Goal: Task Accomplishment & Management: Manage account settings

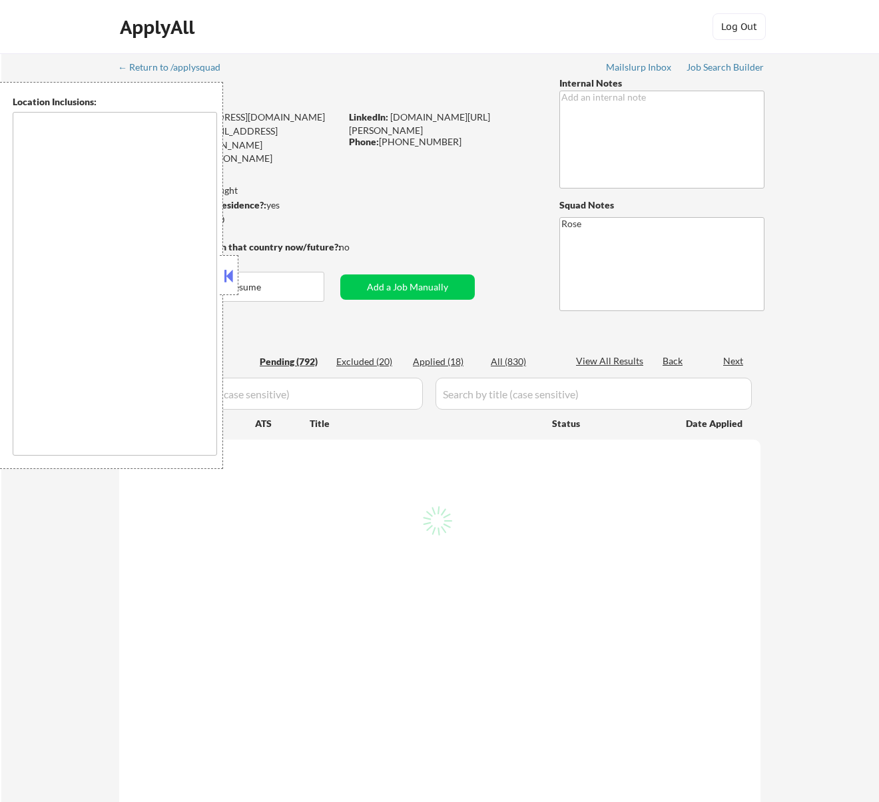
type textarea "[GEOGRAPHIC_DATA], [GEOGRAPHIC_DATA] [GEOGRAPHIC_DATA], [GEOGRAPHIC_DATA] [GEOG…"
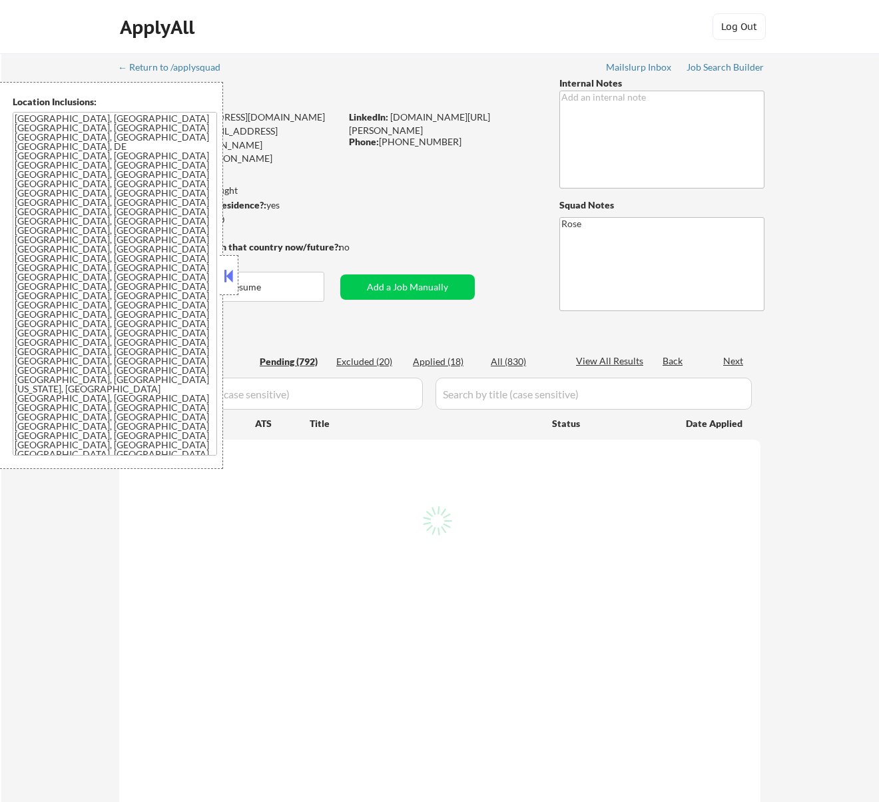
select select ""pending""
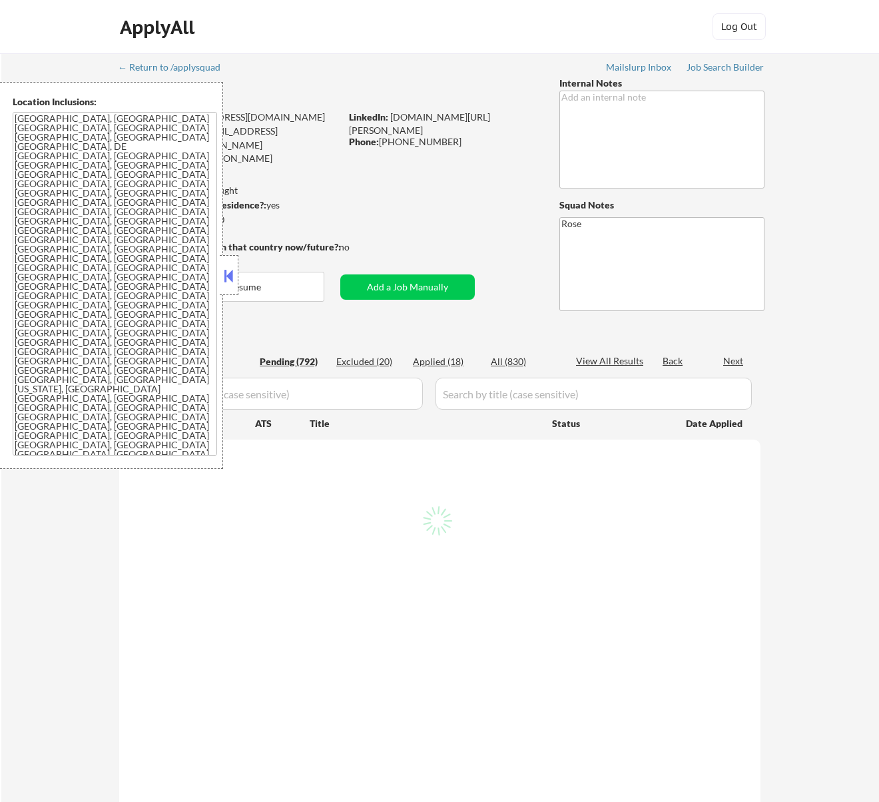
select select ""pending""
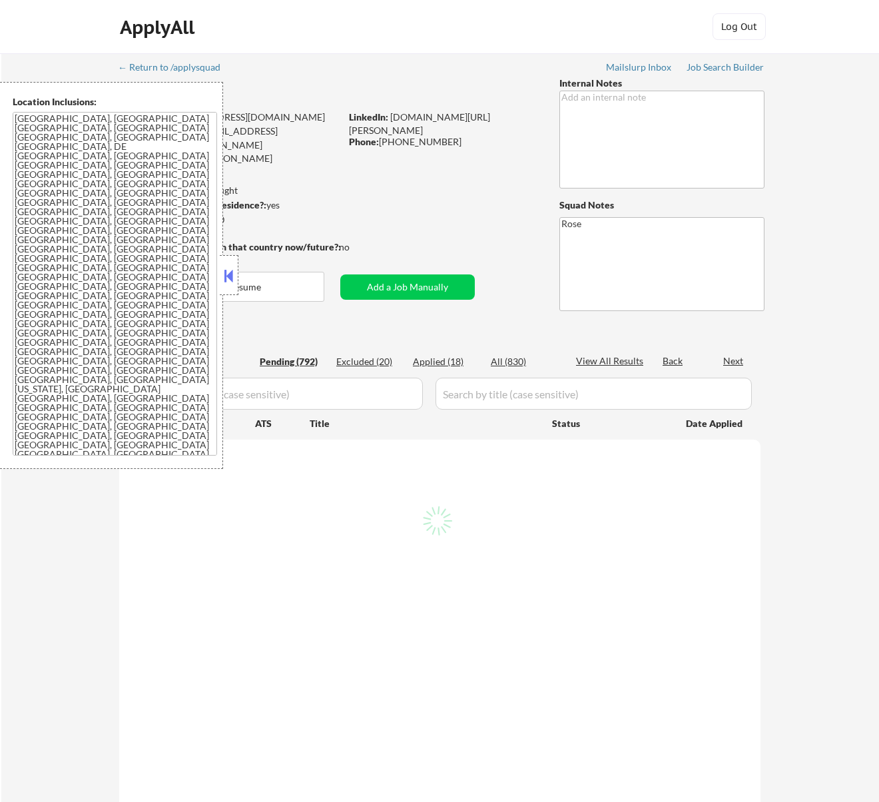
select select ""pending""
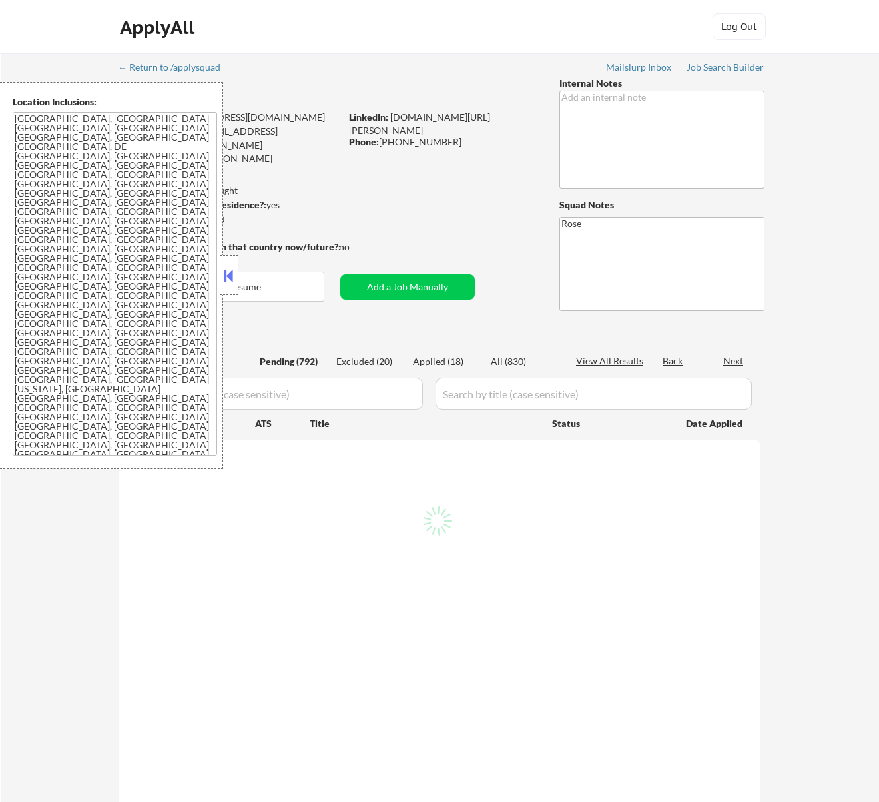
select select ""pending""
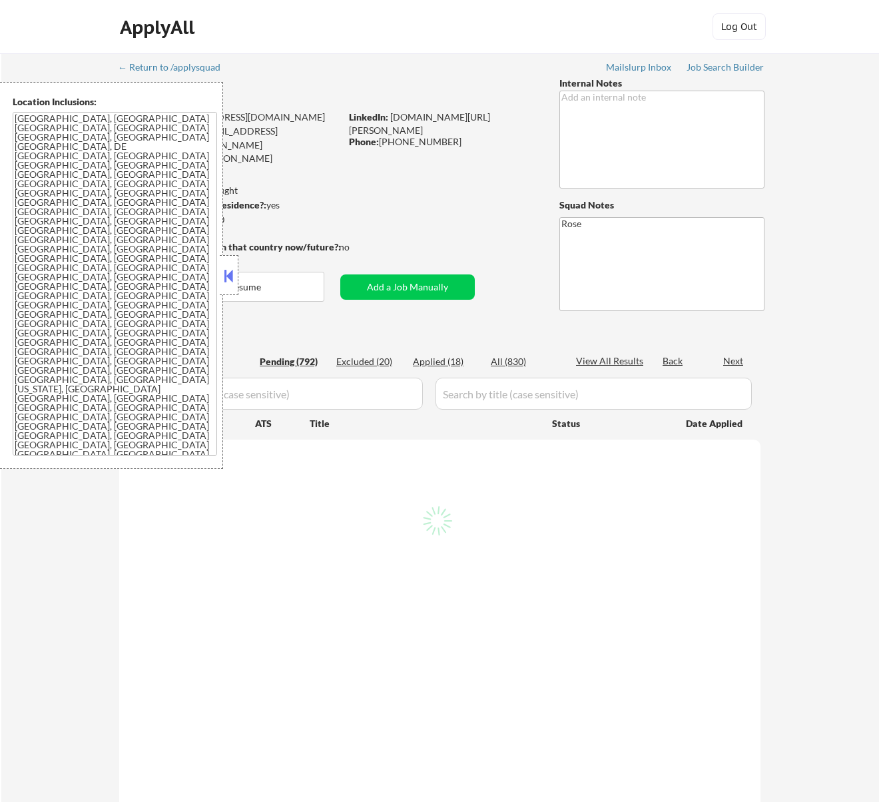
select select ""pending""
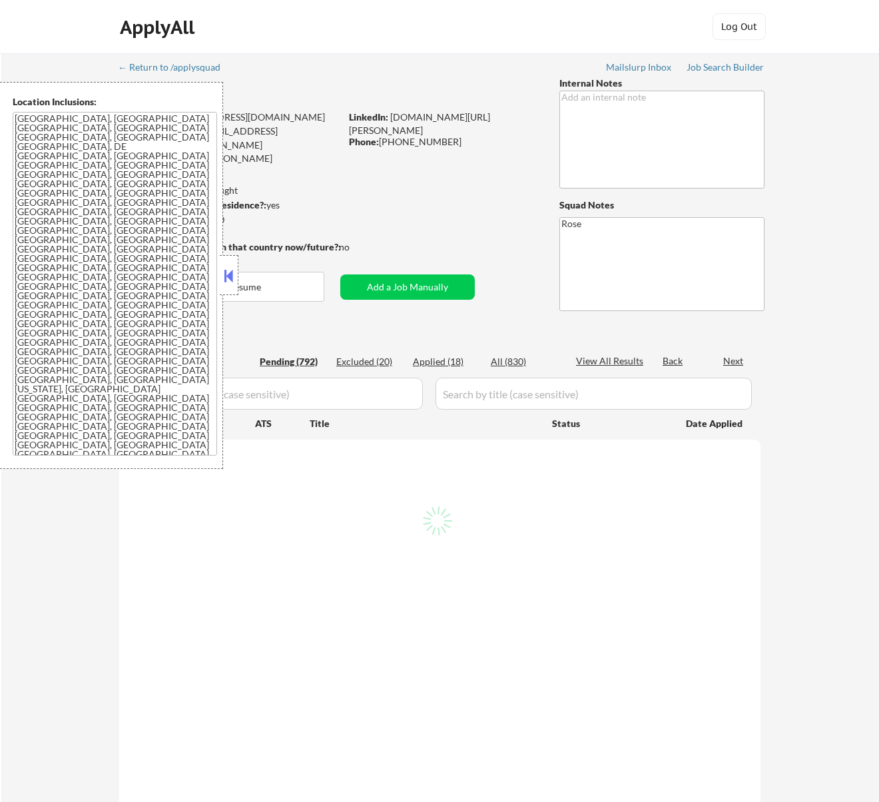
select select ""pending""
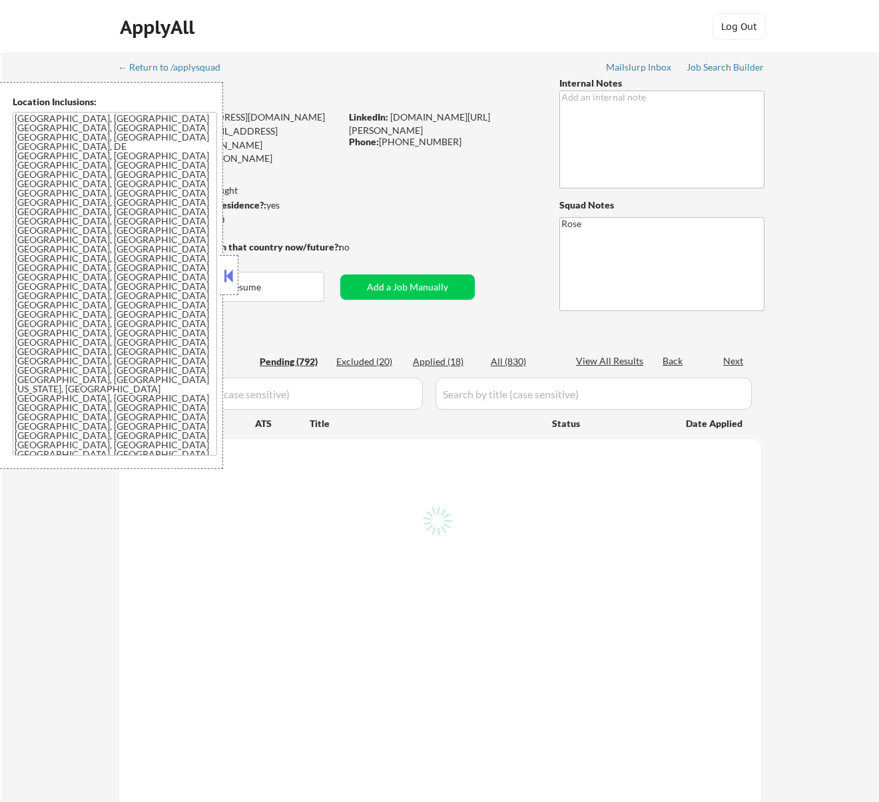
select select ""pending""
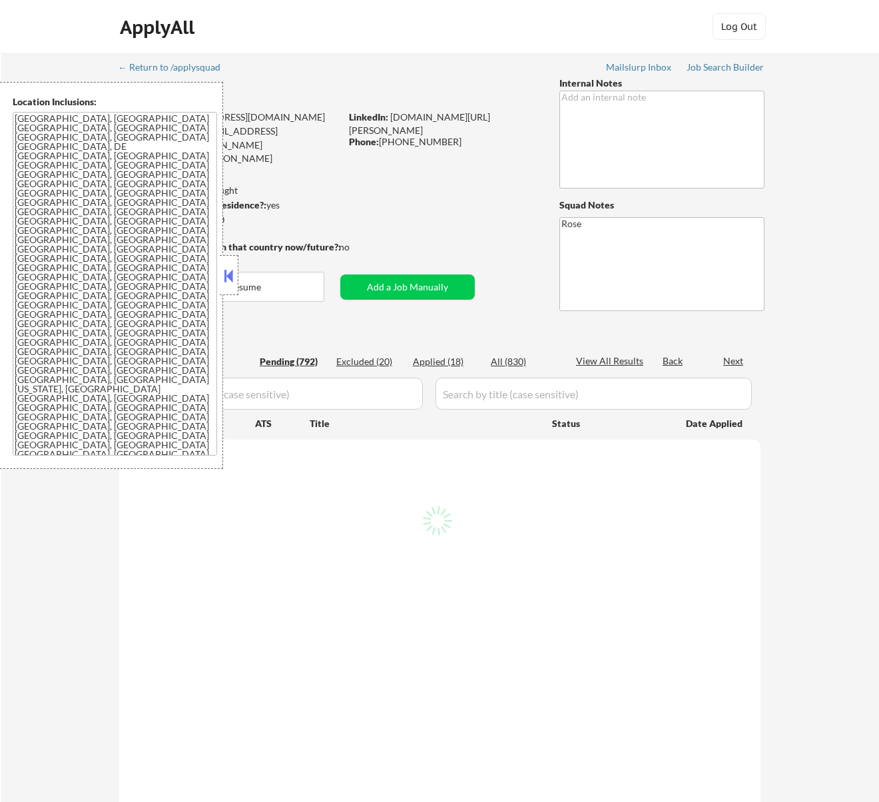
select select ""pending""
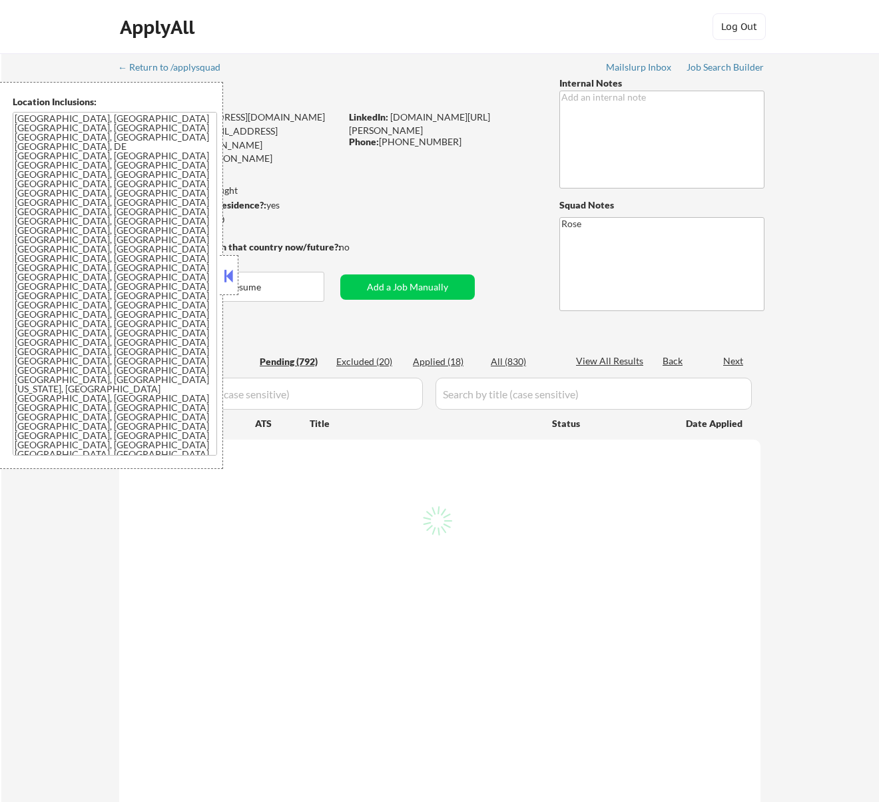
select select ""pending""
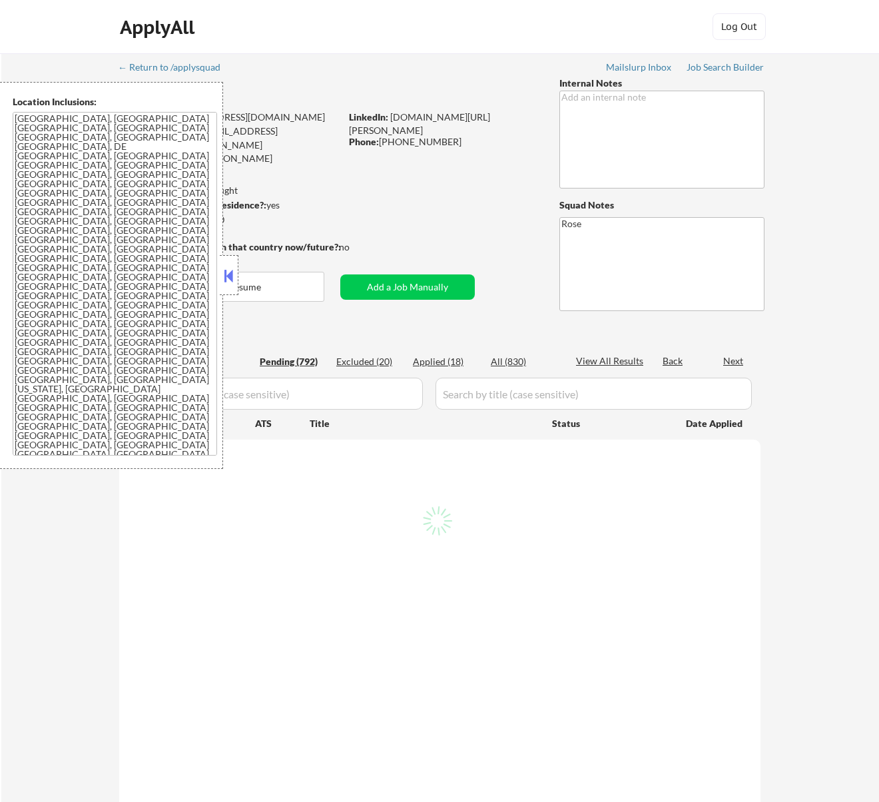
select select ""pending""
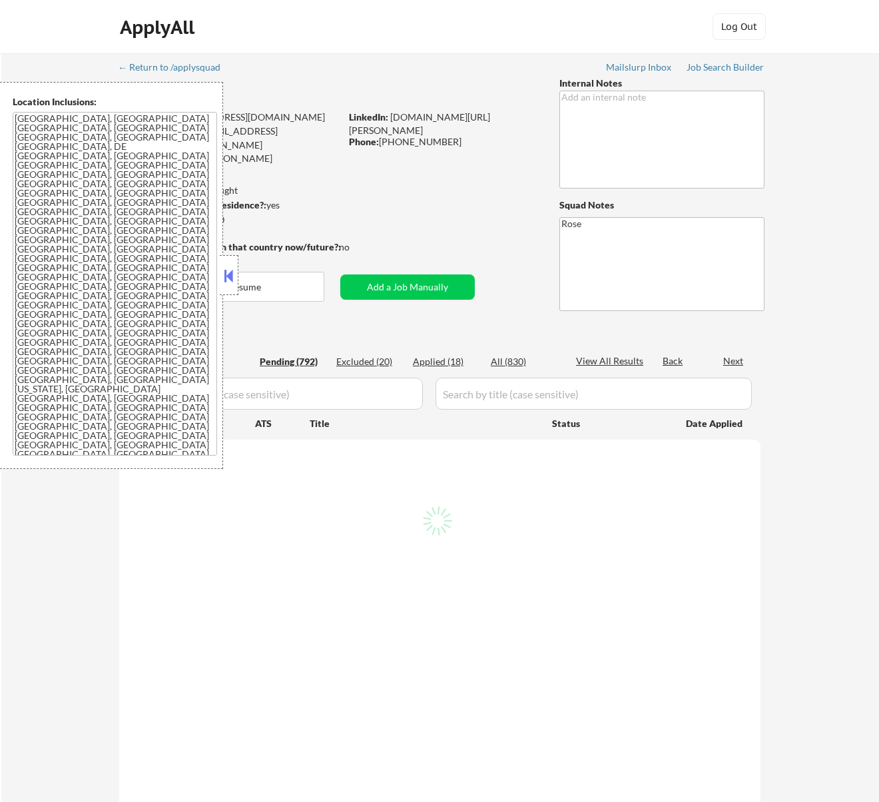
select select ""pending""
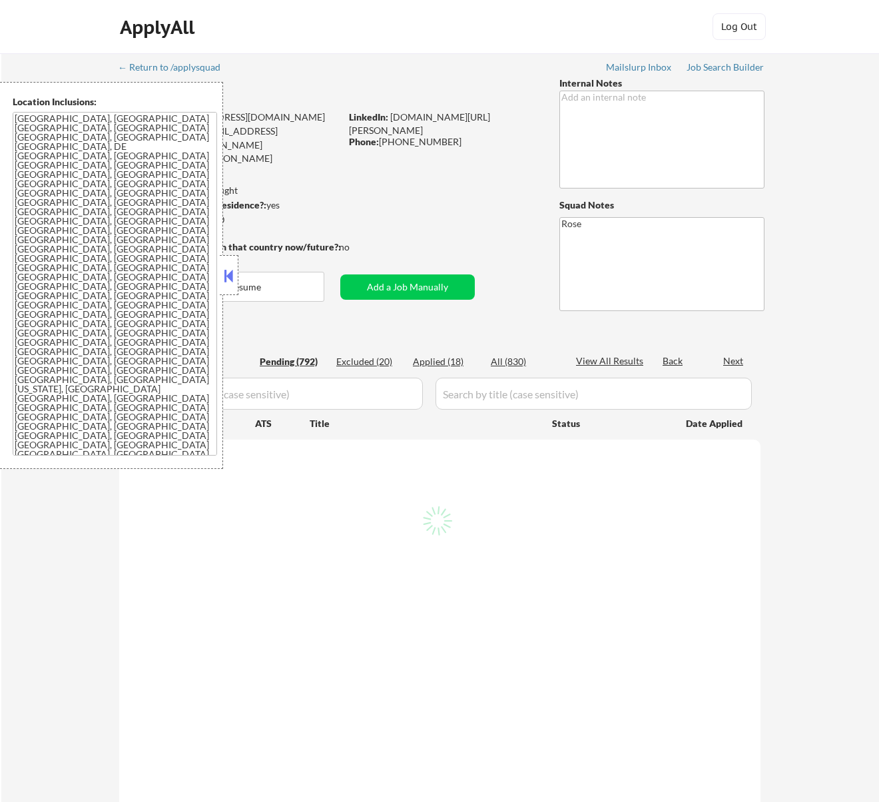
select select ""pending""
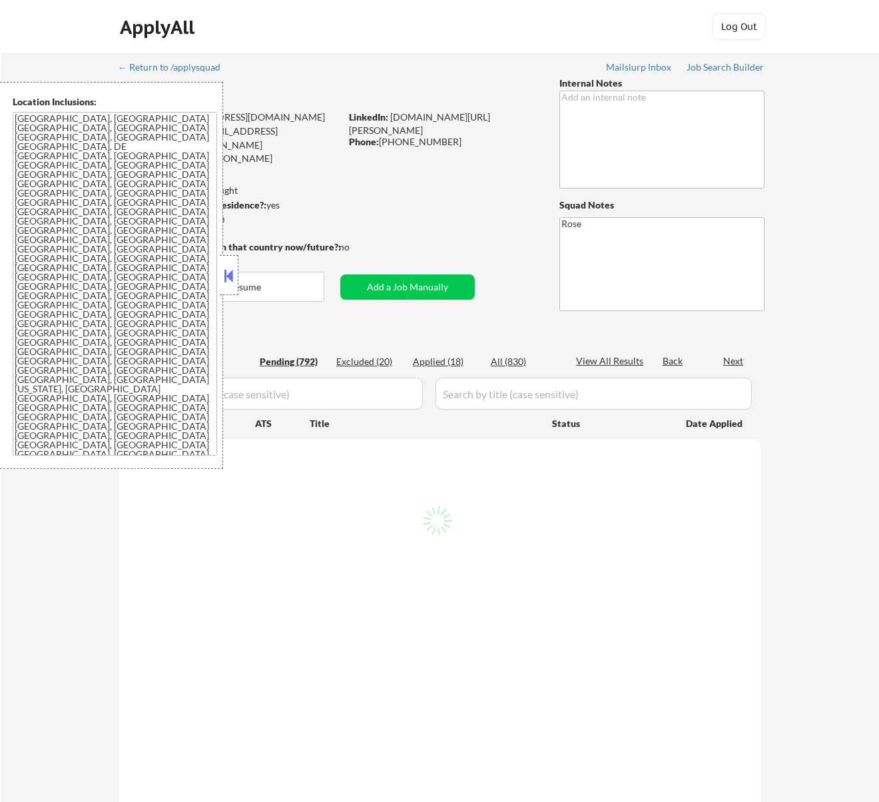
select select ""pending""
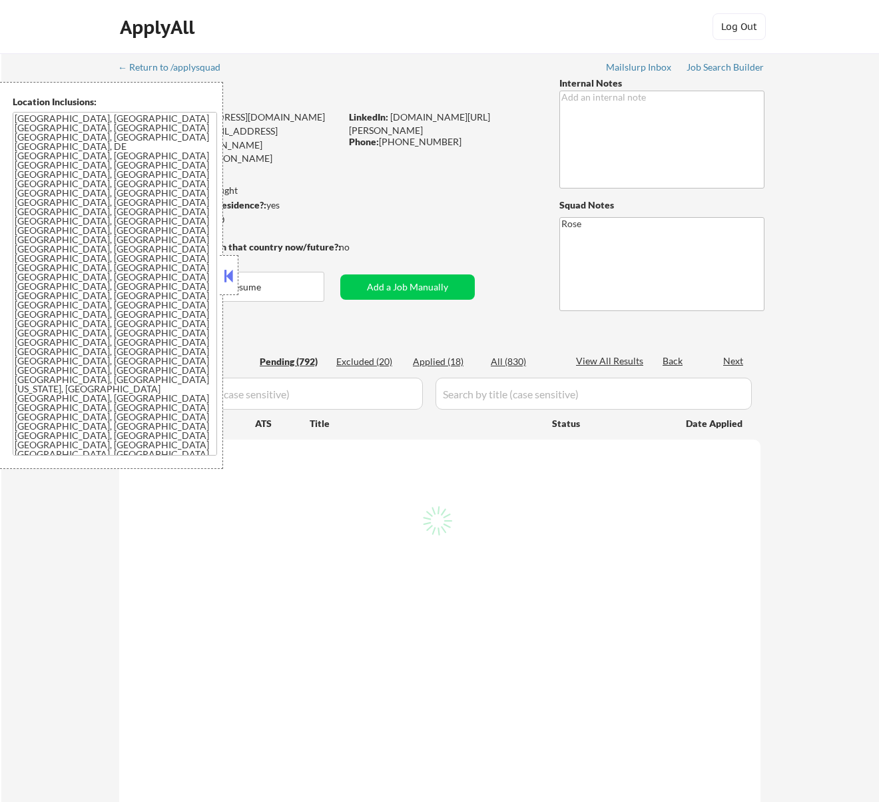
select select ""pending""
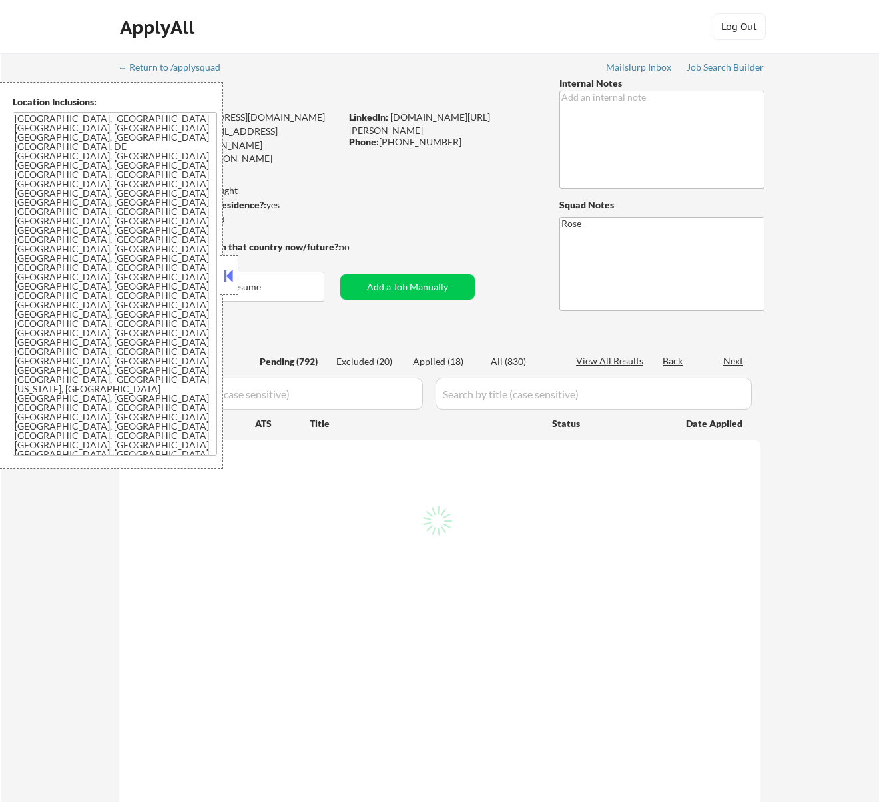
select select ""pending""
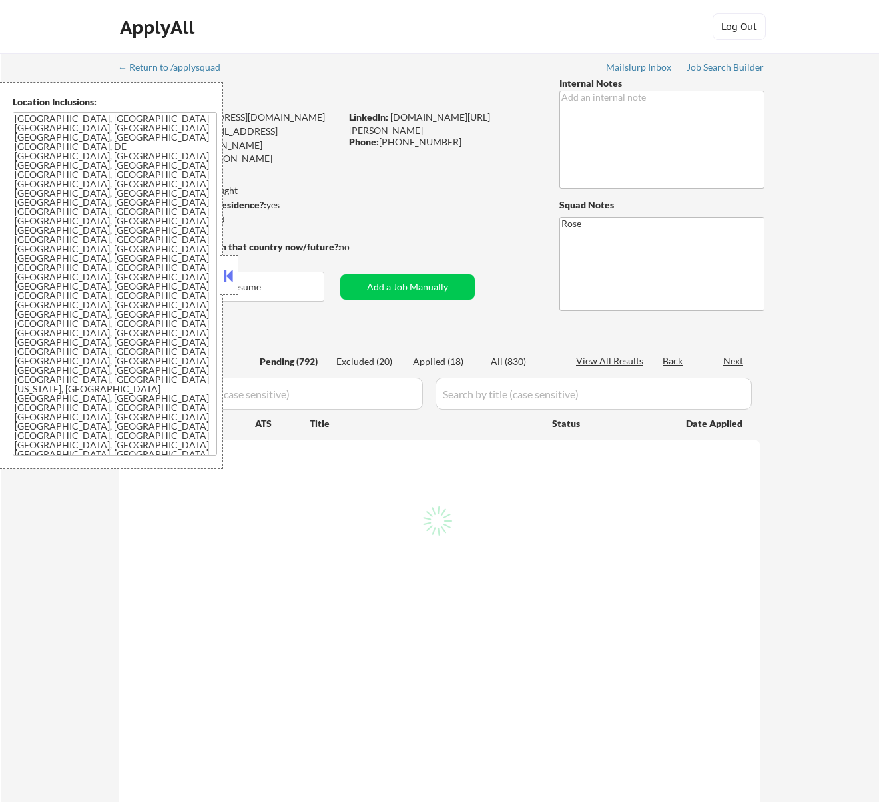
select select ""pending""
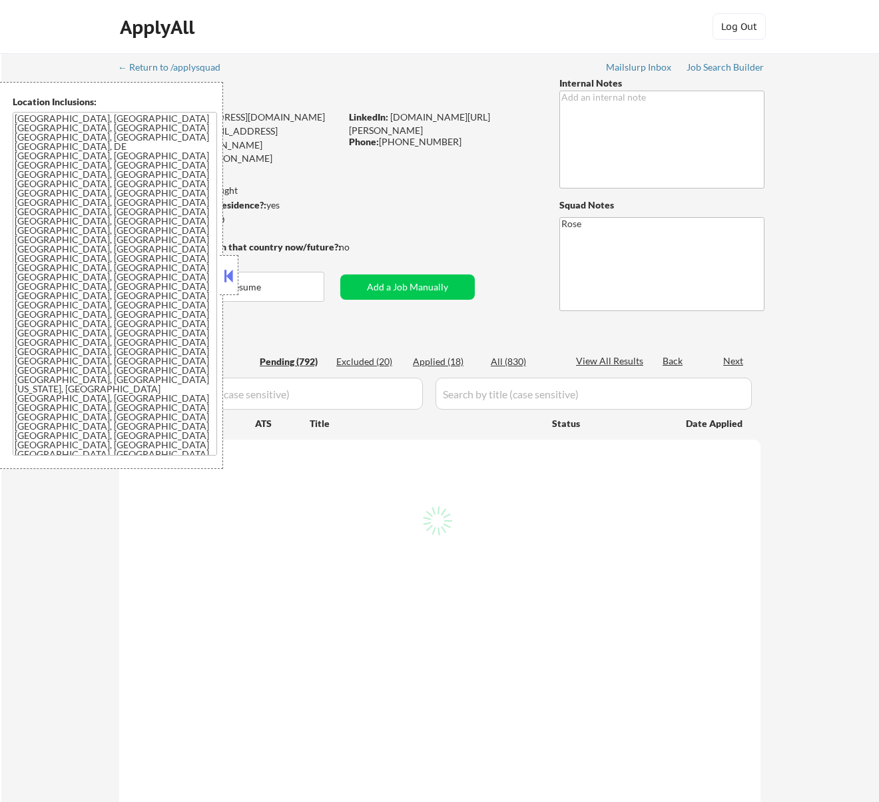
select select ""pending""
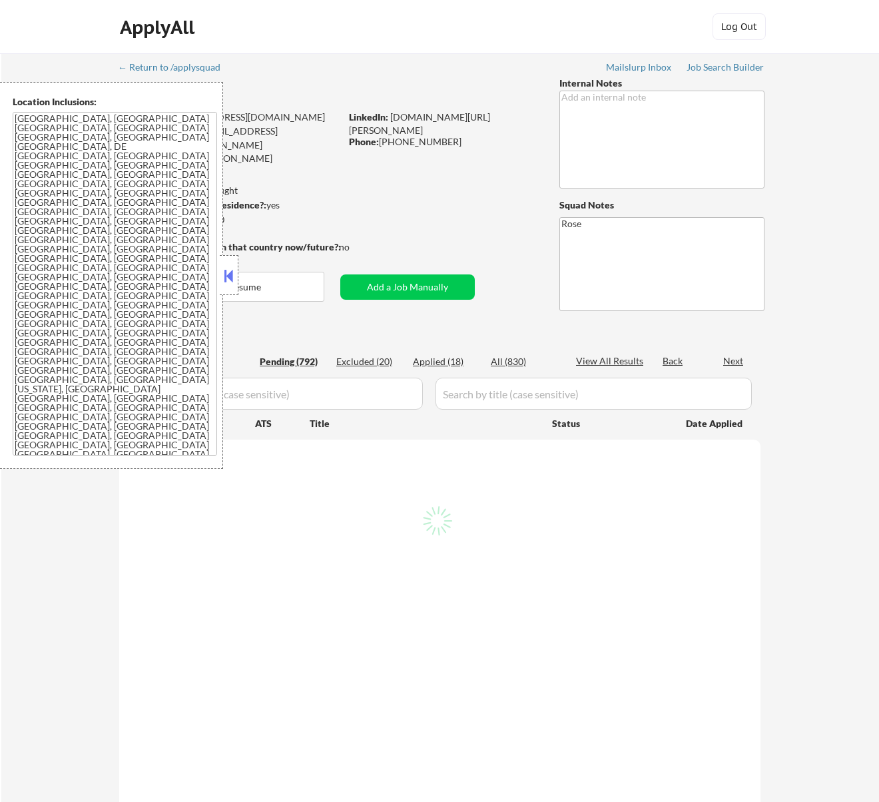
select select ""pending""
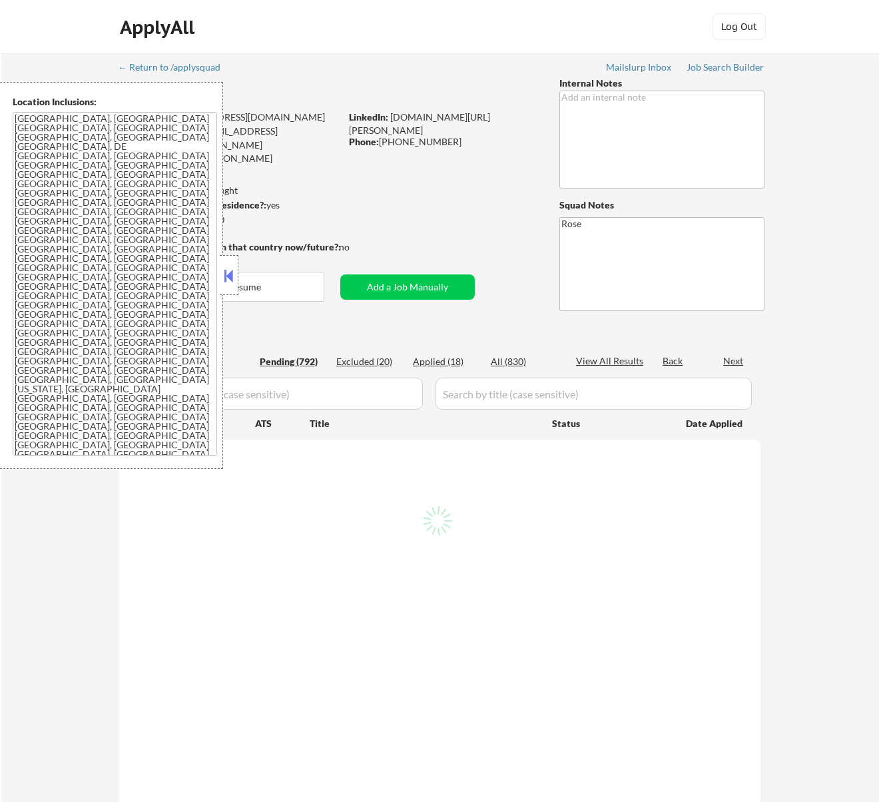
select select ""pending""
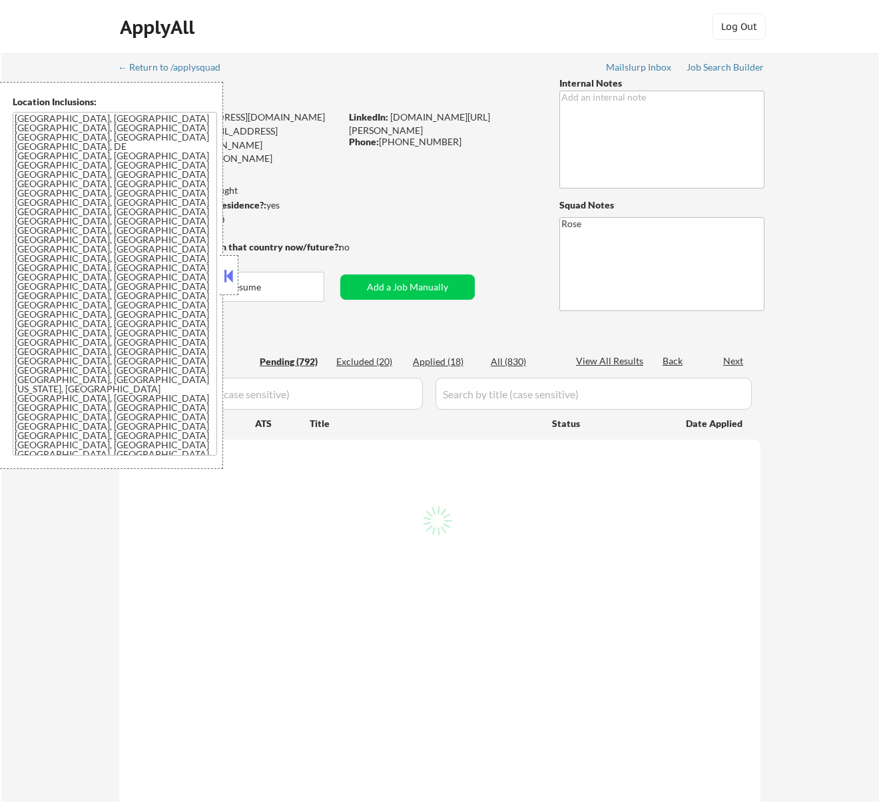
select select ""pending""
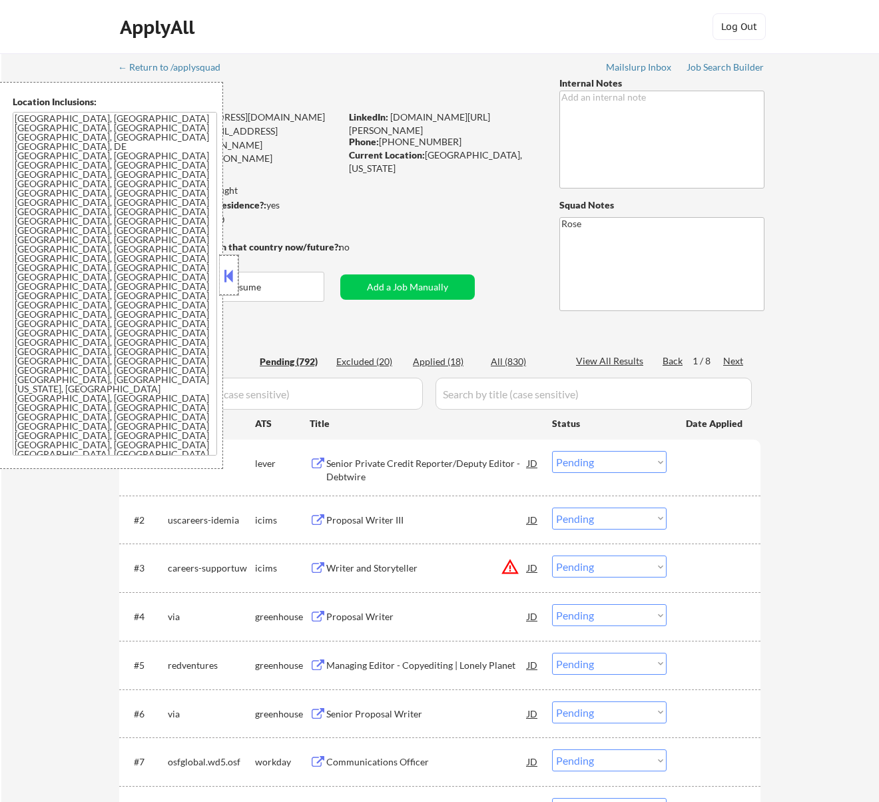
click at [237, 272] on div at bounding box center [229, 275] width 19 height 40
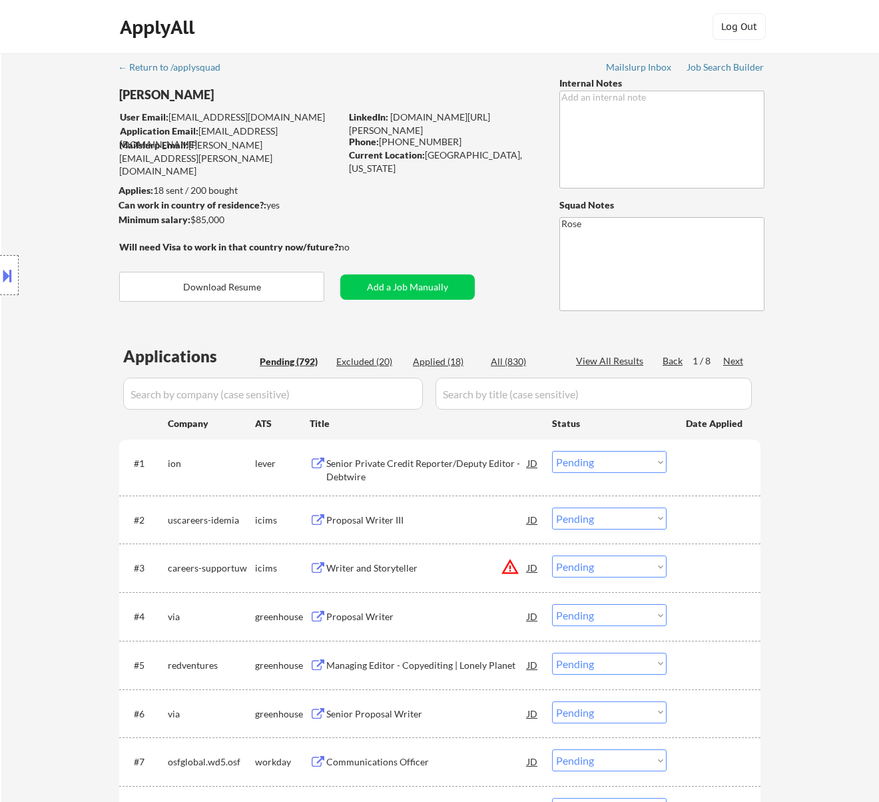
click at [424, 453] on div "Senior Private Credit Reporter/Deputy Editor - Debtwire" at bounding box center [426, 467] width 201 height 32
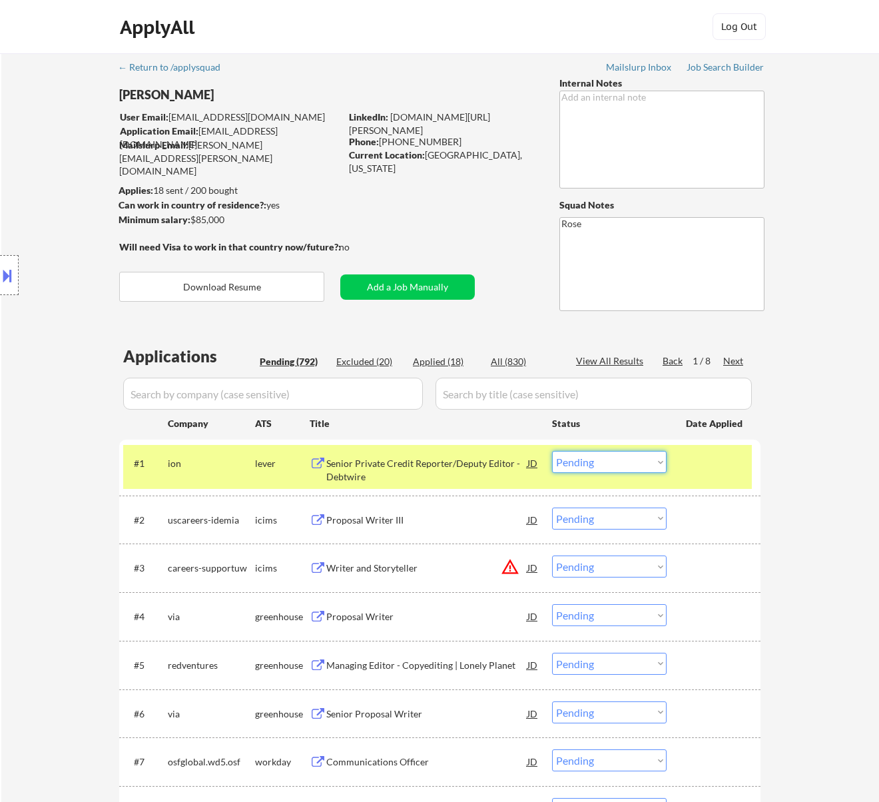
click at [603, 459] on select "Choose an option... Pending Applied Excluded (Questions) Excluded (Expired) Exc…" at bounding box center [609, 462] width 115 height 22
click at [552, 451] on select "Choose an option... Pending Applied Excluded (Questions) Excluded (Expired) Exc…" at bounding box center [609, 462] width 115 height 22
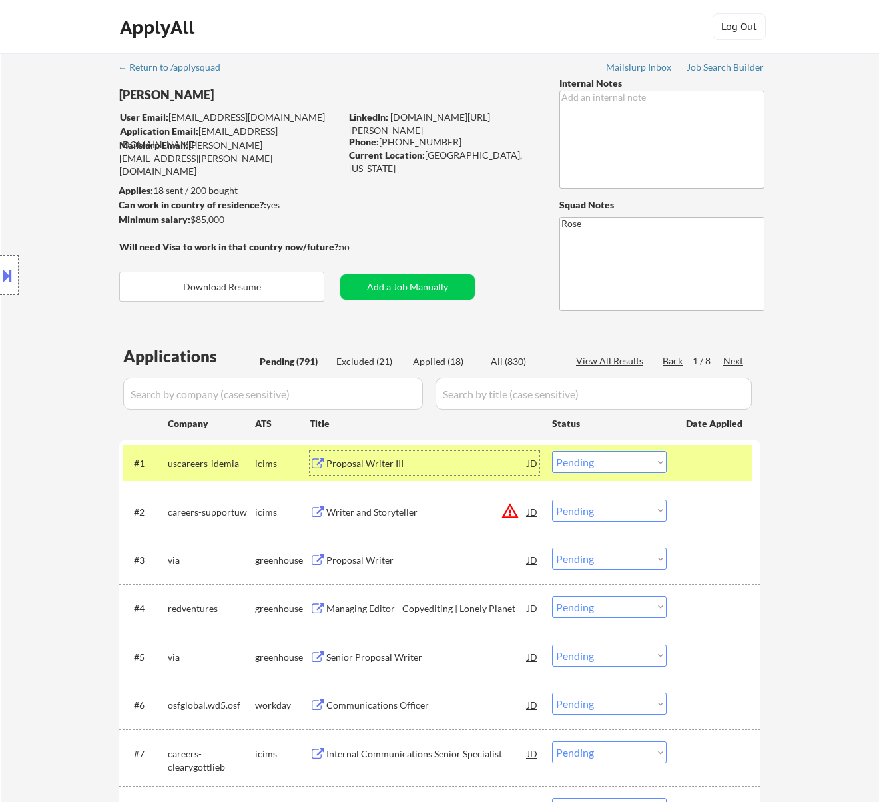
click at [486, 459] on div "Proposal Writer III" at bounding box center [426, 463] width 201 height 13
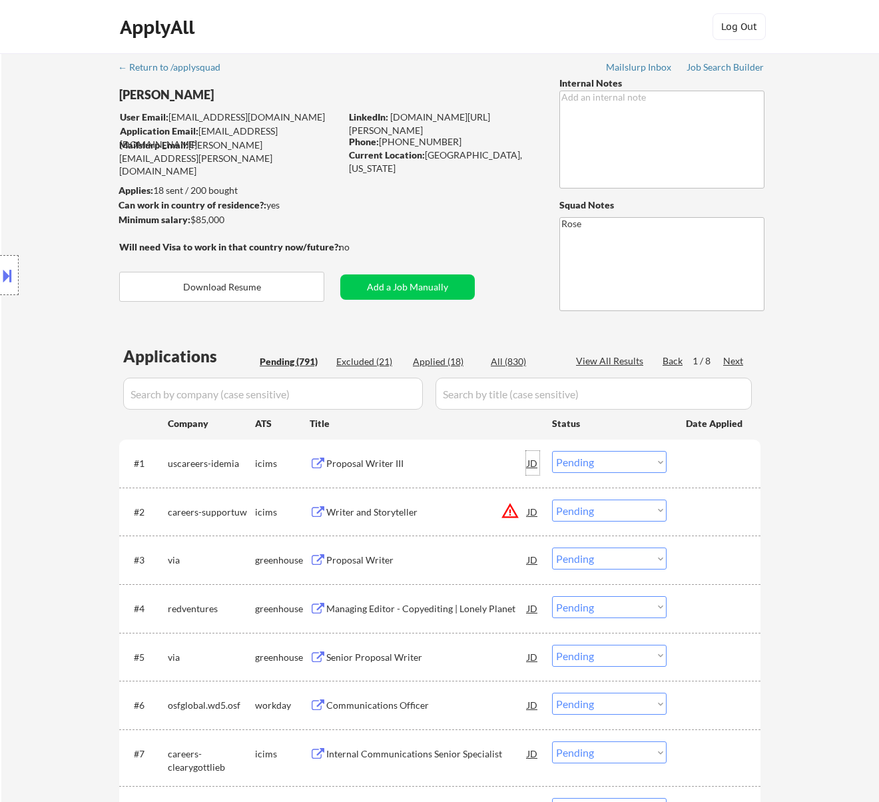
click at [527, 459] on div "JD" at bounding box center [532, 463] width 13 height 24
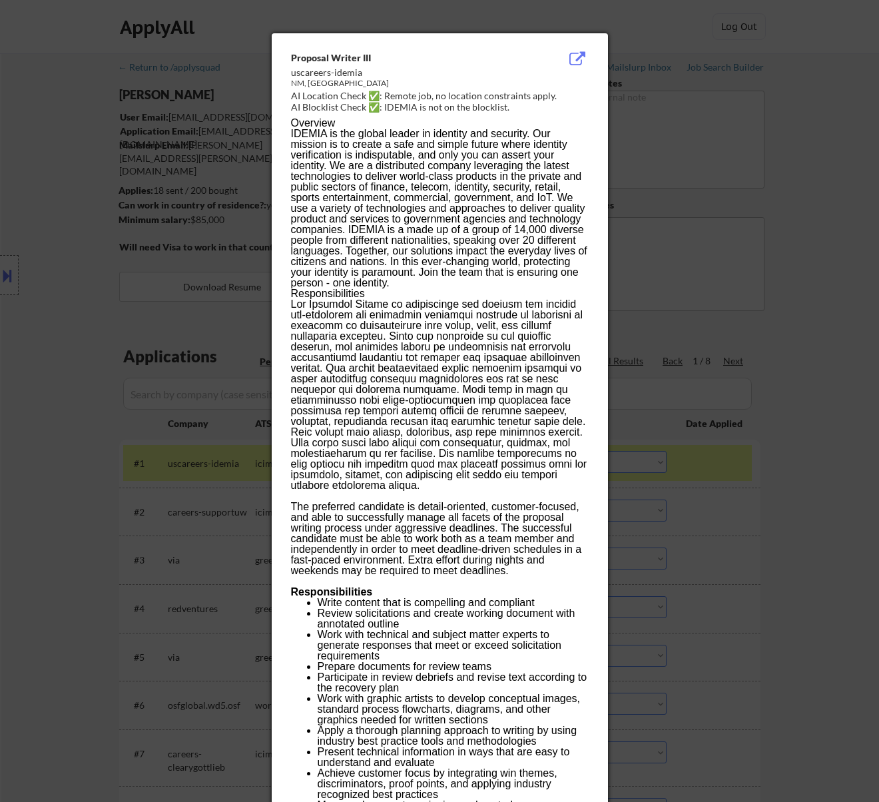
click at [746, 75] on div at bounding box center [439, 401] width 879 height 802
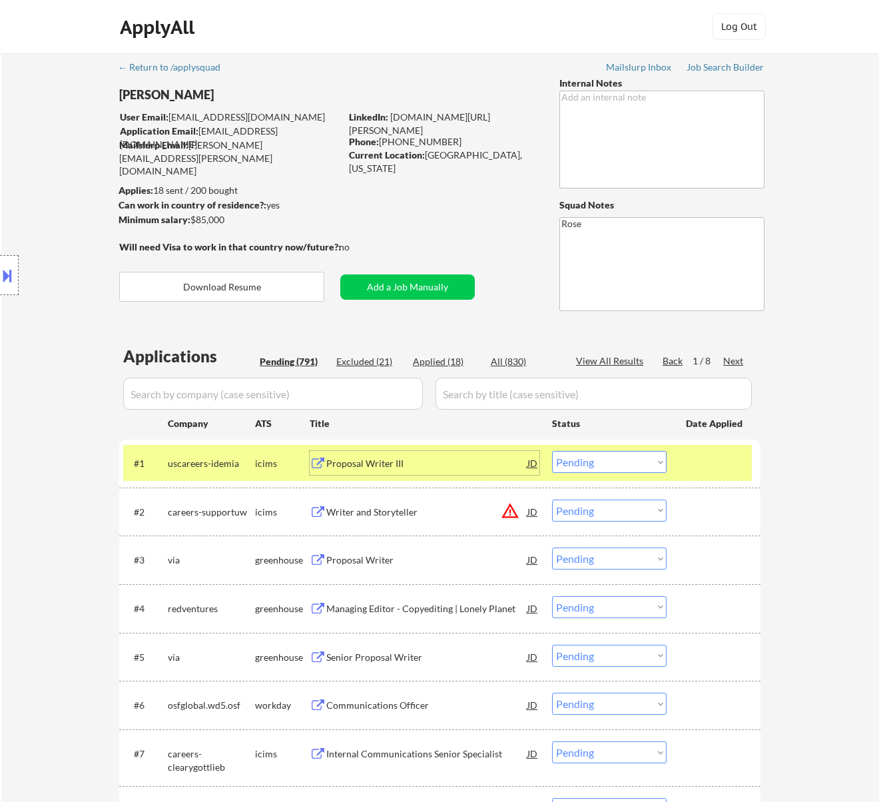
click at [441, 467] on div "Proposal Writer III" at bounding box center [426, 463] width 201 height 13
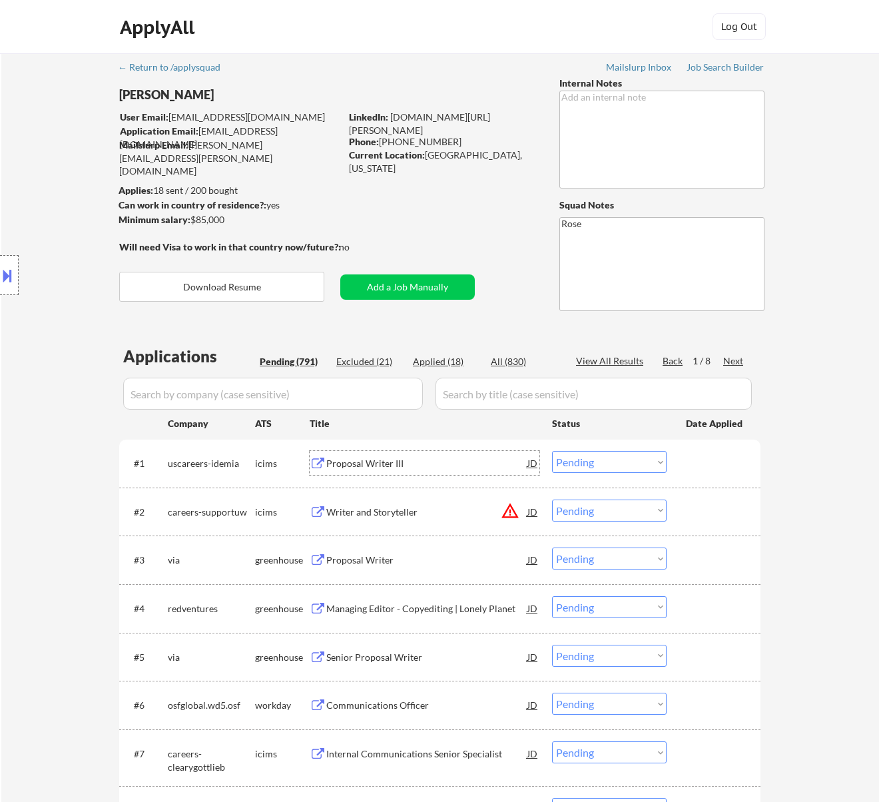
click at [591, 459] on select "Choose an option... Pending Applied Excluded (Questions) Excluded (Expired) Exc…" at bounding box center [609, 462] width 115 height 22
click at [552, 451] on select "Choose an option... Pending Applied Excluded (Questions) Excluded (Expired) Exc…" at bounding box center [609, 462] width 115 height 22
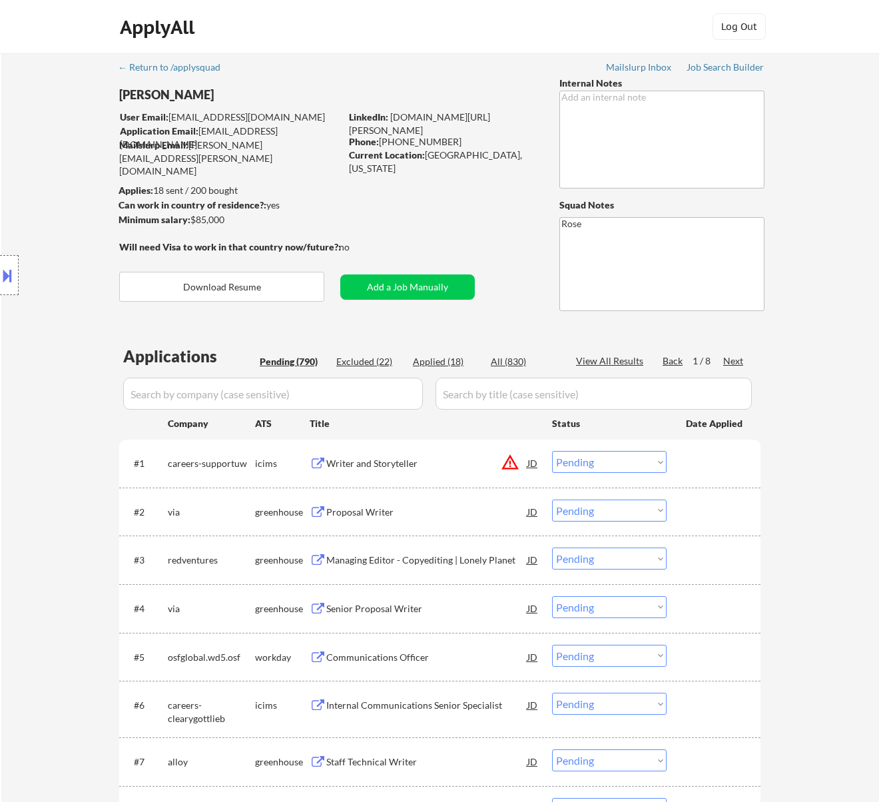
click at [475, 466] on div "Writer and Storyteller" at bounding box center [426, 463] width 201 height 13
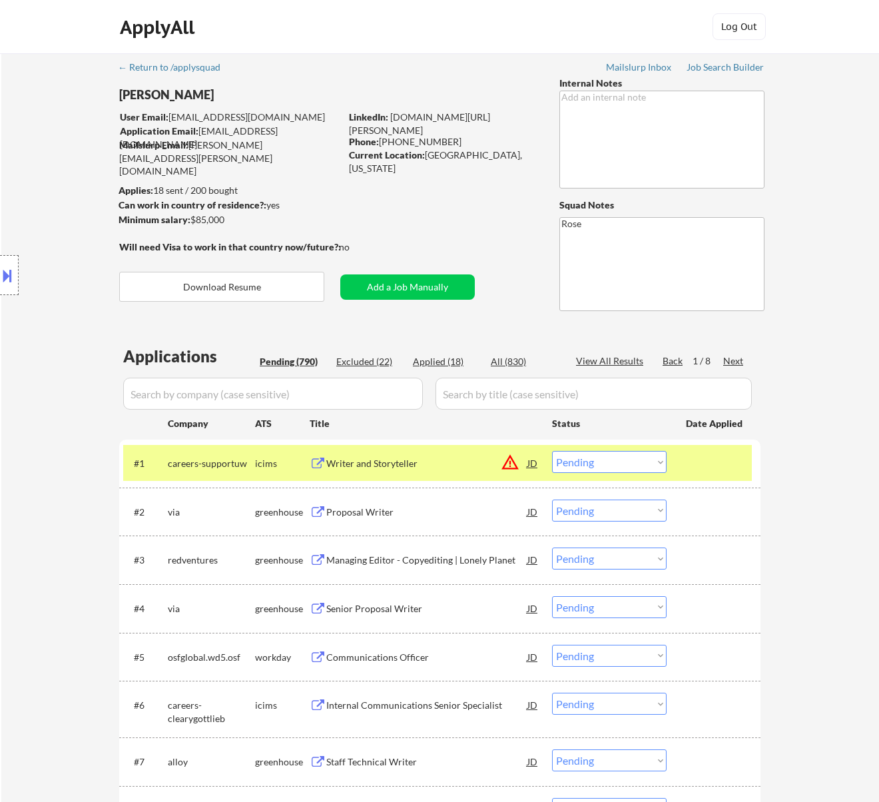
click at [14, 269] on button at bounding box center [7, 275] width 15 height 22
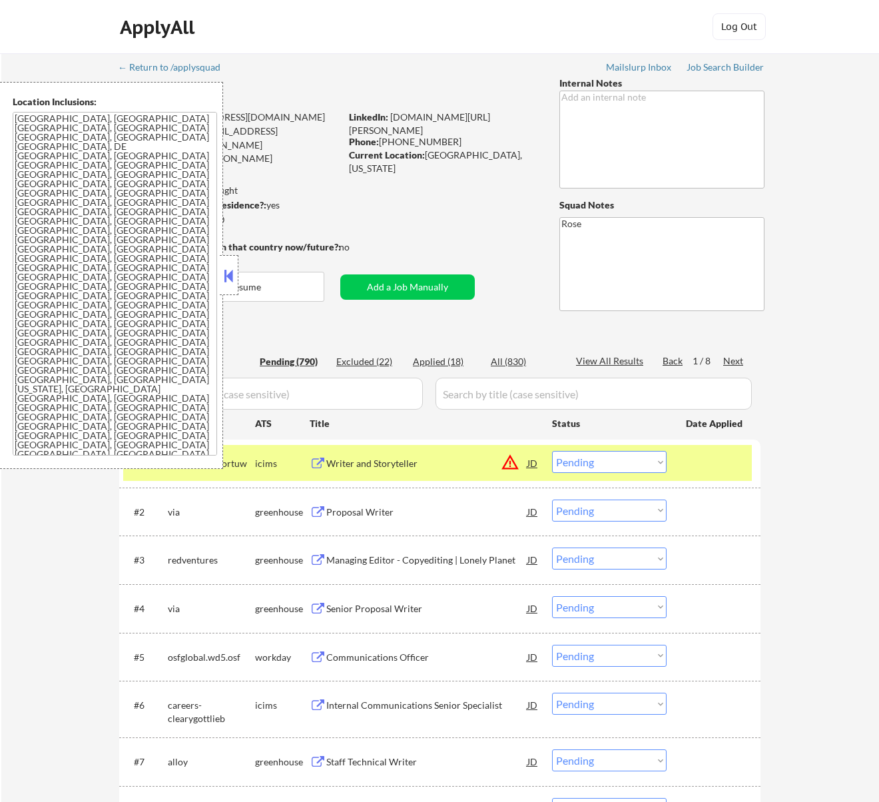
click at [230, 277] on button at bounding box center [228, 276] width 15 height 20
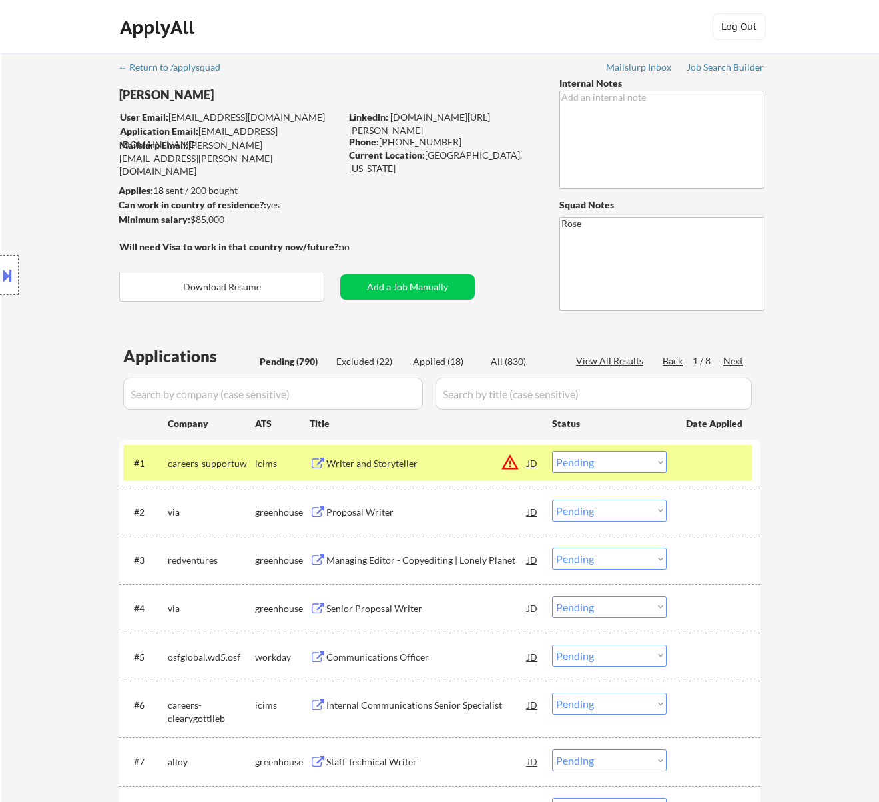
click at [613, 459] on select "Choose an option... Pending Applied Excluded (Questions) Excluded (Expired) Exc…" at bounding box center [609, 462] width 115 height 22
click at [552, 451] on select "Choose an option... Pending Applied Excluded (Questions) Excluded (Expired) Exc…" at bounding box center [609, 462] width 115 height 22
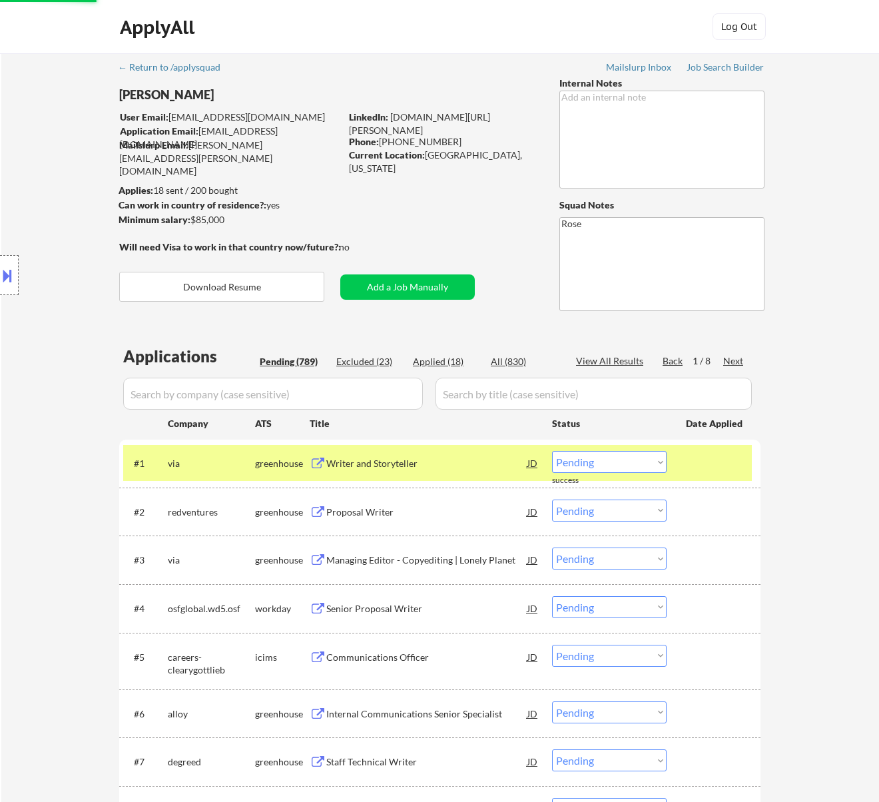
click at [463, 462] on div "Writer and Storyteller" at bounding box center [426, 463] width 201 height 13
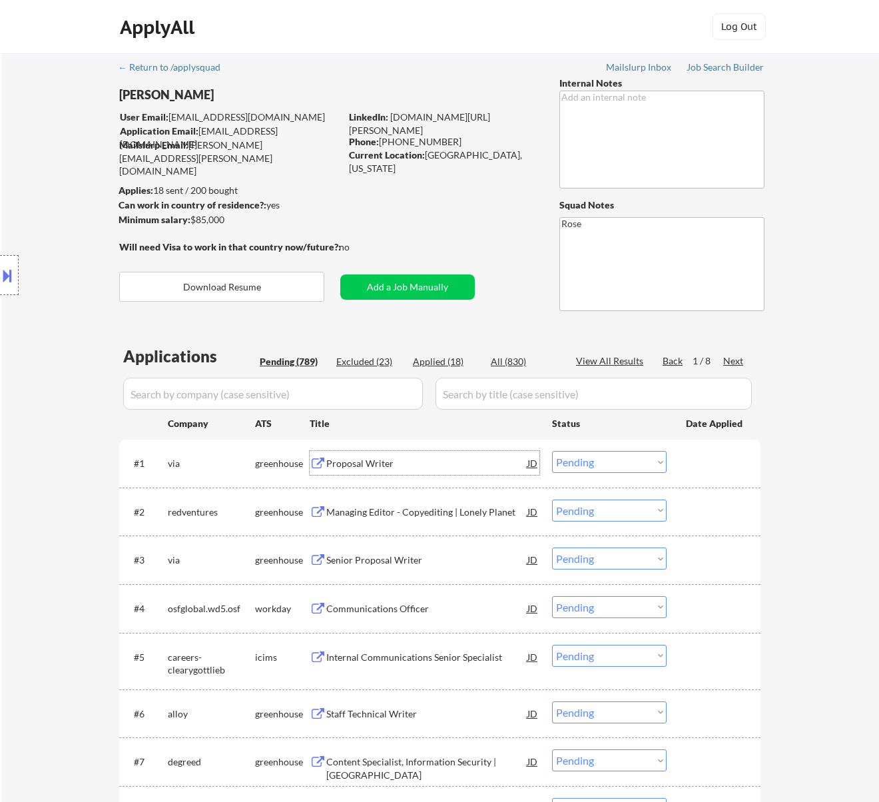
click at [635, 453] on select "Choose an option... Pending Applied Excluded (Questions) Excluded (Expired) Exc…" at bounding box center [609, 462] width 115 height 22
click at [552, 451] on select "Choose an option... Pending Applied Excluded (Questions) Excluded (Expired) Exc…" at bounding box center [609, 462] width 115 height 22
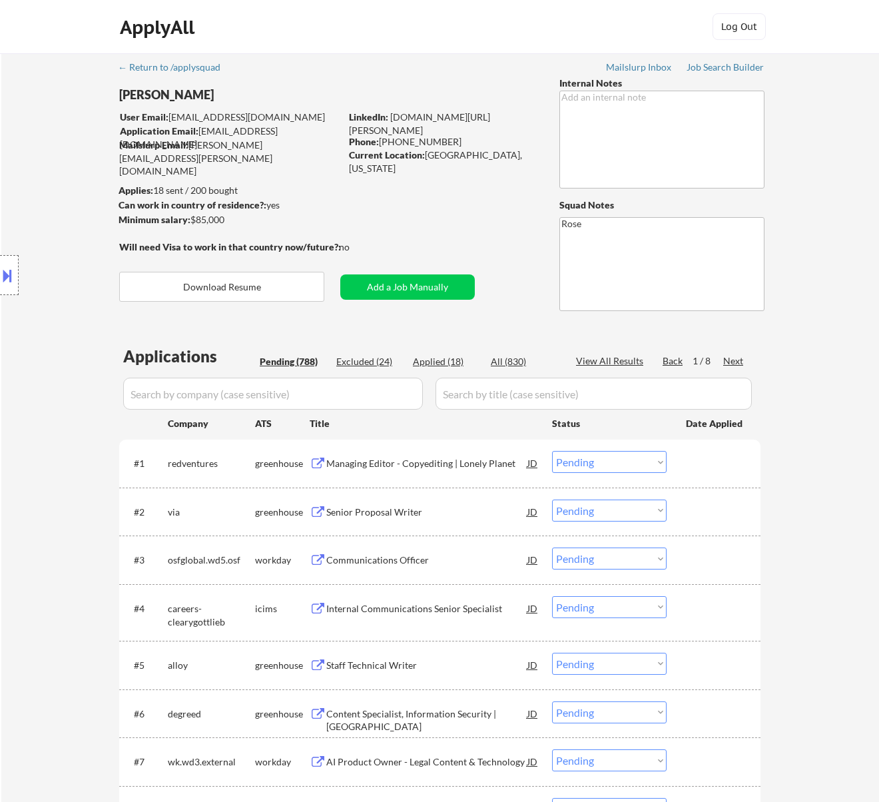
click at [490, 453] on div "Managing Editor - Copyediting | Lonely Planet" at bounding box center [426, 463] width 201 height 24
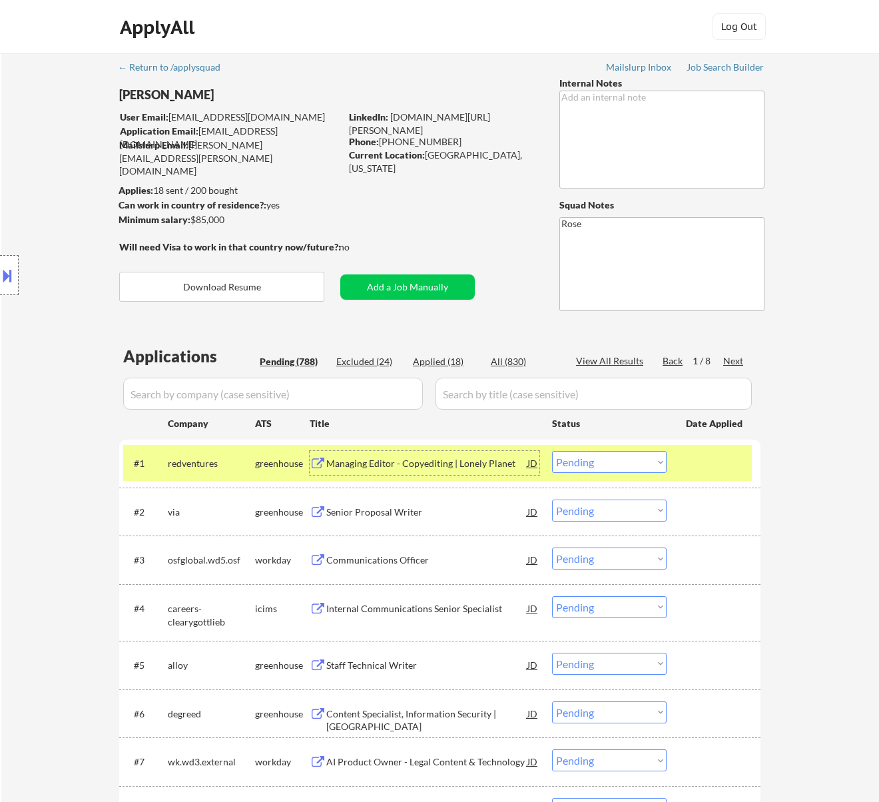
click at [622, 462] on select "Choose an option... Pending Applied Excluded (Questions) Excluded (Expired) Exc…" at bounding box center [609, 462] width 115 height 22
click at [623, 458] on select "Choose an option... Pending Applied Excluded (Questions) Excluded (Expired) Exc…" at bounding box center [609, 462] width 115 height 22
click at [626, 459] on select "Choose an option... Pending Applied Excluded (Questions) Excluded (Expired) Exc…" at bounding box center [609, 462] width 115 height 22
click at [552, 451] on select "Choose an option... Pending Applied Excluded (Questions) Excluded (Expired) Exc…" at bounding box center [609, 462] width 115 height 22
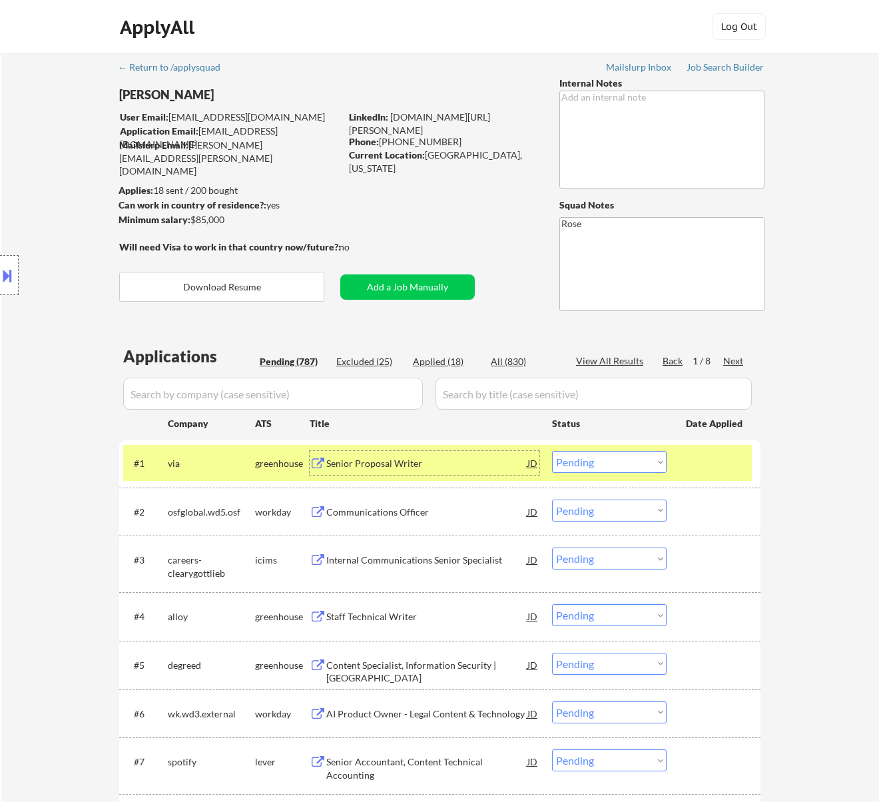
click at [488, 461] on div "Senior Proposal Writer" at bounding box center [426, 463] width 201 height 13
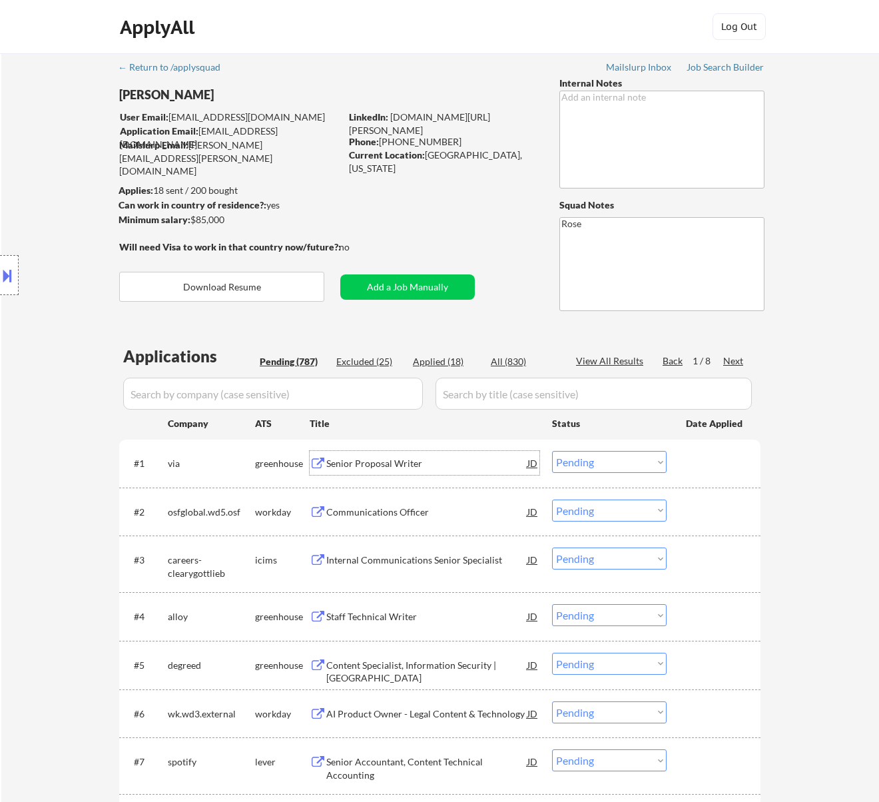
click at [574, 457] on select "Choose an option... Pending Applied Excluded (Questions) Excluded (Expired) Exc…" at bounding box center [609, 462] width 115 height 22
click at [552, 451] on select "Choose an option... Pending Applied Excluded (Questions) Excluded (Expired) Exc…" at bounding box center [609, 462] width 115 height 22
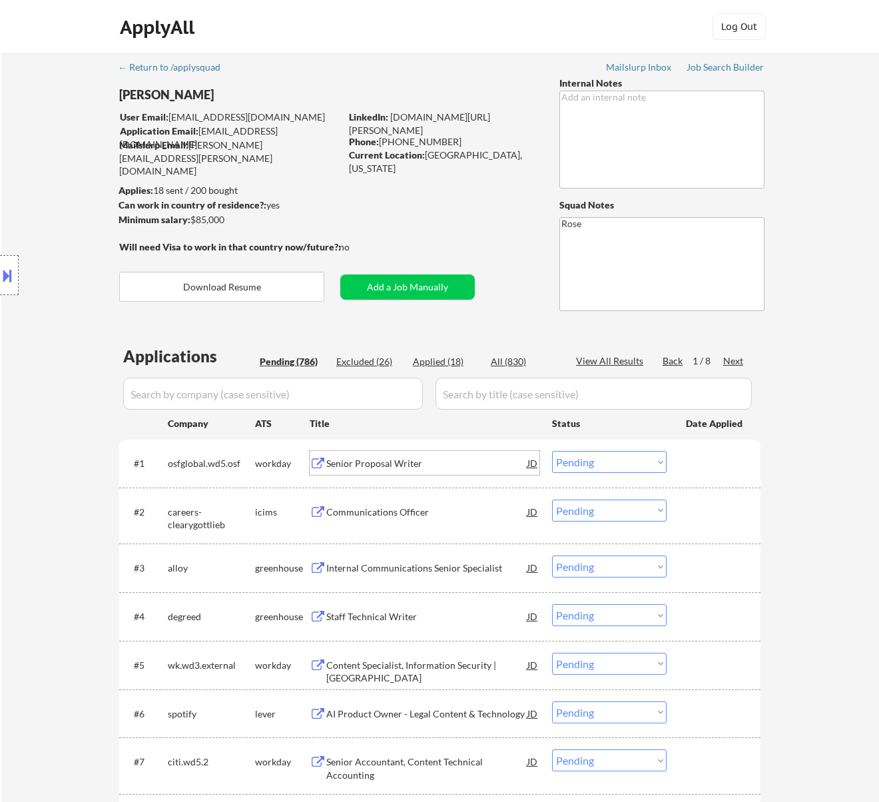
click at [477, 451] on div "Senior Proposal Writer" at bounding box center [426, 463] width 201 height 24
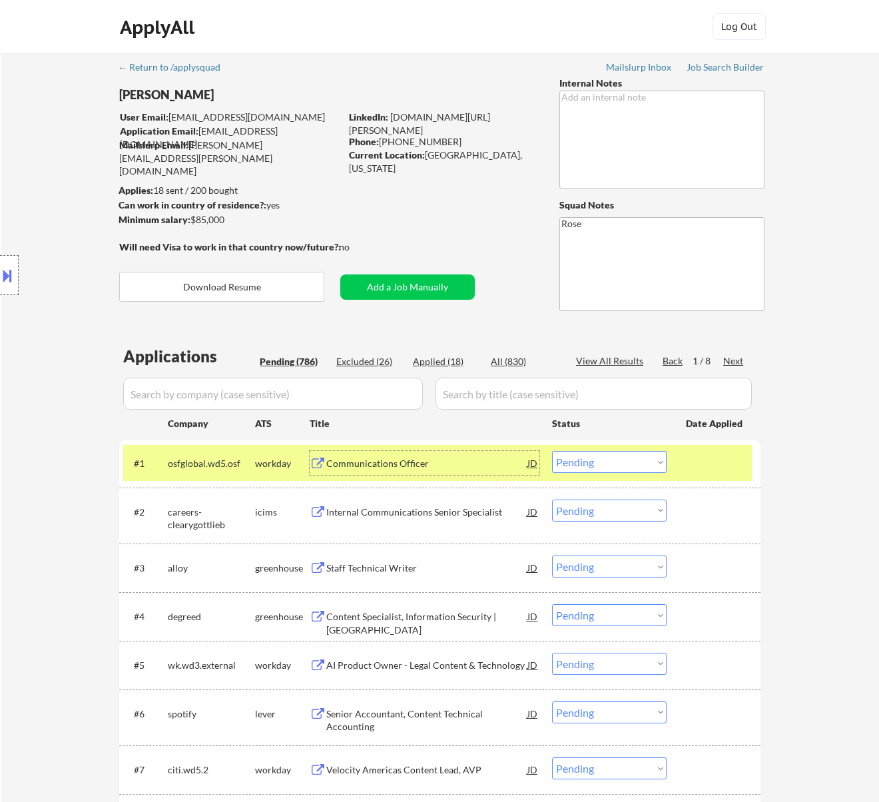
click at [584, 457] on select "Choose an option... Pending Applied Excluded (Questions) Excluded (Expired) Exc…" at bounding box center [609, 462] width 115 height 22
click at [552, 451] on select "Choose an option... Pending Applied Excluded (Questions) Excluded (Expired) Exc…" at bounding box center [609, 462] width 115 height 22
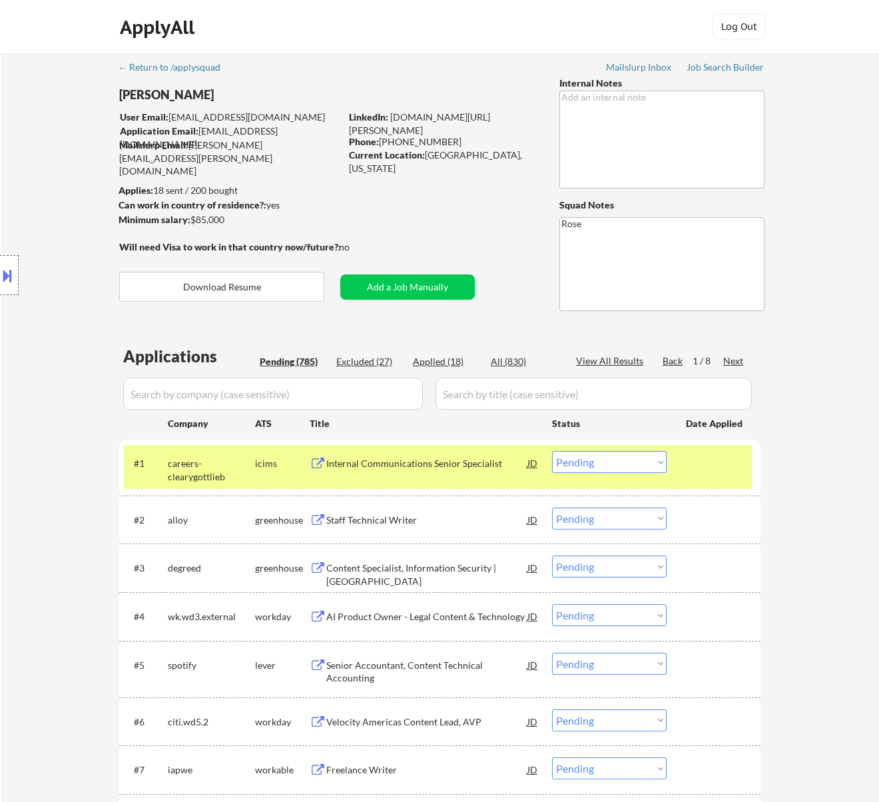
click at [487, 461] on div "Internal Communications Senior Specialist" at bounding box center [426, 463] width 201 height 13
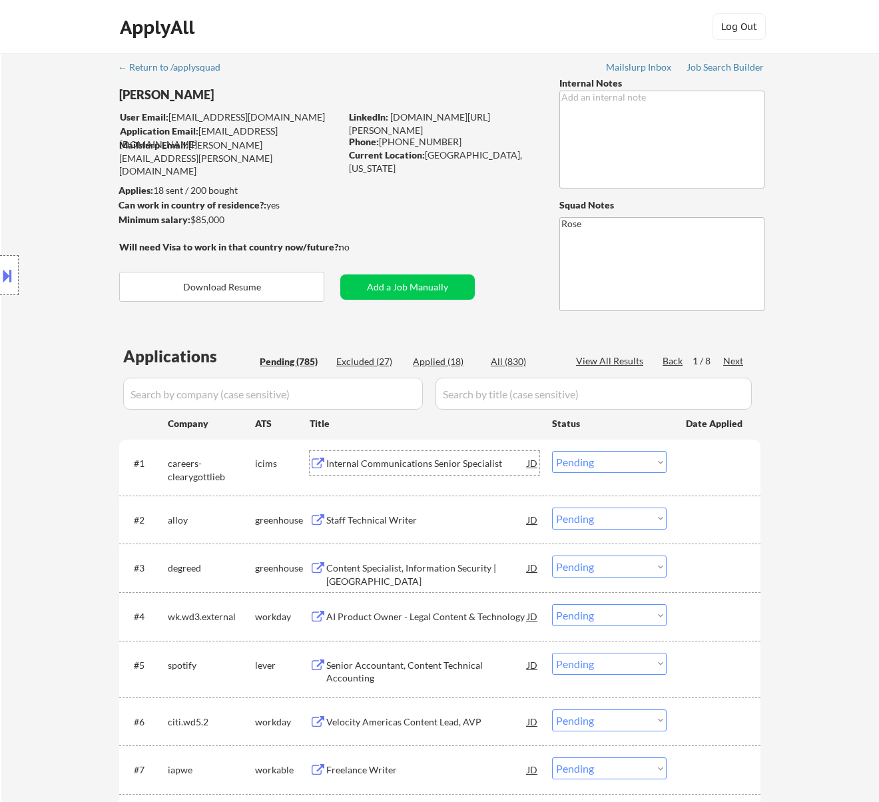
click at [594, 459] on select "Choose an option... Pending Applied Excluded (Questions) Excluded (Expired) Exc…" at bounding box center [609, 462] width 115 height 22
click at [552, 451] on select "Choose an option... Pending Applied Excluded (Questions) Excluded (Expired) Exc…" at bounding box center [609, 462] width 115 height 22
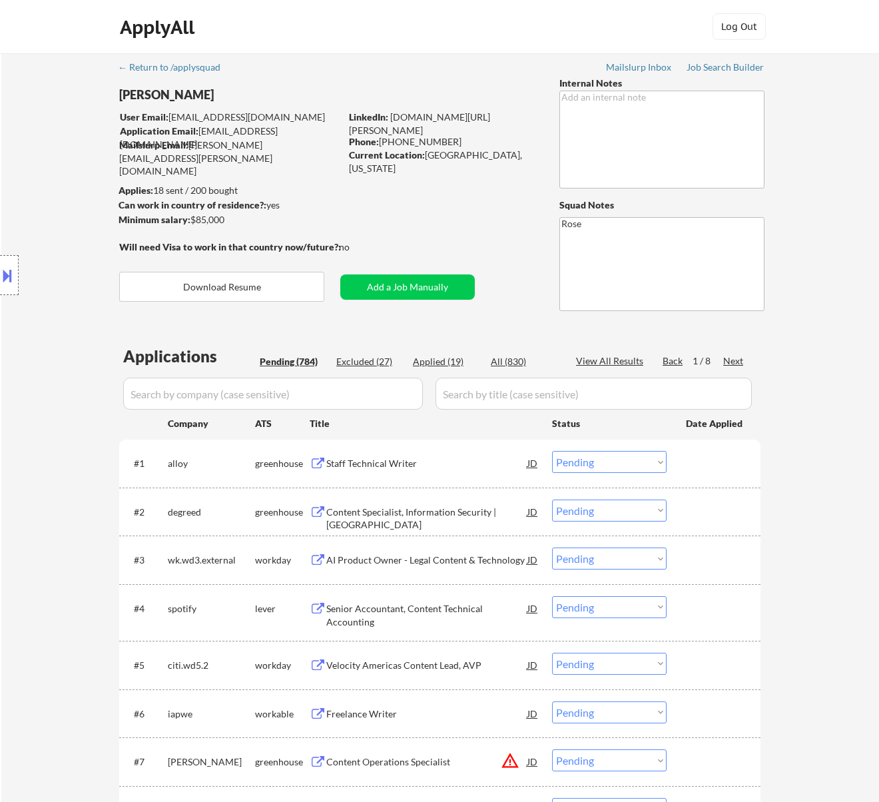
click at [485, 463] on div "Staff Technical Writer" at bounding box center [426, 463] width 201 height 13
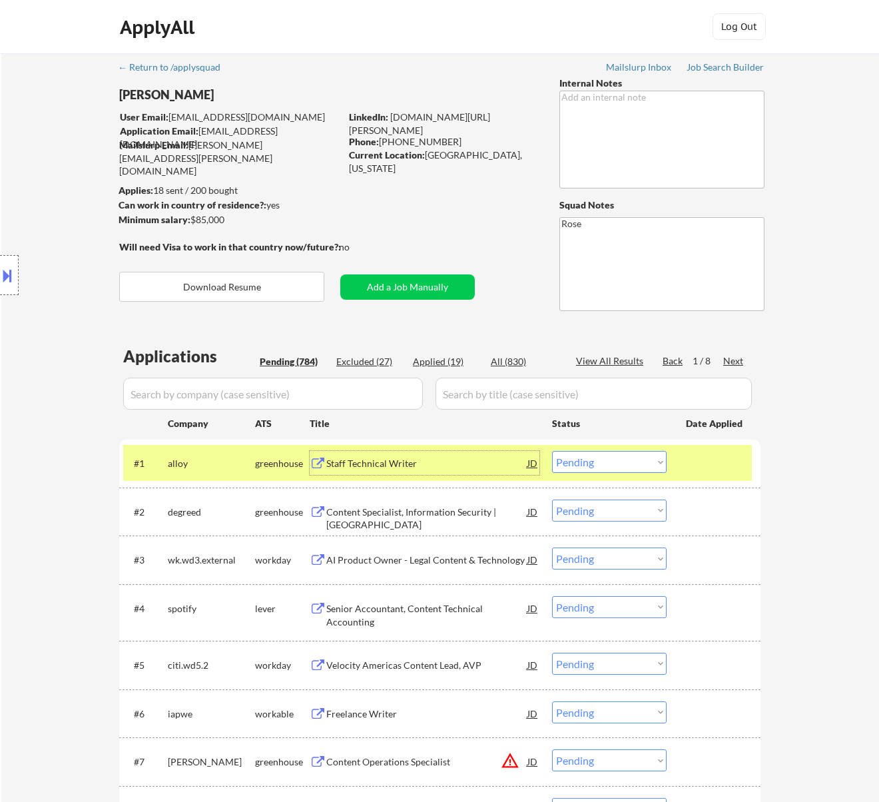
click at [638, 459] on select "Choose an option... Pending Applied Excluded (Questions) Excluded (Expired) Exc…" at bounding box center [609, 462] width 115 height 22
click at [552, 451] on select "Choose an option... Pending Applied Excluded (Questions) Excluded (Expired) Exc…" at bounding box center [609, 462] width 115 height 22
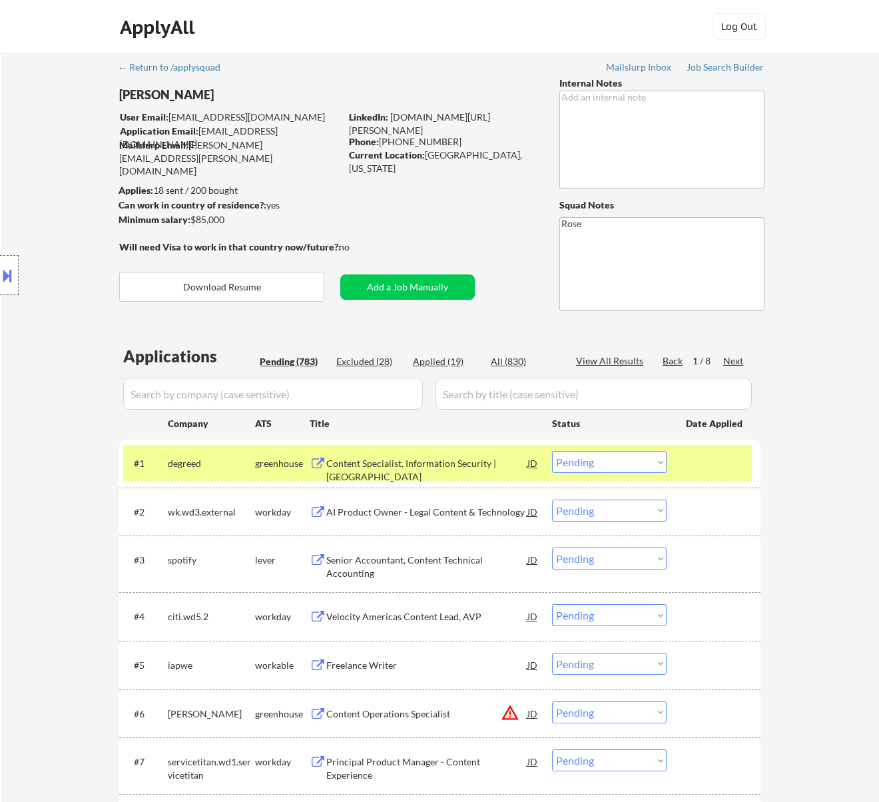
click at [499, 461] on div "Content Specialist, Information Security | US" at bounding box center [426, 470] width 201 height 26
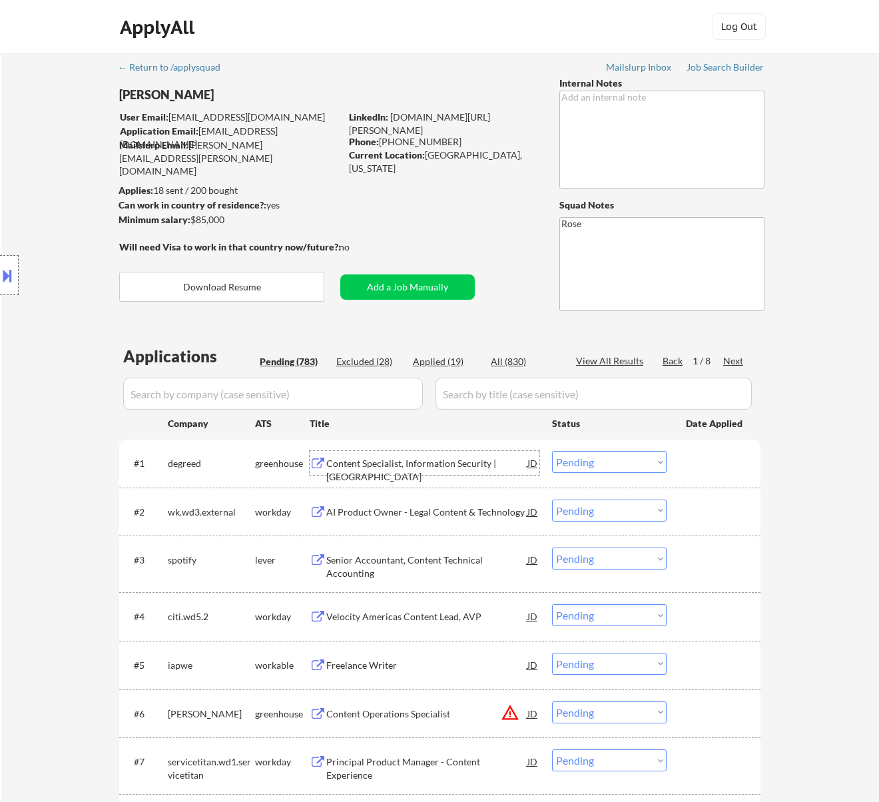
click at [586, 455] on select "Choose an option... Pending Applied Excluded (Questions) Excluded (Expired) Exc…" at bounding box center [609, 462] width 115 height 22
click at [552, 451] on select "Choose an option... Pending Applied Excluded (Questions) Excluded (Expired) Exc…" at bounding box center [609, 462] width 115 height 22
select select ""pending""
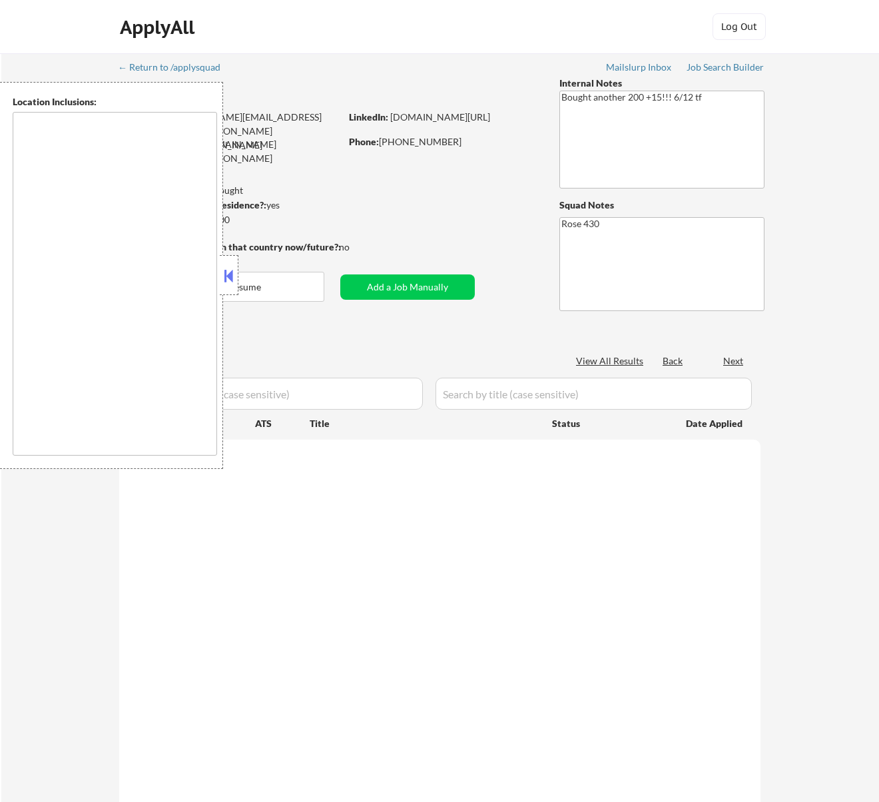
type textarea "St Paul, MN Minneapolis, MN Roseville, MN Maplewood, MN Little Canada, MN West …"
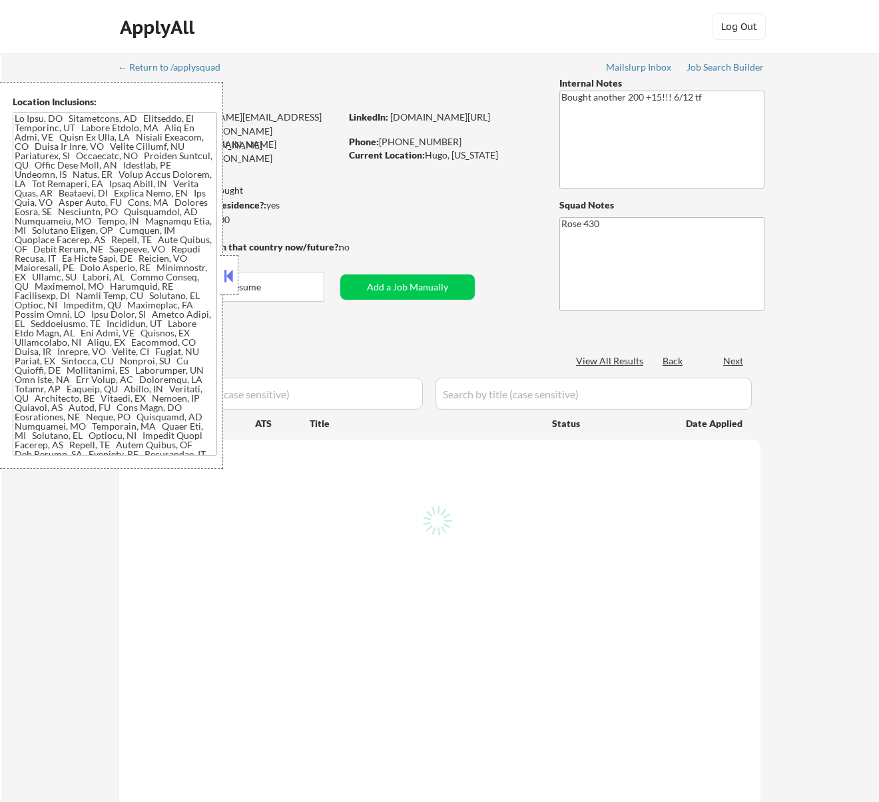
select select ""pending""
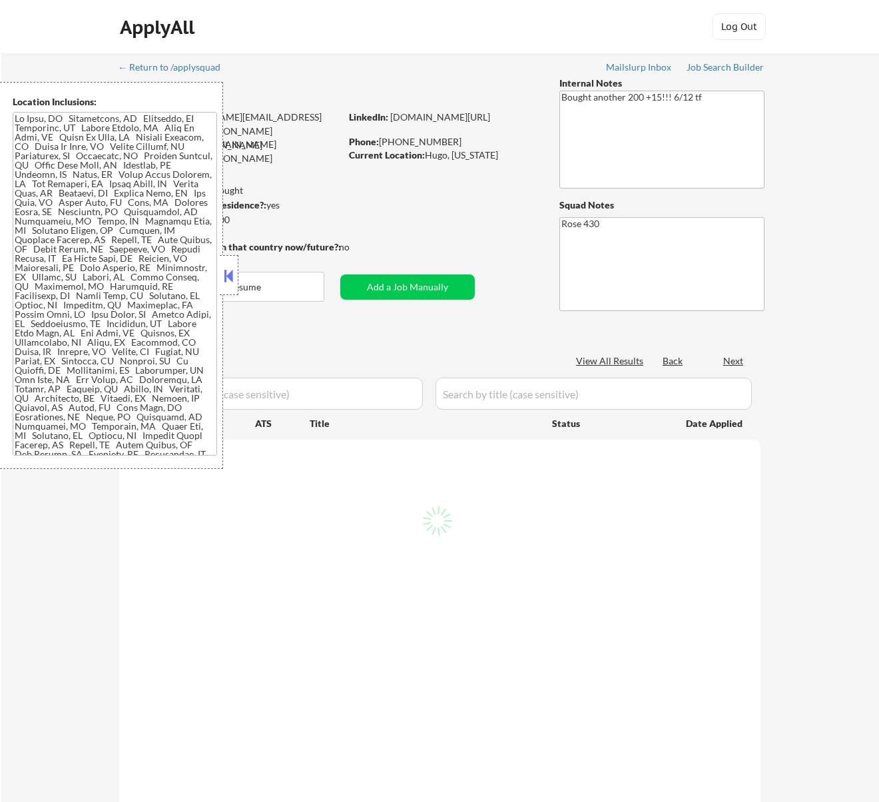
select select ""pending""
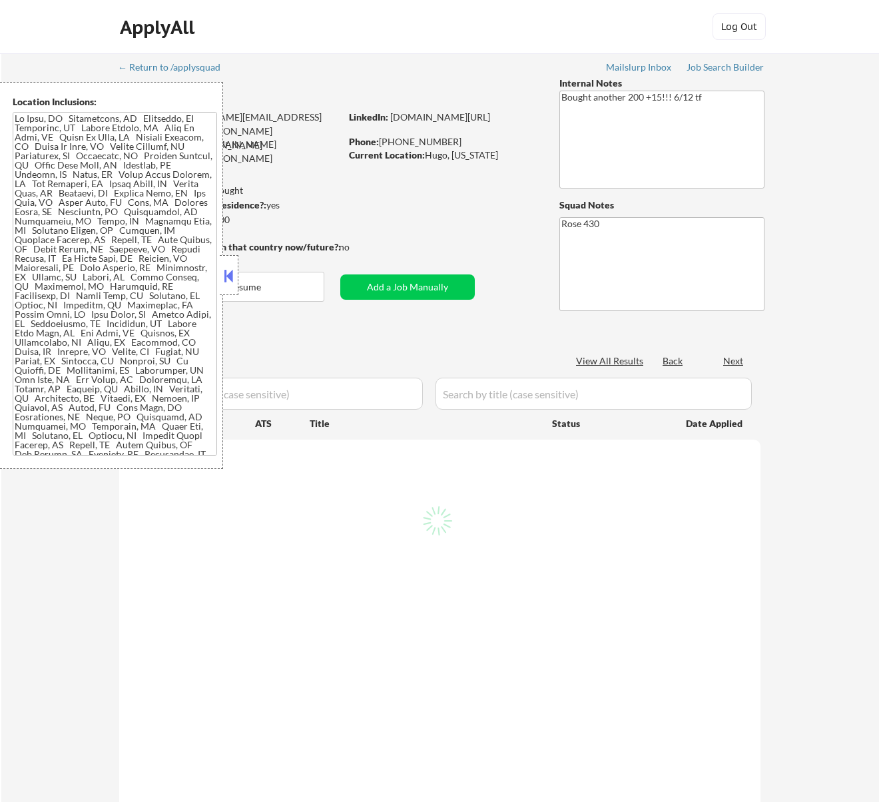
select select ""pending""
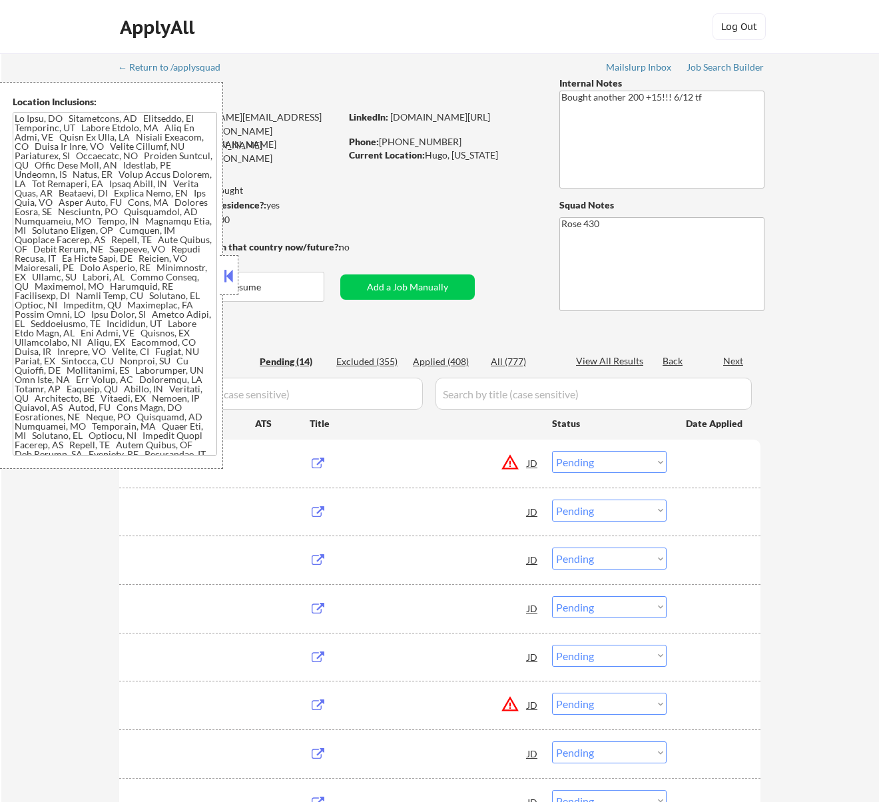
click at [230, 278] on button at bounding box center [228, 276] width 15 height 20
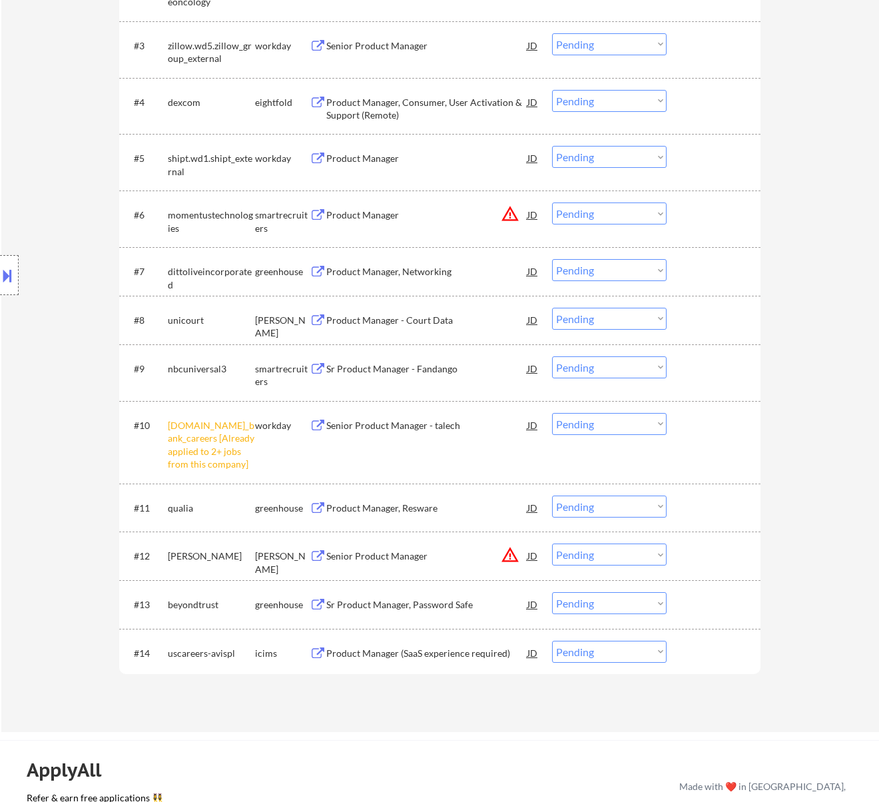
scroll to position [533, 0]
click at [608, 419] on select "Choose an option... Pending Applied Excluded (Questions) Excluded (Expired) Exc…" at bounding box center [609, 422] width 115 height 22
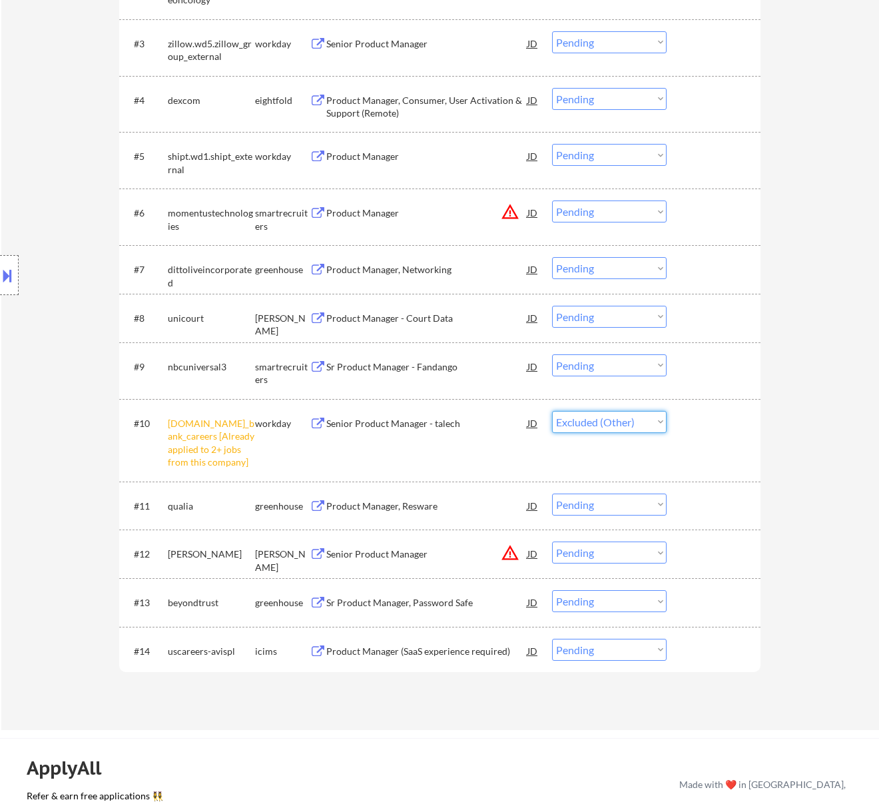
click at [552, 411] on select "Choose an option... Pending Applied Excluded (Questions) Excluded (Expired) Exc…" at bounding box center [609, 422] width 115 height 22
select select ""pending""
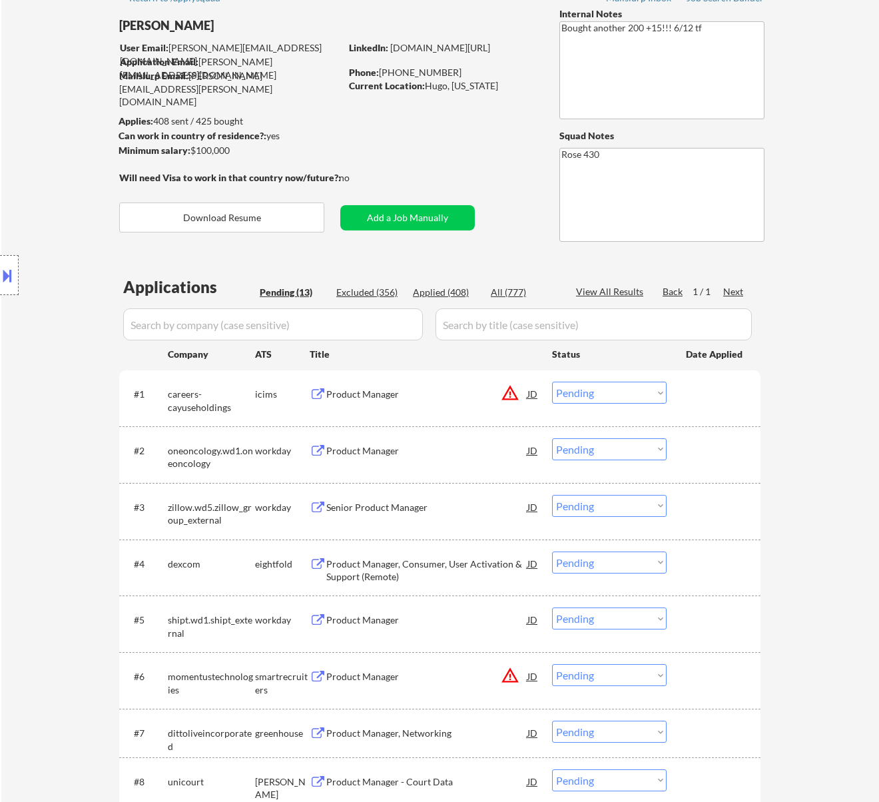
scroll to position [177, 0]
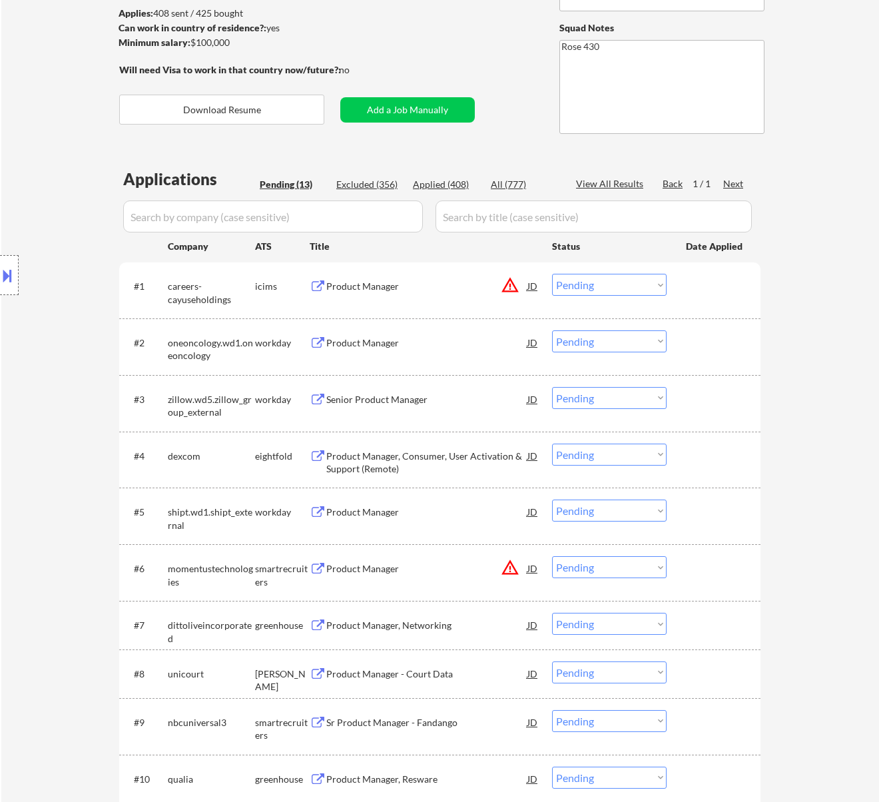
click at [474, 274] on div "Product Manager" at bounding box center [426, 286] width 201 height 24
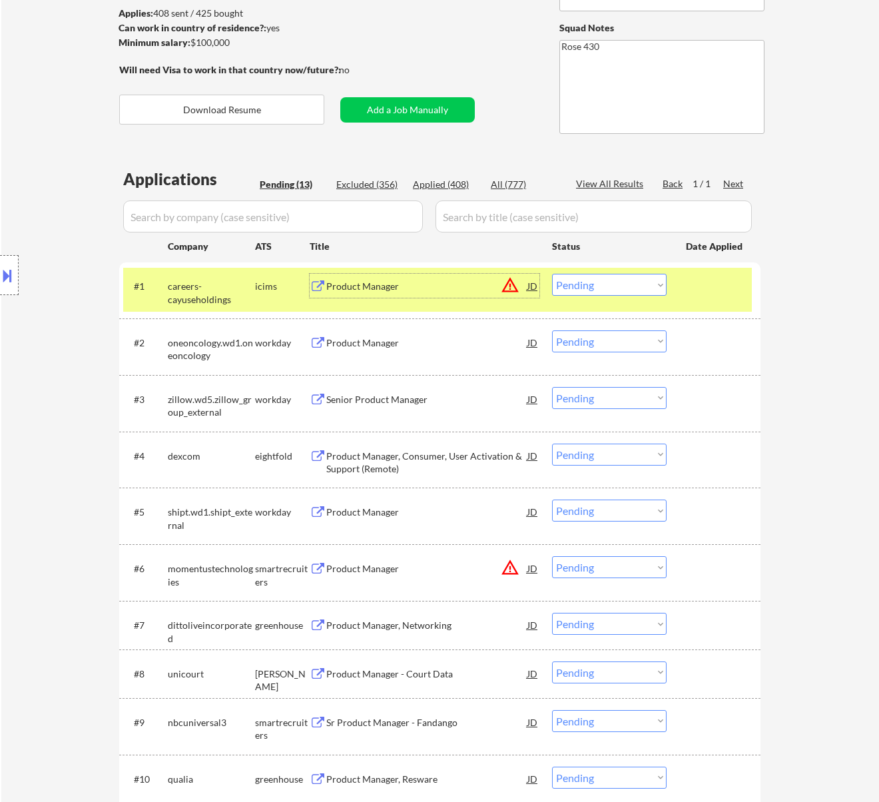
click at [591, 286] on select "Choose an option... Pending Applied Excluded (Questions) Excluded (Expired) Exc…" at bounding box center [609, 285] width 115 height 22
click at [613, 281] on select "Choose an option... Pending Applied Excluded (Questions) Excluded (Expired) Exc…" at bounding box center [609, 285] width 115 height 22
click at [552, 274] on select "Choose an option... Pending Applied Excluded (Questions) Excluded (Expired) Exc…" at bounding box center [609, 285] width 115 height 22
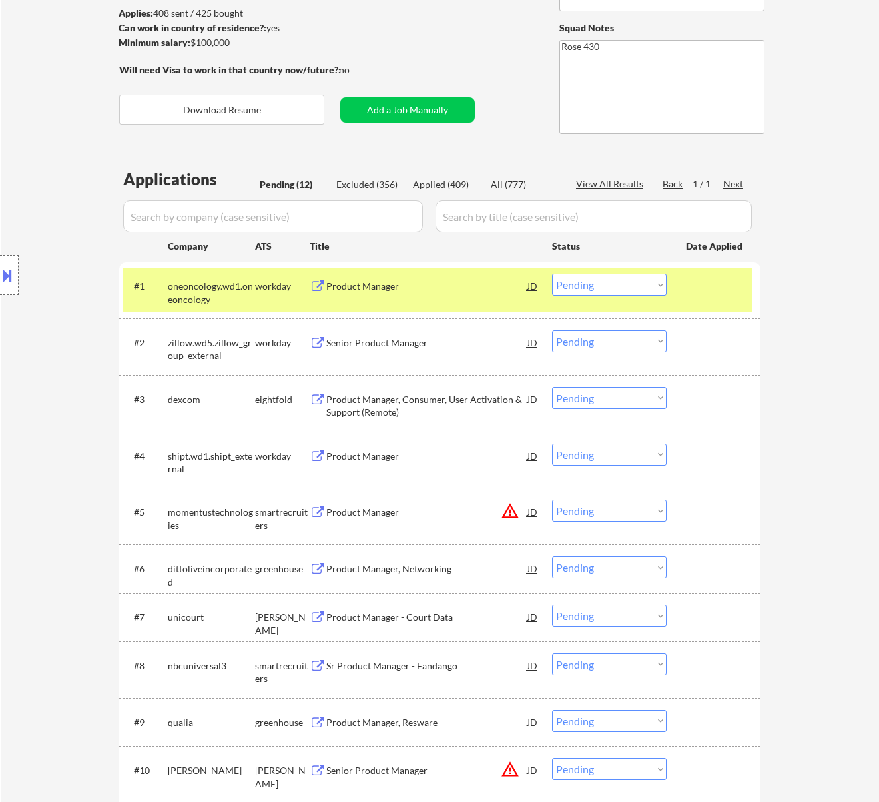
click at [450, 288] on div "Product Manager" at bounding box center [426, 286] width 201 height 13
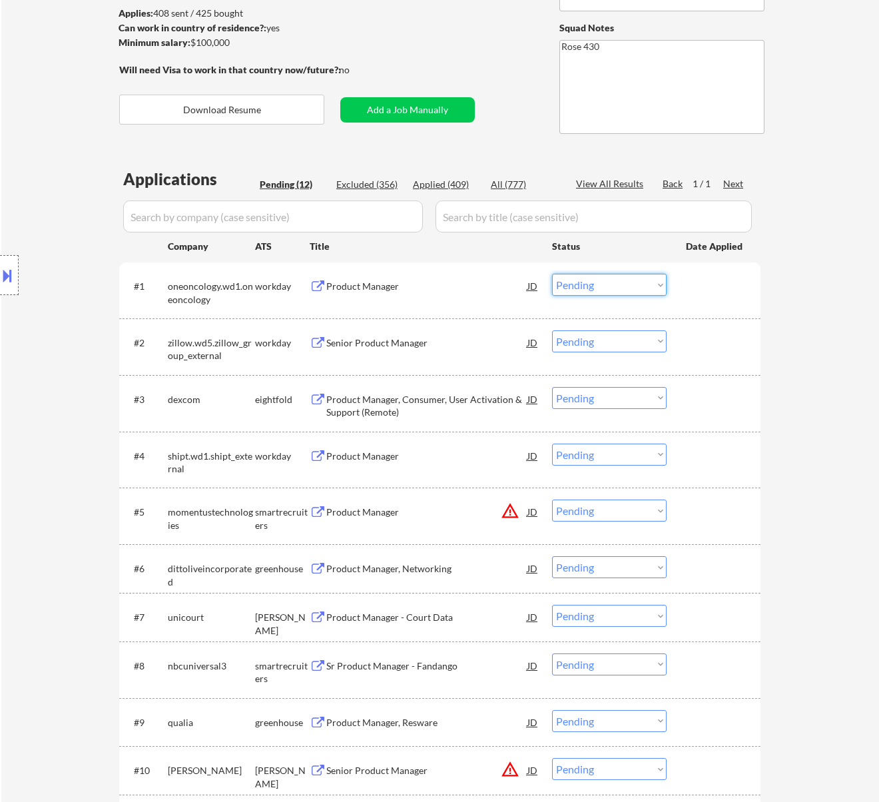
click at [590, 276] on select "Choose an option... Pending Applied Excluded (Questions) Excluded (Expired) Exc…" at bounding box center [609, 285] width 115 height 22
click at [552, 274] on select "Choose an option... Pending Applied Excluded (Questions) Excluded (Expired) Exc…" at bounding box center [609, 285] width 115 height 22
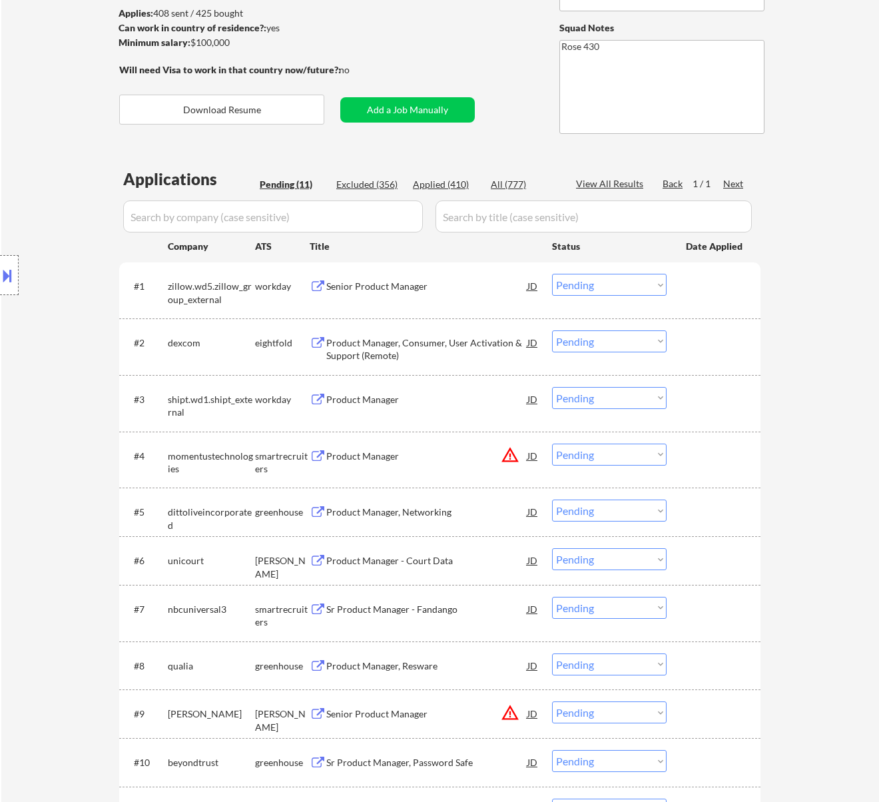
click at [496, 283] on div "Senior Product Manager" at bounding box center [426, 286] width 201 height 13
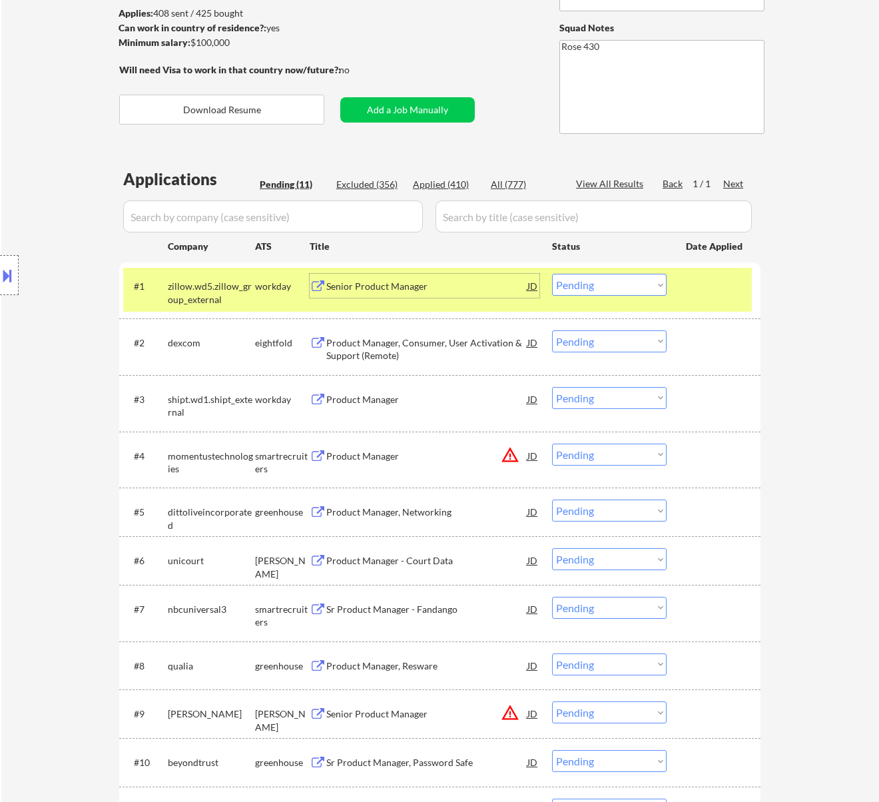
click at [586, 278] on select "Choose an option... Pending Applied Excluded (Questions) Excluded (Expired) Exc…" at bounding box center [609, 285] width 115 height 22
click at [552, 274] on select "Choose an option... Pending Applied Excluded (Questions) Excluded (Expired) Exc…" at bounding box center [609, 285] width 115 height 22
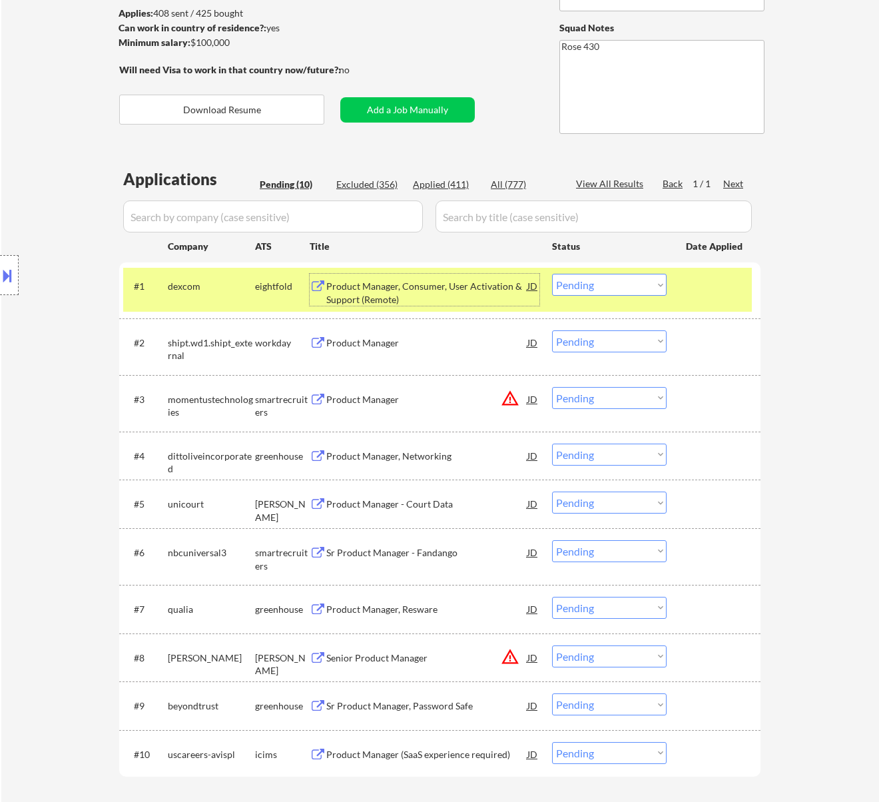
click at [481, 286] on div "Product Manager, Consumer, User Activation & Support (Remote)" at bounding box center [426, 293] width 201 height 26
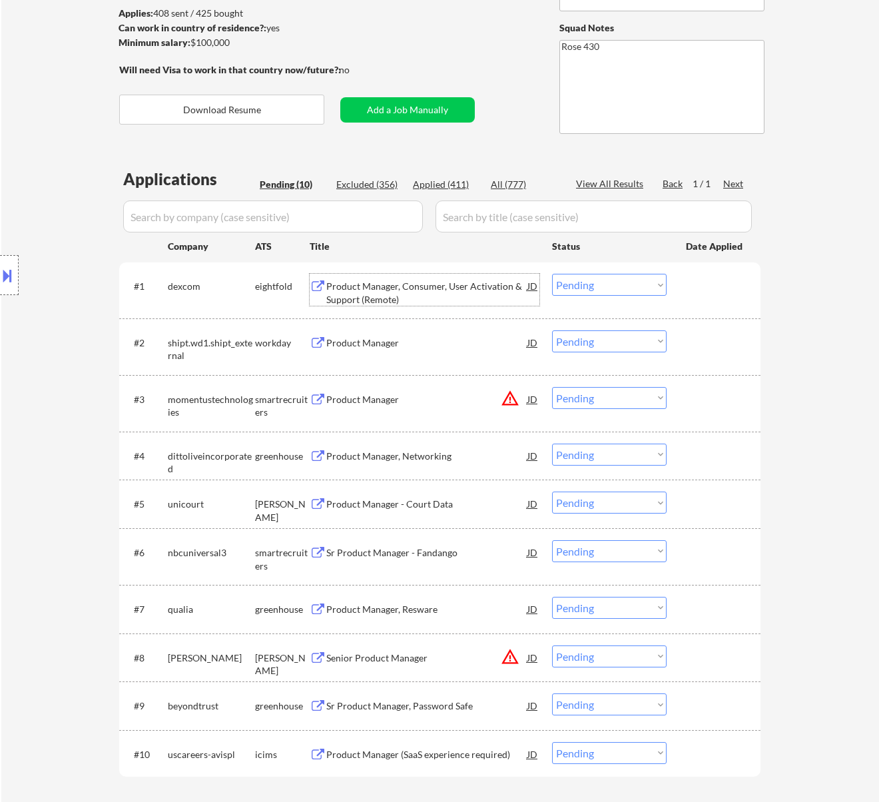
click at [615, 284] on select "Choose an option... Pending Applied Excluded (Questions) Excluded (Expired) Exc…" at bounding box center [609, 285] width 115 height 22
click at [552, 274] on select "Choose an option... Pending Applied Excluded (Questions) Excluded (Expired) Exc…" at bounding box center [609, 285] width 115 height 22
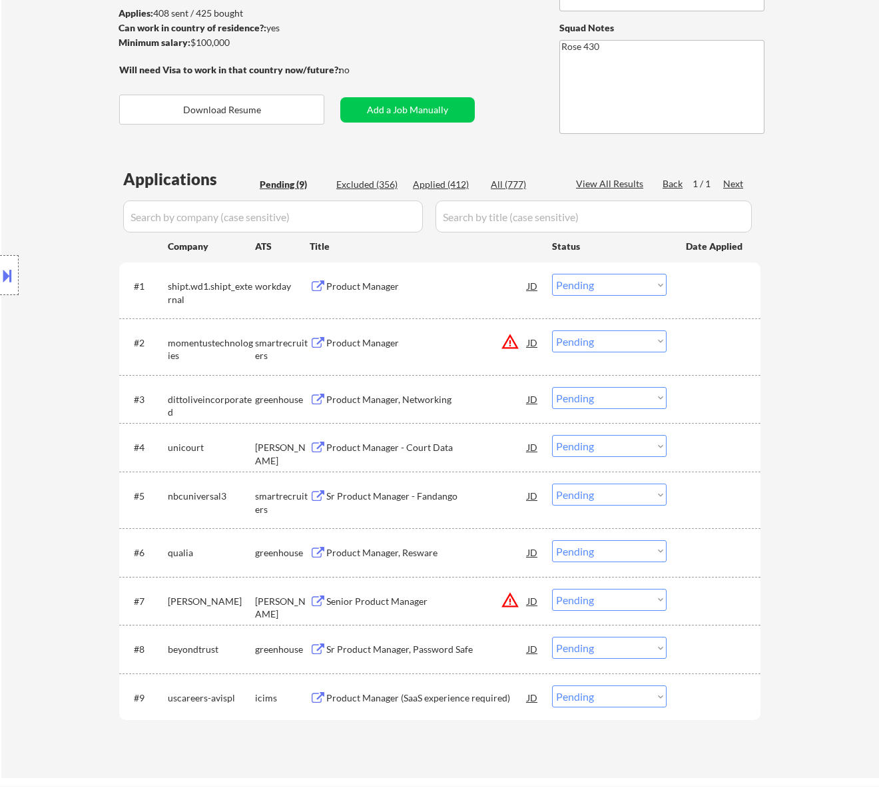
click at [466, 280] on div "Product Manager" at bounding box center [426, 286] width 201 height 13
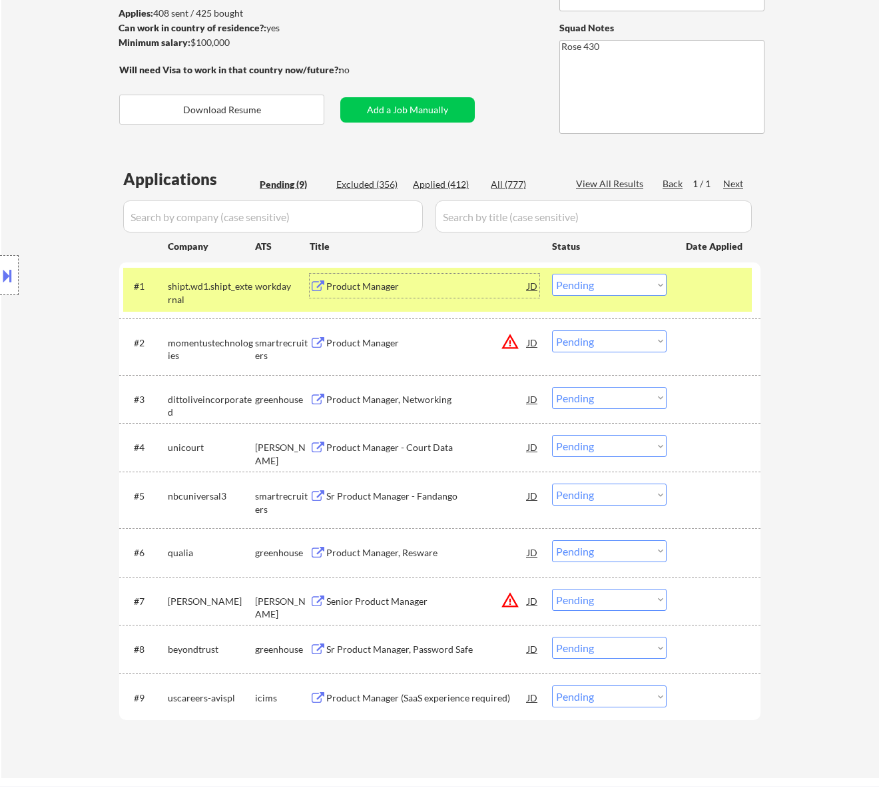
click at [624, 275] on select "Choose an option... Pending Applied Excluded (Questions) Excluded (Expired) Exc…" at bounding box center [609, 285] width 115 height 22
click at [552, 274] on select "Choose an option... Pending Applied Excluded (Questions) Excluded (Expired) Exc…" at bounding box center [609, 285] width 115 height 22
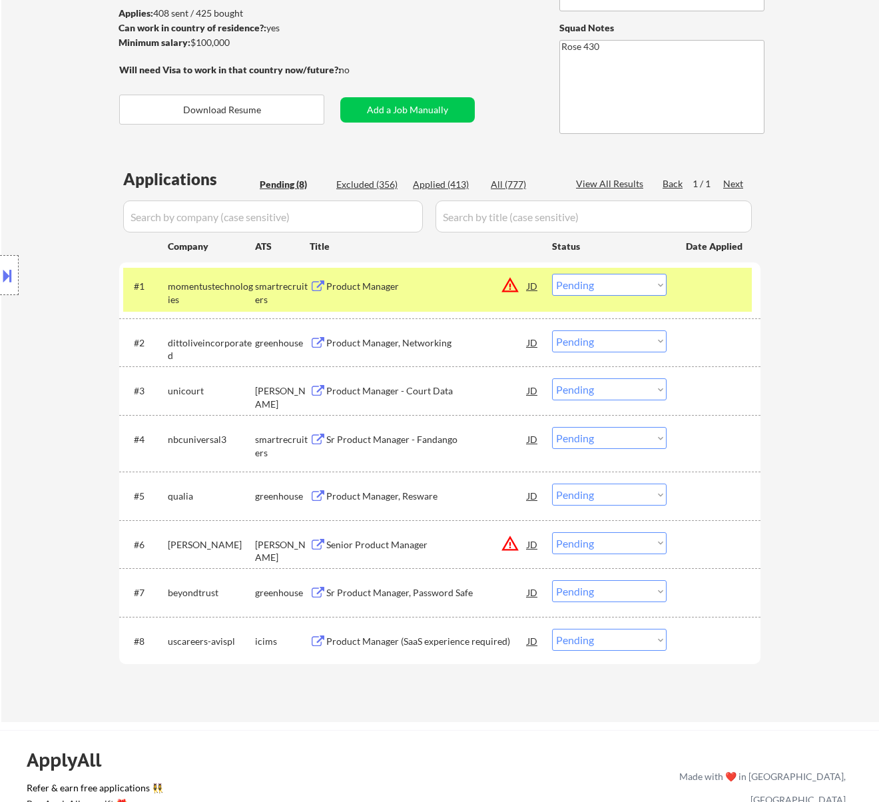
click at [485, 285] on div "Product Manager" at bounding box center [426, 286] width 201 height 13
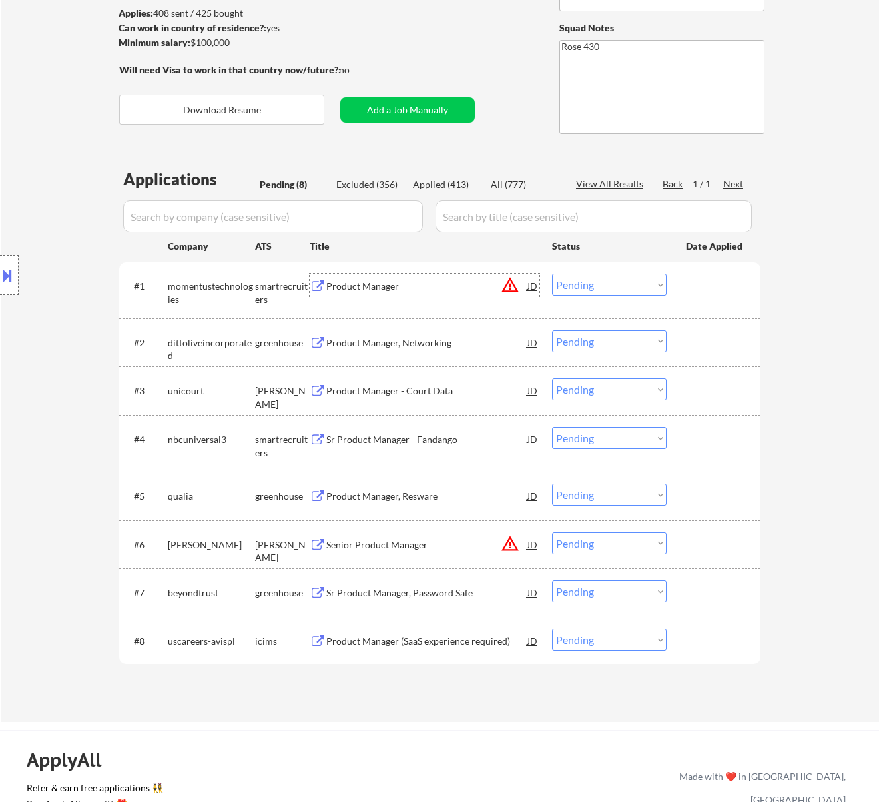
click at [629, 283] on select "Choose an option... Pending Applied Excluded (Questions) Excluded (Expired) Exc…" at bounding box center [609, 285] width 115 height 22
click at [600, 278] on select "Choose an option... Pending Applied Excluded (Questions) Excluded (Expired) Exc…" at bounding box center [609, 285] width 115 height 22
click at [552, 274] on select "Choose an option... Pending Applied Excluded (Questions) Excluded (Expired) Exc…" at bounding box center [609, 285] width 115 height 22
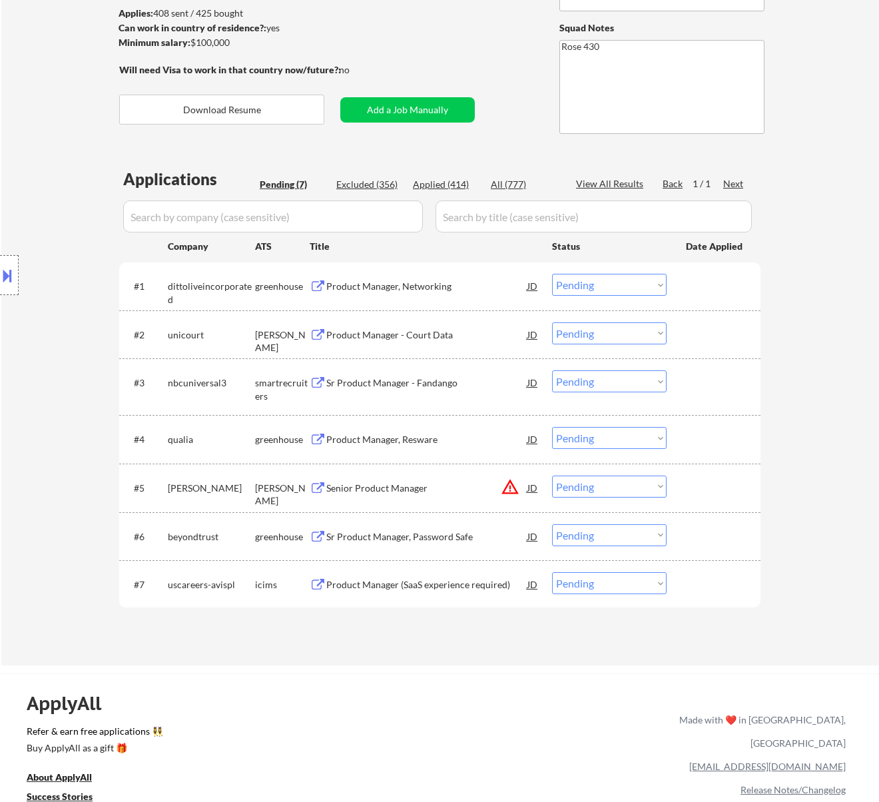
click at [477, 286] on div "Product Manager, Networking" at bounding box center [426, 286] width 201 height 13
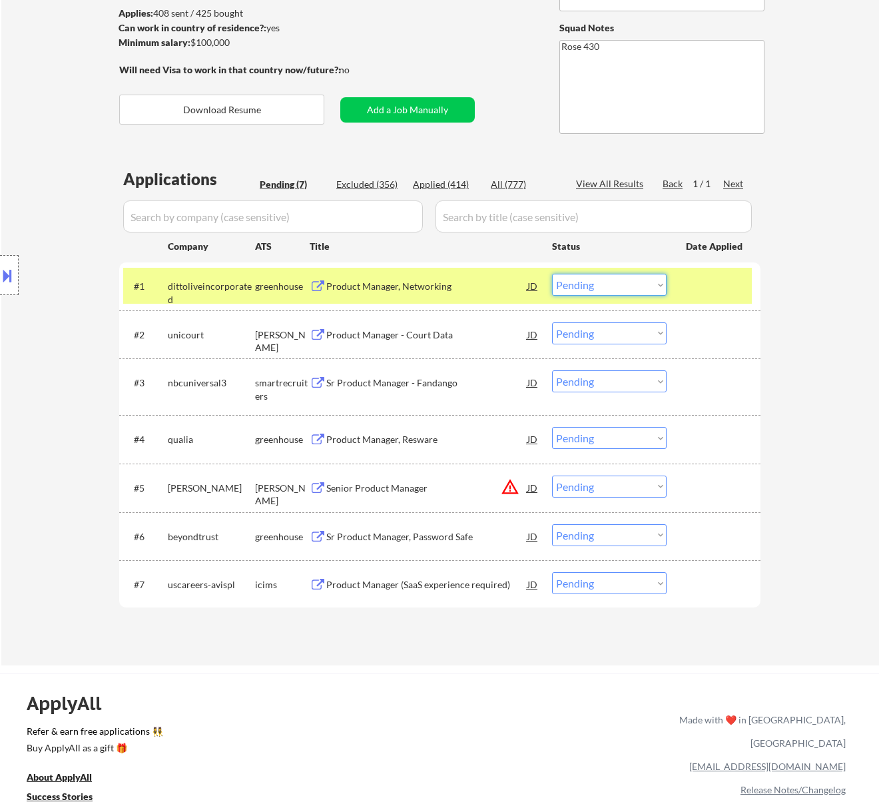
drag, startPoint x: 576, startPoint y: 280, endPoint x: 574, endPoint y: 294, distance: 14.1
click at [576, 280] on select "Choose an option... Pending Applied Excluded (Questions) Excluded (Expired) Exc…" at bounding box center [609, 285] width 115 height 22
click at [552, 274] on select "Choose an option... Pending Applied Excluded (Questions) Excluded (Expired) Exc…" at bounding box center [609, 285] width 115 height 22
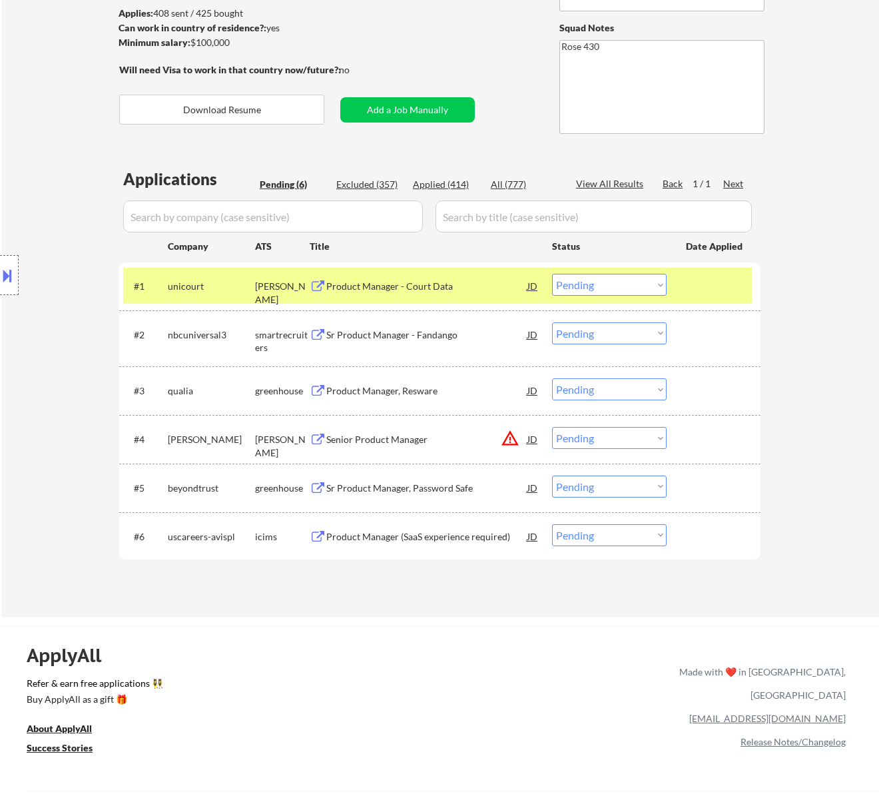
click at [493, 283] on div "Product Manager - Court Data" at bounding box center [426, 286] width 201 height 13
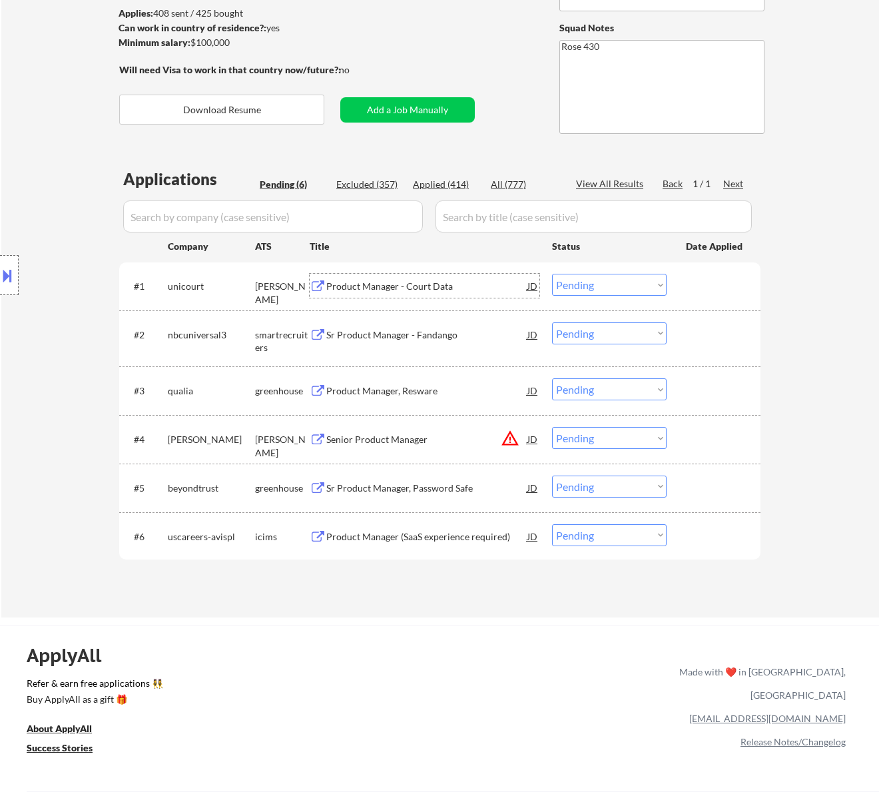
click at [587, 284] on select "Choose an option... Pending Applied Excluded (Questions) Excluded (Expired) Exc…" at bounding box center [609, 285] width 115 height 22
click at [552, 274] on select "Choose an option... Pending Applied Excluded (Questions) Excluded (Expired) Exc…" at bounding box center [609, 285] width 115 height 22
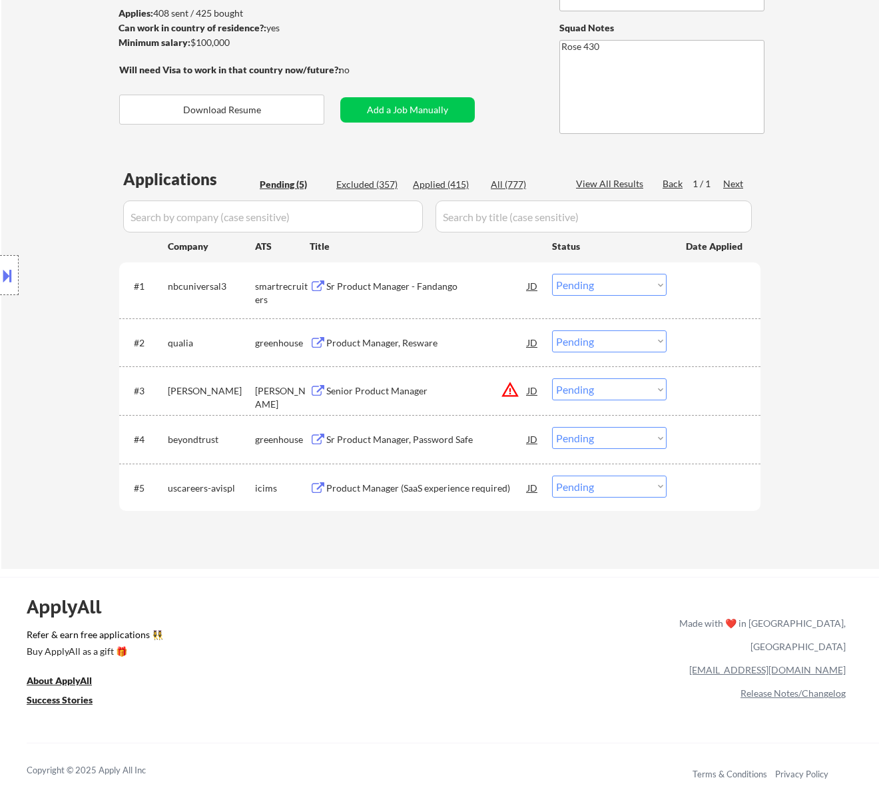
click at [493, 281] on div "Sr Product Manager - Fandango" at bounding box center [426, 286] width 201 height 13
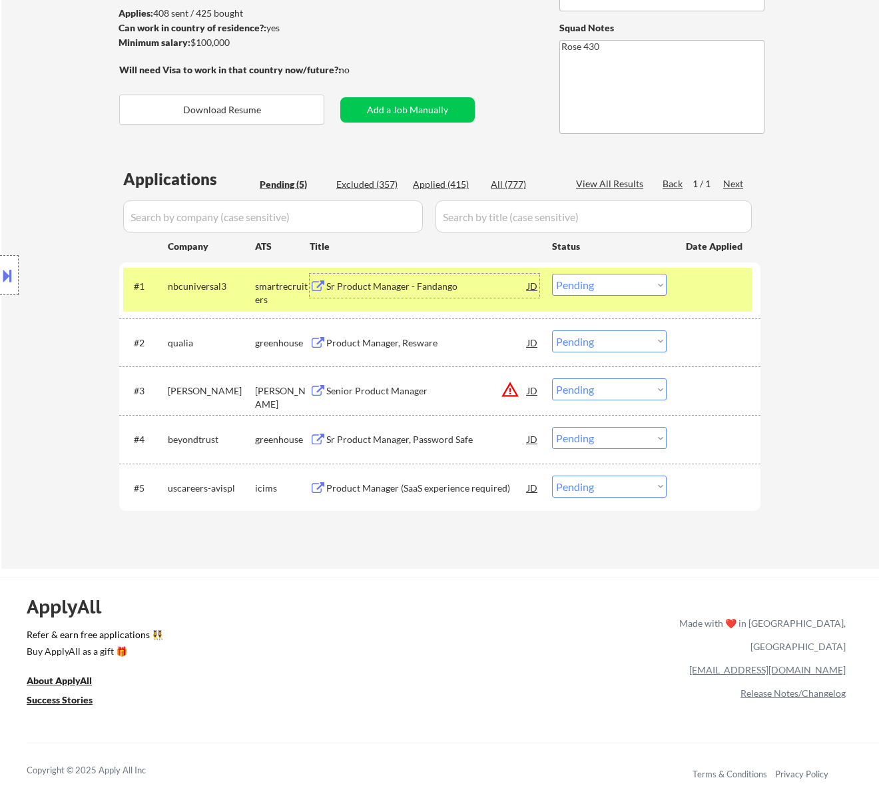
click at [618, 278] on select "Choose an option... Pending Applied Excluded (Questions) Excluded (Expired) Exc…" at bounding box center [609, 285] width 115 height 22
click at [552, 274] on select "Choose an option... Pending Applied Excluded (Questions) Excluded (Expired) Exc…" at bounding box center [609, 285] width 115 height 22
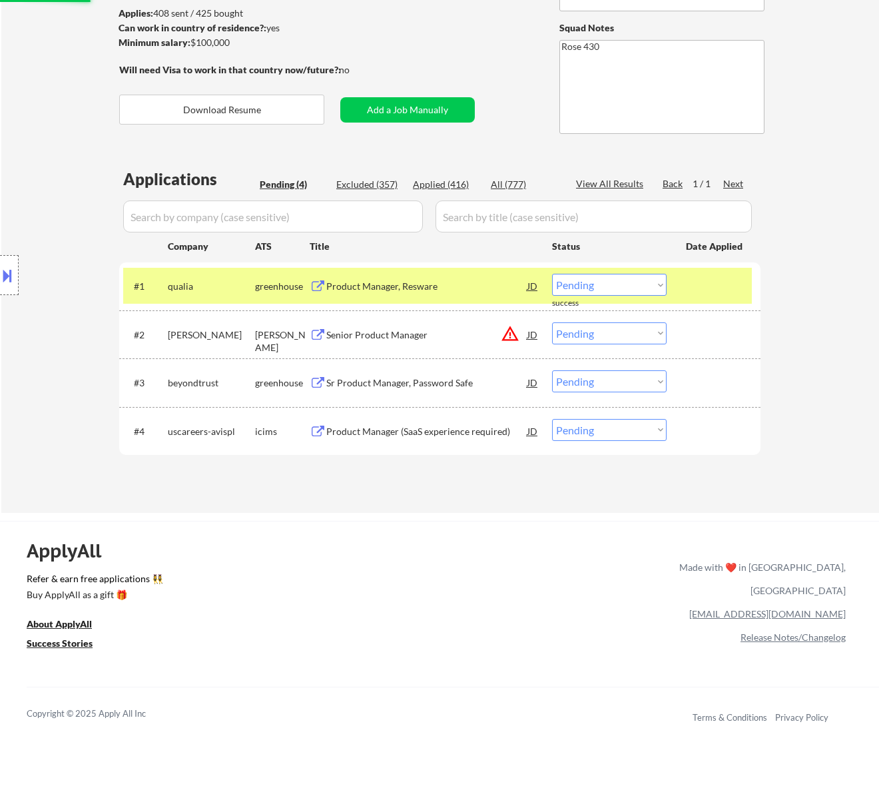
click at [435, 280] on div "Product Manager, Resware" at bounding box center [426, 286] width 201 height 13
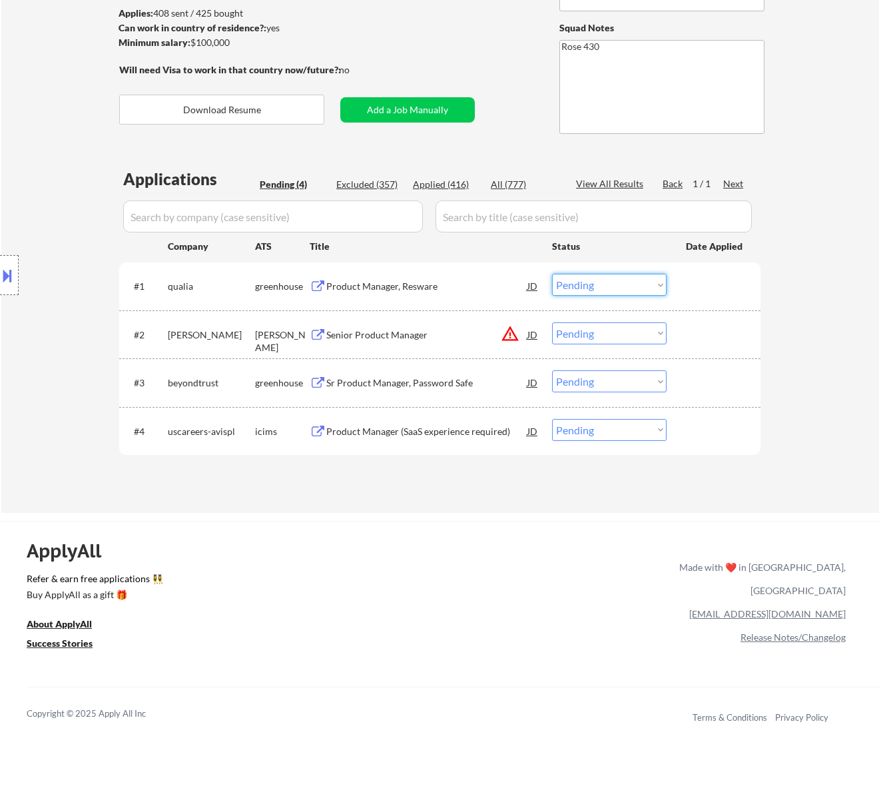
click at [581, 280] on select "Choose an option... Pending Applied Excluded (Questions) Excluded (Expired) Exc…" at bounding box center [609, 285] width 115 height 22
click at [552, 274] on select "Choose an option... Pending Applied Excluded (Questions) Excluded (Expired) Exc…" at bounding box center [609, 285] width 115 height 22
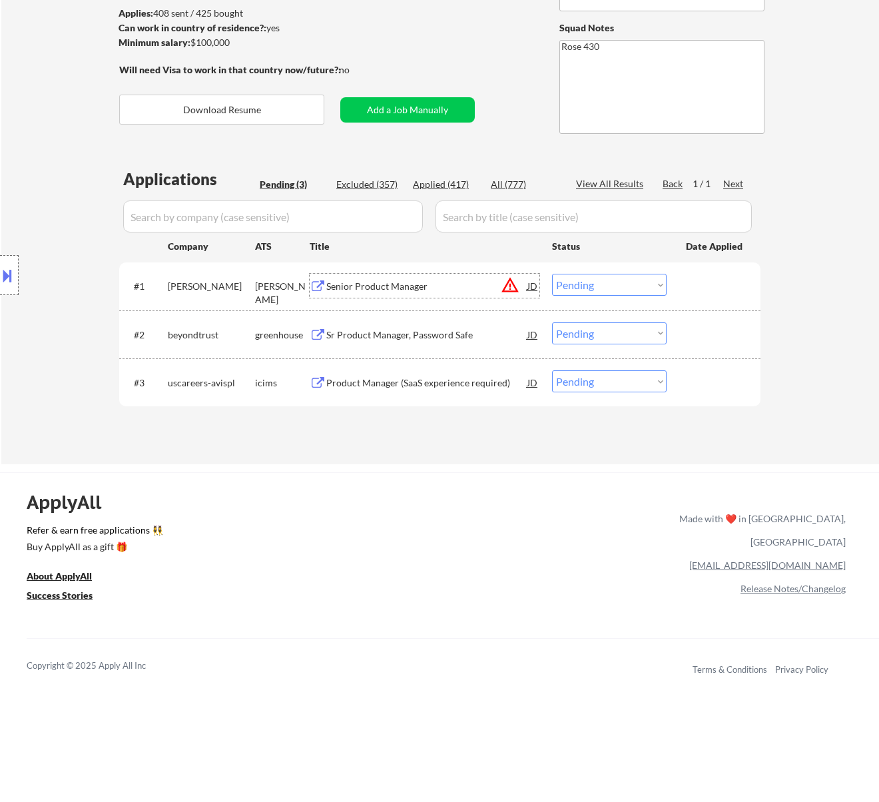
click at [441, 292] on div "Senior Product Manager" at bounding box center [426, 286] width 201 height 13
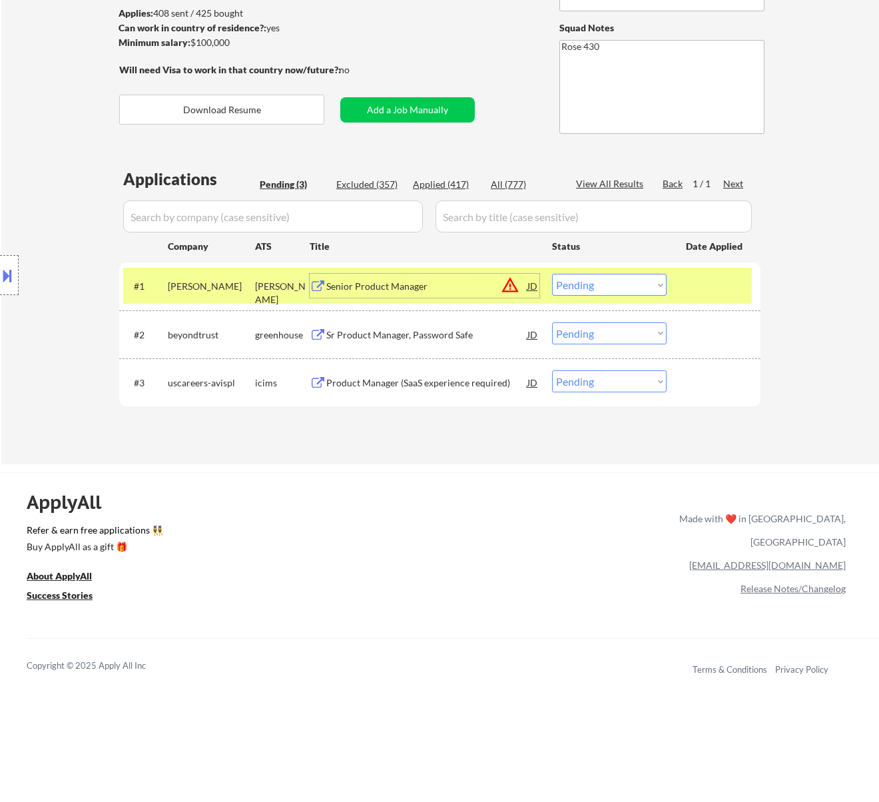
click at [654, 284] on select "Choose an option... Pending Applied Excluded (Questions) Excluded (Expired) Exc…" at bounding box center [609, 285] width 115 height 22
click at [552, 274] on select "Choose an option... Pending Applied Excluded (Questions) Excluded (Expired) Exc…" at bounding box center [609, 285] width 115 height 22
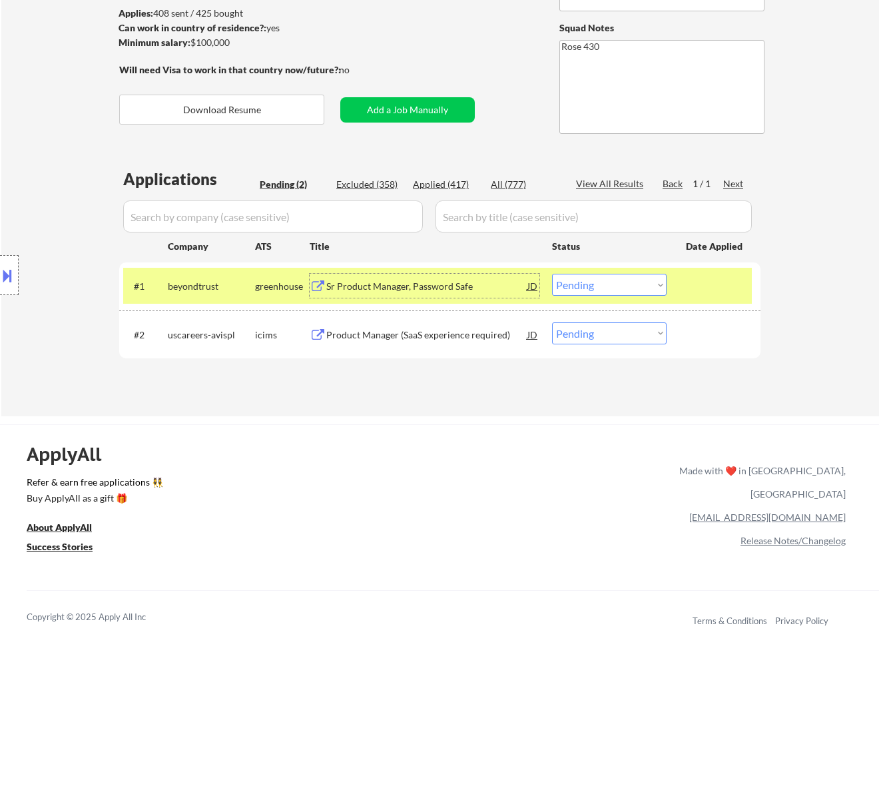
click at [477, 283] on div "Sr Product Manager, Password Safe" at bounding box center [426, 286] width 201 height 13
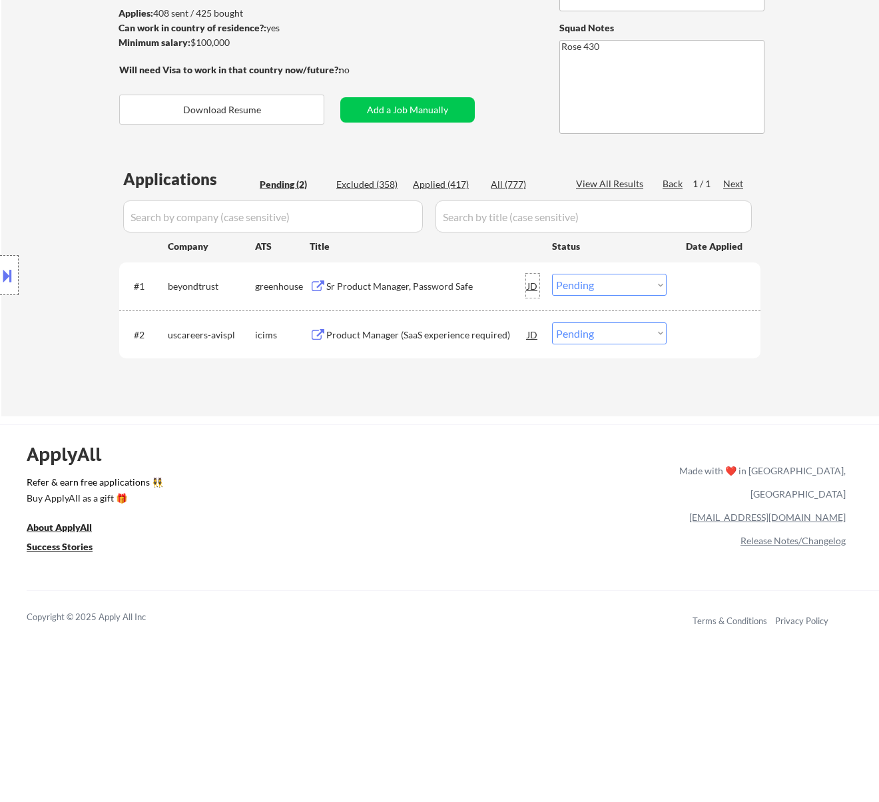
click at [531, 286] on div "JD" at bounding box center [532, 286] width 13 height 24
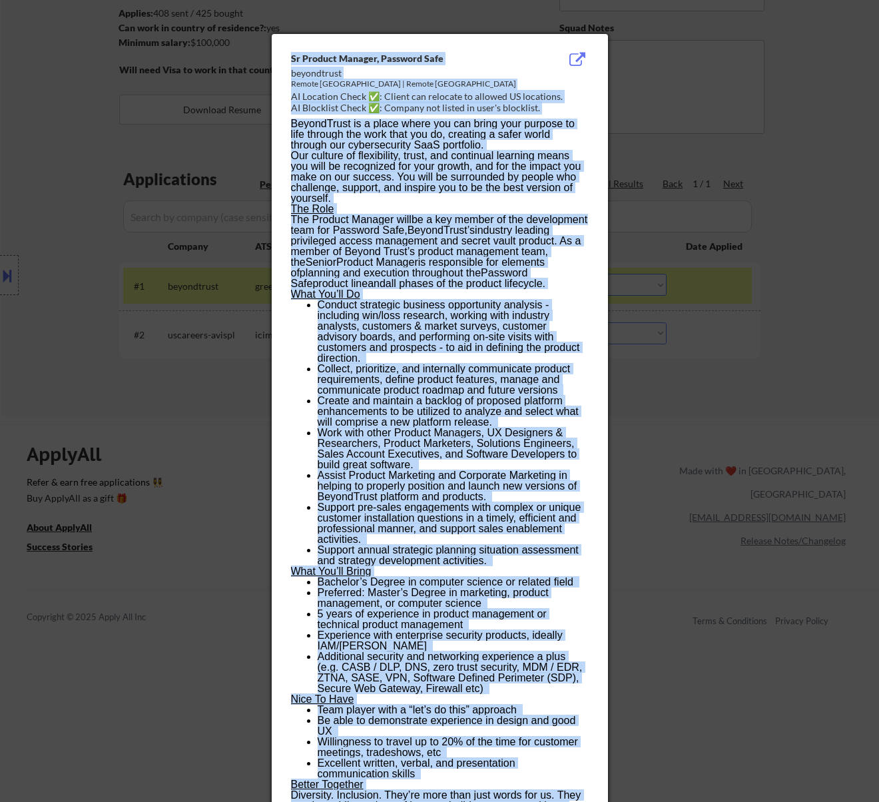
scroll to position [474, 0]
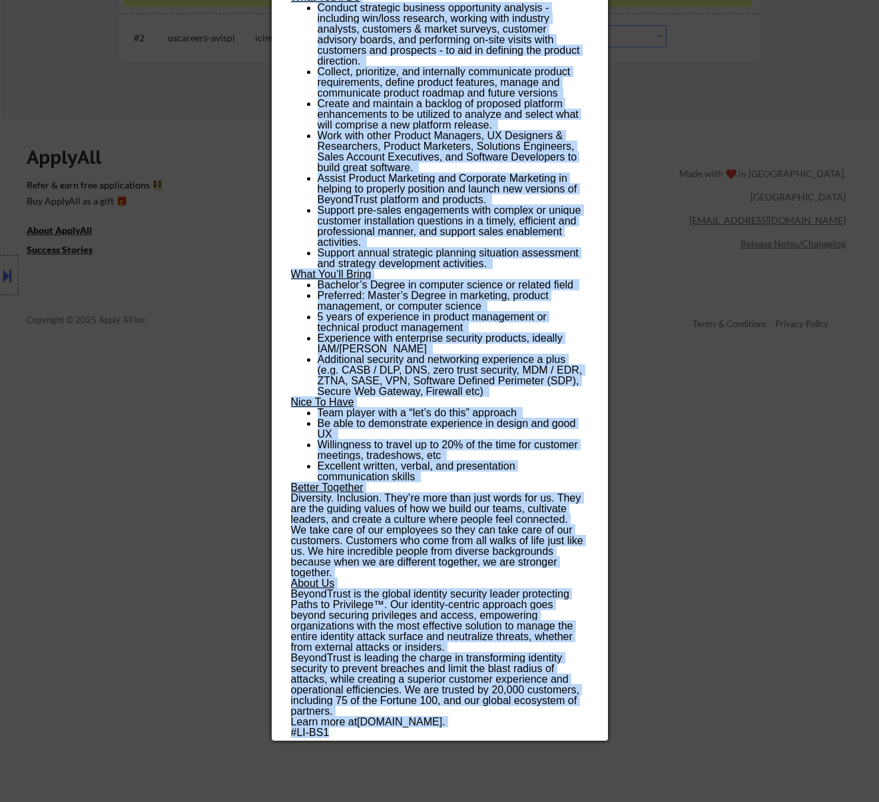
drag, startPoint x: 290, startPoint y: 53, endPoint x: 334, endPoint y: 733, distance: 681.1
click at [334, 733] on div "Sr Product Manager, Password Safe beyondtrust Remote Canada | Remote United Sta…" at bounding box center [440, 238] width 336 height 1003
copy div "Sr Product Manager, Password Safe beyondtrust Remote Canada | Remote United Sta…"
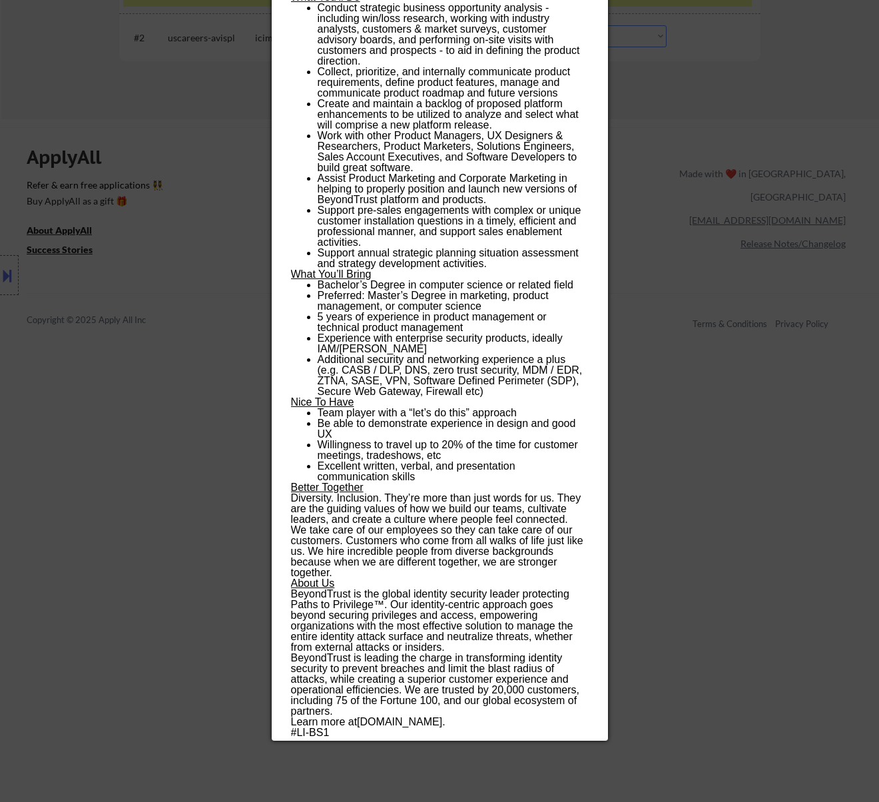
click at [644, 101] on div at bounding box center [439, 401] width 879 height 802
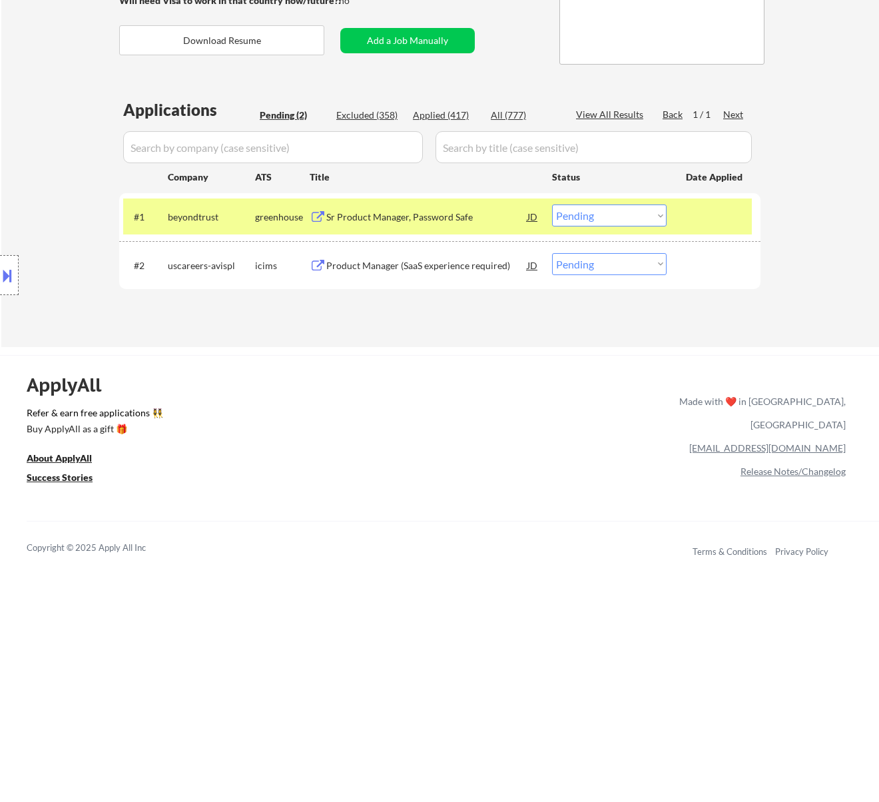
scroll to position [208, 0]
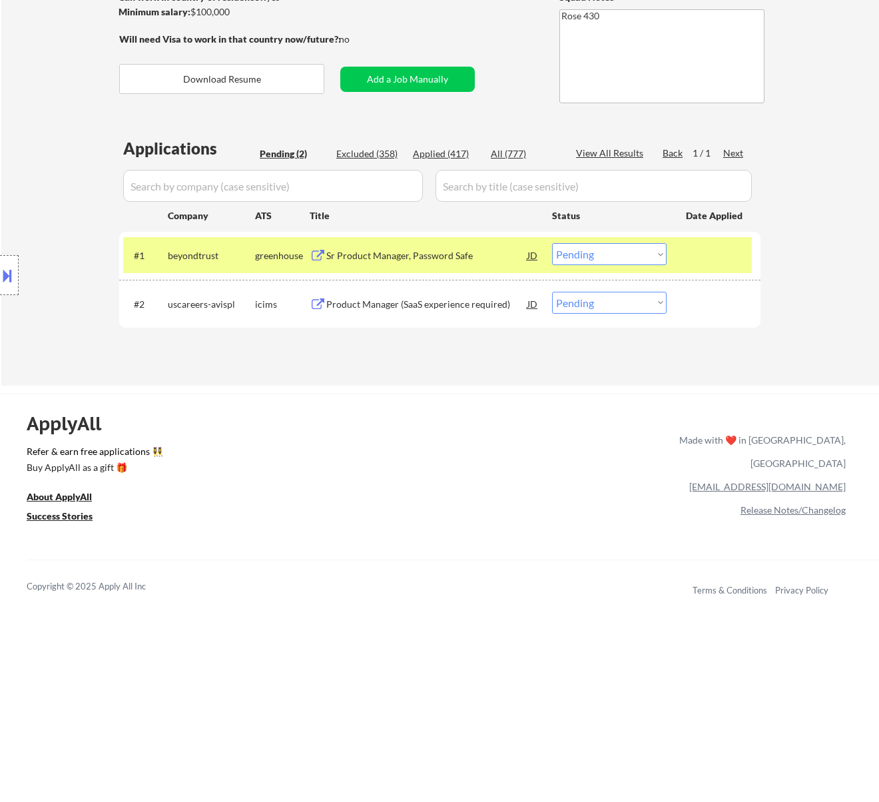
click at [630, 253] on select "Choose an option... Pending Applied Excluded (Questions) Excluded (Expired) Exc…" at bounding box center [609, 254] width 115 height 22
click at [552, 243] on select "Choose an option... Pending Applied Excluded (Questions) Excluded (Expired) Exc…" at bounding box center [609, 254] width 115 height 22
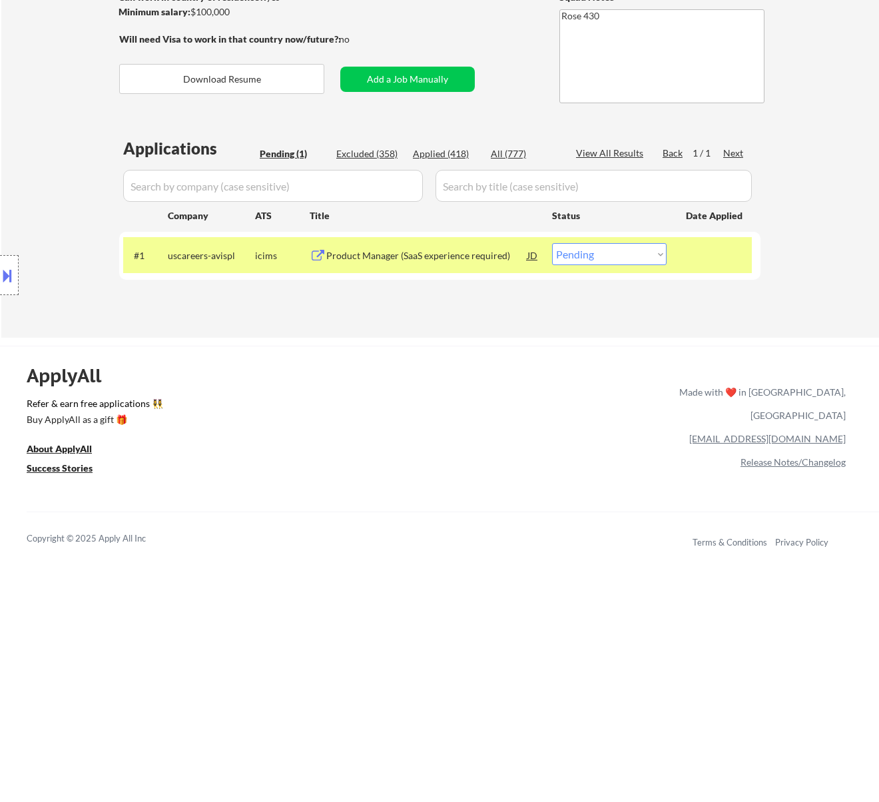
click at [430, 252] on div "Product Manager (SaaS experience required)" at bounding box center [426, 255] width 201 height 13
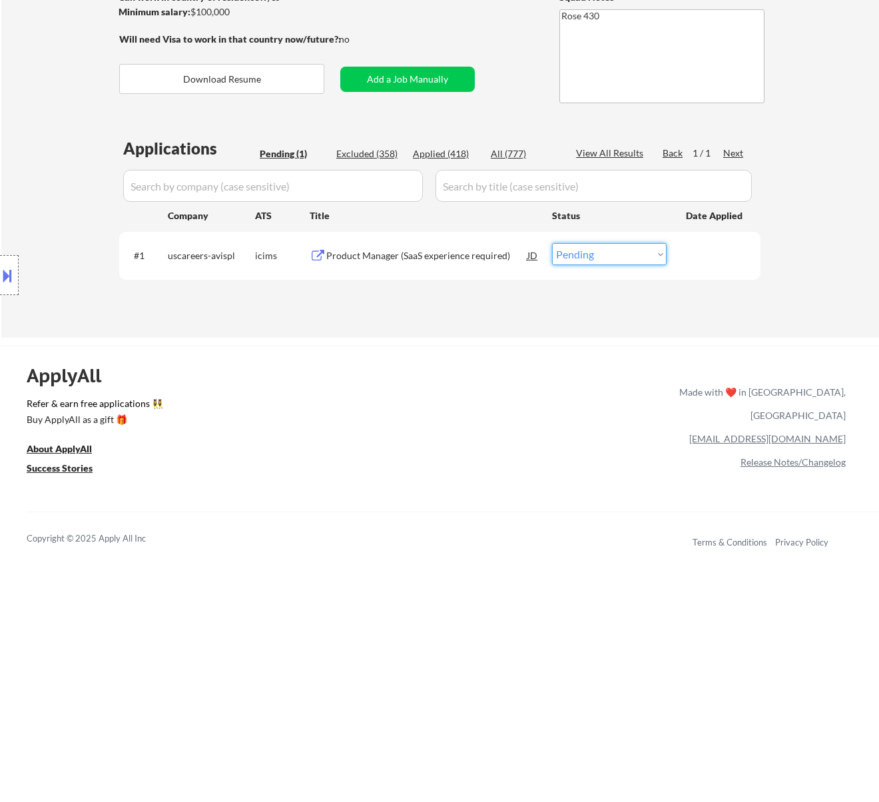
drag, startPoint x: 624, startPoint y: 254, endPoint x: 624, endPoint y: 264, distance: 10.0
click at [624, 254] on select "Choose an option... Pending Applied Excluded (Questions) Excluded (Expired) Exc…" at bounding box center [609, 254] width 115 height 22
select select ""excluded__salary_""
click at [552, 243] on select "Choose an option... Pending Applied Excluded (Questions) Excluded (Expired) Exc…" at bounding box center [609, 254] width 115 height 22
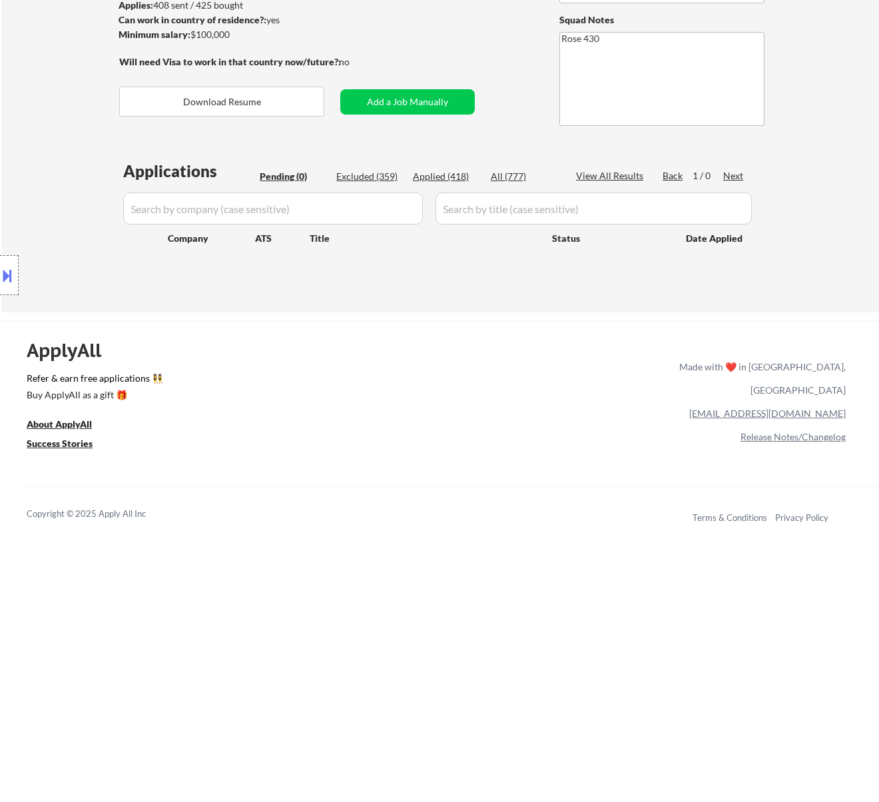
scroll to position [118, 0]
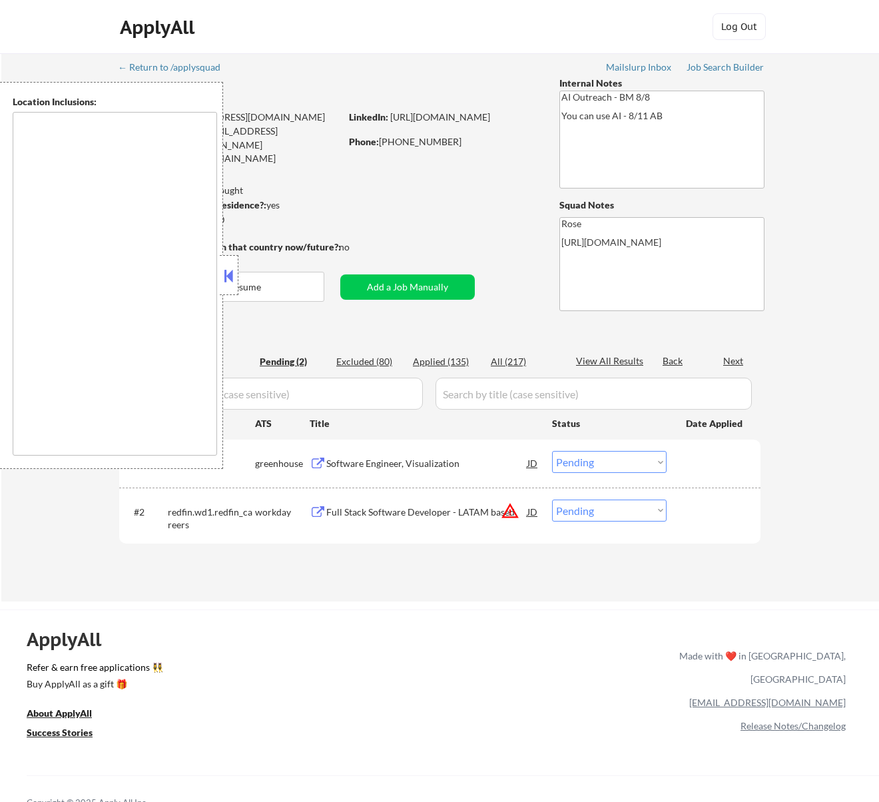
select select ""pending""
type textarea "[GEOGRAPHIC_DATA], [GEOGRAPHIC_DATA] [GEOGRAPHIC_DATA], [GEOGRAPHIC_DATA] [GEOG…"
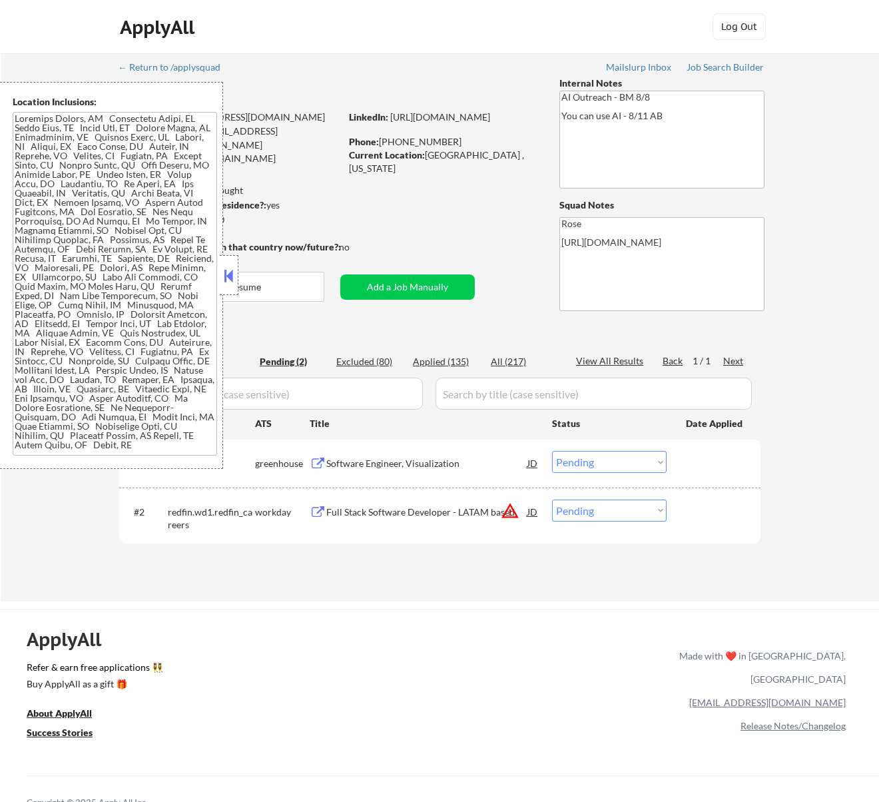
click at [227, 264] on div at bounding box center [229, 275] width 19 height 40
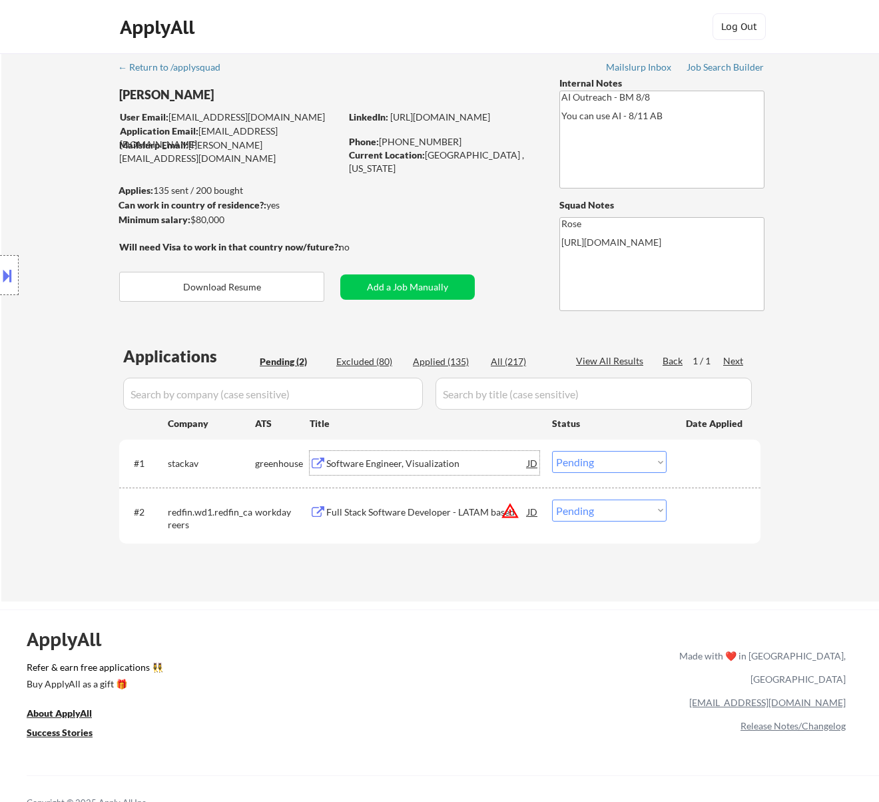
click at [442, 458] on div "Software Engineer, Visualization" at bounding box center [426, 463] width 201 height 13
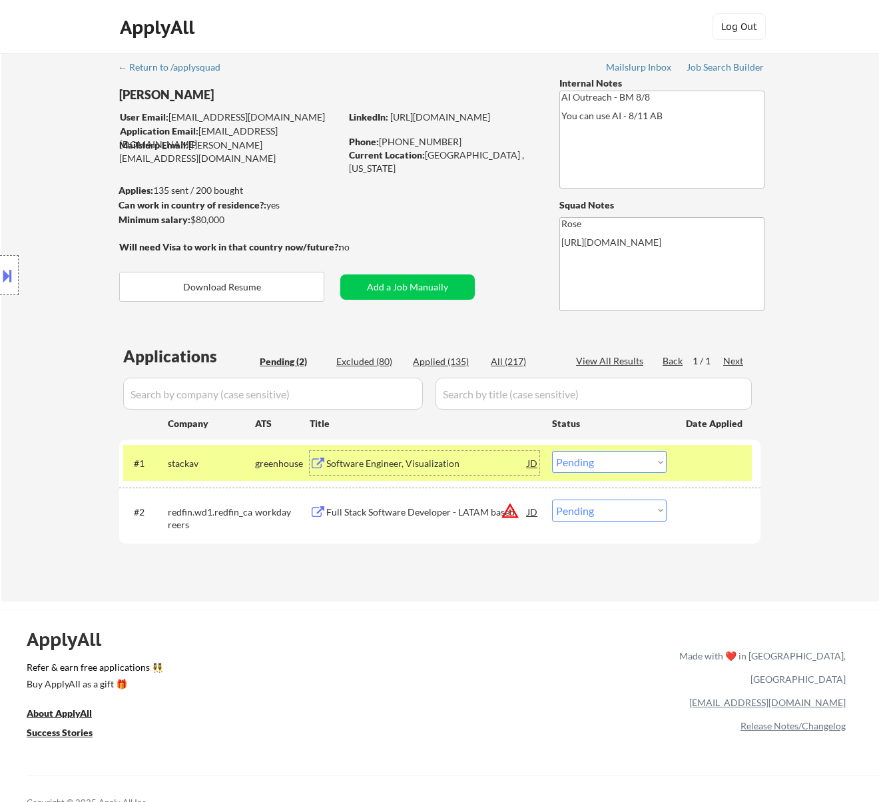
click at [634, 462] on select "Choose an option... Pending Applied Excluded (Questions) Excluded (Expired) Exc…" at bounding box center [609, 462] width 115 height 22
click at [552, 451] on select "Choose an option... Pending Applied Excluded (Questions) Excluded (Expired) Exc…" at bounding box center [609, 462] width 115 height 22
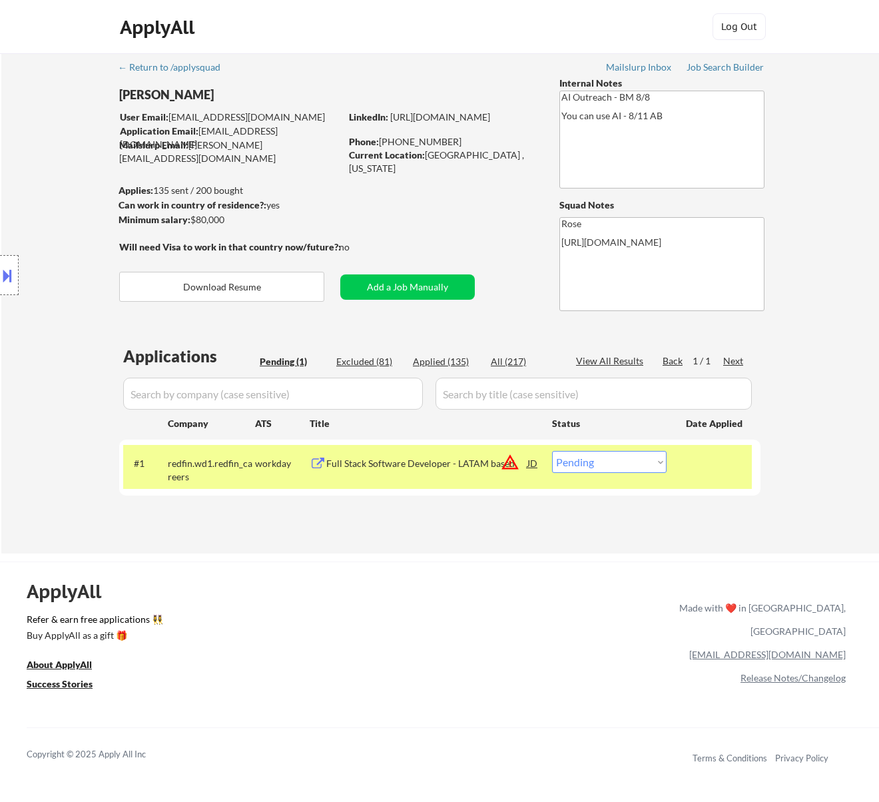
click at [451, 463] on div "Full Stack Software Developer - LATAM based" at bounding box center [426, 463] width 201 height 13
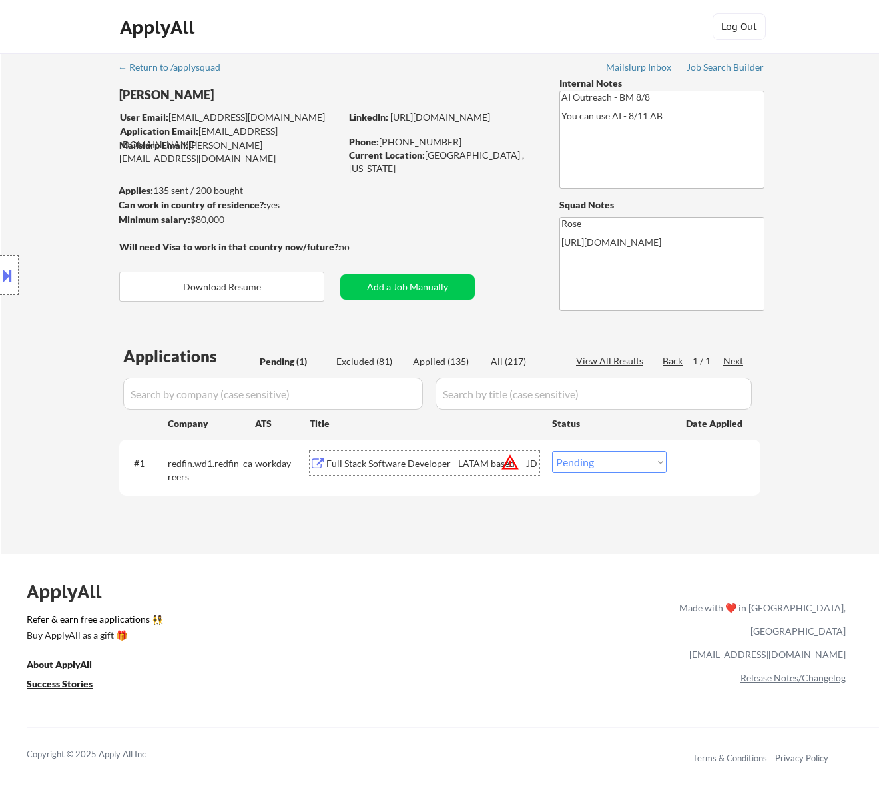
click at [615, 461] on select "Choose an option... Pending Applied Excluded (Questions) Excluded (Expired) Exc…" at bounding box center [609, 462] width 115 height 22
select select ""excluded__location_""
click at [552, 451] on select "Choose an option... Pending Applied Excluded (Questions) Excluded (Expired) Exc…" at bounding box center [609, 462] width 115 height 22
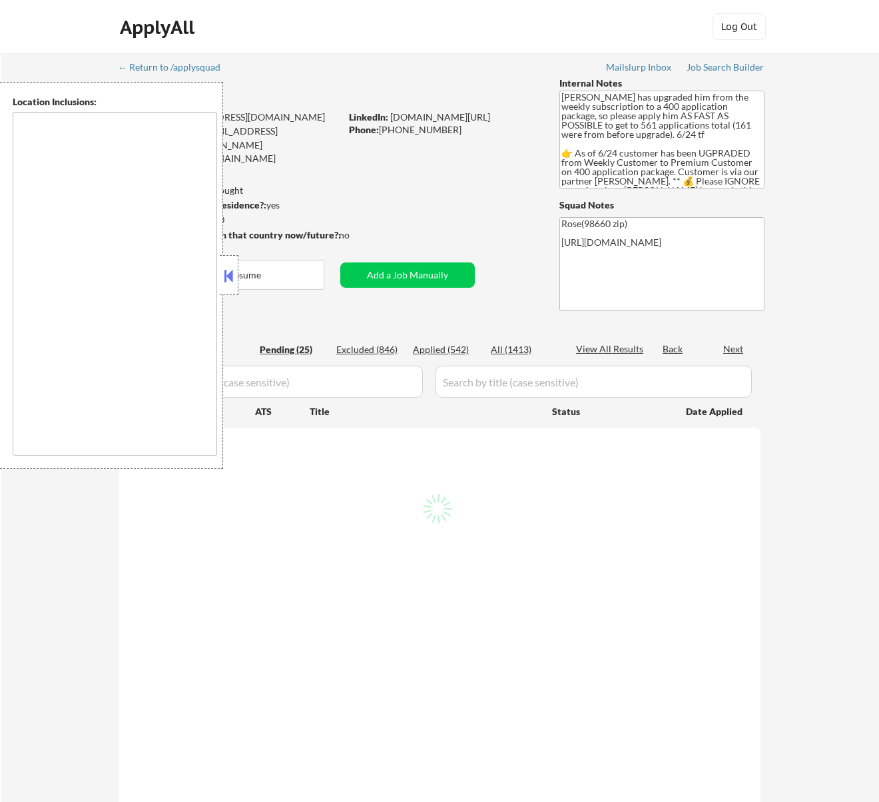
select select ""pending""
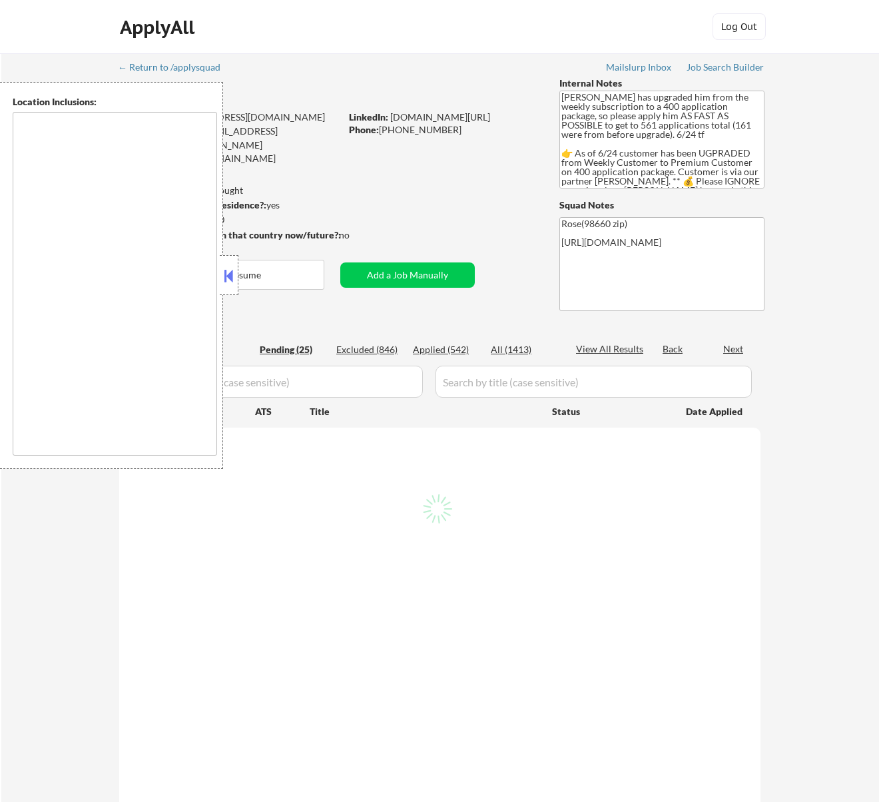
select select ""pending""
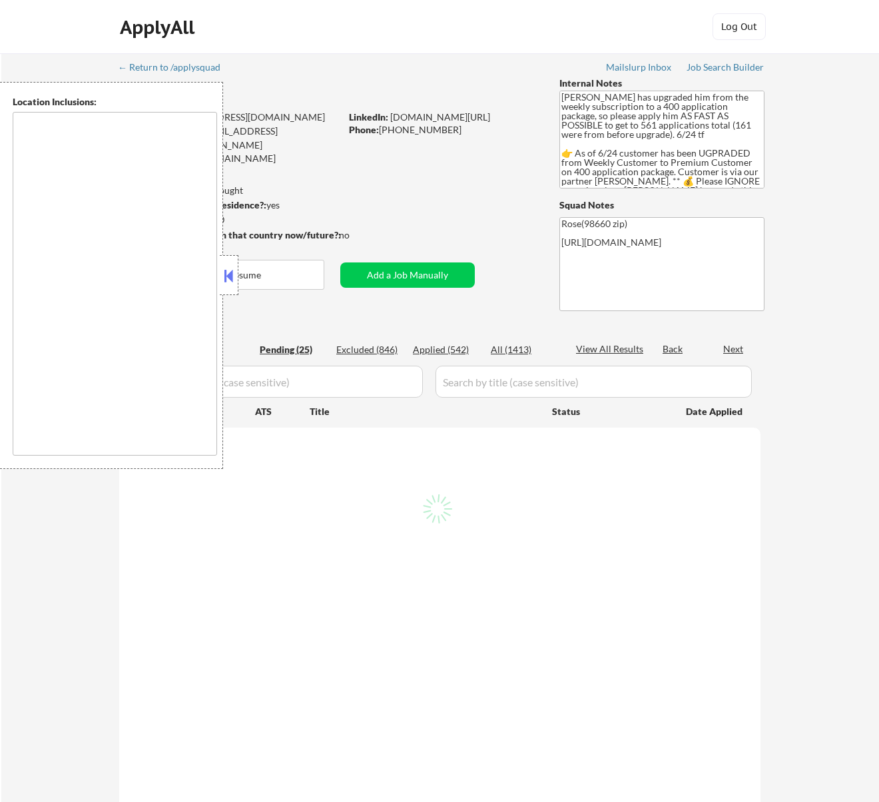
select select ""pending""
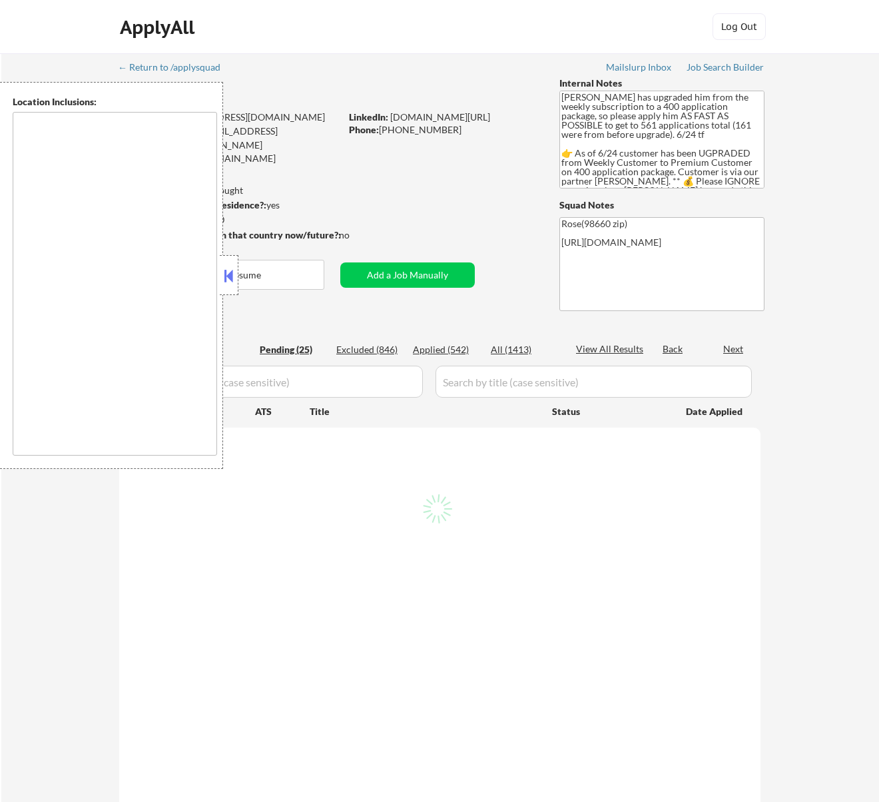
select select ""pending""
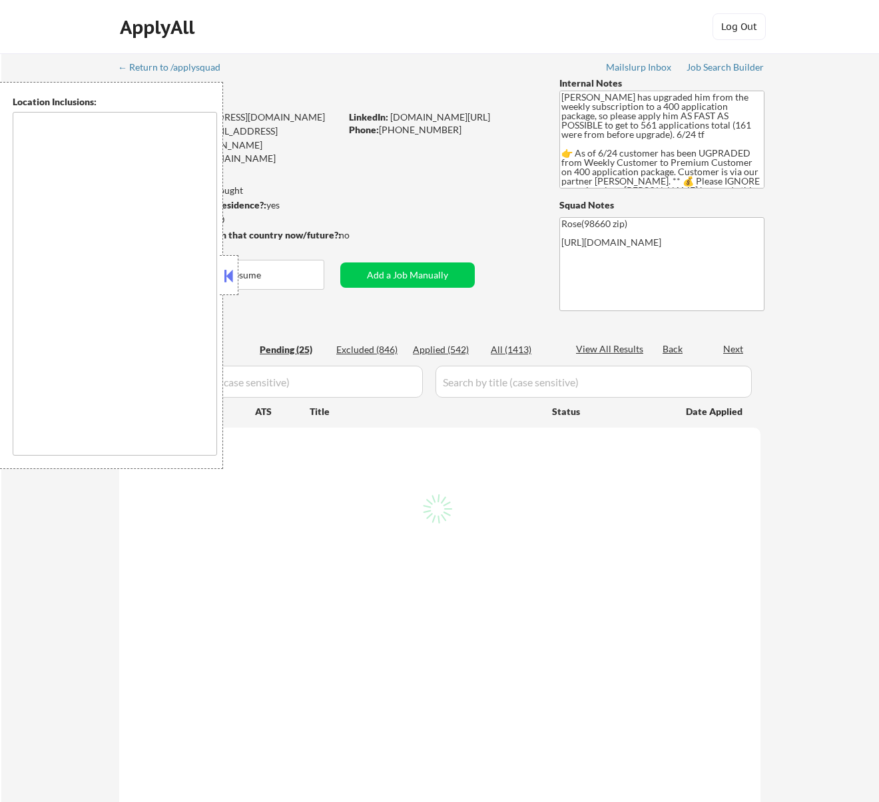
select select ""pending""
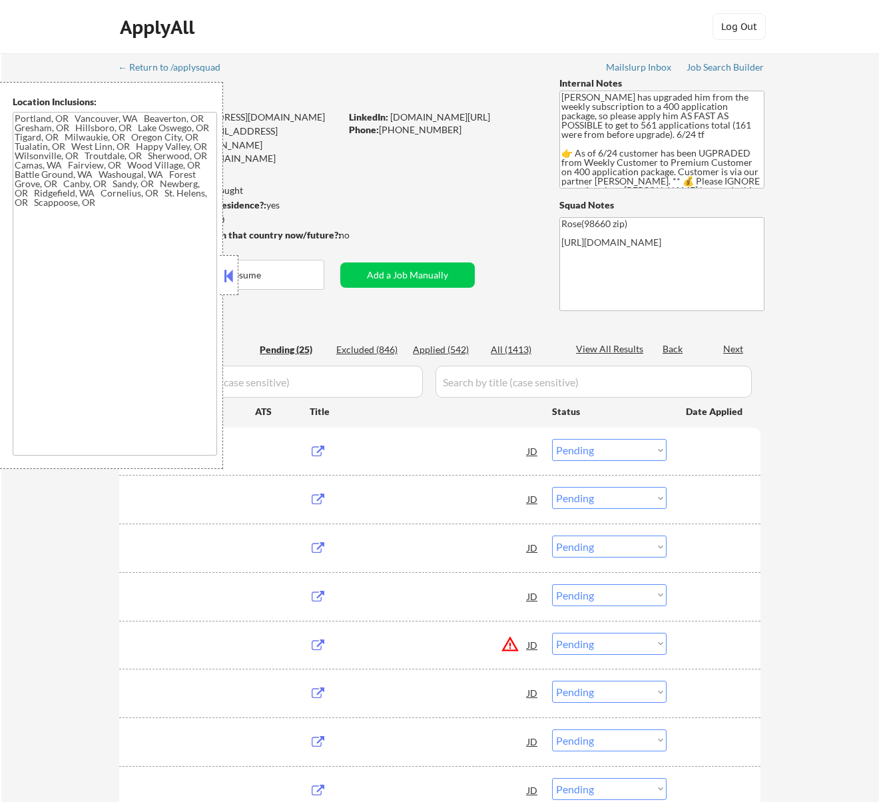
type textarea "Portland, OR Vancouver, WA Beaverton, OR Gresham, OR Hillsboro, OR Lake Oswego,…"
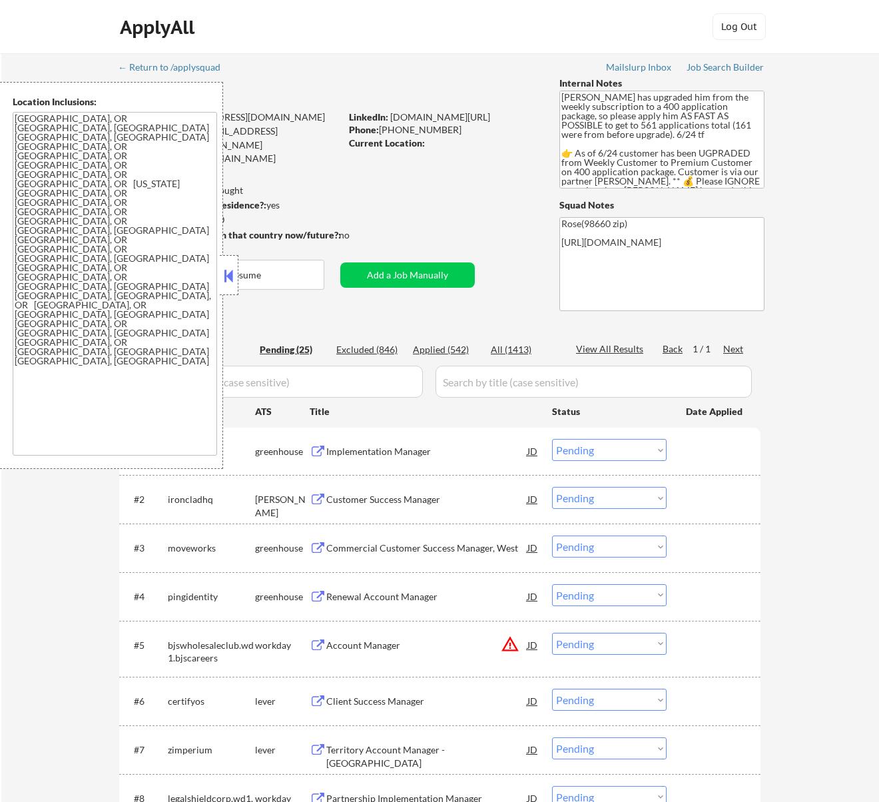
click at [232, 269] on button at bounding box center [228, 276] width 15 height 20
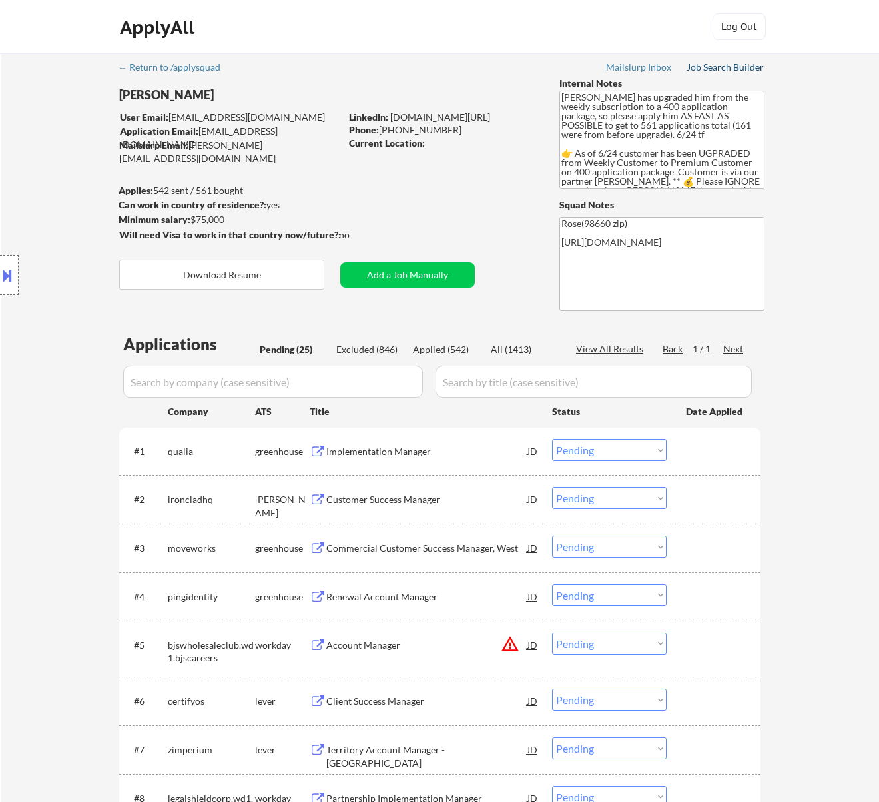
click at [712, 65] on div "Job Search Builder" at bounding box center [725, 67] width 78 height 9
select select ""pending""
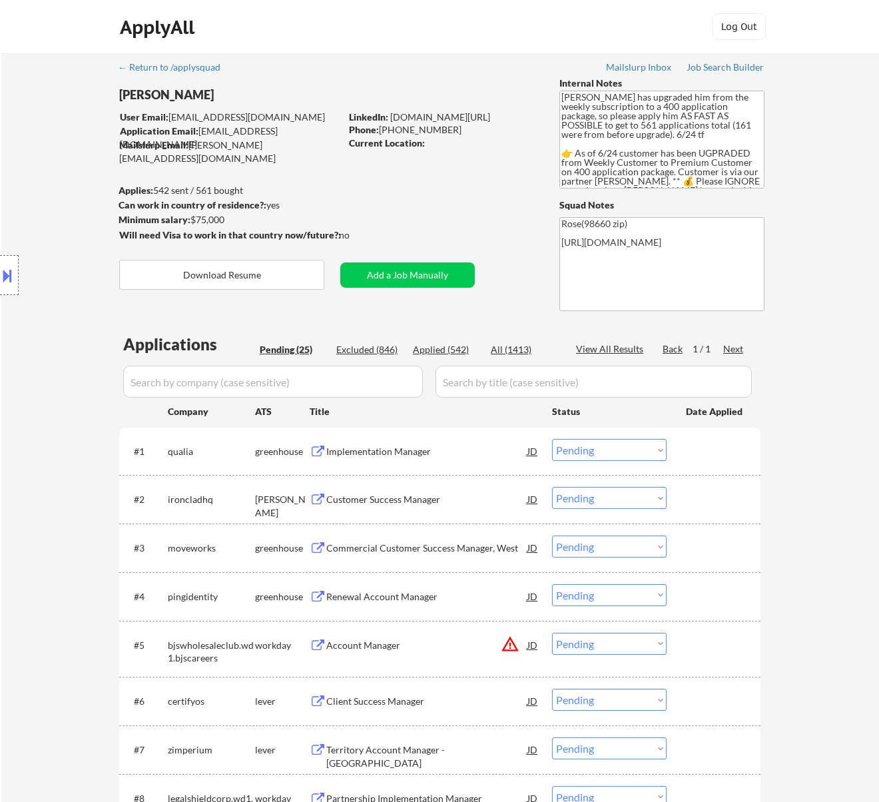
select select ""pending""
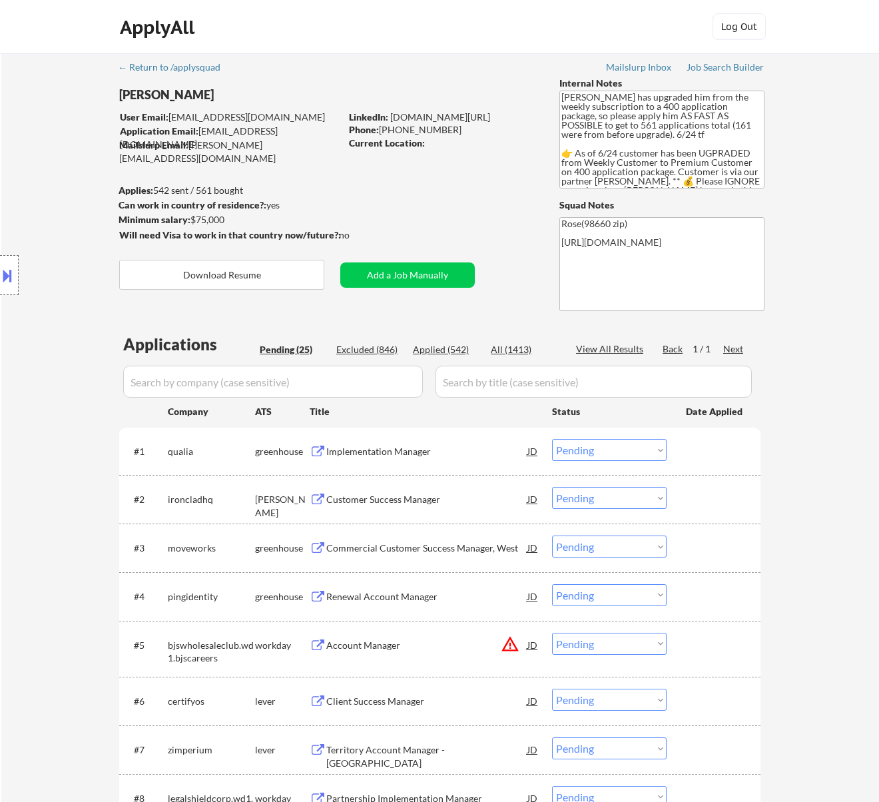
select select ""pending""
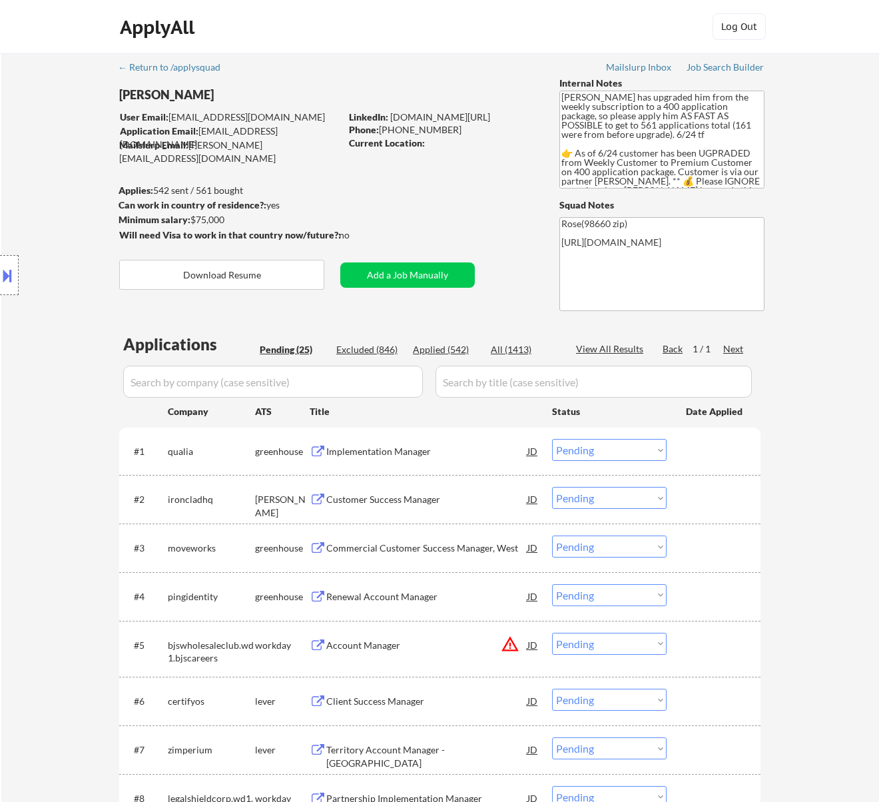
select select ""pending""
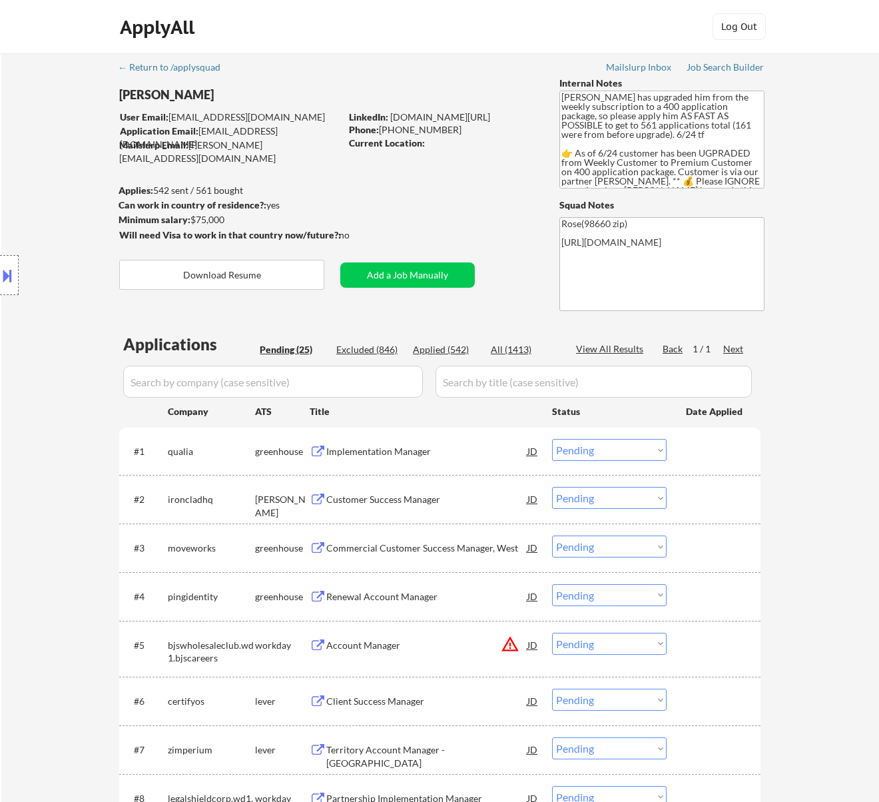
select select ""pending""
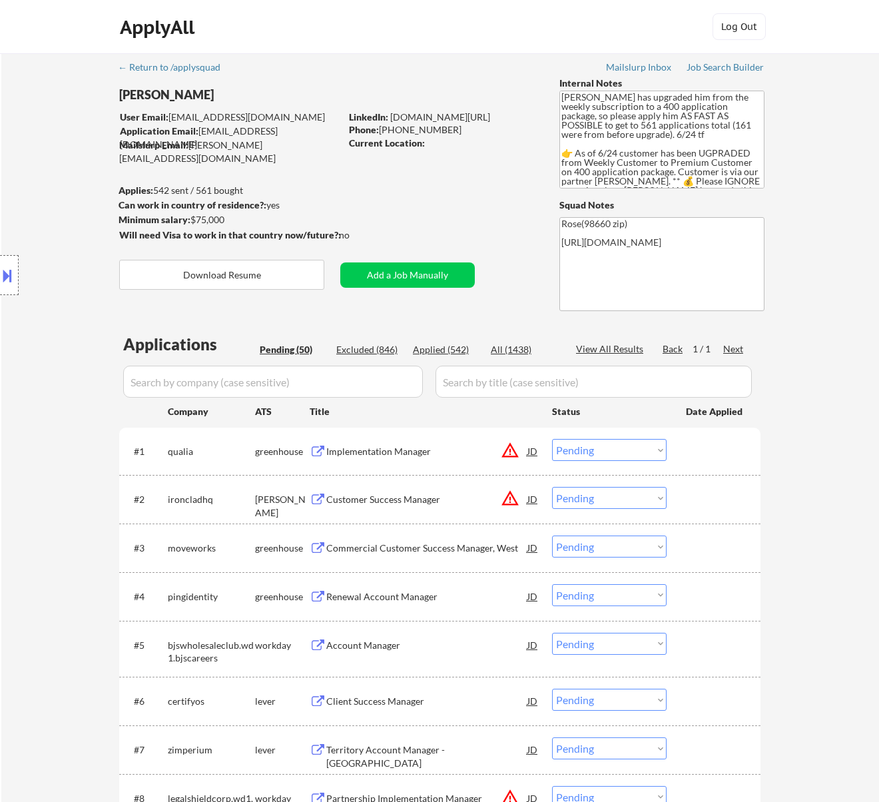
select select ""pending""
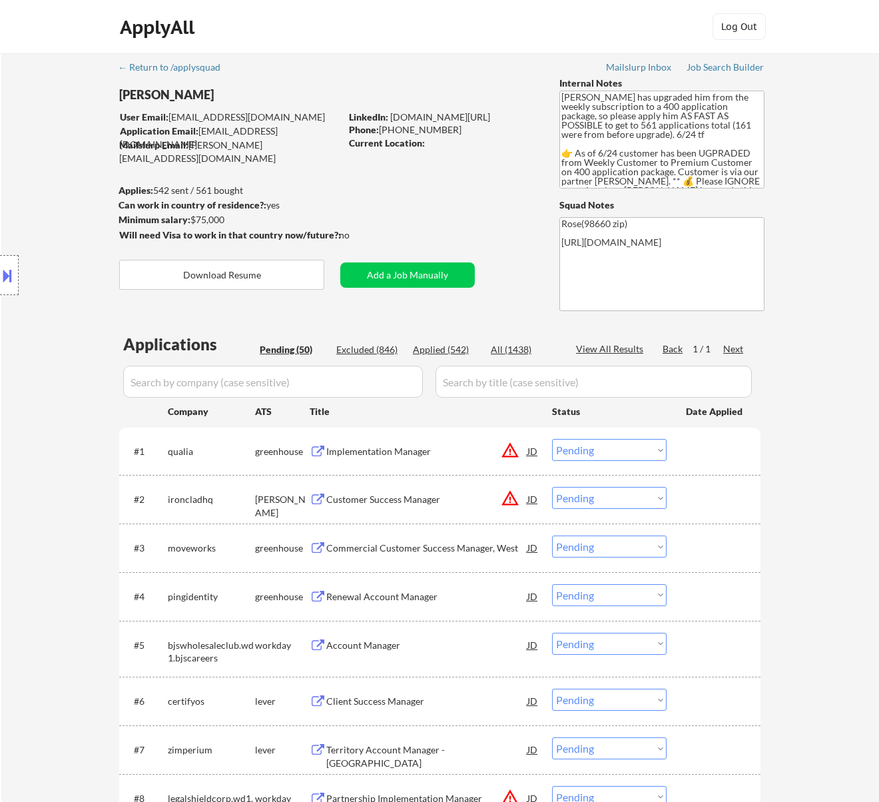
select select ""pending""
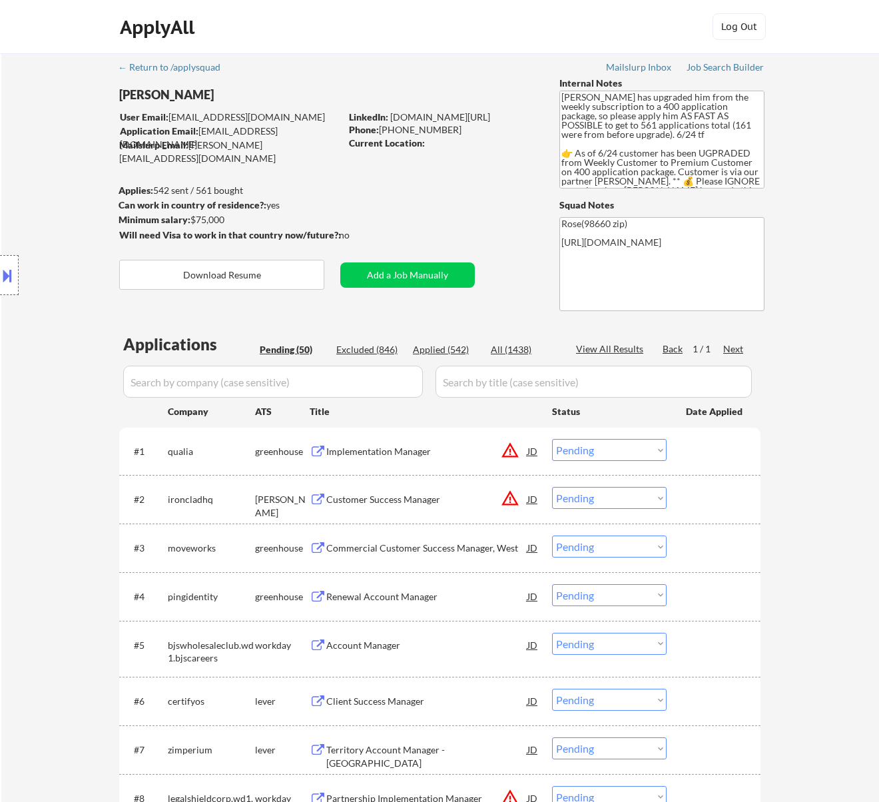
select select ""pending""
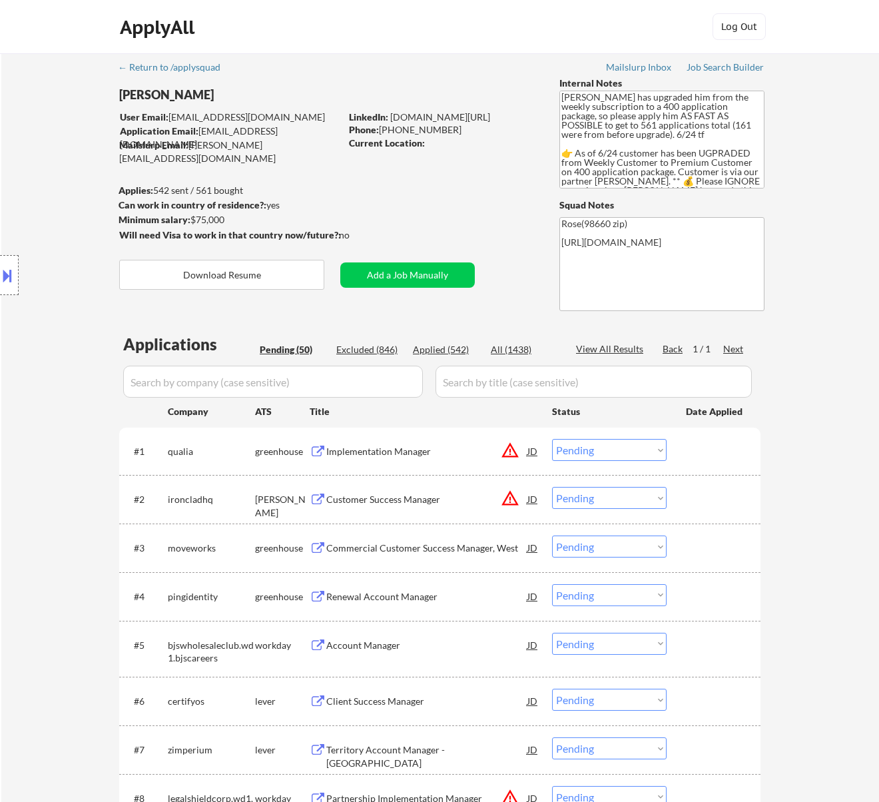
select select ""pending""
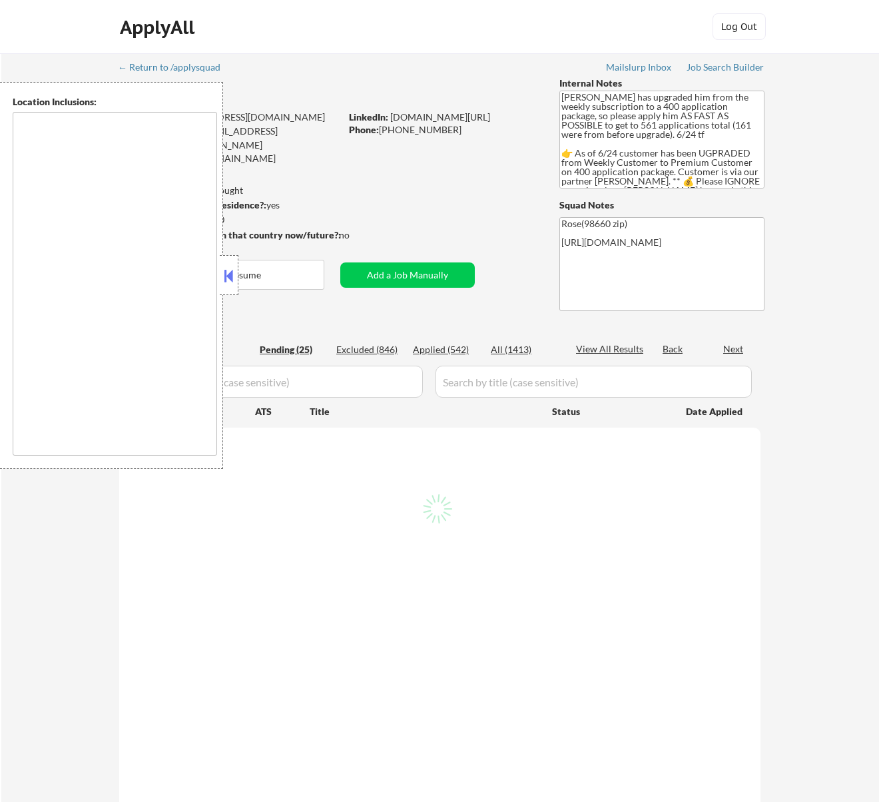
select select ""pending""
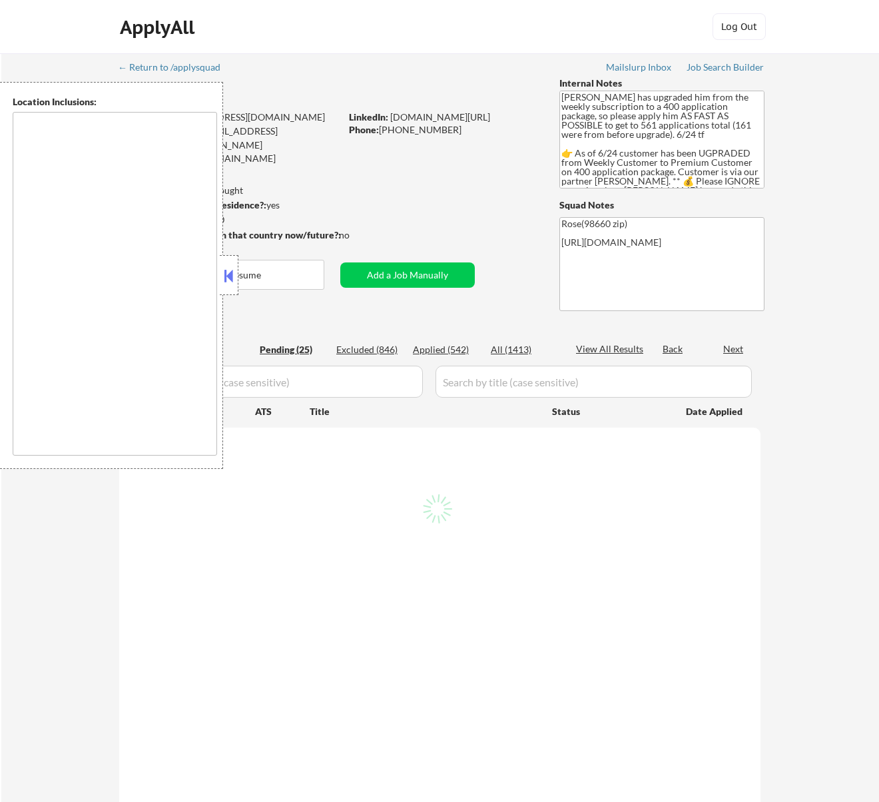
select select ""pending""
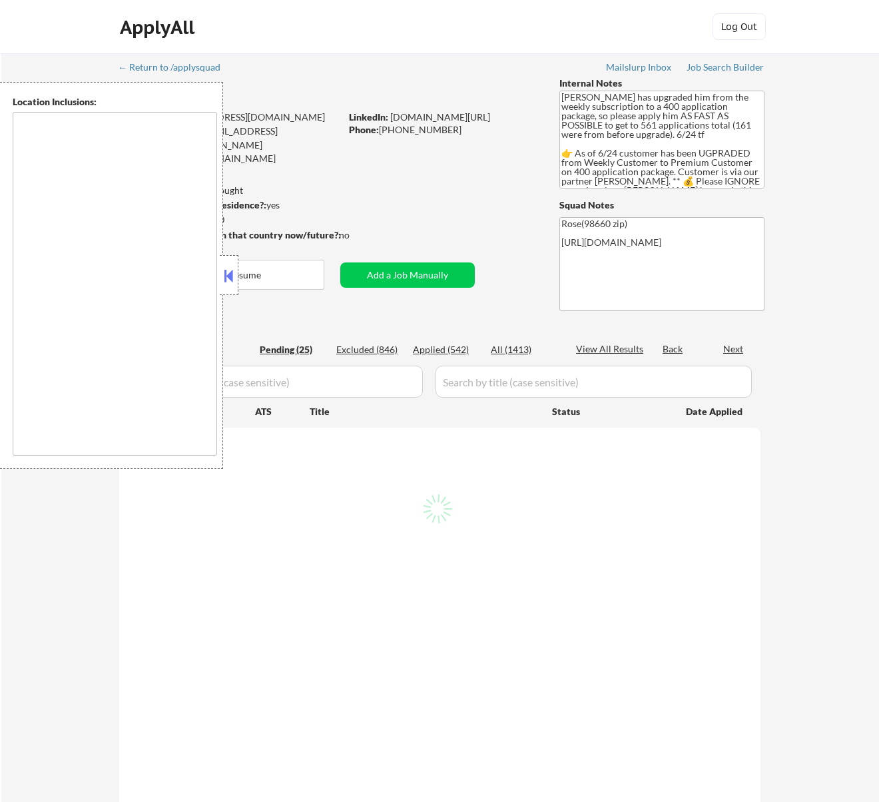
select select ""pending""
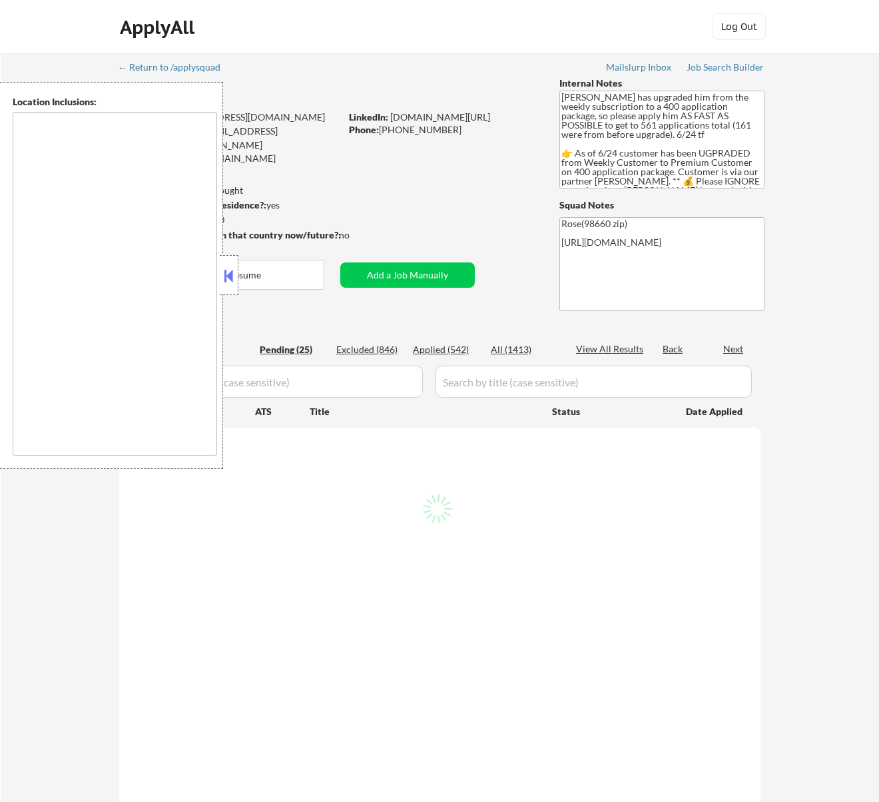
select select ""pending""
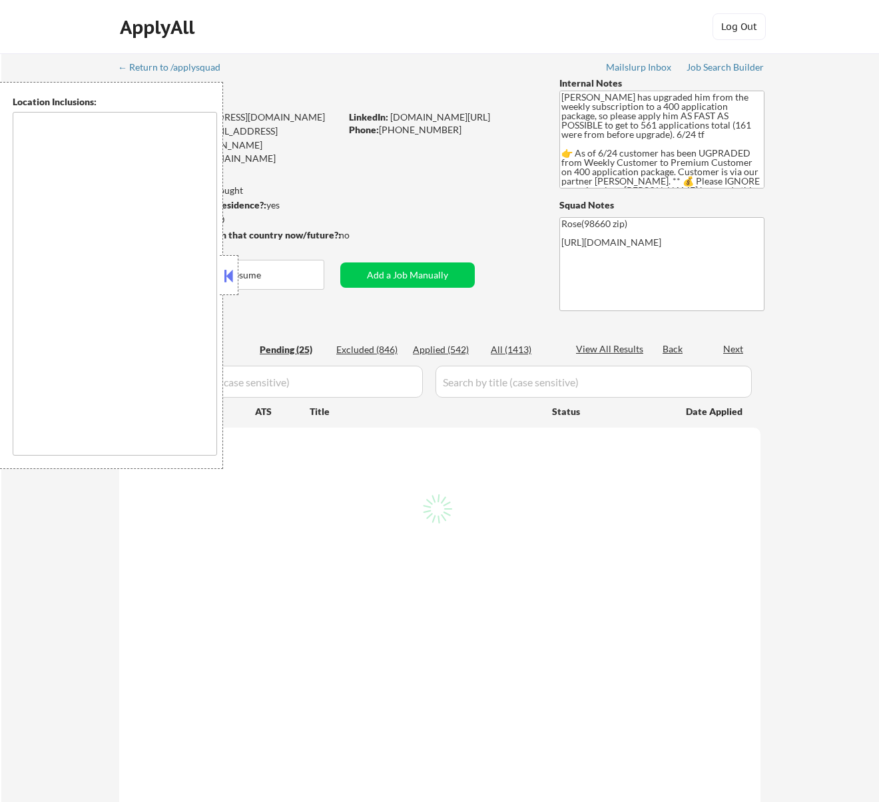
select select ""pending""
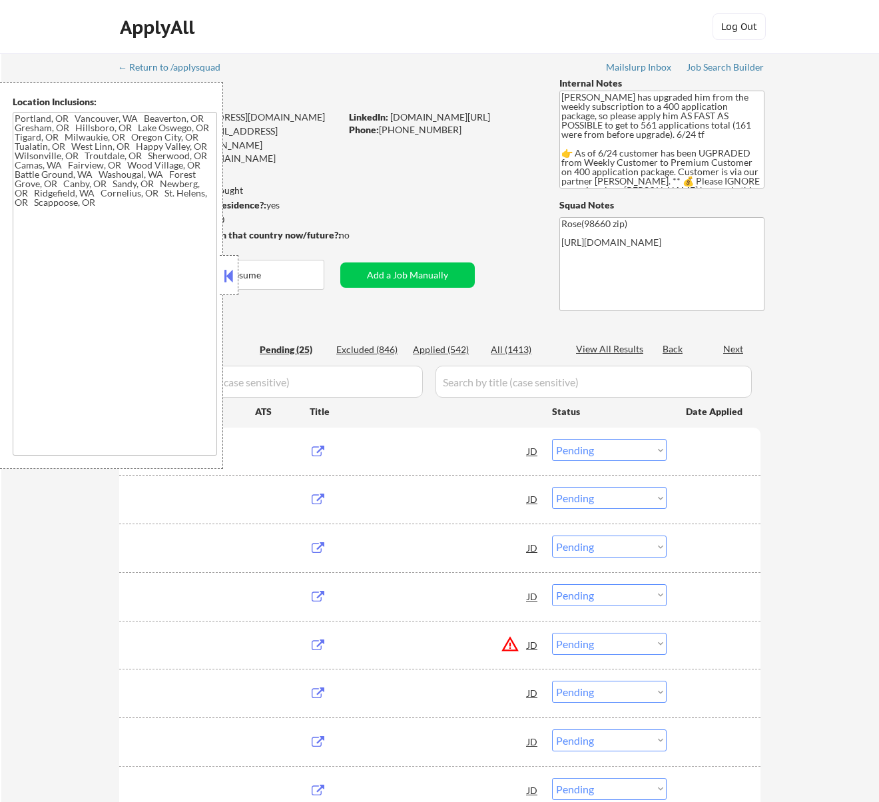
type textarea "Portland, OR Vancouver, WA Beaverton, OR Gresham, OR Hillsboro, OR Lake Oswego,…"
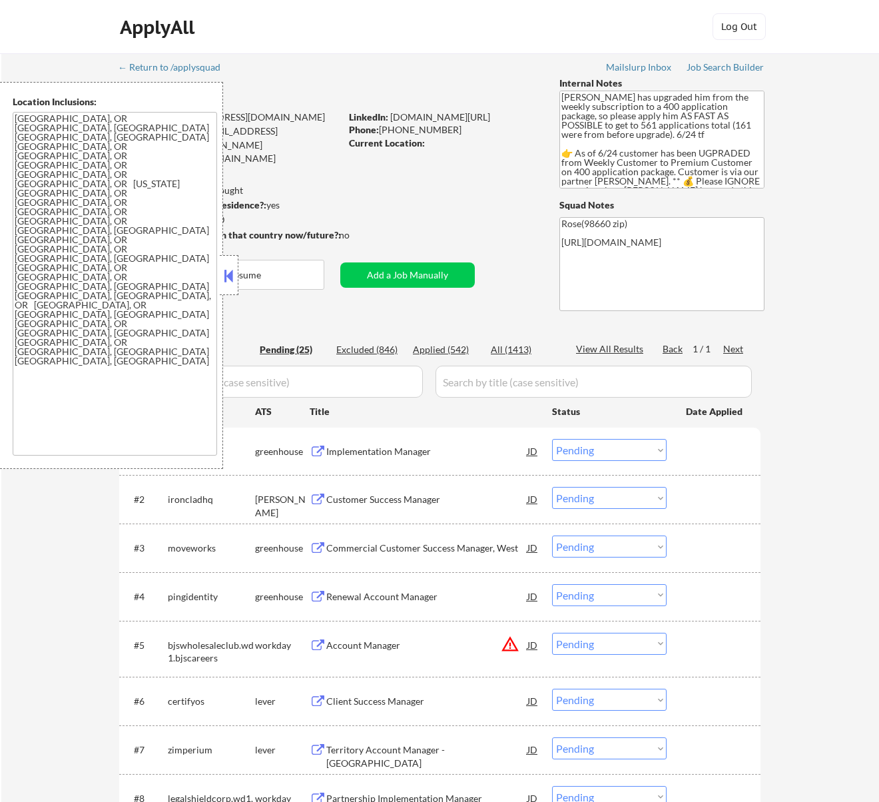
click at [232, 274] on button at bounding box center [228, 276] width 15 height 20
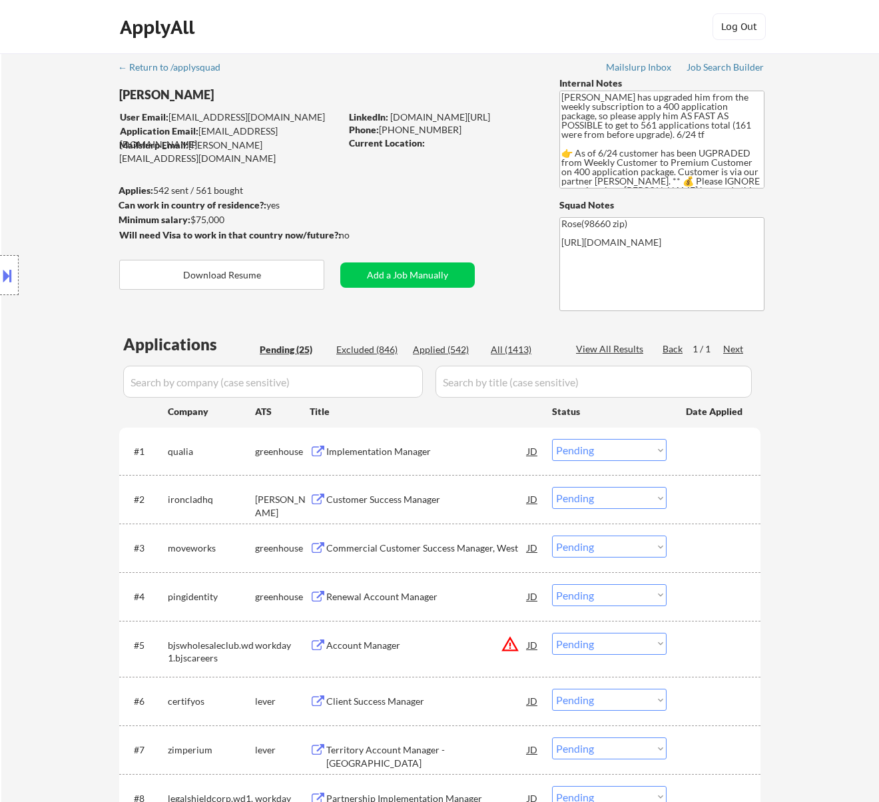
click at [463, 451] on div "Implementation Manager" at bounding box center [426, 451] width 201 height 13
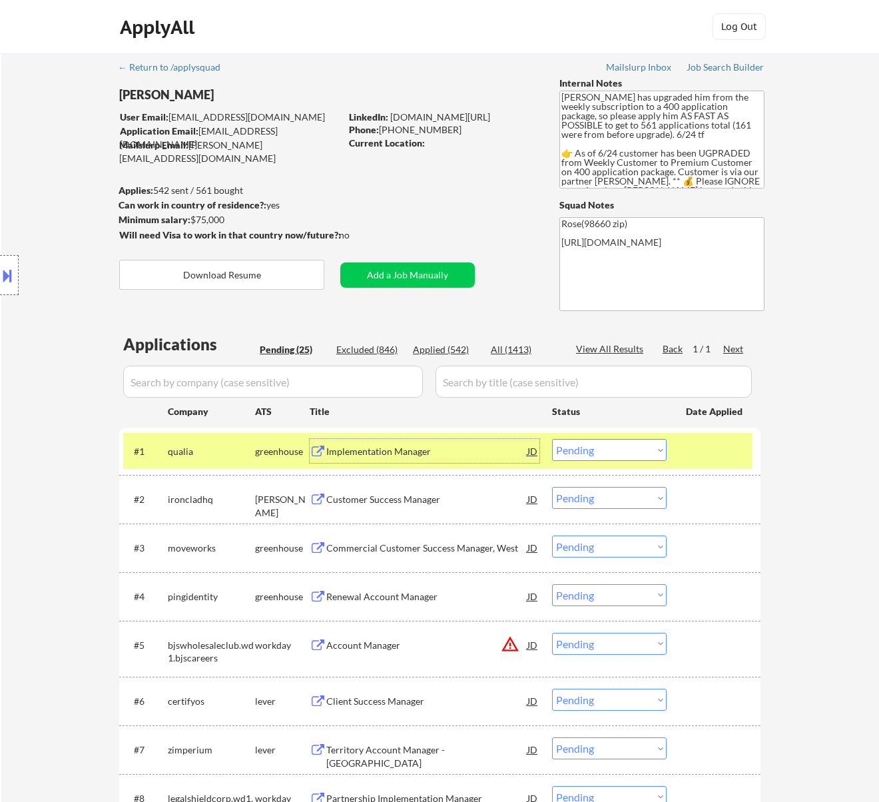
click at [578, 449] on select "Choose an option... Pending Applied Excluded (Questions) Excluded (Expired) Exc…" at bounding box center [609, 450] width 115 height 22
click at [552, 439] on select "Choose an option... Pending Applied Excluded (Questions) Excluded (Expired) Exc…" at bounding box center [609, 450] width 115 height 22
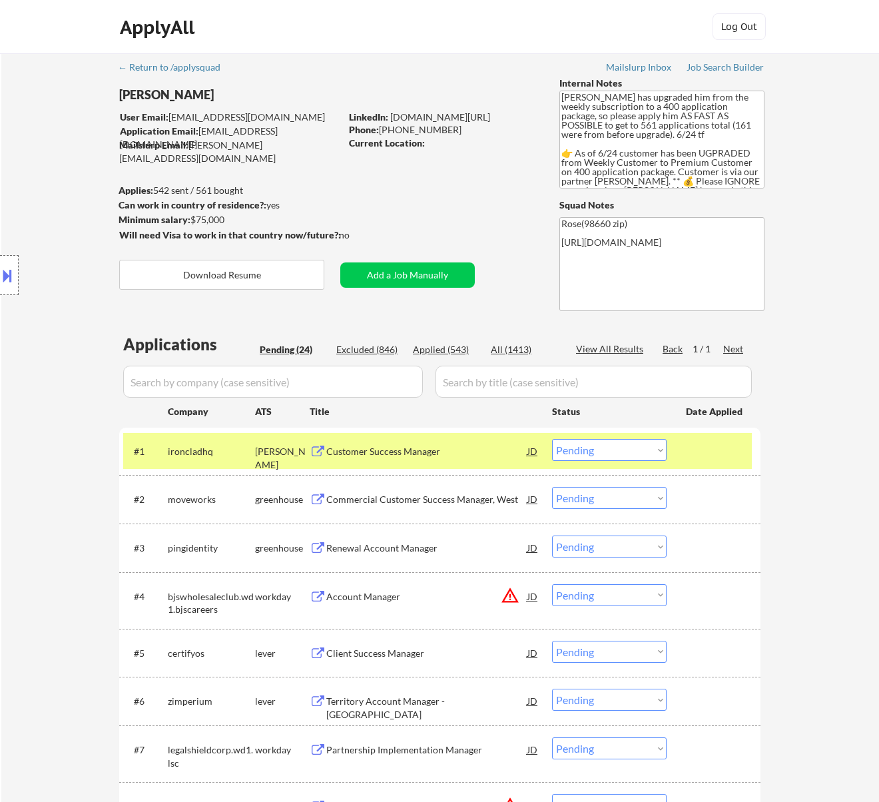
click at [459, 465] on div "#1 ironcladhq ashby Customer Success Manager JD Choose an option... Pending App…" at bounding box center [437, 451] width 628 height 36
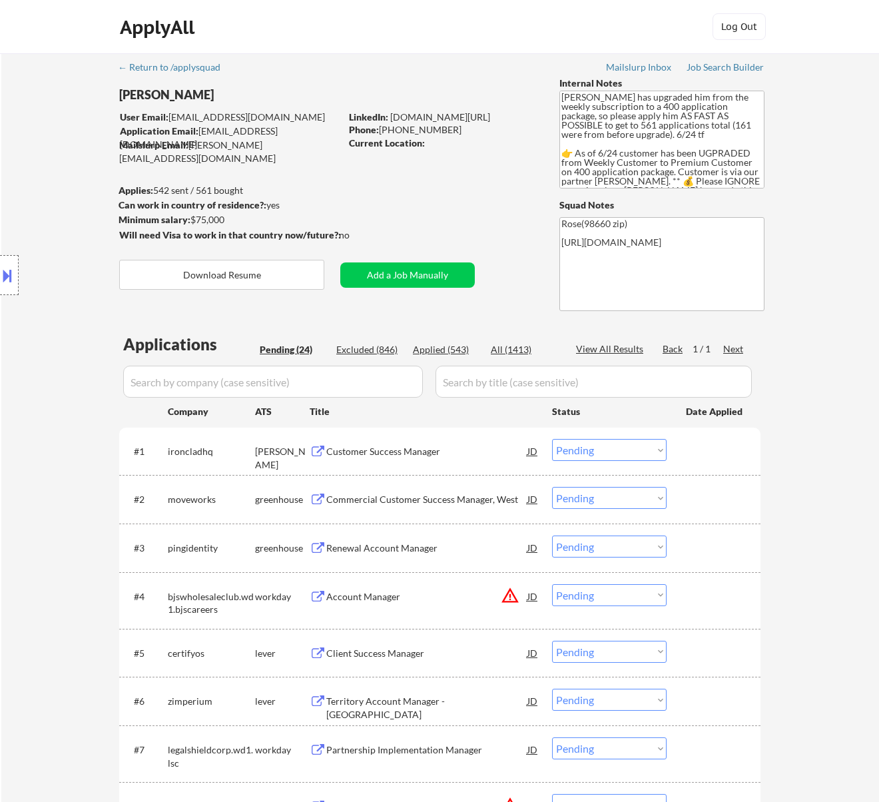
click at [462, 451] on div "Customer Success Manager" at bounding box center [426, 451] width 201 height 13
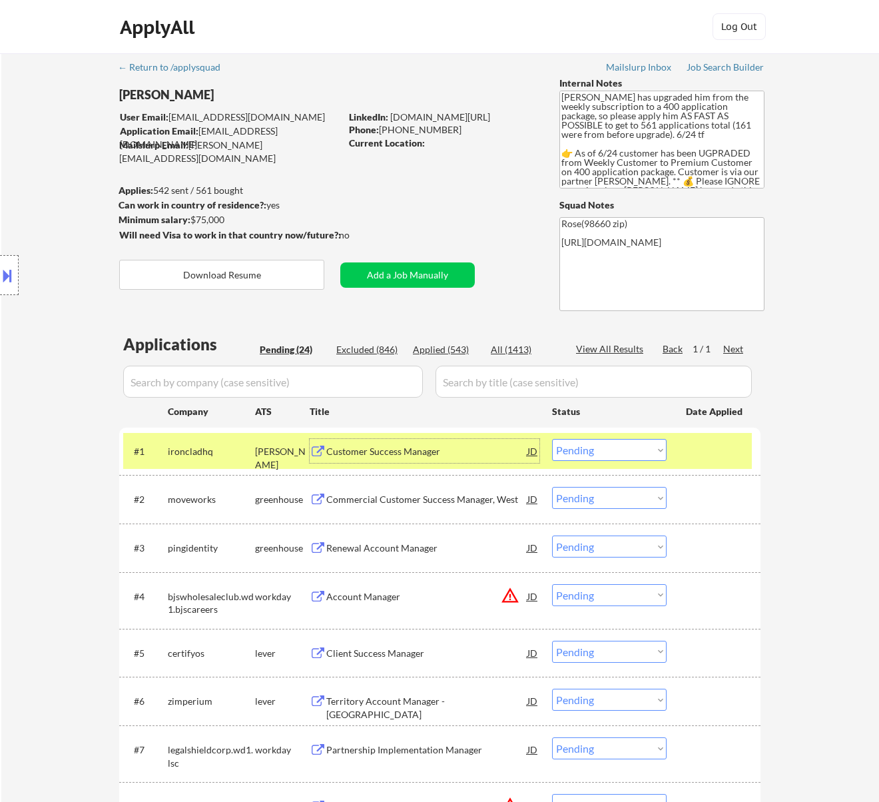
click at [630, 450] on select "Choose an option... Pending Applied Excluded (Questions) Excluded (Expired) Exc…" at bounding box center [609, 450] width 115 height 22
click at [552, 439] on select "Choose an option... Pending Applied Excluded (Questions) Excluded (Expired) Exc…" at bounding box center [609, 450] width 115 height 22
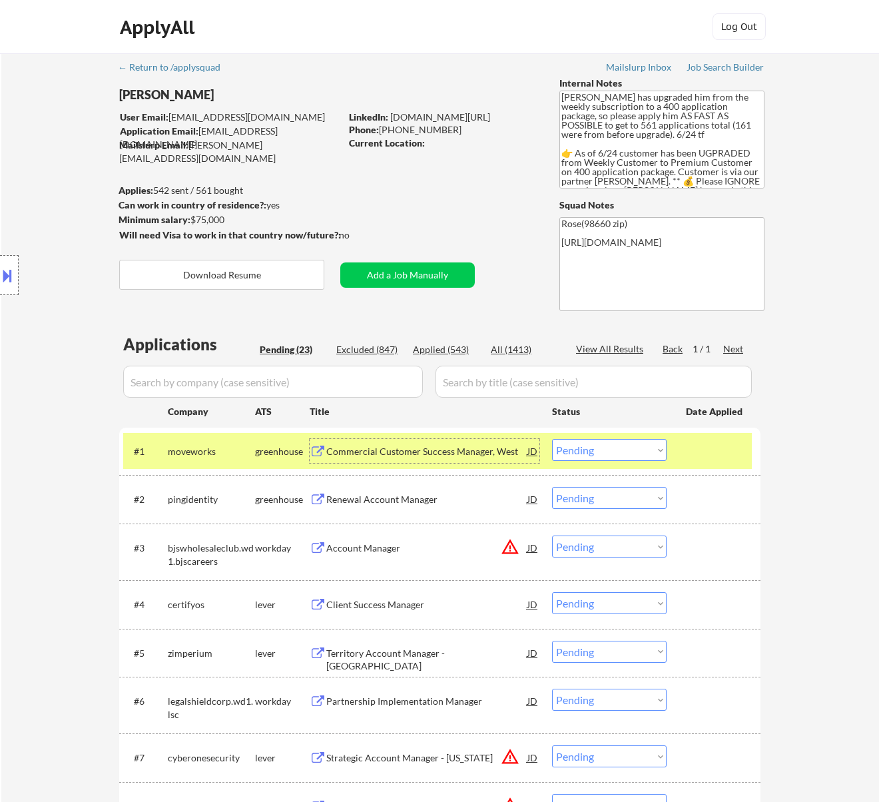
click at [446, 455] on div "Commercial Customer Success Manager, West" at bounding box center [426, 451] width 201 height 13
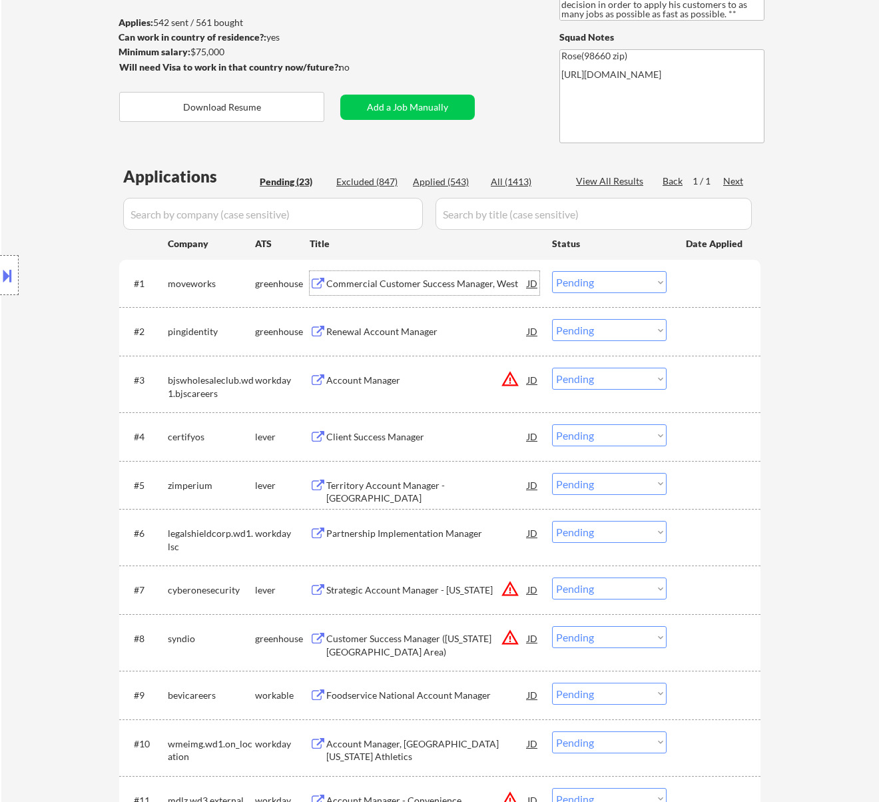
scroll to position [177, 0]
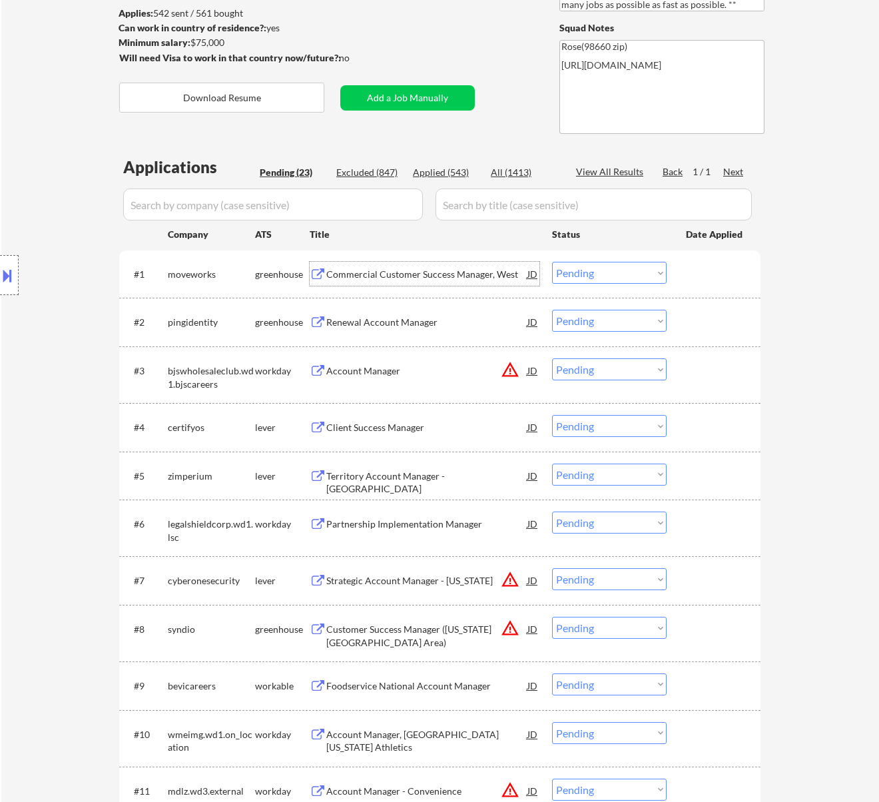
click at [602, 269] on select "Choose an option... Pending Applied Excluded (Questions) Excluded (Expired) Exc…" at bounding box center [609, 273] width 115 height 22
click at [552, 262] on select "Choose an option... Pending Applied Excluded (Questions) Excluded (Expired) Exc…" at bounding box center [609, 273] width 115 height 22
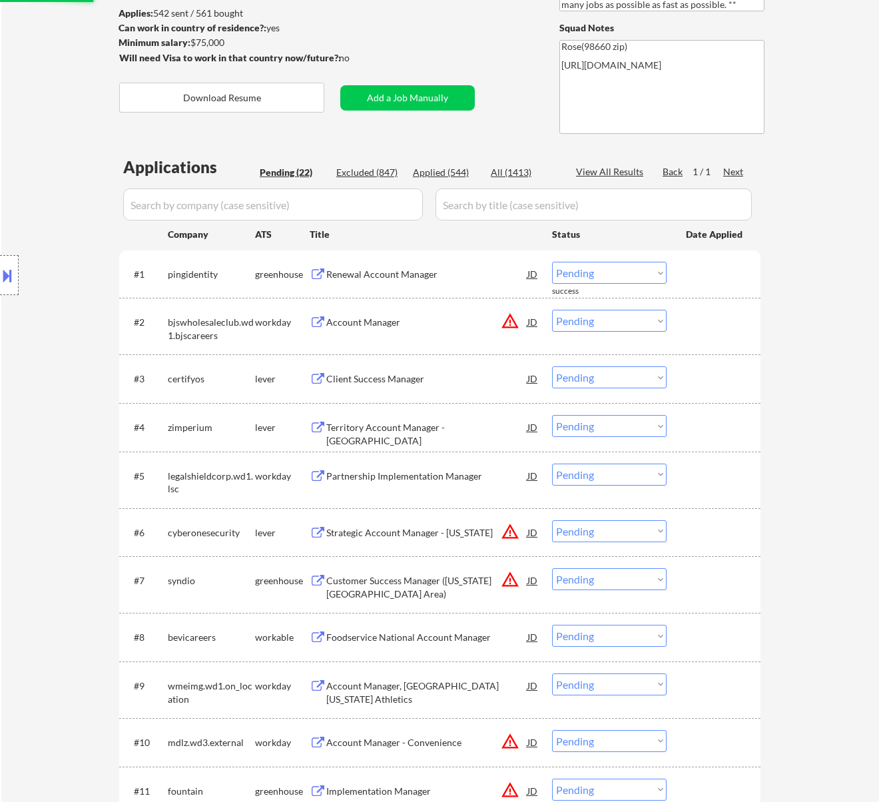
click at [447, 278] on div "Renewal Account Manager" at bounding box center [426, 274] width 201 height 13
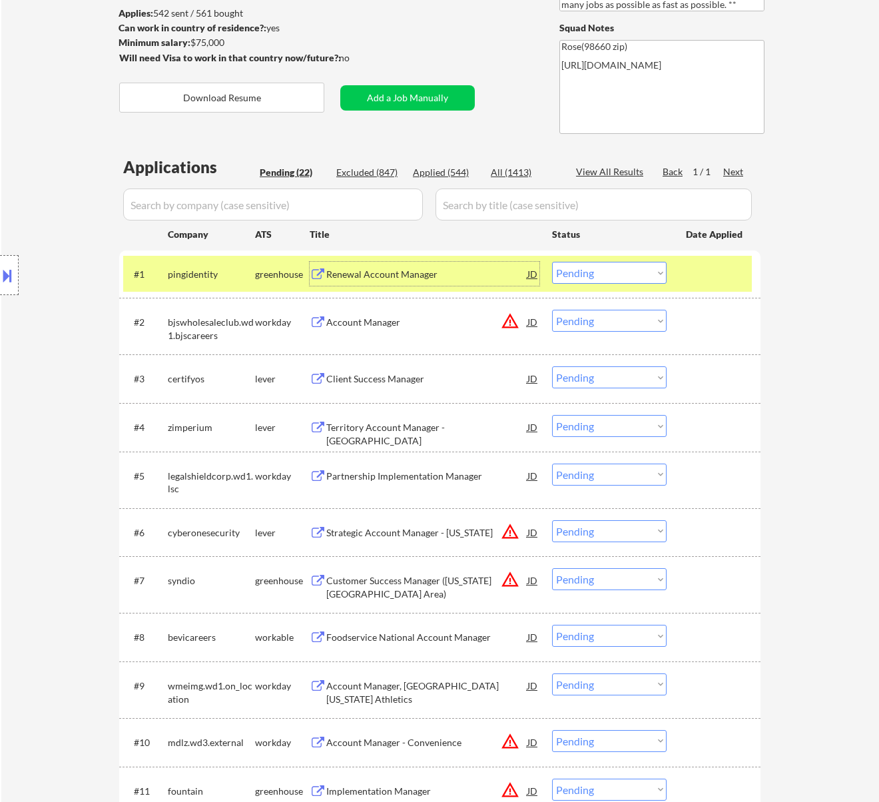
click at [594, 270] on select "Choose an option... Pending Applied Excluded (Questions) Excluded (Expired) Exc…" at bounding box center [609, 273] width 115 height 22
click at [552, 262] on select "Choose an option... Pending Applied Excluded (Questions) Excluded (Expired) Exc…" at bounding box center [609, 273] width 115 height 22
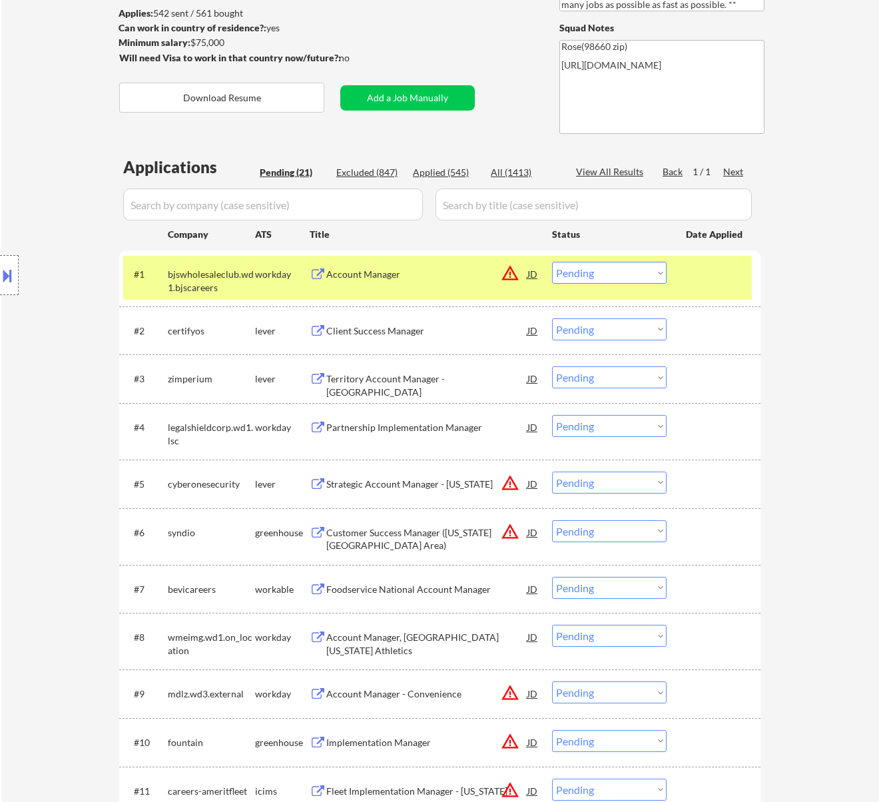
scroll to position [266, 0]
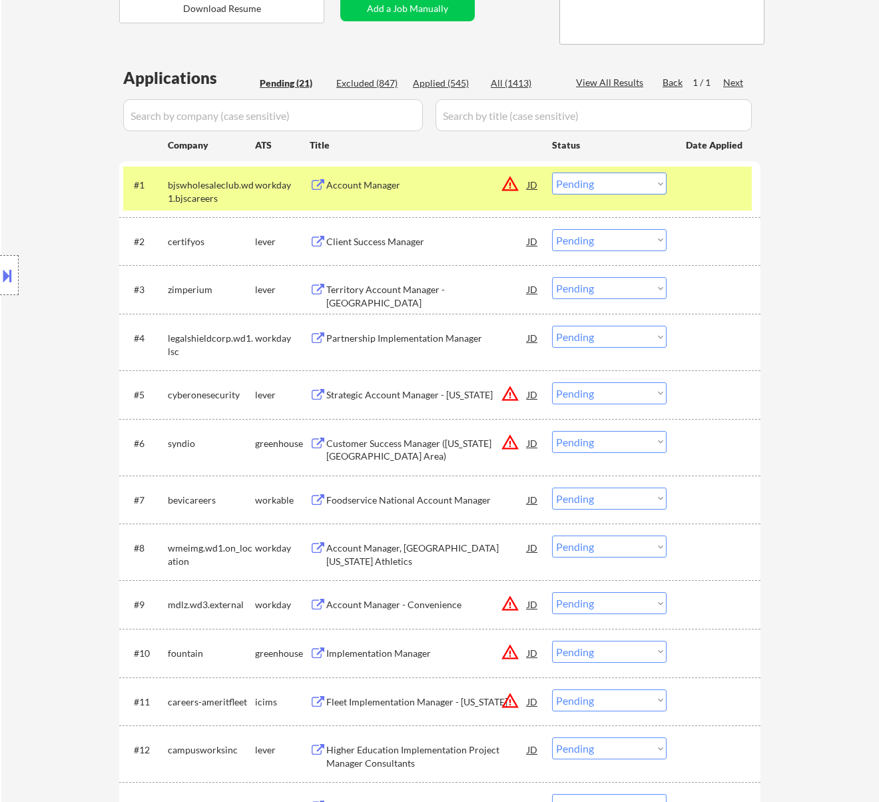
click at [438, 182] on div "Account Manager" at bounding box center [426, 184] width 201 height 13
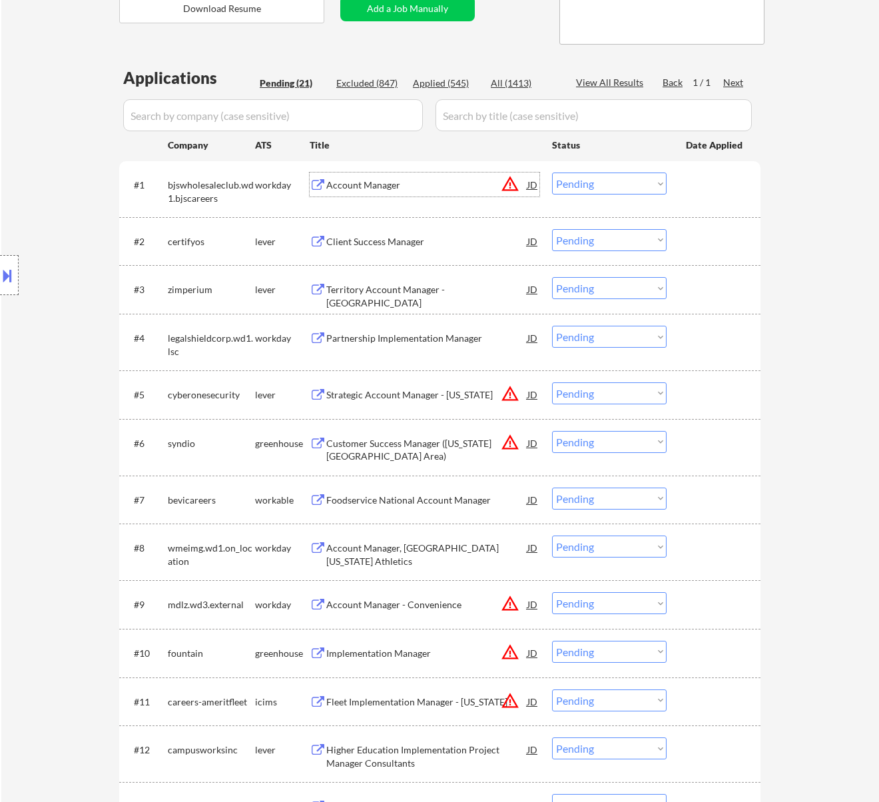
click at [587, 182] on select "Choose an option... Pending Applied Excluded (Questions) Excluded (Expired) Exc…" at bounding box center [609, 183] width 115 height 22
click at [552, 172] on select "Choose an option... Pending Applied Excluded (Questions) Excluded (Expired) Exc…" at bounding box center [609, 183] width 115 height 22
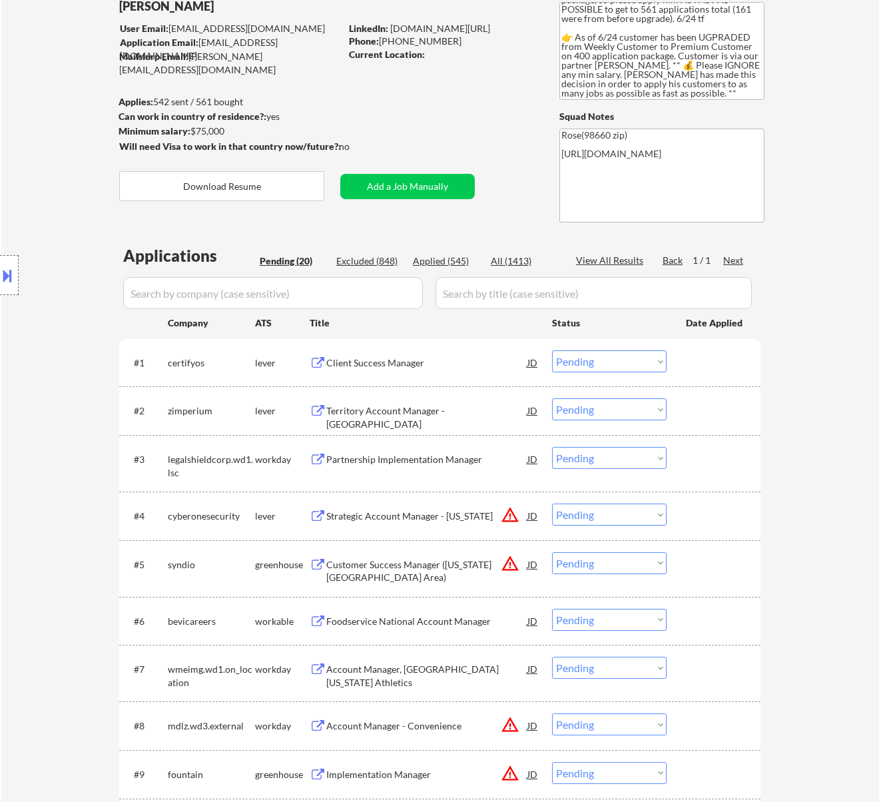
scroll to position [177, 0]
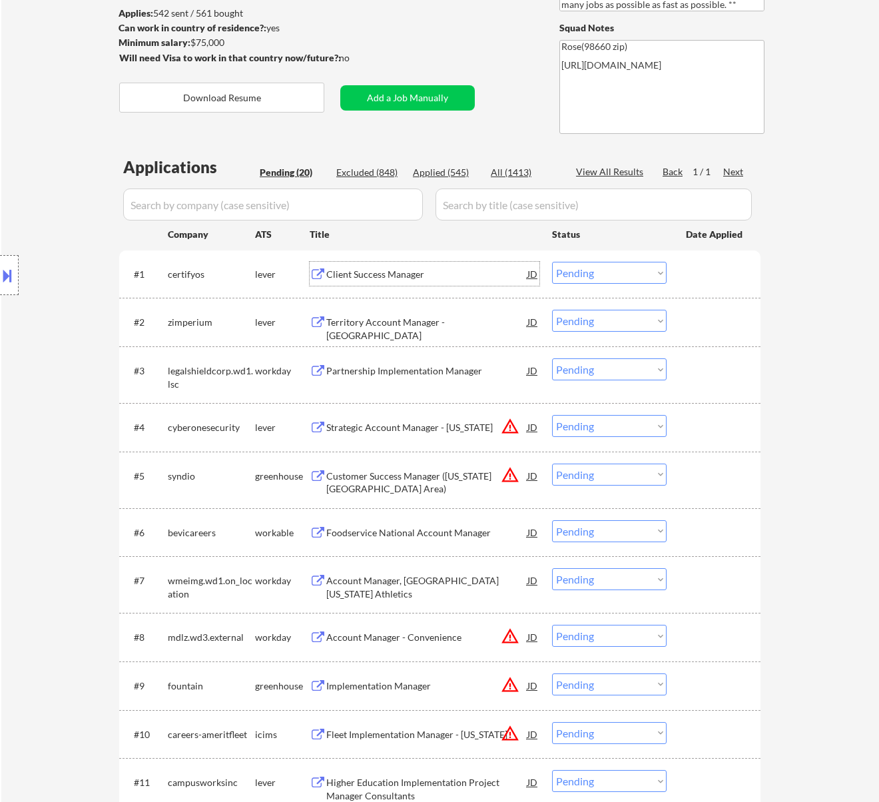
click at [411, 272] on div "Client Success Manager" at bounding box center [426, 274] width 201 height 13
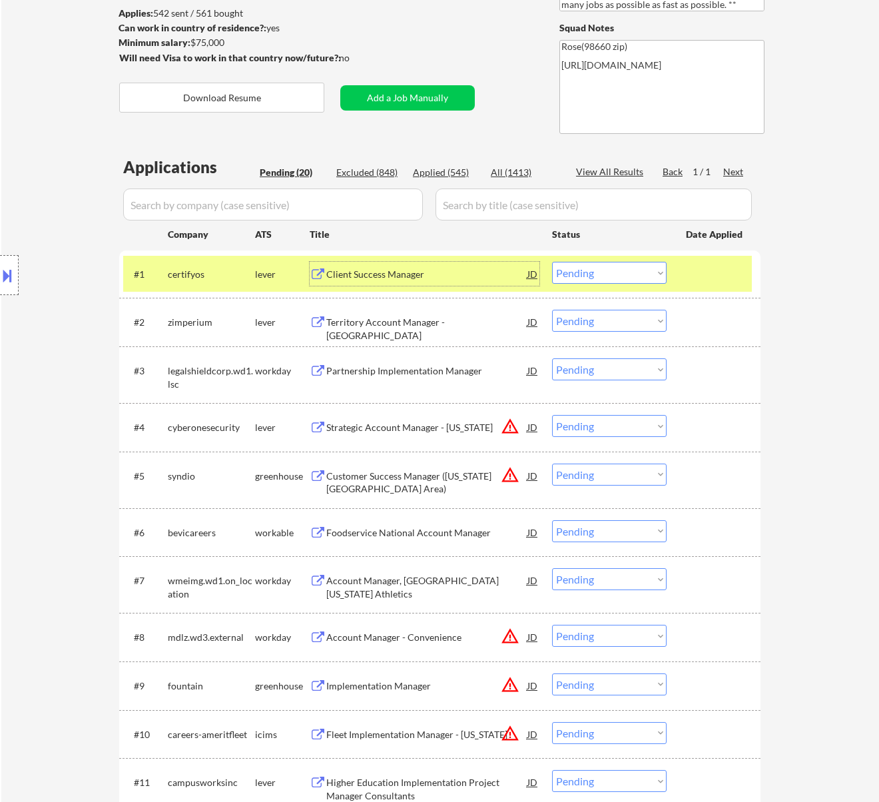
click at [608, 264] on select "Choose an option... Pending Applied Excluded (Questions) Excluded (Expired) Exc…" at bounding box center [609, 273] width 115 height 22
click at [552, 262] on select "Choose an option... Pending Applied Excluded (Questions) Excluded (Expired) Exc…" at bounding box center [609, 273] width 115 height 22
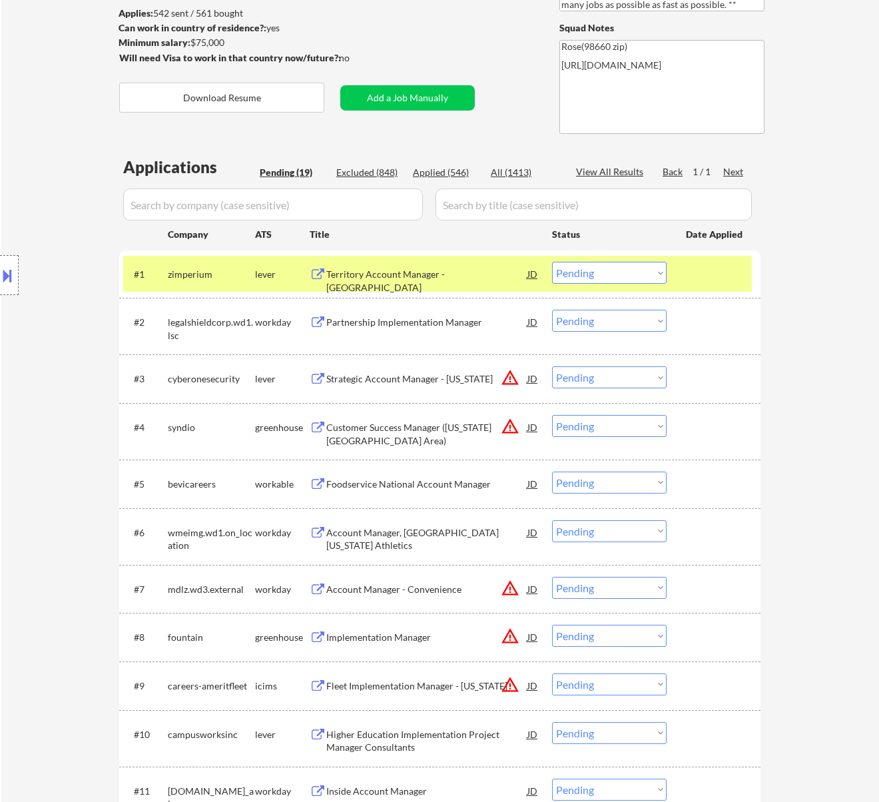
click at [472, 277] on div "Territory Account Manager - West Coast" at bounding box center [426, 281] width 201 height 26
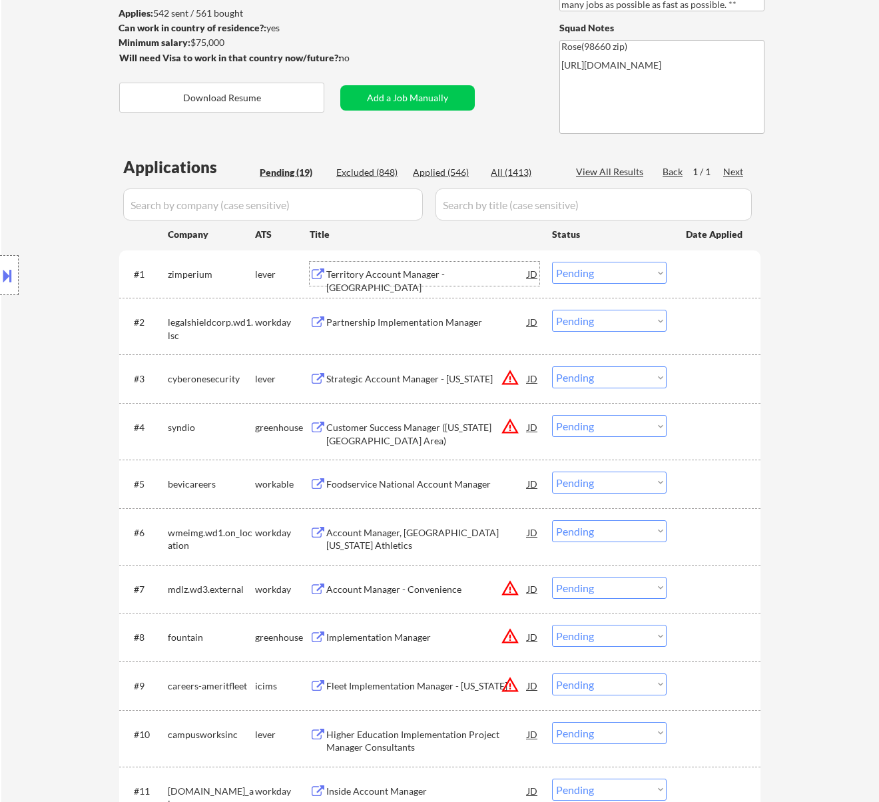
click at [618, 280] on select "Choose an option... Pending Applied Excluded (Questions) Excluded (Expired) Exc…" at bounding box center [609, 273] width 115 height 22
click at [552, 262] on select "Choose an option... Pending Applied Excluded (Questions) Excluded (Expired) Exc…" at bounding box center [609, 273] width 115 height 22
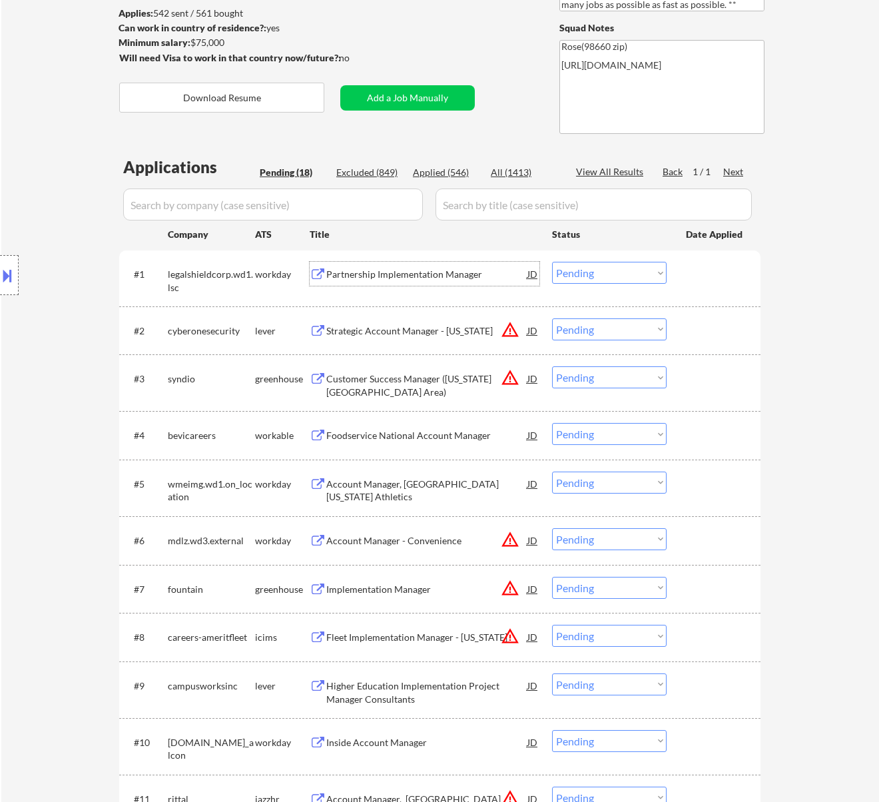
click at [472, 273] on div "Partnership Implementation Manager" at bounding box center [426, 274] width 201 height 13
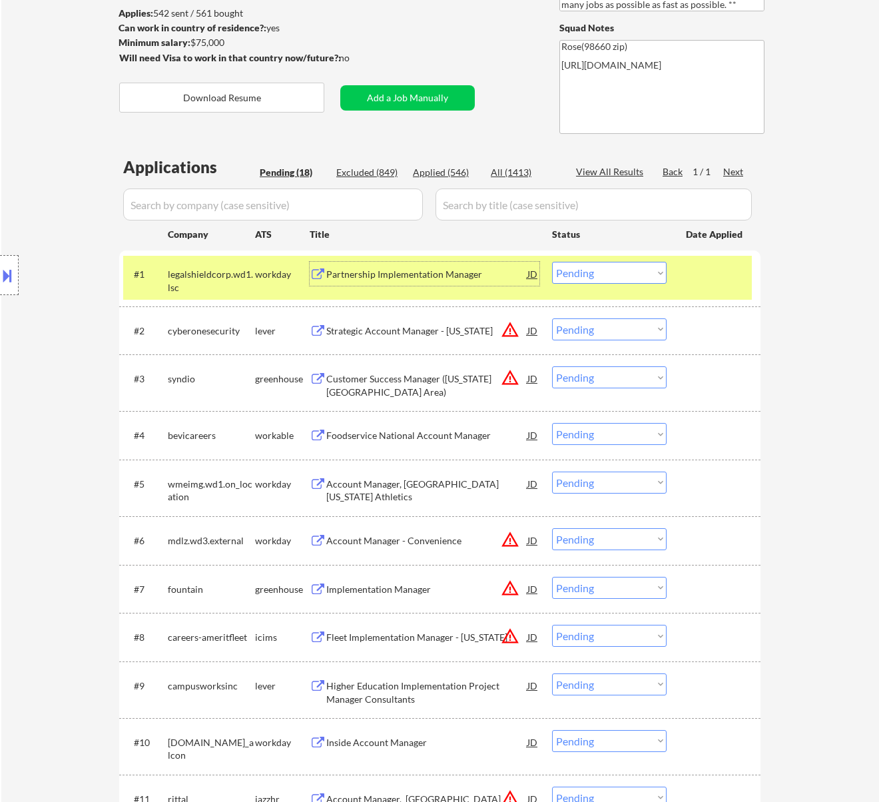
click at [587, 270] on select "Choose an option... Pending Applied Excluded (Questions) Excluded (Expired) Exc…" at bounding box center [609, 273] width 115 height 22
click at [552, 262] on select "Choose an option... Pending Applied Excluded (Questions) Excluded (Expired) Exc…" at bounding box center [609, 273] width 115 height 22
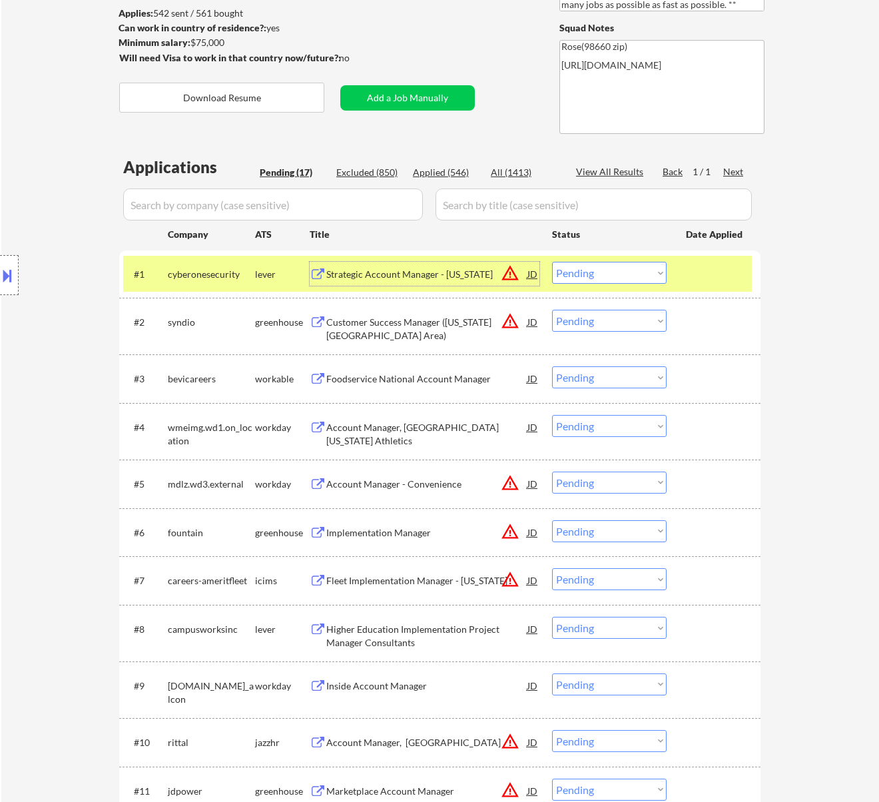
click at [471, 273] on div "Strategic Account Manager - Oklahoma" at bounding box center [426, 274] width 201 height 13
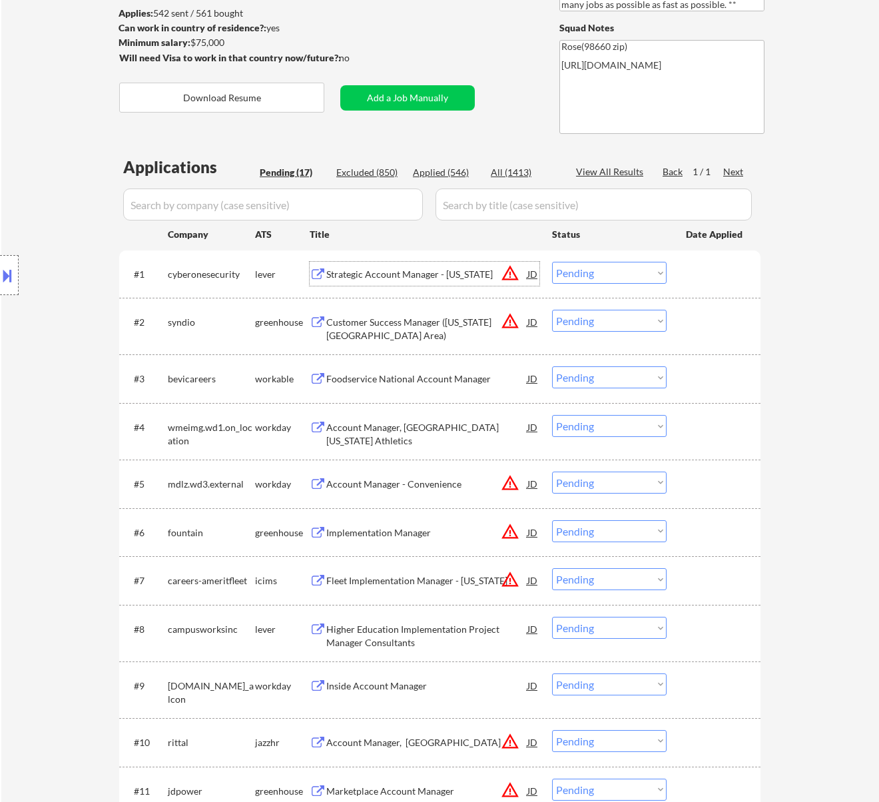
click at [624, 267] on select "Choose an option... Pending Applied Excluded (Questions) Excluded (Expired) Exc…" at bounding box center [609, 273] width 115 height 22
click at [552, 262] on select "Choose an option... Pending Applied Excluded (Questions) Excluded (Expired) Exc…" at bounding box center [609, 273] width 115 height 22
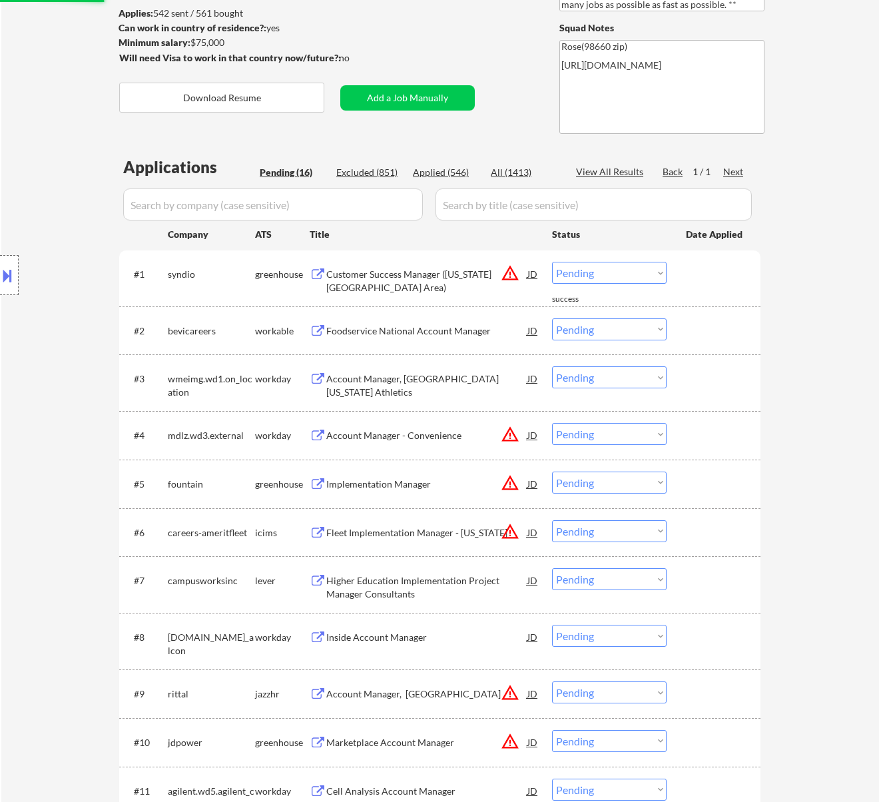
click at [469, 276] on div "Customer Success Manager (New York City Metro Area)" at bounding box center [426, 281] width 201 height 26
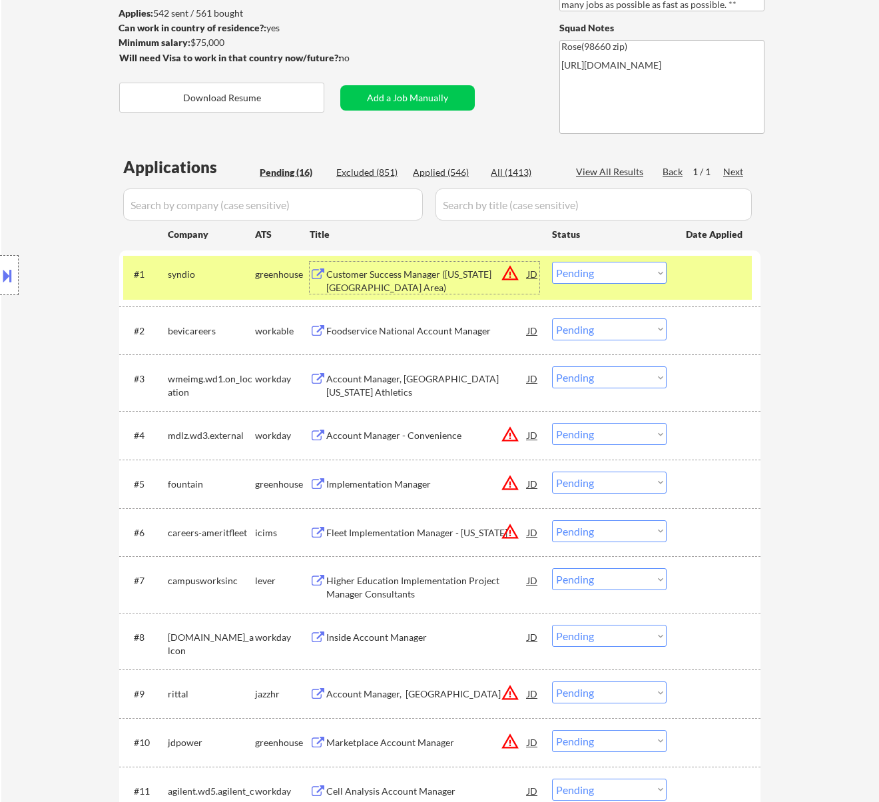
click at [592, 270] on select "Choose an option... Pending Applied Excluded (Questions) Excluded (Expired) Exc…" at bounding box center [609, 273] width 115 height 22
click at [552, 262] on select "Choose an option... Pending Applied Excluded (Questions) Excluded (Expired) Exc…" at bounding box center [609, 273] width 115 height 22
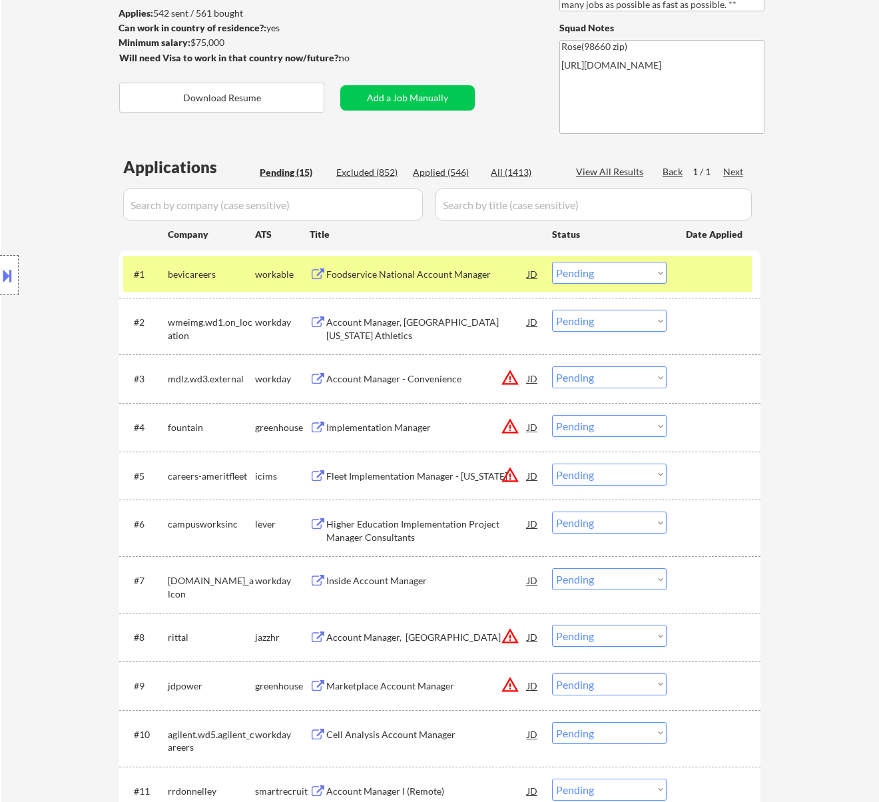
click at [483, 274] on div "Foodservice National Account Manager" at bounding box center [426, 274] width 201 height 13
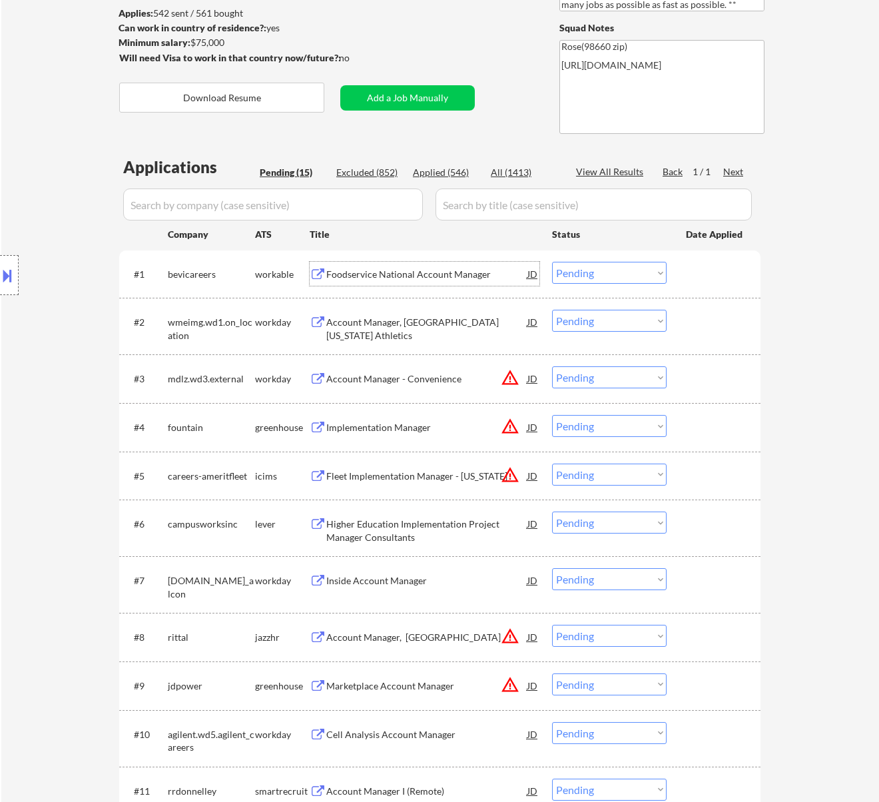
click at [596, 268] on select "Choose an option... Pending Applied Excluded (Questions) Excluded (Expired) Exc…" at bounding box center [609, 273] width 115 height 22
click at [552, 262] on select "Choose an option... Pending Applied Excluded (Questions) Excluded (Expired) Exc…" at bounding box center [609, 273] width 115 height 22
select select ""pending""
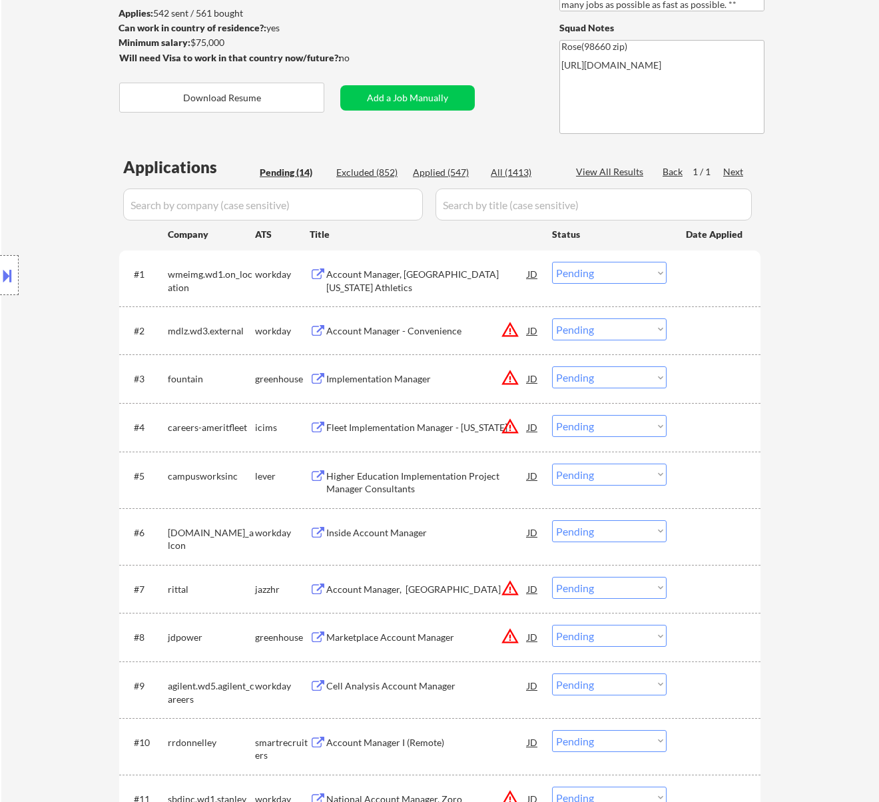
click at [453, 172] on div "Applied (547)" at bounding box center [446, 172] width 67 height 13
select select ""applied""
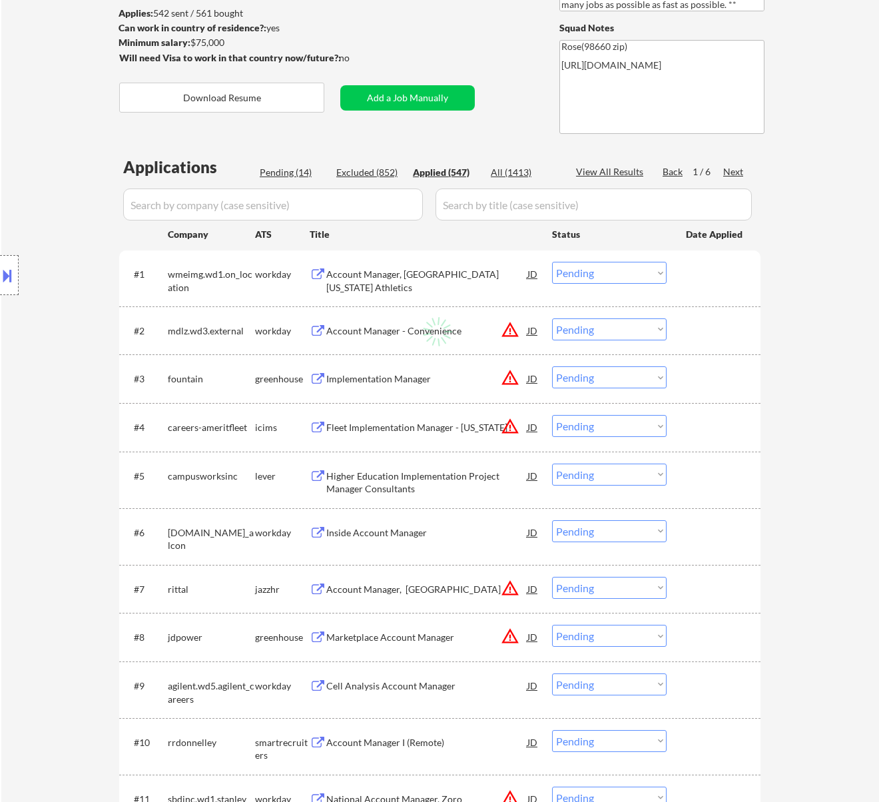
select select ""applied""
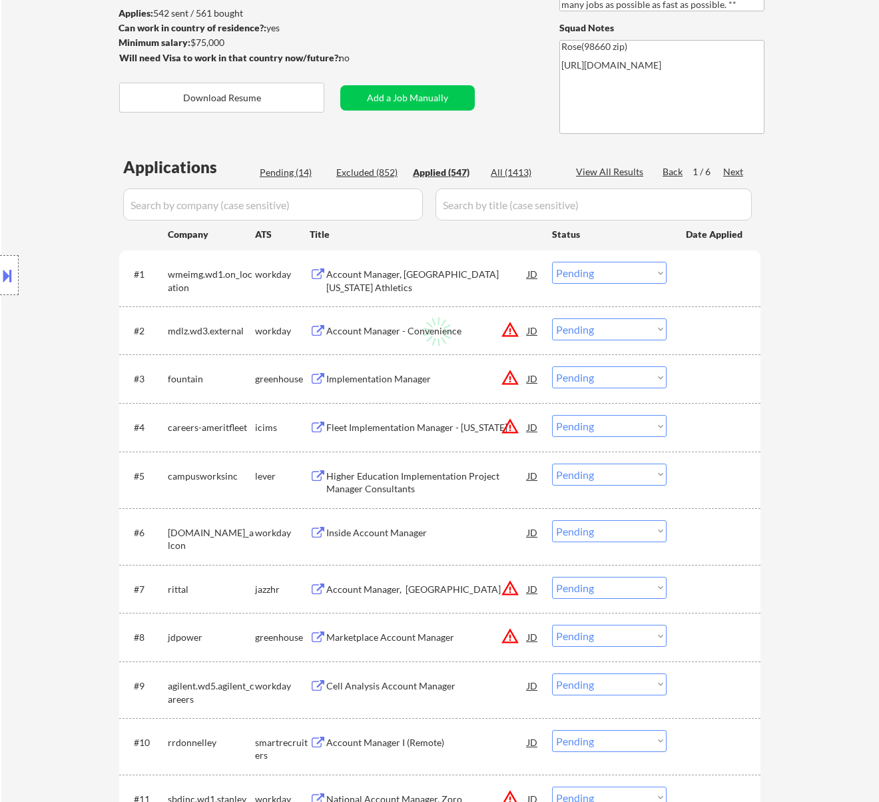
select select ""applied""
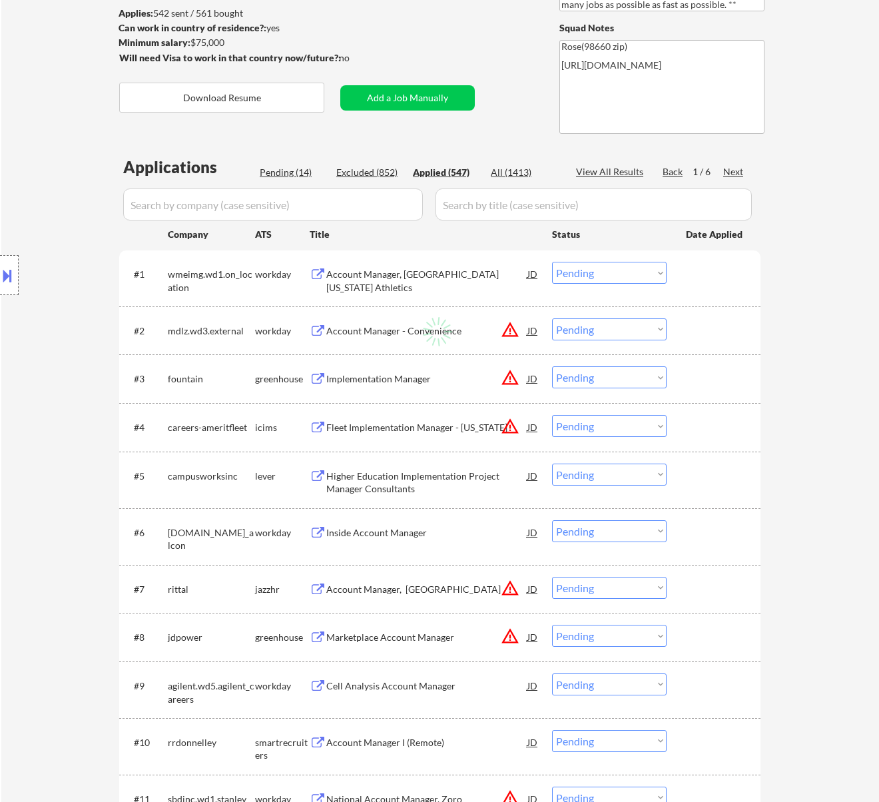
select select ""applied""
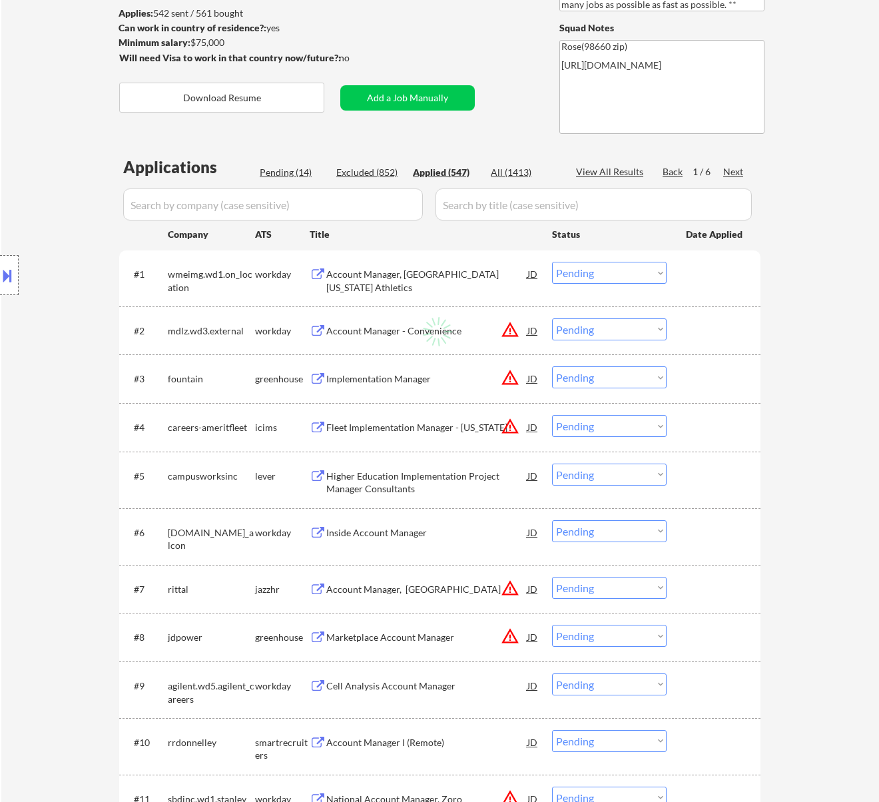
select select ""applied""
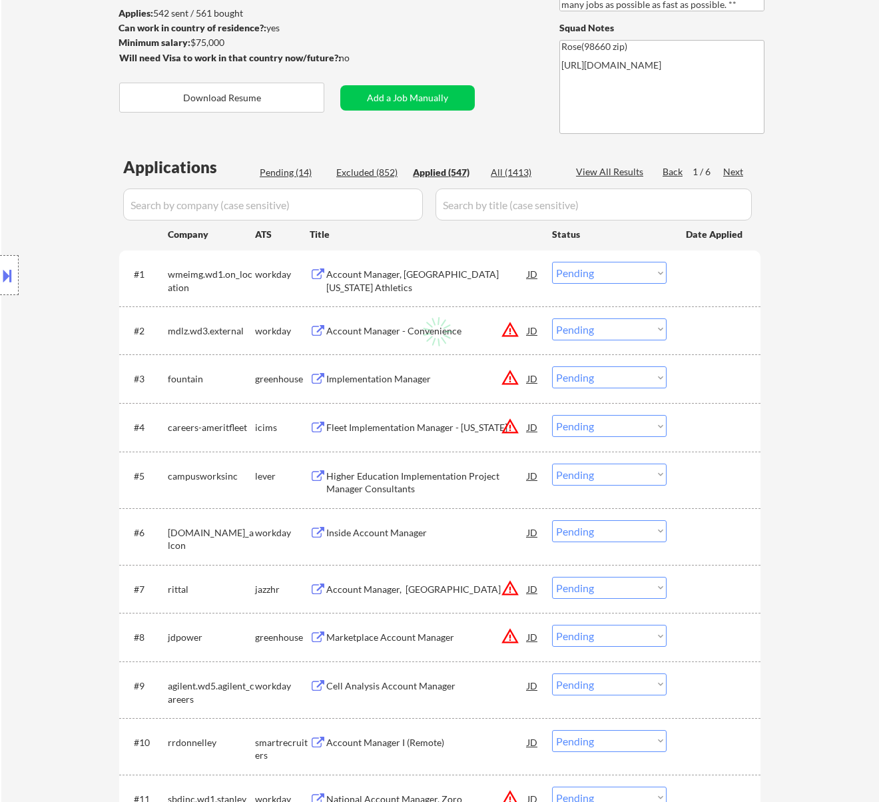
select select ""applied""
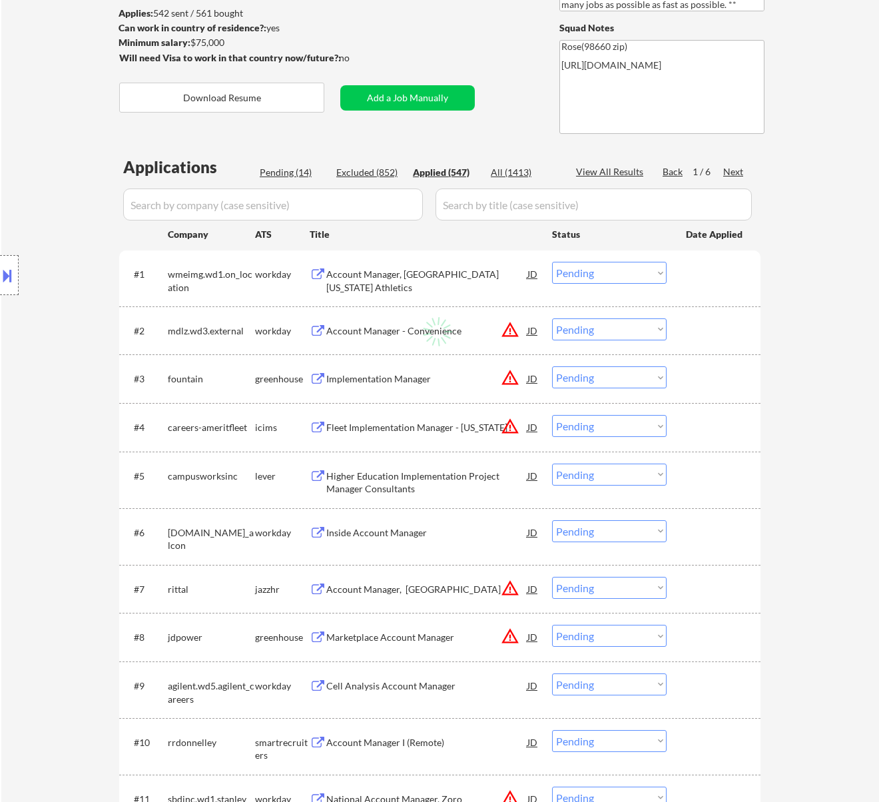
select select ""applied""
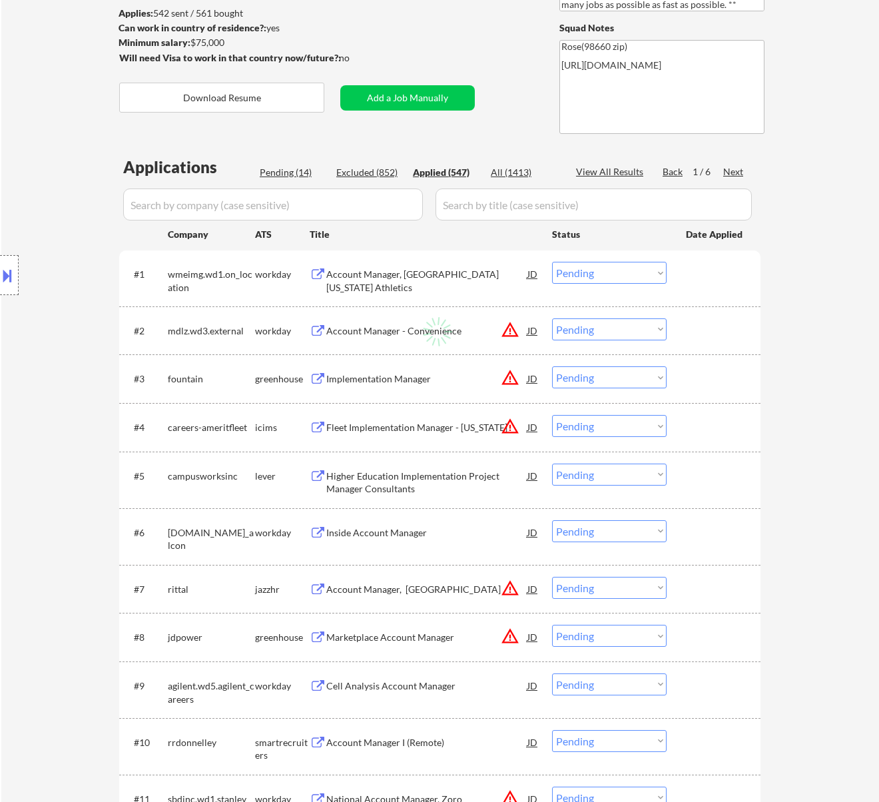
select select ""applied""
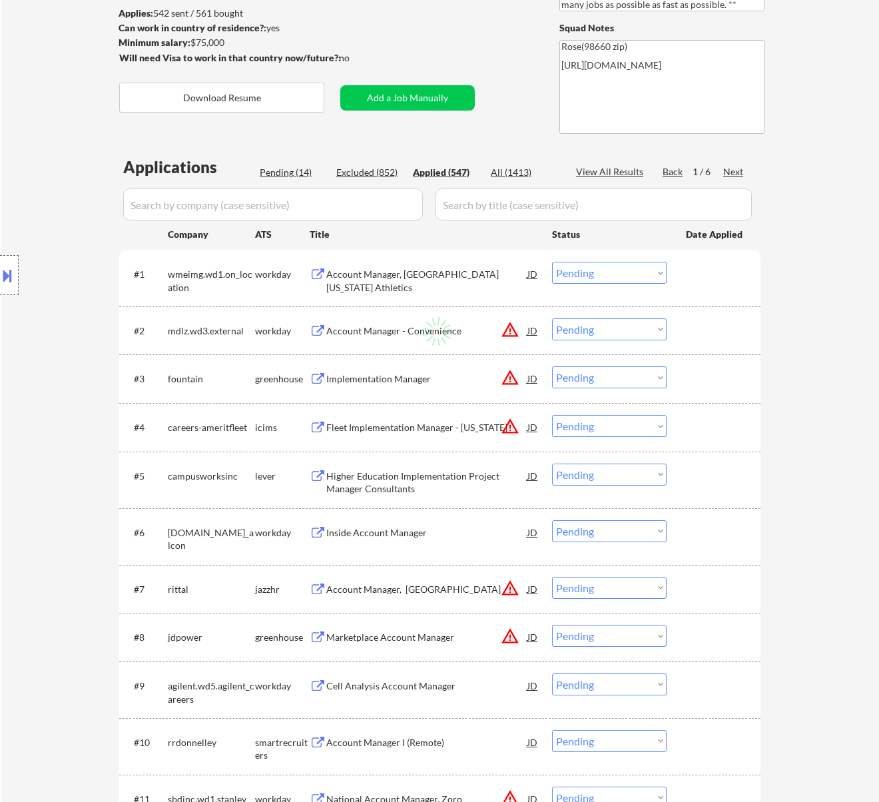
select select ""applied""
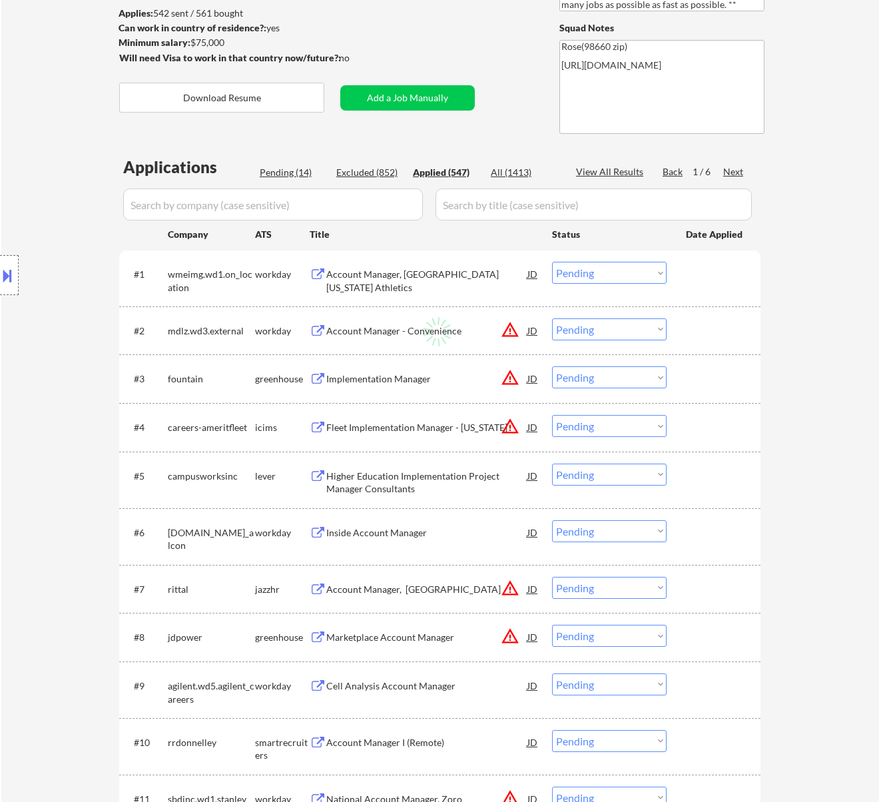
select select ""applied""
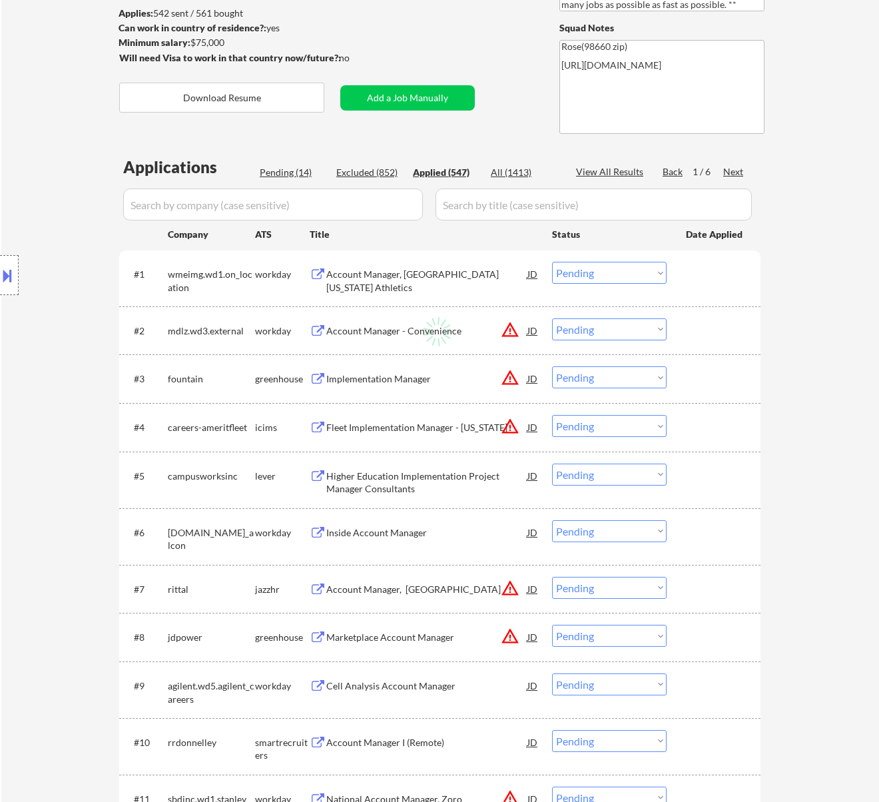
select select ""applied""
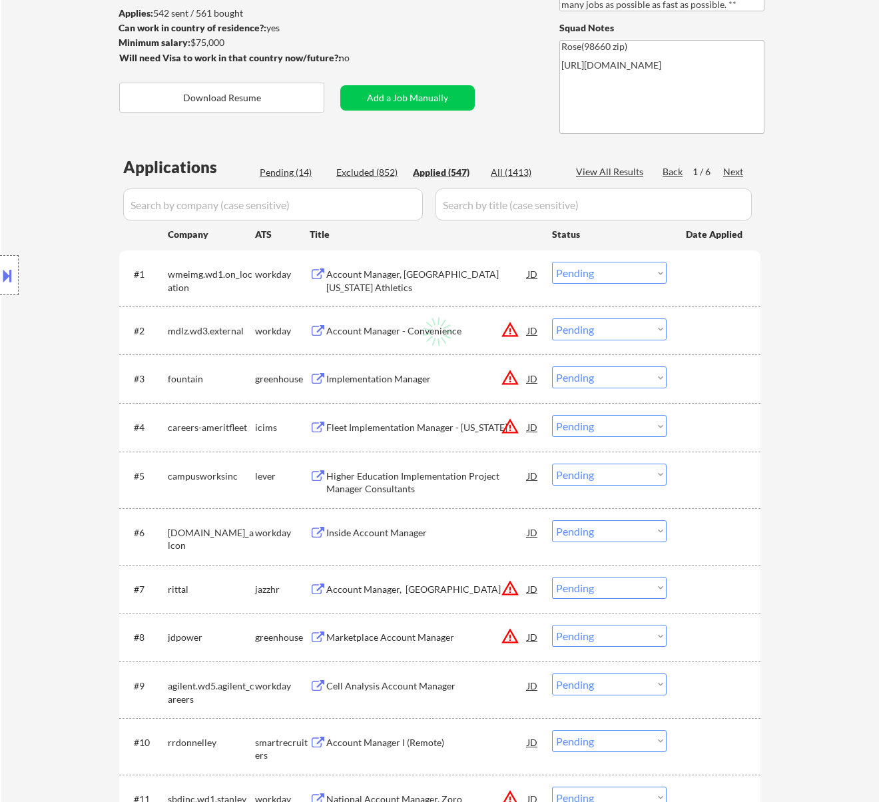
select select ""applied""
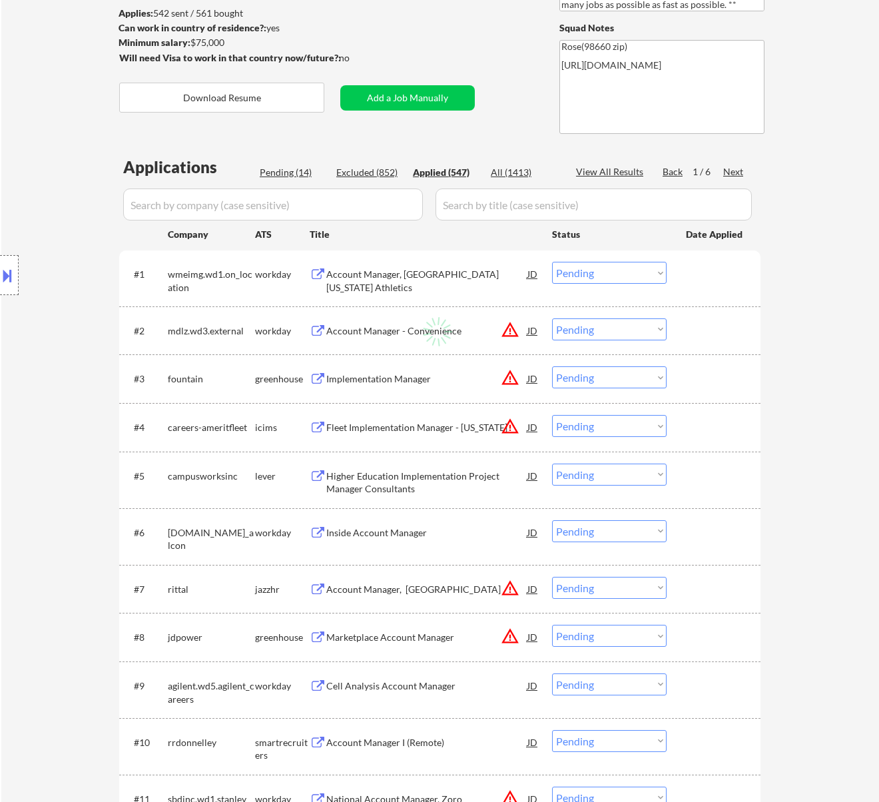
select select ""applied""
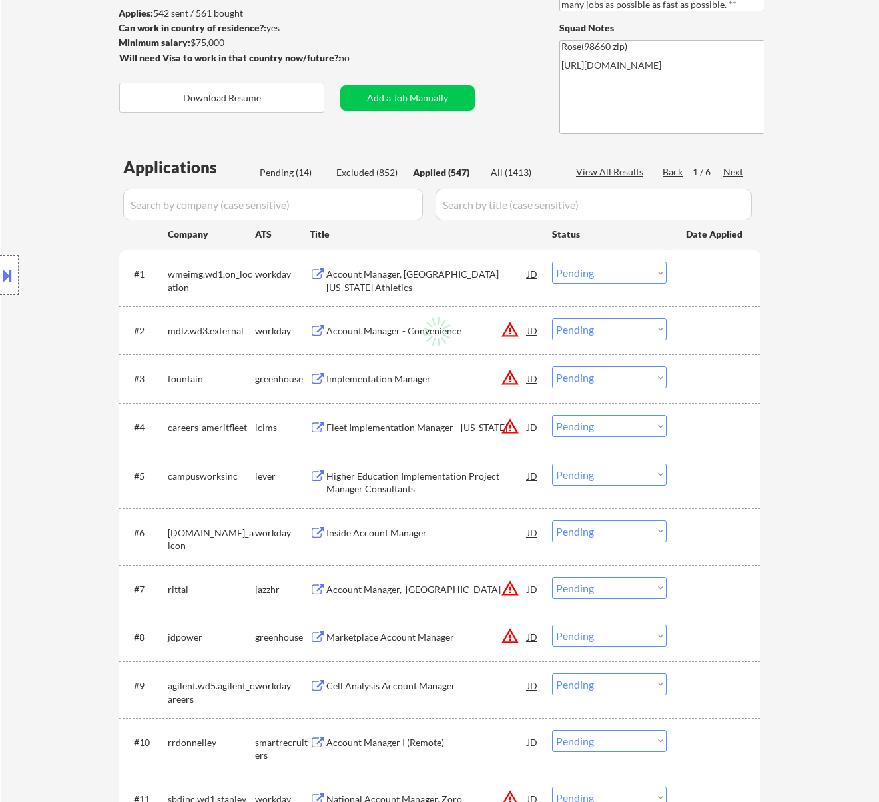
select select ""applied""
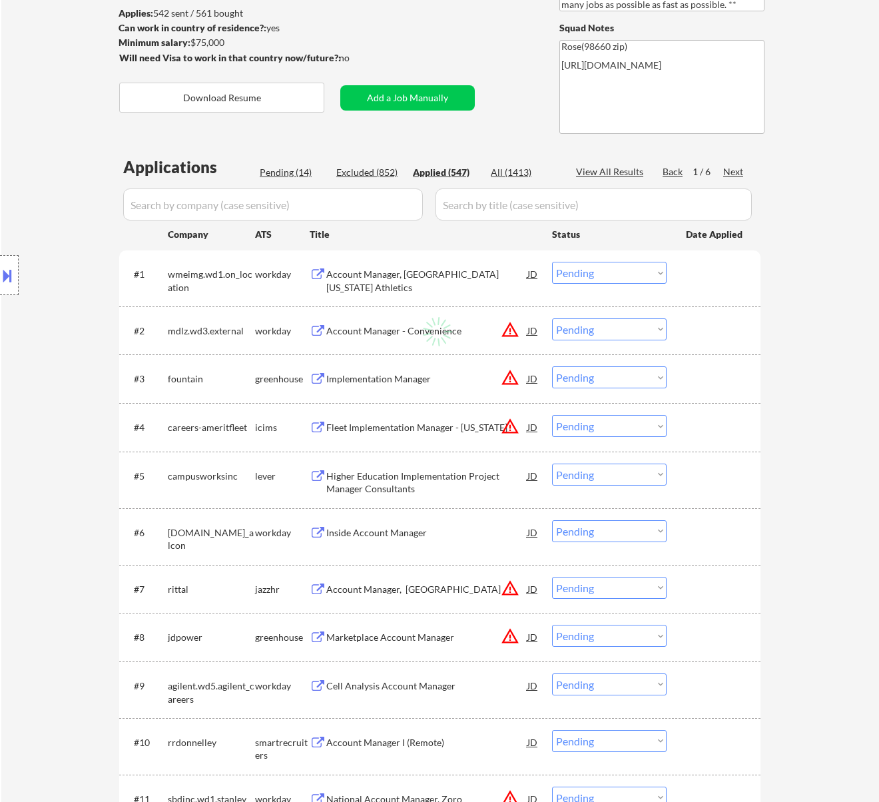
select select ""applied""
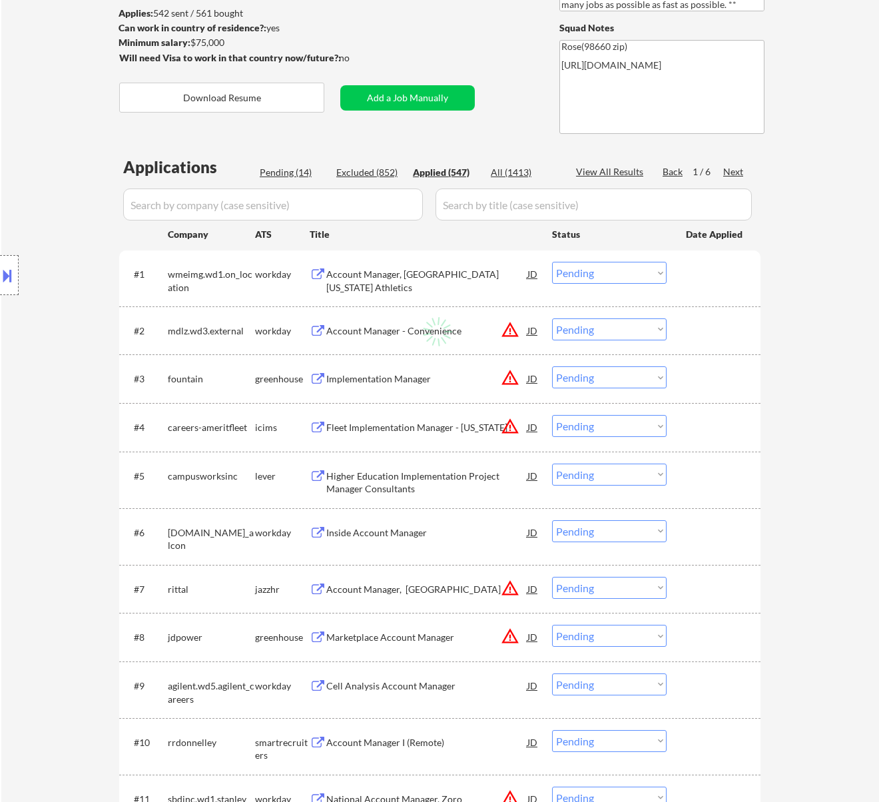
select select ""applied""
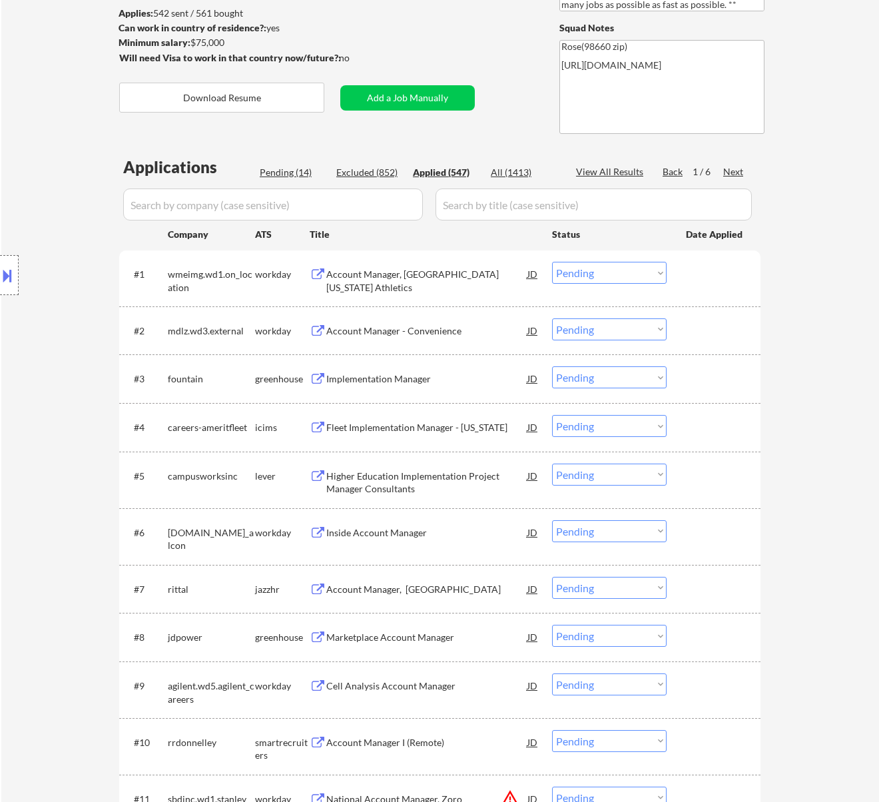
select select ""applied""
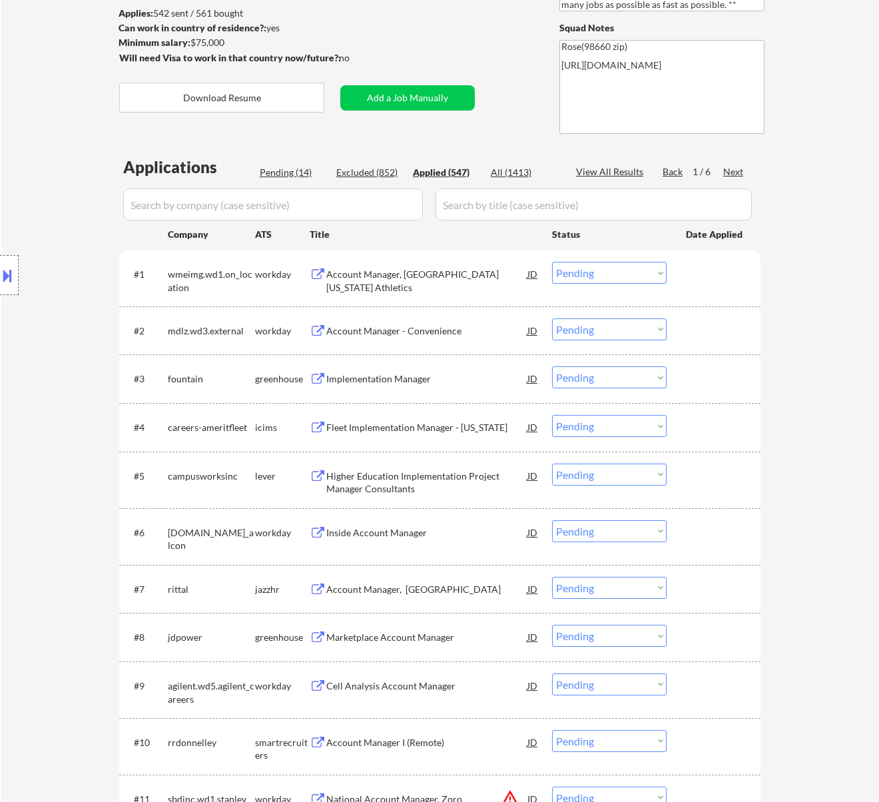
select select ""applied""
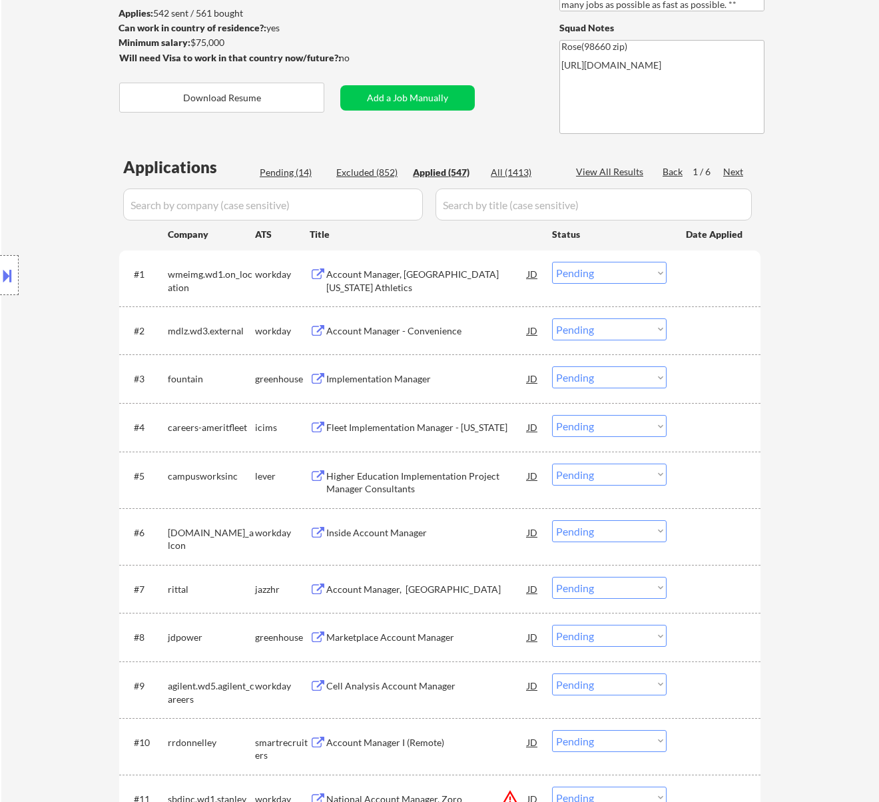
select select ""applied""
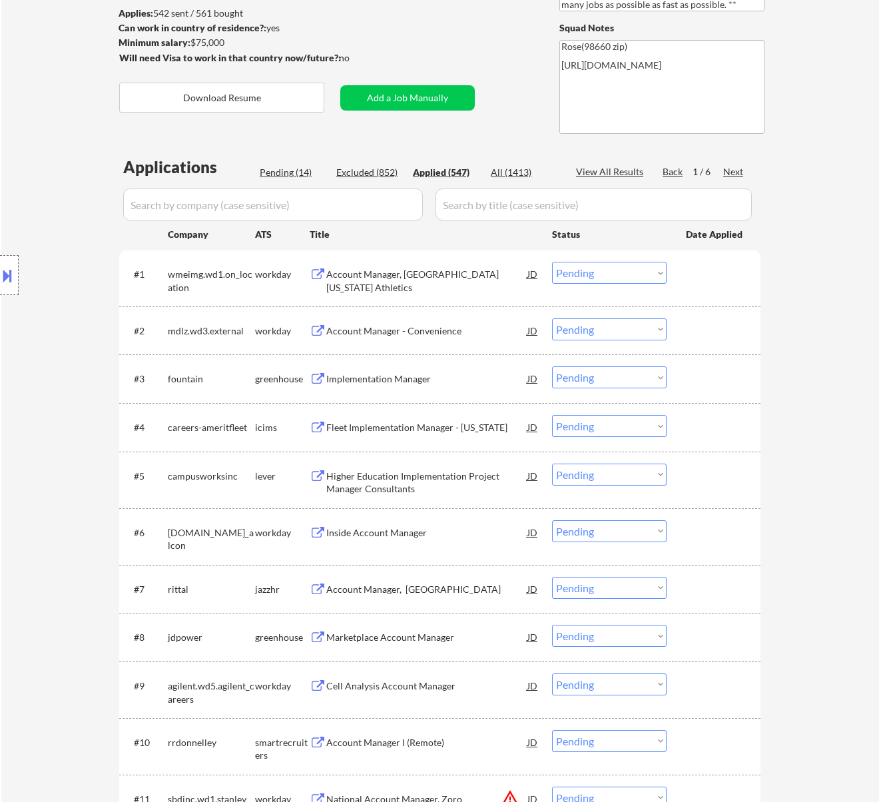
select select ""applied""
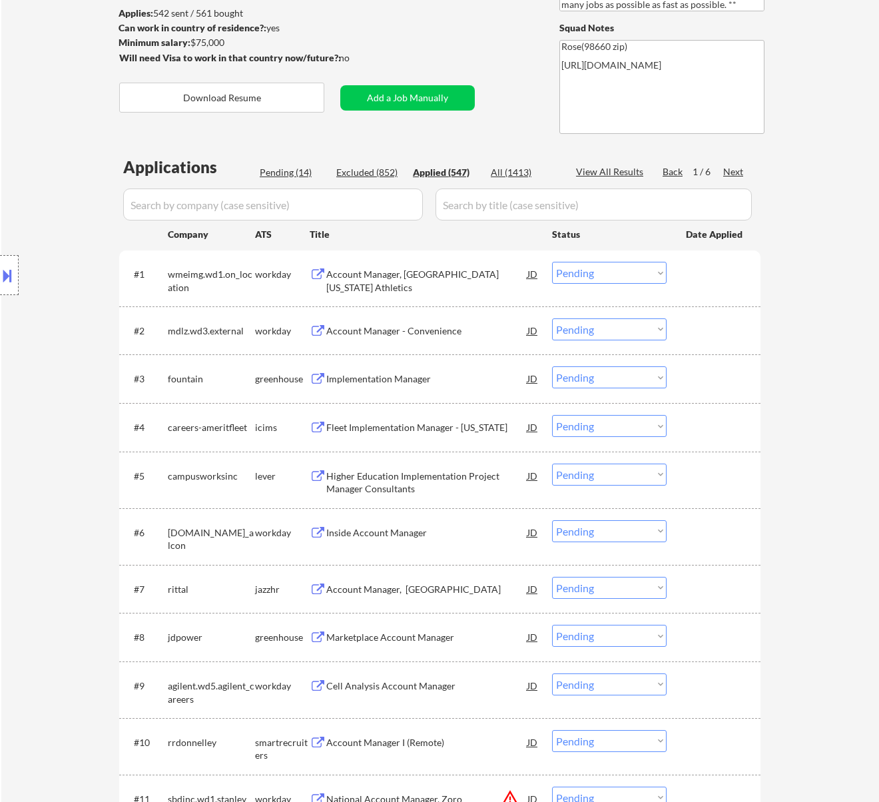
select select ""applied""
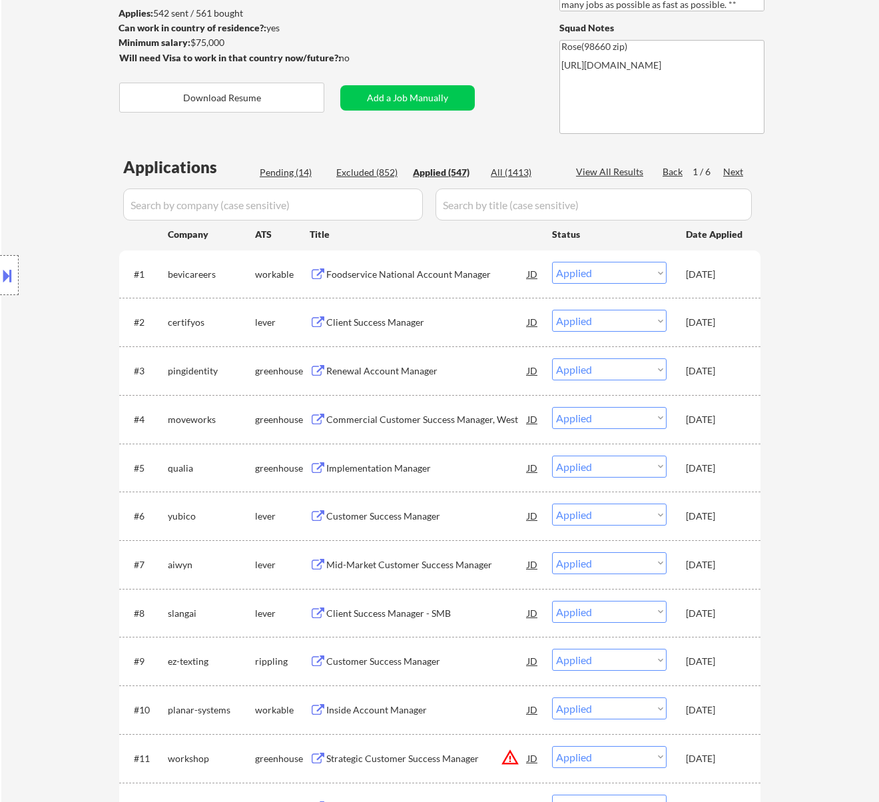
click at [403, 206] on input "input" at bounding box center [273, 204] width 300 height 32
click at [658, 270] on select "Choose an option... Pending Applied Excluded (Questions) Excluded (Expired) Exc…" at bounding box center [609, 273] width 115 height 22
click at [552, 262] on select "Choose an option... Pending Applied Excluded (Questions) Excluded (Expired) Exc…" at bounding box center [609, 273] width 115 height 22
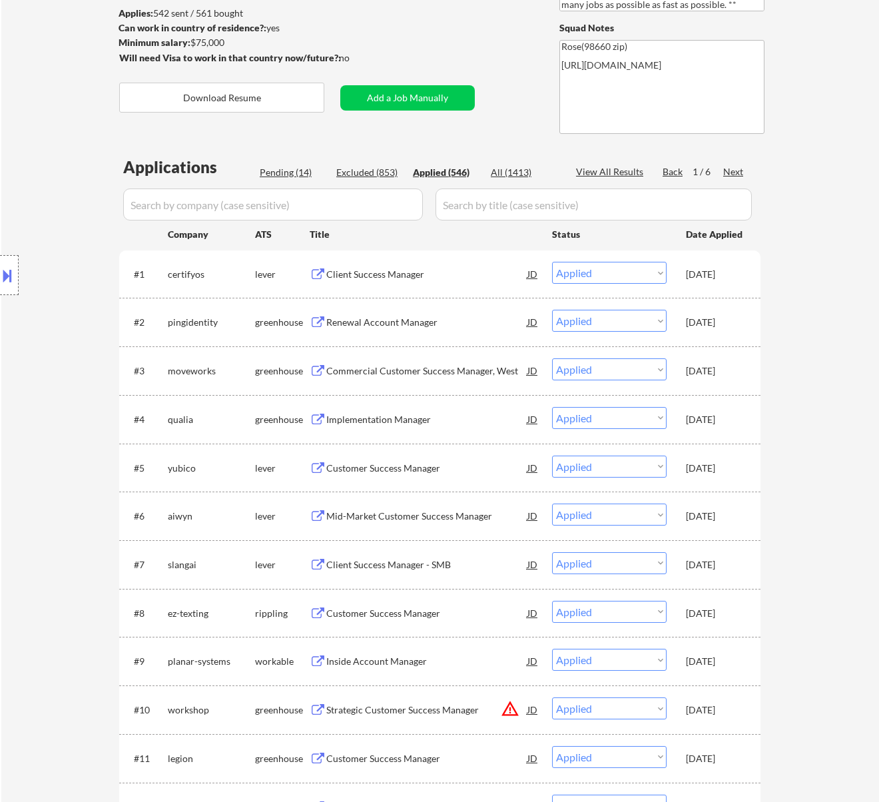
click at [291, 172] on div "Pending (14)" at bounding box center [293, 172] width 67 height 13
select select ""pending""
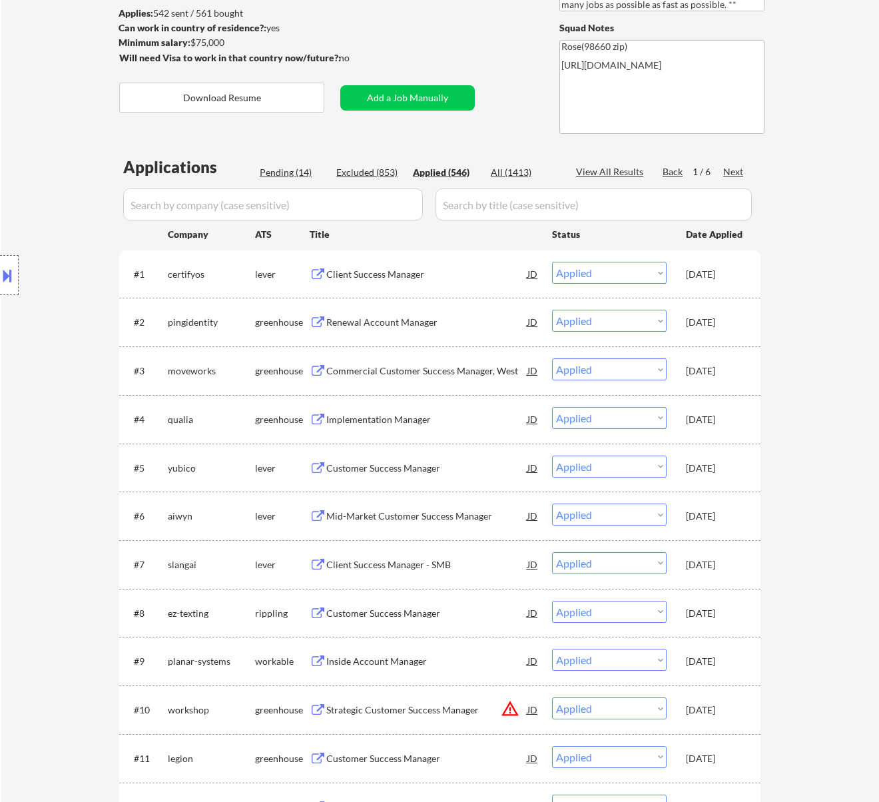
select select ""pending""
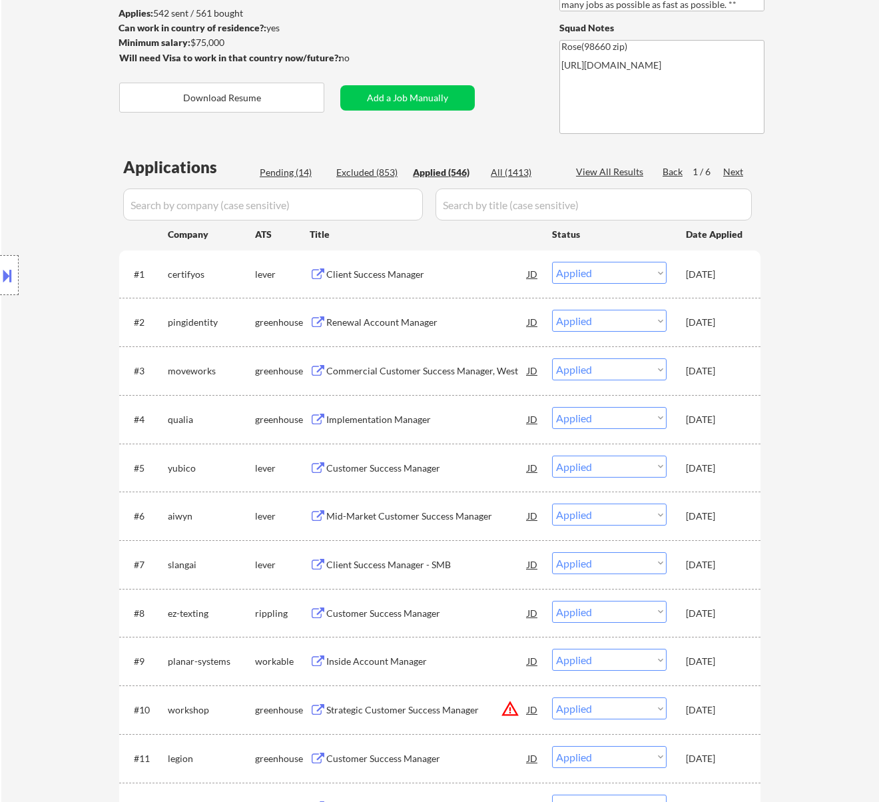
select select ""pending""
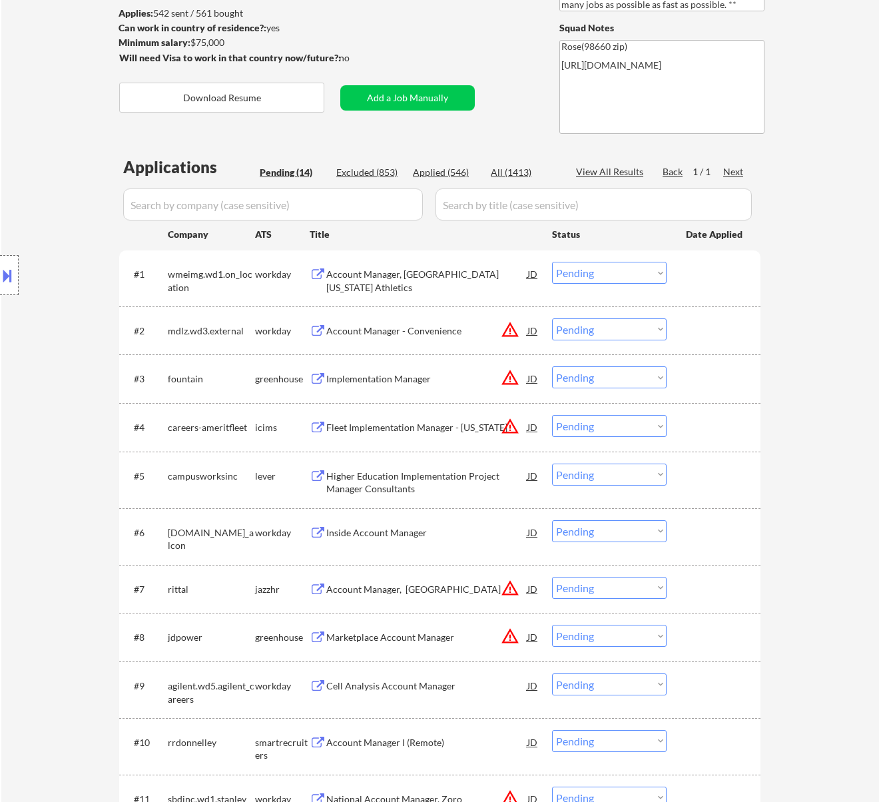
click at [419, 278] on div "Account Manager, University of Washington Athletics" at bounding box center [426, 281] width 201 height 26
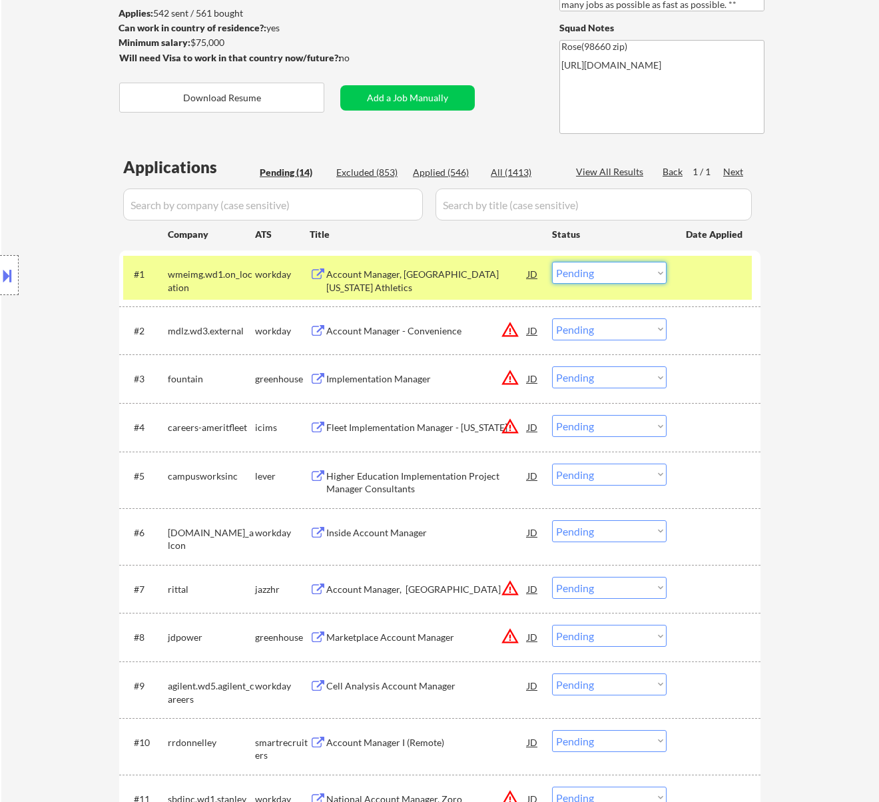
click at [629, 264] on select "Choose an option... Pending Applied Excluded (Questions) Excluded (Expired) Exc…" at bounding box center [609, 273] width 115 height 22
click at [552, 262] on select "Choose an option... Pending Applied Excluded (Questions) Excluded (Expired) Exc…" at bounding box center [609, 273] width 115 height 22
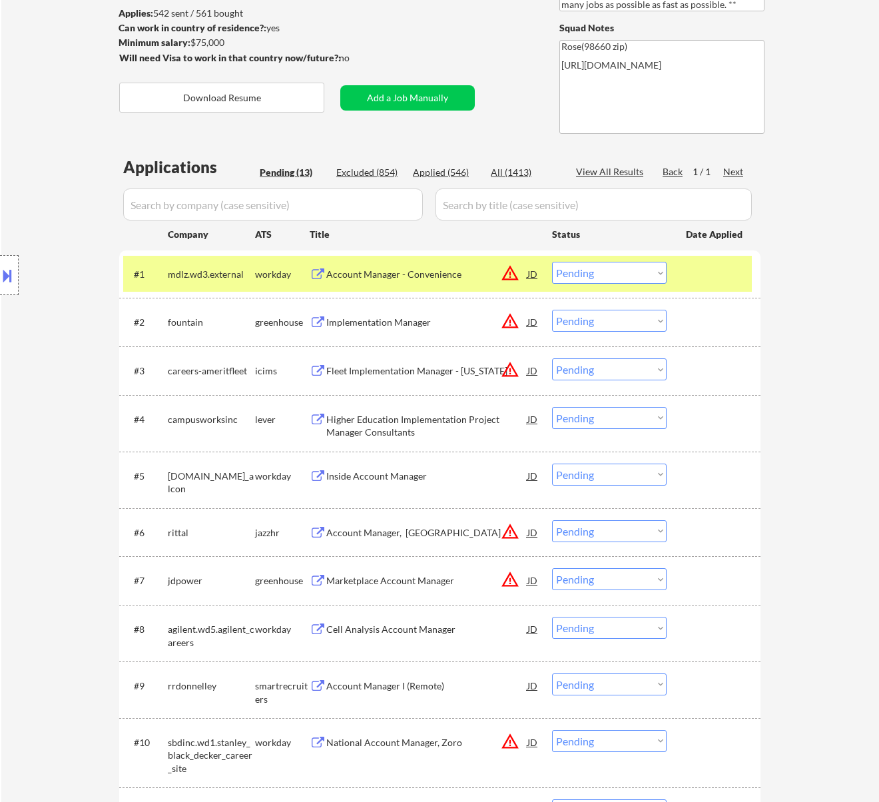
click at [459, 275] on div "Account Manager - Convenience" at bounding box center [426, 274] width 201 height 13
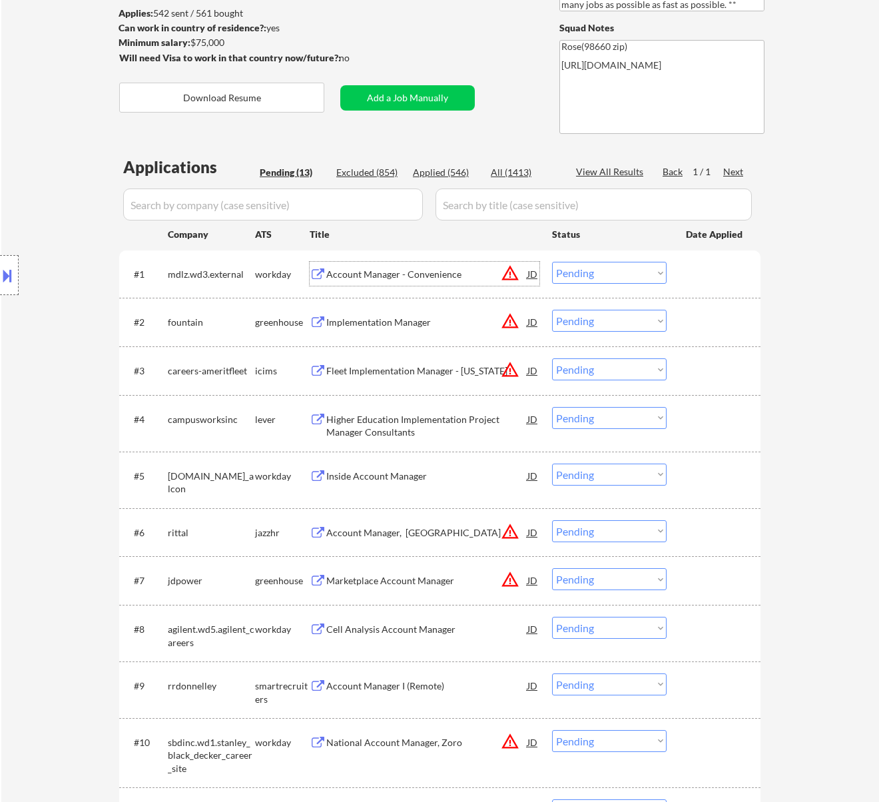
click at [599, 264] on select "Choose an option... Pending Applied Excluded (Questions) Excluded (Expired) Exc…" at bounding box center [609, 273] width 115 height 22
click at [599, 277] on select "Choose an option... Pending Applied Excluded (Questions) Excluded (Expired) Exc…" at bounding box center [609, 273] width 115 height 22
click at [599, 272] on select "Choose an option... Pending Applied Excluded (Questions) Excluded (Expired) Exc…" at bounding box center [609, 273] width 115 height 22
click at [552, 262] on select "Choose an option... Pending Applied Excluded (Questions) Excluded (Expired) Exc…" at bounding box center [609, 273] width 115 height 22
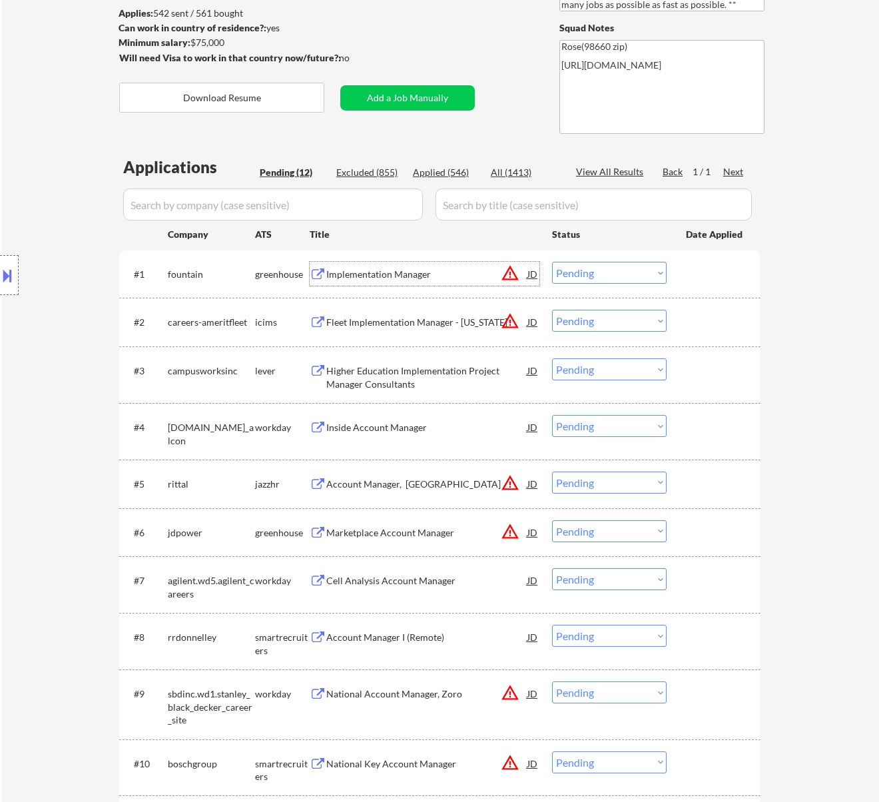
click at [445, 278] on div "Implementation Manager" at bounding box center [426, 274] width 201 height 13
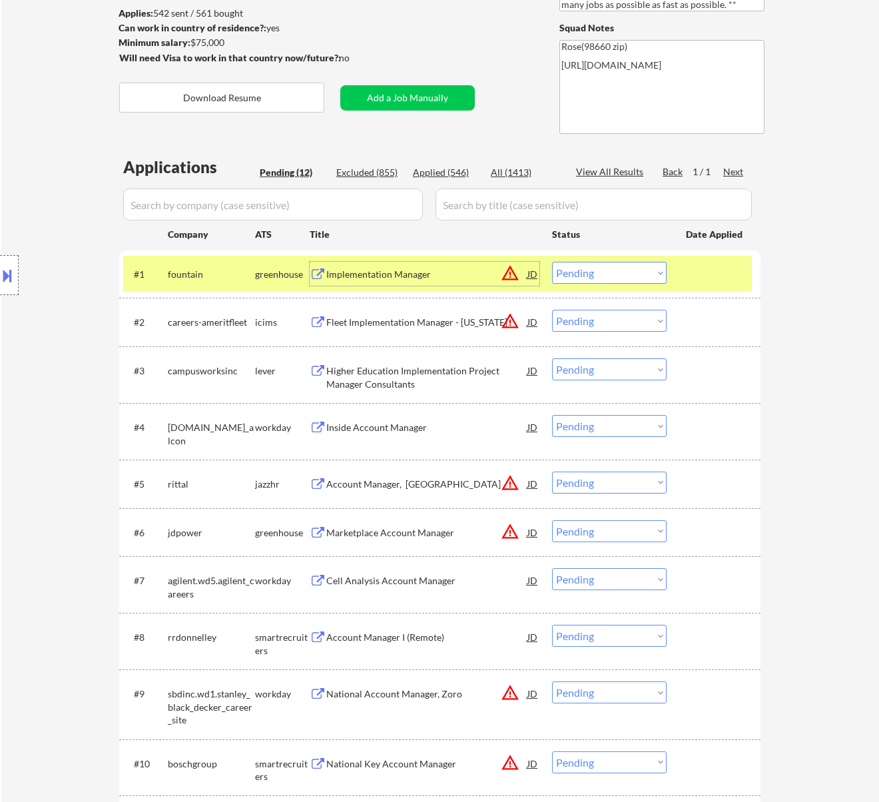
click at [605, 267] on select "Choose an option... Pending Applied Excluded (Questions) Excluded (Expired) Exc…" at bounding box center [609, 273] width 115 height 22
click at [552, 262] on select "Choose an option... Pending Applied Excluded (Questions) Excluded (Expired) Exc…" at bounding box center [609, 273] width 115 height 22
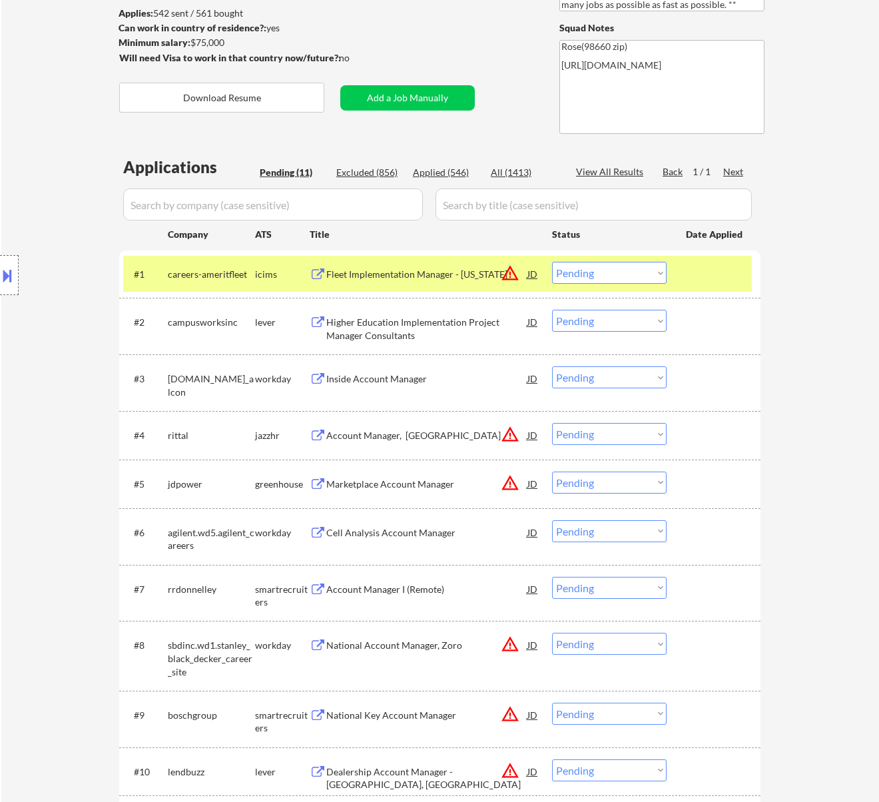
click at [457, 278] on div "Fleet Implementation Manager - Texas" at bounding box center [426, 274] width 201 height 13
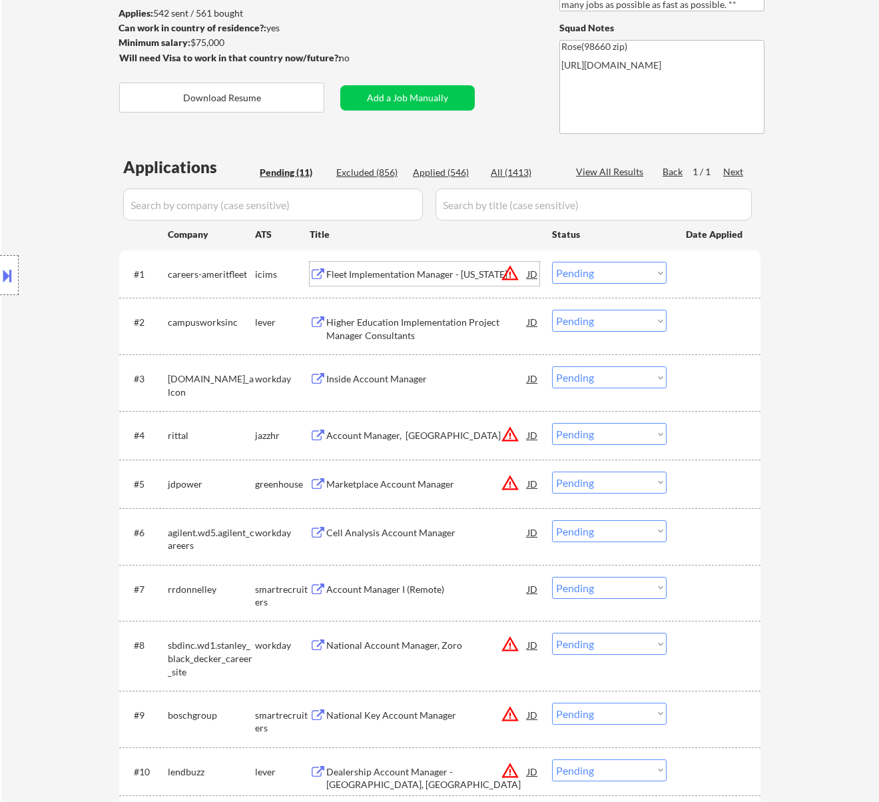
click at [4, 270] on button at bounding box center [7, 275] width 15 height 22
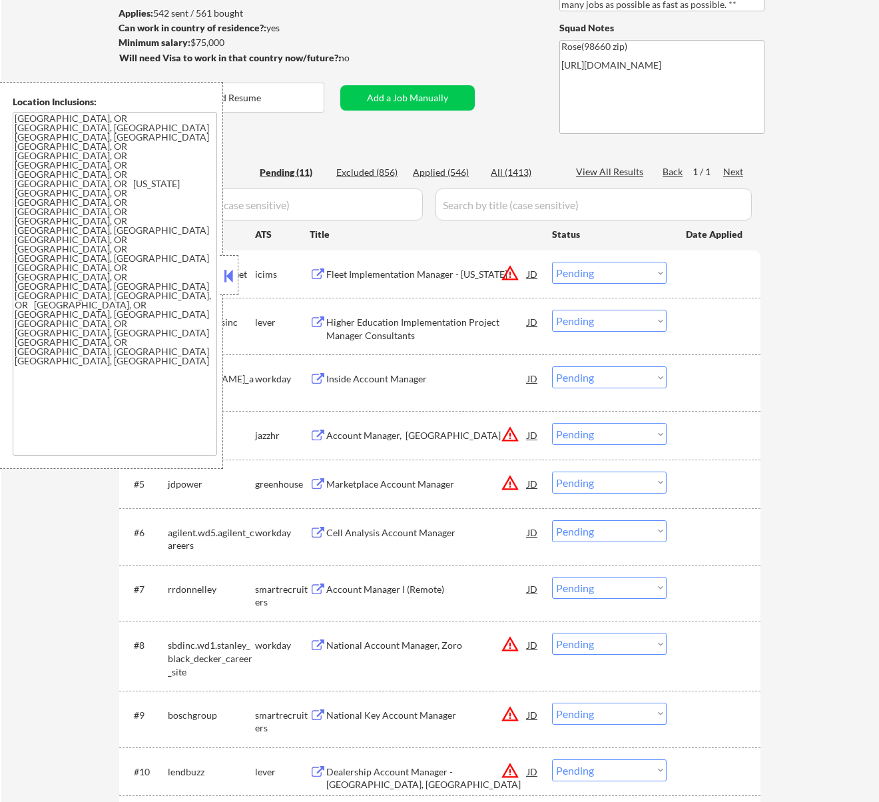
click at [226, 270] on button at bounding box center [228, 276] width 15 height 20
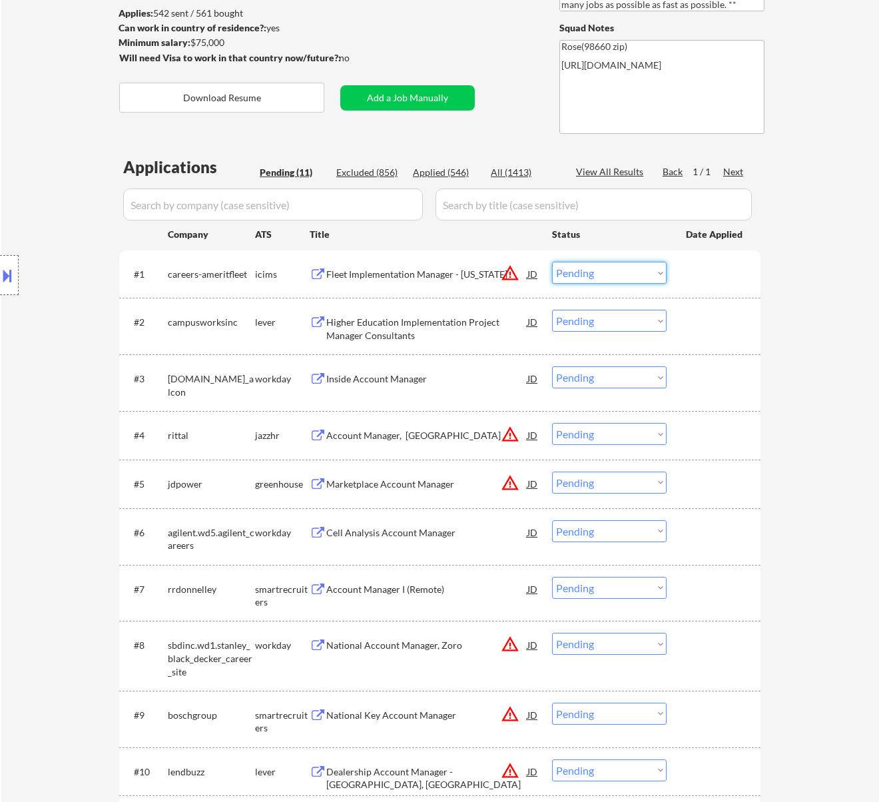
click at [590, 277] on select "Choose an option... Pending Applied Excluded (Questions) Excluded (Expired) Exc…" at bounding box center [609, 273] width 115 height 22
click at [552, 262] on select "Choose an option... Pending Applied Excluded (Questions) Excluded (Expired) Exc…" at bounding box center [609, 273] width 115 height 22
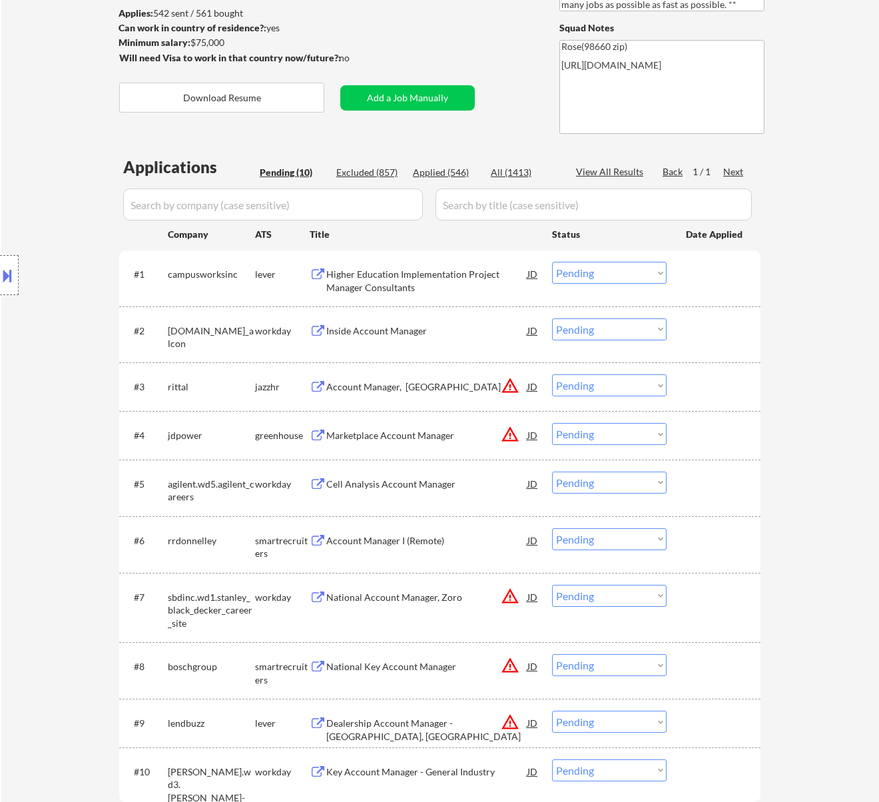
click at [453, 292] on div "Higher Education Implementation Project Manager Consultants" at bounding box center [426, 281] width 201 height 26
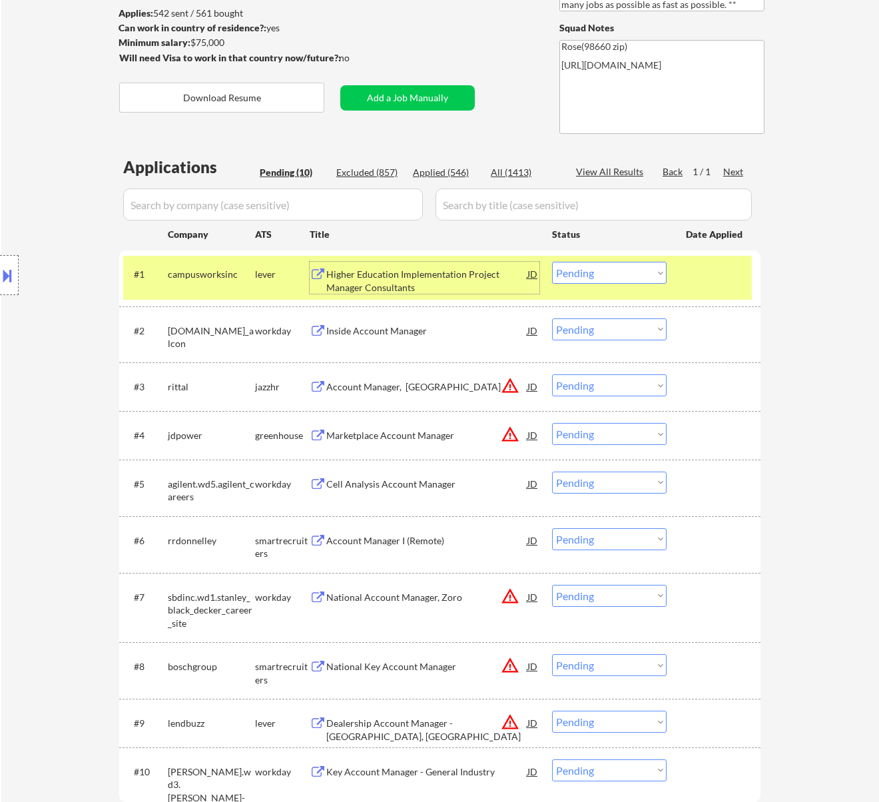
drag, startPoint x: 622, startPoint y: 273, endPoint x: 615, endPoint y: 280, distance: 9.9
click at [622, 273] on select "Choose an option... Pending Applied Excluded (Questions) Excluded (Expired) Exc…" at bounding box center [609, 273] width 115 height 22
click at [552, 262] on select "Choose an option... Pending Applied Excluded (Questions) Excluded (Expired) Exc…" at bounding box center [609, 273] width 115 height 22
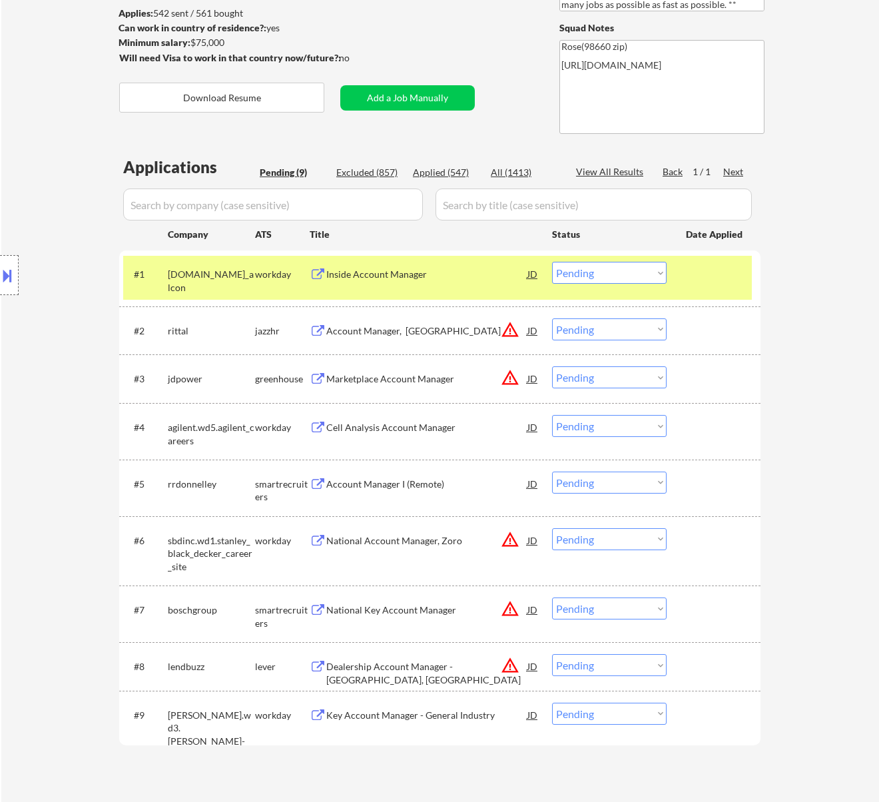
click at [485, 285] on div "Inside Account Manager" at bounding box center [426, 274] width 201 height 24
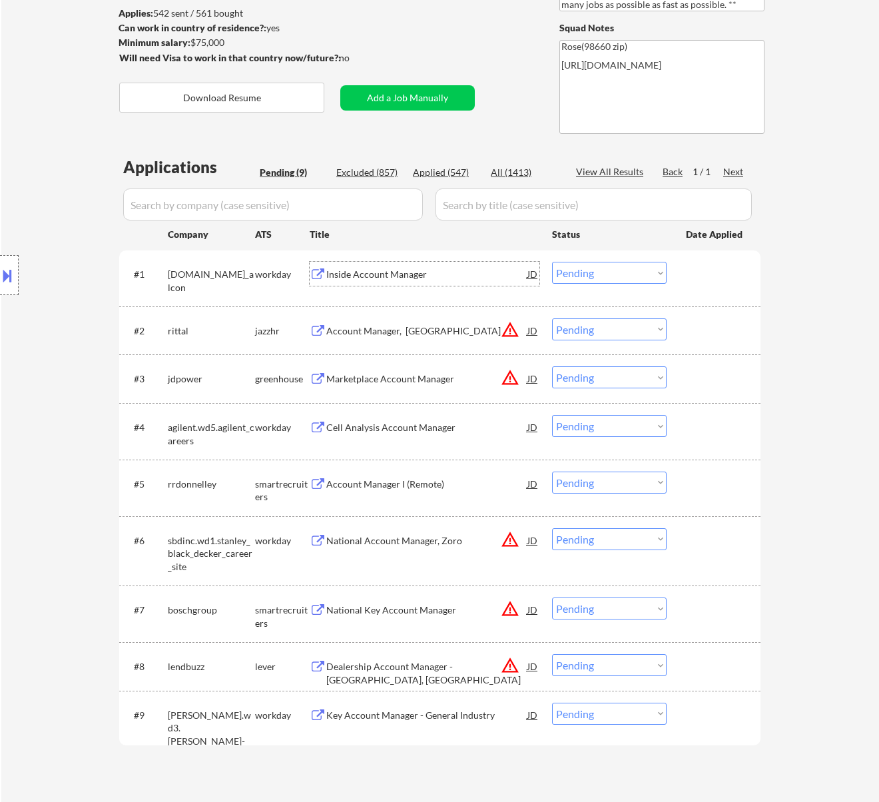
drag, startPoint x: 578, startPoint y: 272, endPoint x: 576, endPoint y: 282, distance: 10.2
click at [578, 272] on select "Choose an option... Pending Applied Excluded (Questions) Excluded (Expired) Exc…" at bounding box center [609, 273] width 115 height 22
click at [552, 262] on select "Choose an option... Pending Applied Excluded (Questions) Excluded (Expired) Exc…" at bounding box center [609, 273] width 115 height 22
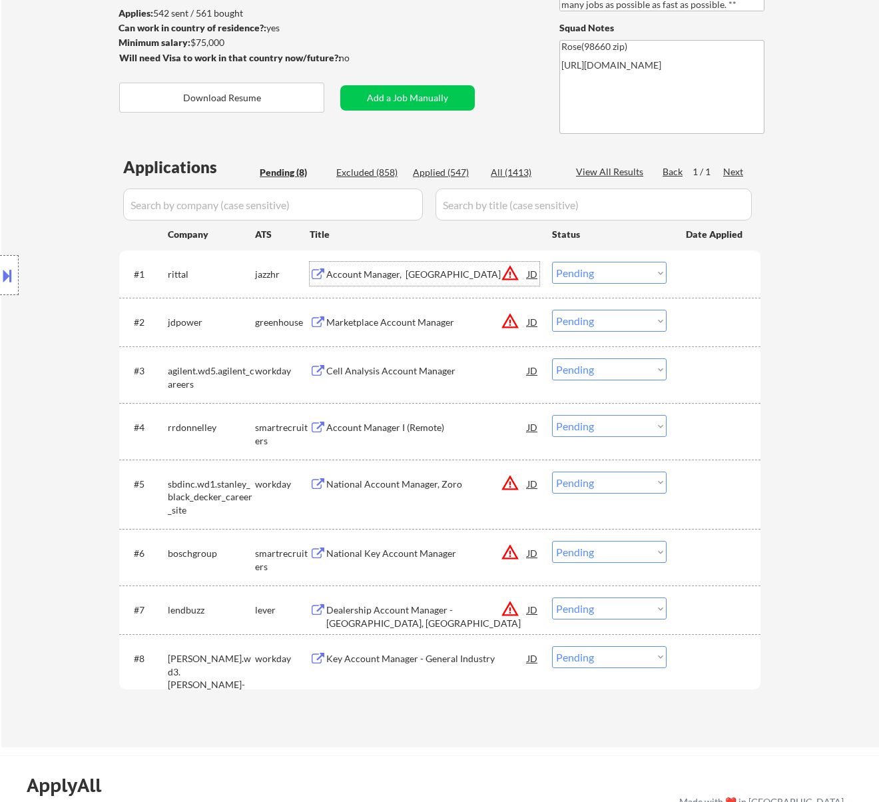
click at [469, 270] on div "Account Manager, IA" at bounding box center [426, 274] width 201 height 13
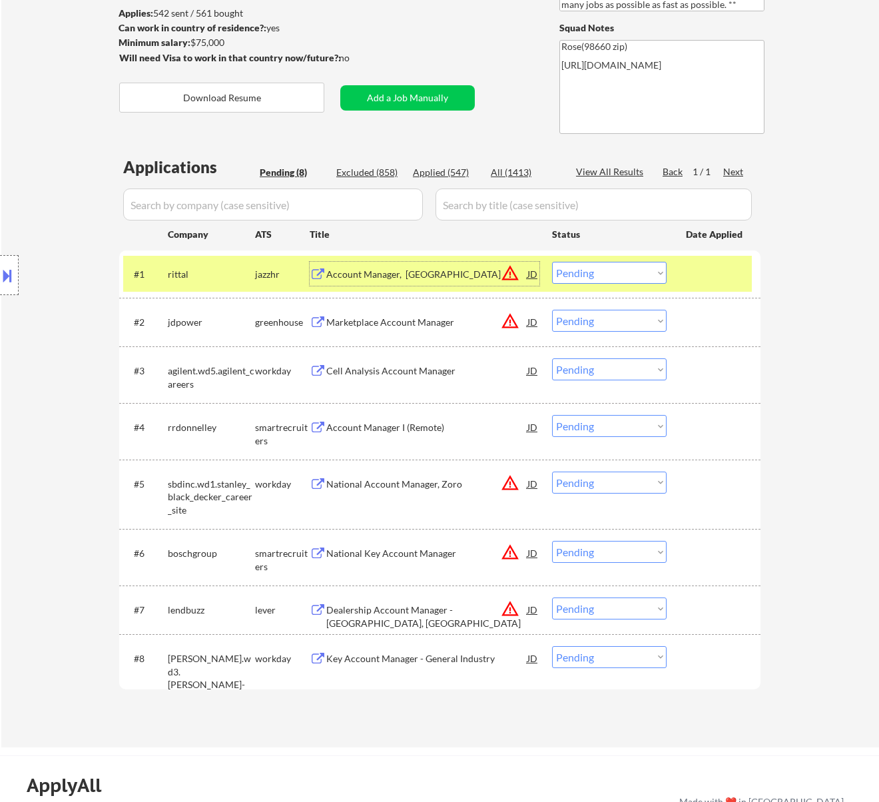
click at [611, 265] on select "Choose an option... Pending Applied Excluded (Questions) Excluded (Expired) Exc…" at bounding box center [609, 273] width 115 height 22
click at [552, 262] on select "Choose an option... Pending Applied Excluded (Questions) Excluded (Expired) Exc…" at bounding box center [609, 273] width 115 height 22
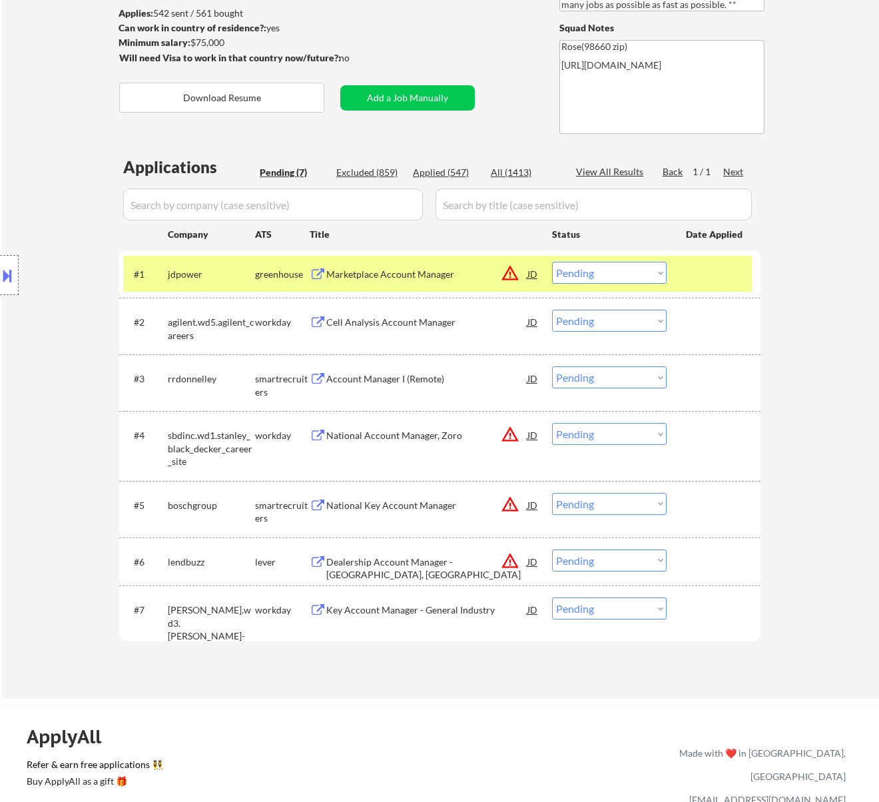
click at [469, 276] on div "Marketplace Account Manager" at bounding box center [426, 274] width 201 height 13
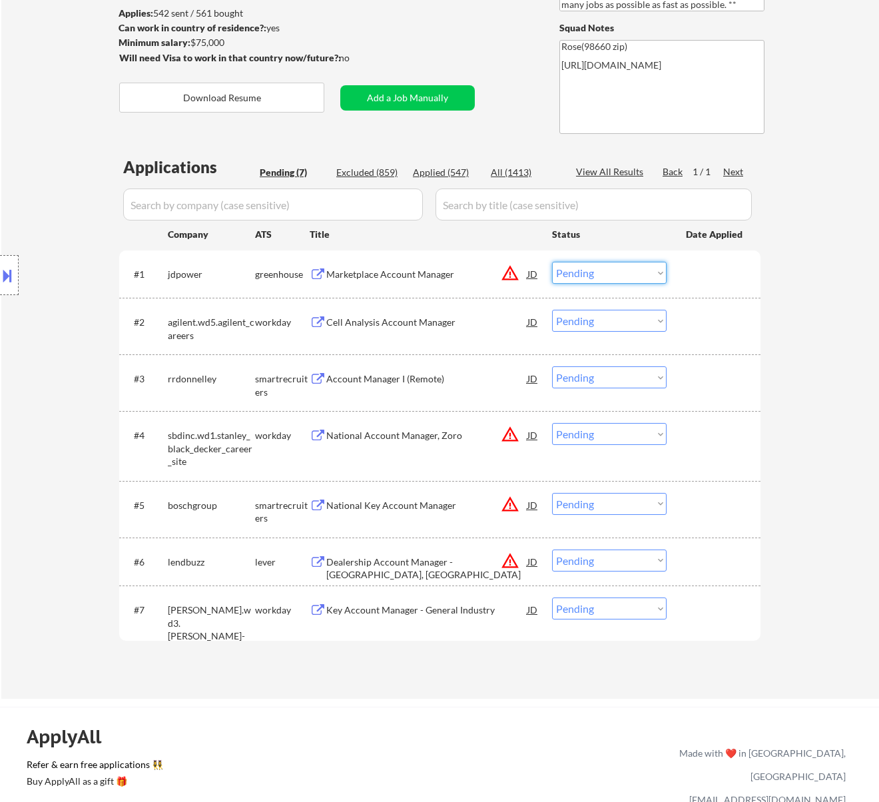
click at [571, 269] on select "Choose an option... Pending Applied Excluded (Questions) Excluded (Expired) Exc…" at bounding box center [609, 273] width 115 height 22
click at [552, 262] on select "Choose an option... Pending Applied Excluded (Questions) Excluded (Expired) Exc…" at bounding box center [609, 273] width 115 height 22
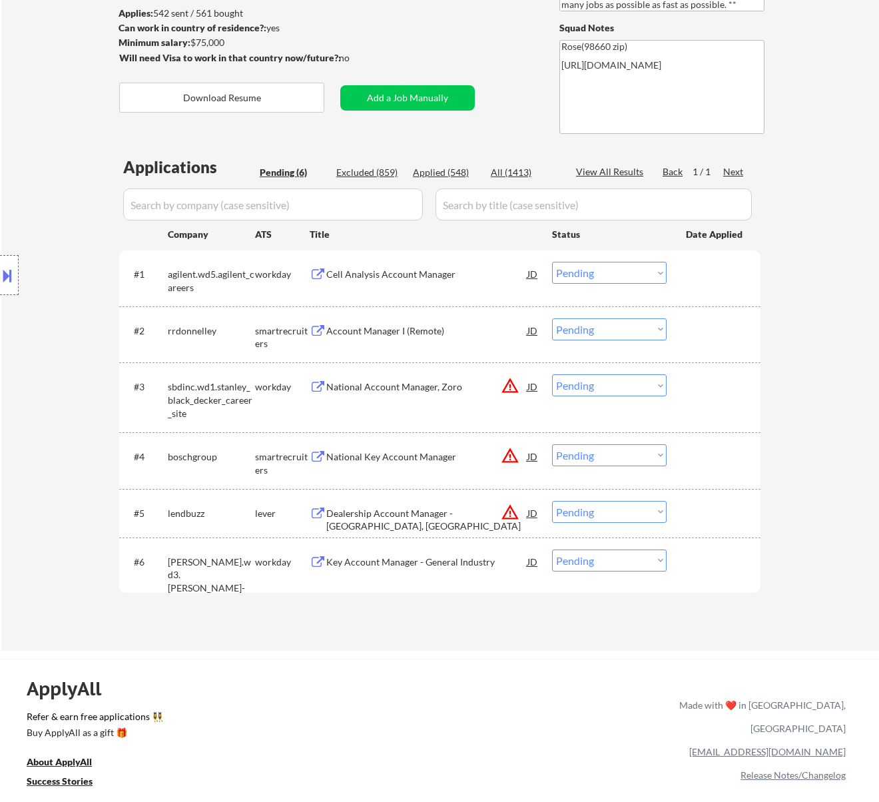
click at [453, 278] on div "Cell Analysis Account Manager" at bounding box center [426, 274] width 201 height 13
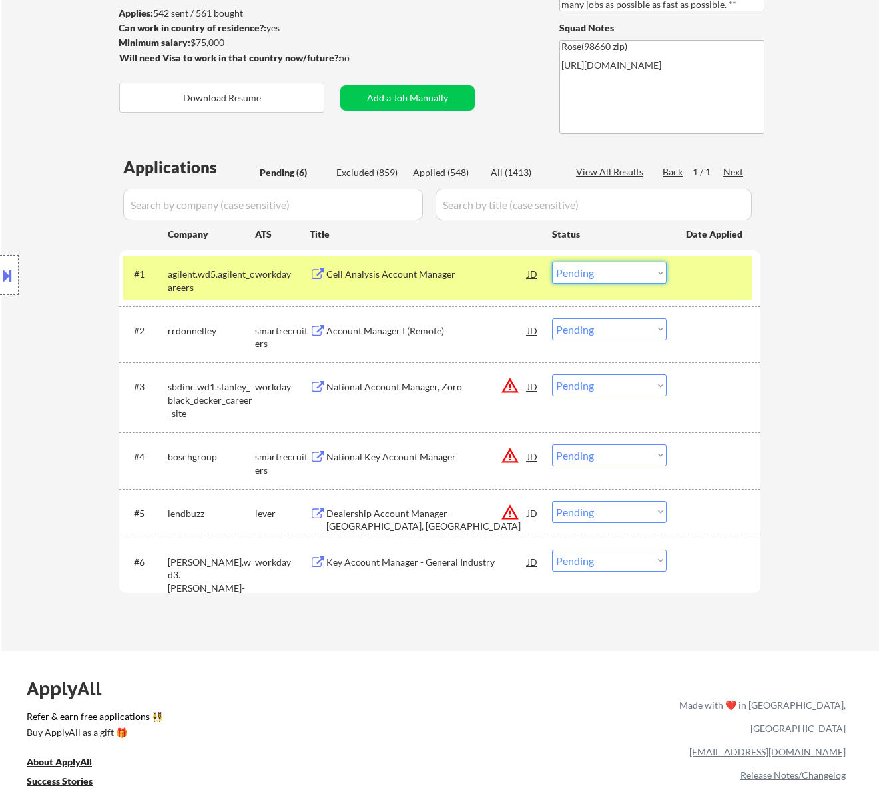
click at [656, 273] on select "Choose an option... Pending Applied Excluded (Questions) Excluded (Expired) Exc…" at bounding box center [609, 273] width 115 height 22
click at [552, 262] on select "Choose an option... Pending Applied Excluded (Questions) Excluded (Expired) Exc…" at bounding box center [609, 273] width 115 height 22
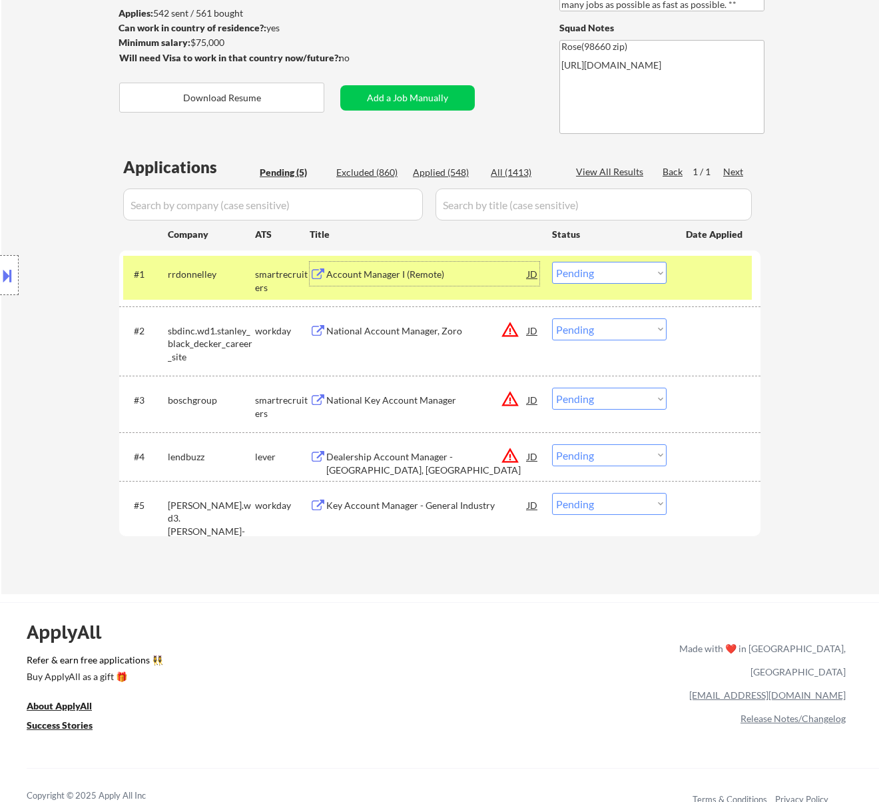
click at [482, 274] on div "Account Manager I (Remote)" at bounding box center [426, 274] width 201 height 13
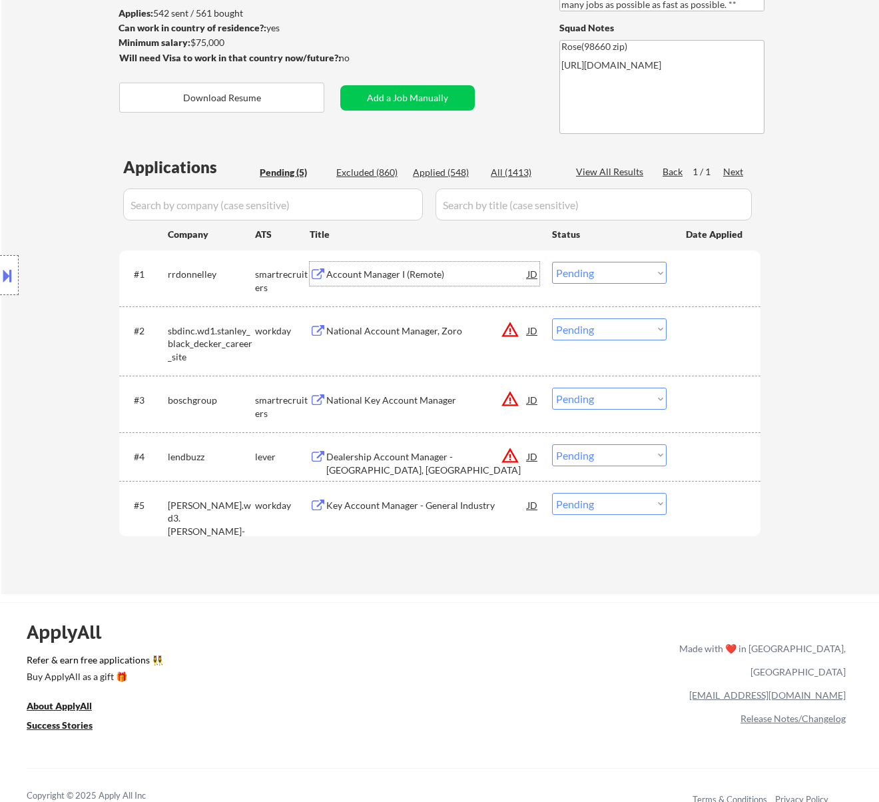
click at [607, 265] on select "Choose an option... Pending Applied Excluded (Questions) Excluded (Expired) Exc…" at bounding box center [609, 273] width 115 height 22
click at [552, 262] on select "Choose an option... Pending Applied Excluded (Questions) Excluded (Expired) Exc…" at bounding box center [609, 273] width 115 height 22
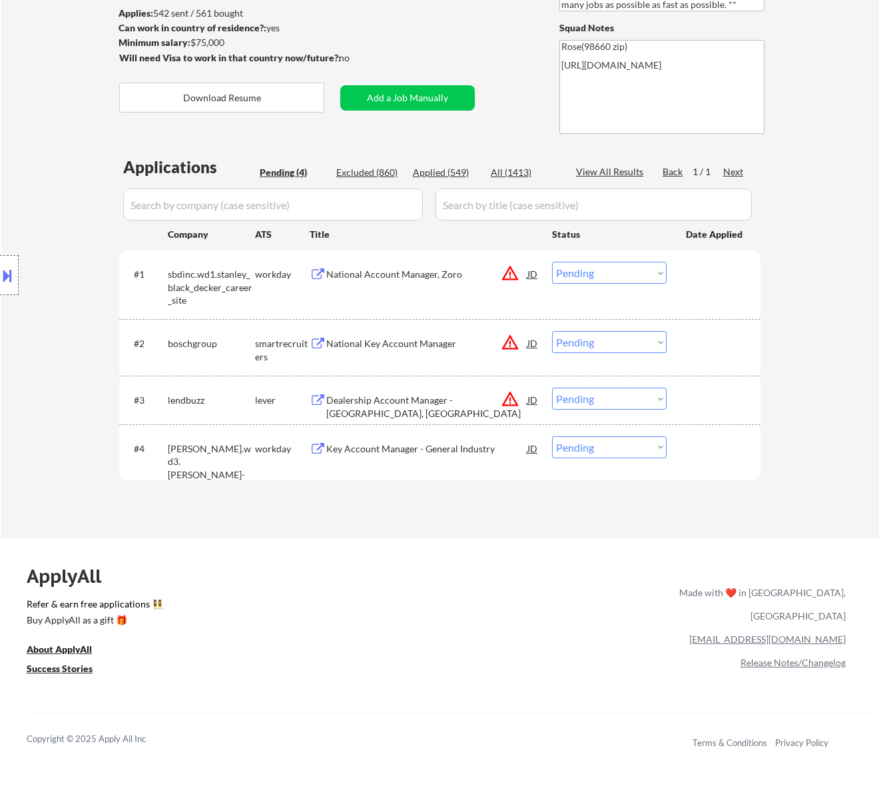
click at [475, 268] on div "National Account Manager, Zoro" at bounding box center [426, 274] width 201 height 13
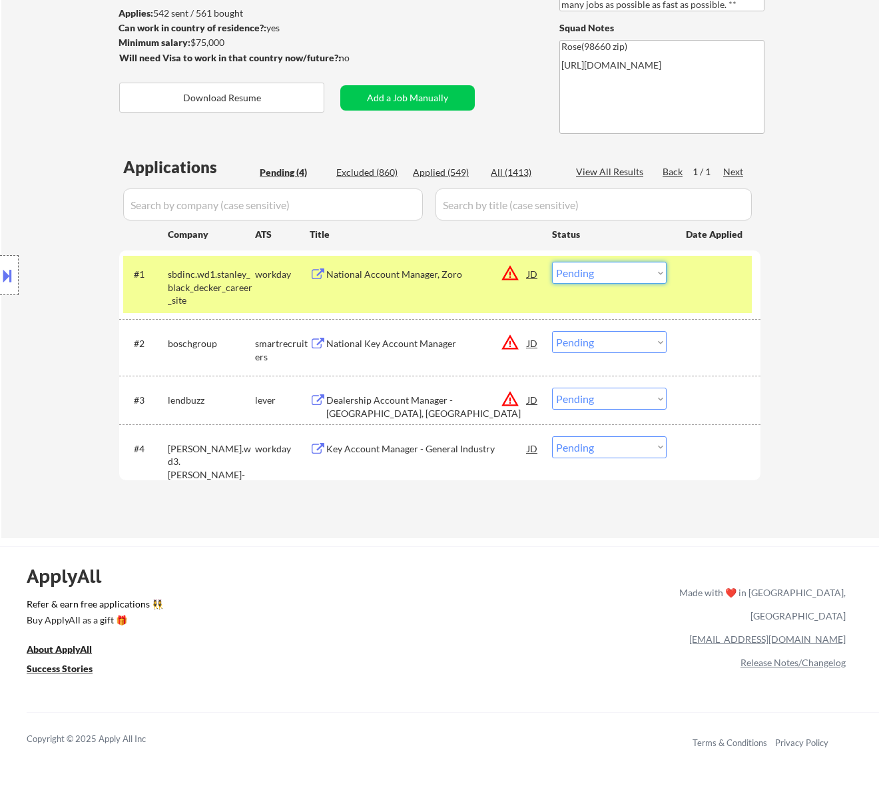
click at [634, 280] on select "Choose an option... Pending Applied Excluded (Questions) Excluded (Expired) Exc…" at bounding box center [609, 273] width 115 height 22
click at [552, 262] on select "Choose an option... Pending Applied Excluded (Questions) Excluded (Expired) Exc…" at bounding box center [609, 273] width 115 height 22
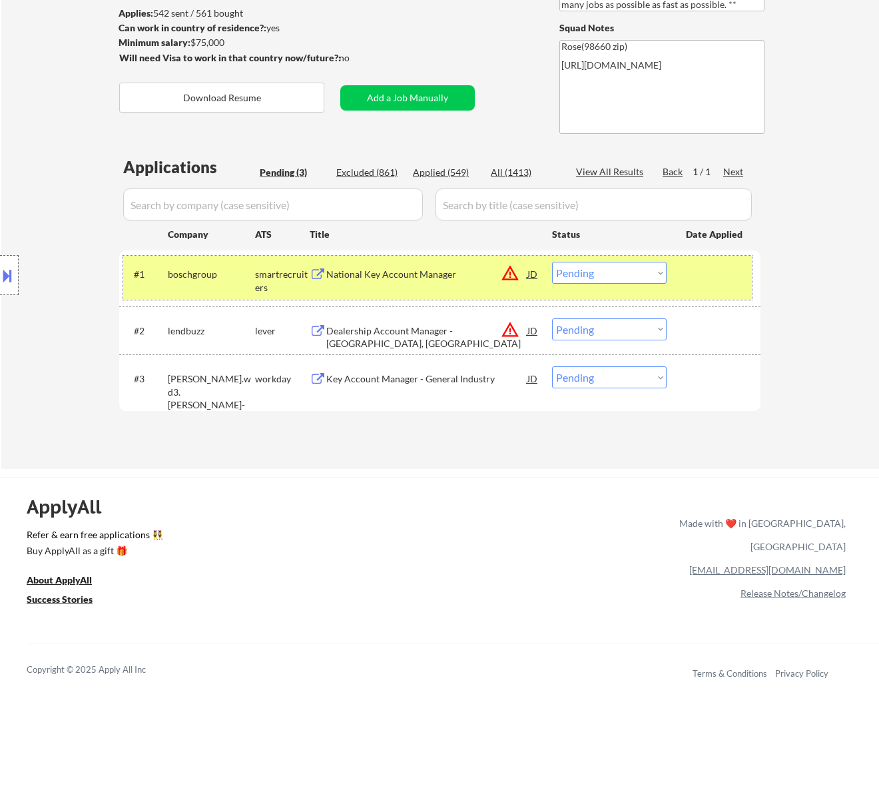
click at [453, 288] on div "#1 boschgroup smartrecruiters National Key Account Manager JD warning_amber Cho…" at bounding box center [437, 278] width 628 height 44
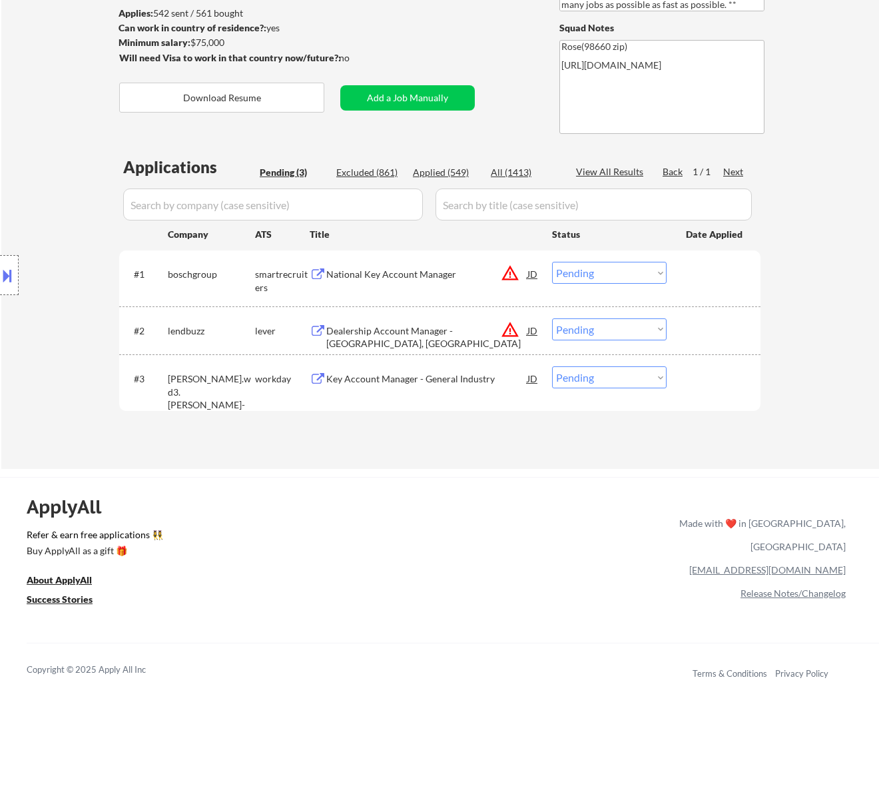
click at [464, 277] on div "National Key Account Manager" at bounding box center [426, 274] width 201 height 13
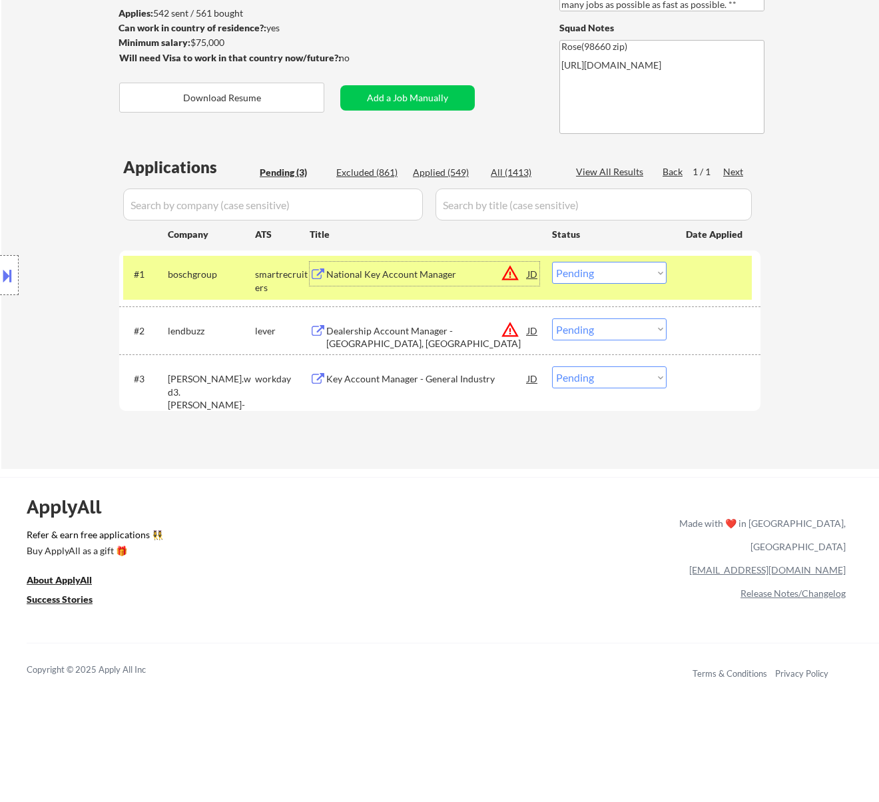
click at [605, 275] on select "Choose an option... Pending Applied Excluded (Questions) Excluded (Expired) Exc…" at bounding box center [609, 273] width 115 height 22
click at [552, 262] on select "Choose an option... Pending Applied Excluded (Questions) Excluded (Expired) Exc…" at bounding box center [609, 273] width 115 height 22
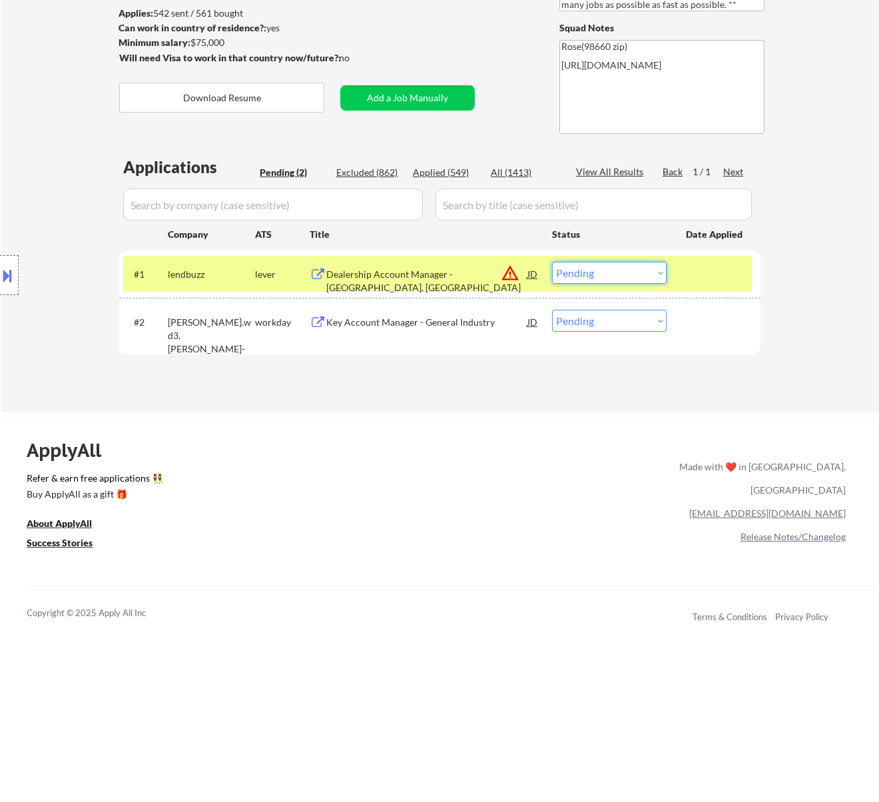
click at [602, 272] on select "Choose an option... Pending Applied Excluded (Questions) Excluded (Expired) Exc…" at bounding box center [609, 273] width 115 height 22
click at [552, 262] on select "Choose an option... Pending Applied Excluded (Questions) Excluded (Expired) Exc…" at bounding box center [609, 273] width 115 height 22
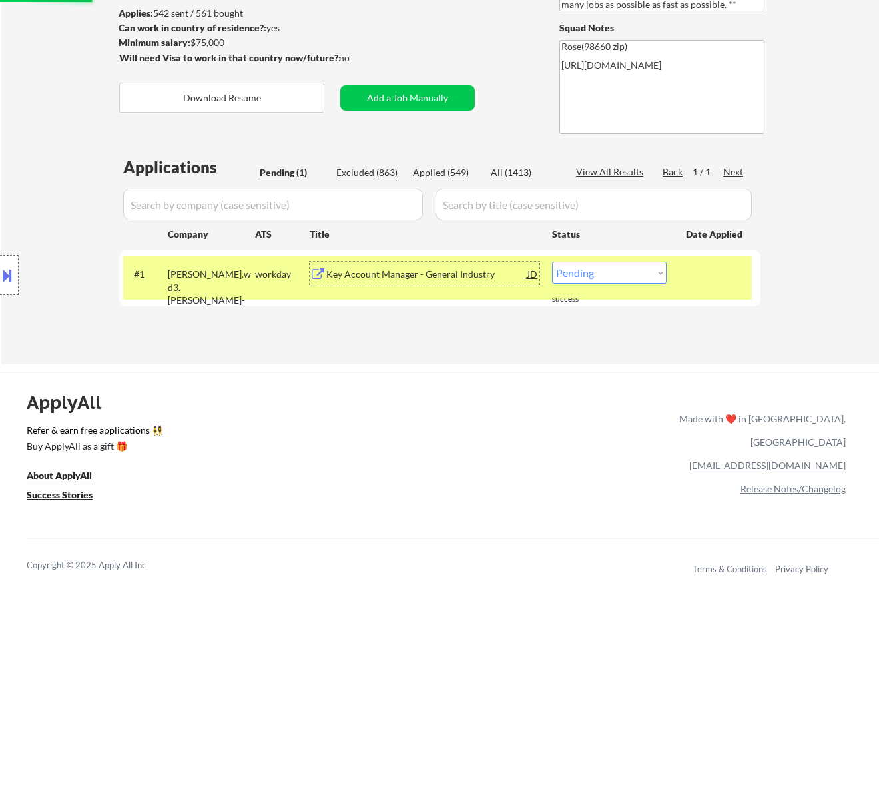
click at [440, 278] on div "Key Account Manager - General Industry" at bounding box center [426, 274] width 201 height 13
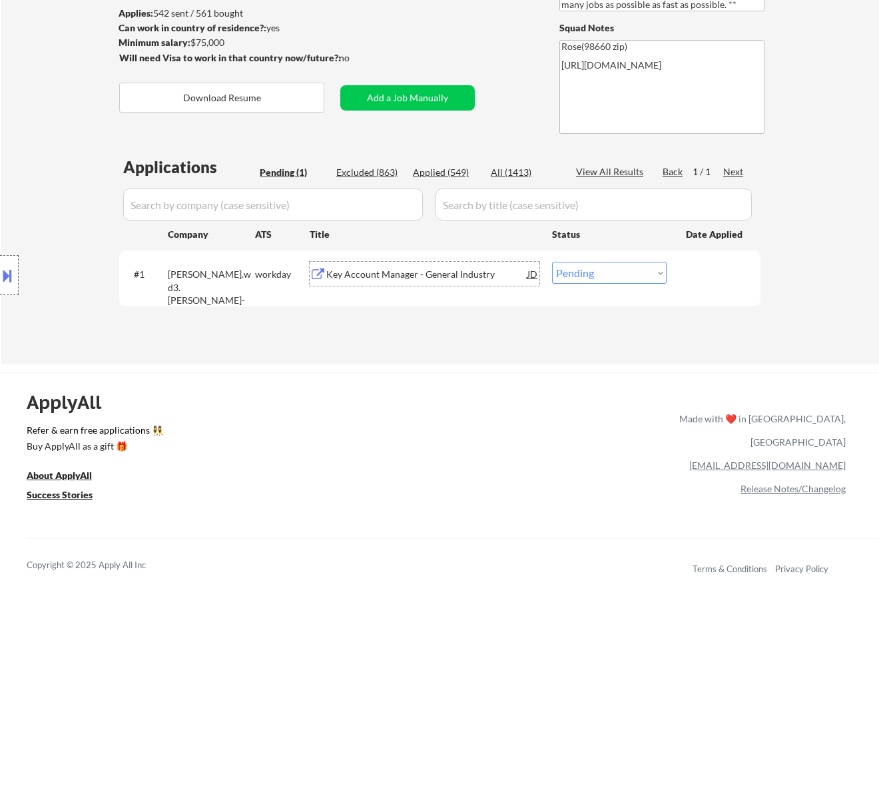
click at [579, 270] on select "Choose an option... Pending Applied Excluded (Questions) Excluded (Expired) Exc…" at bounding box center [609, 273] width 115 height 22
select select ""excluded__bad_match_""
click at [552, 262] on select "Choose an option... Pending Applied Excluded (Questions) Excluded (Expired) Exc…" at bounding box center [609, 273] width 115 height 22
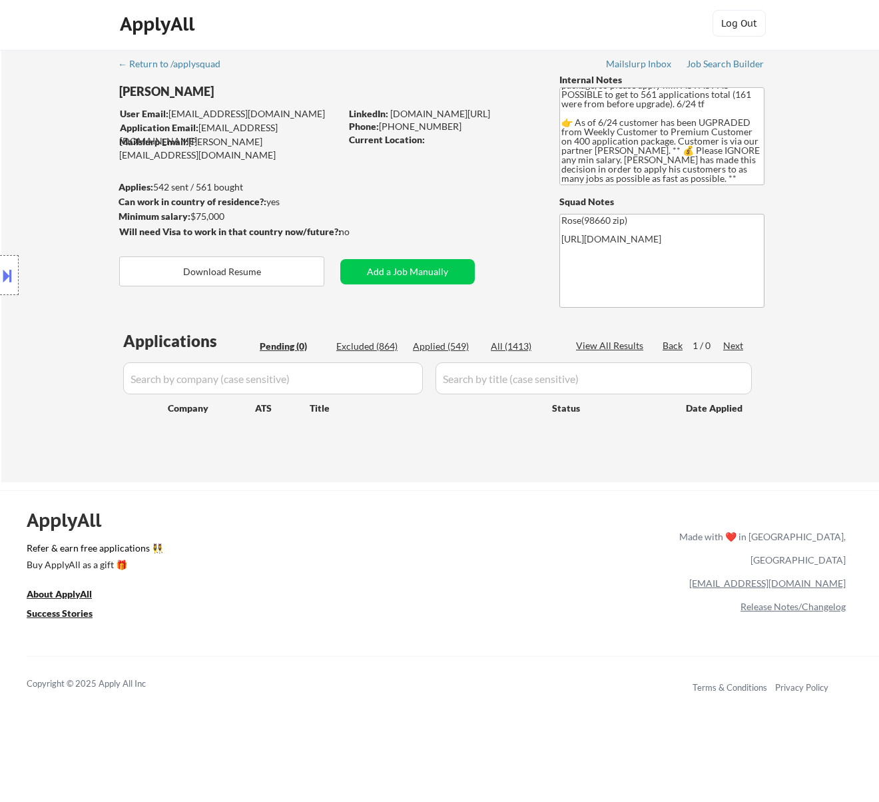
scroll to position [0, 0]
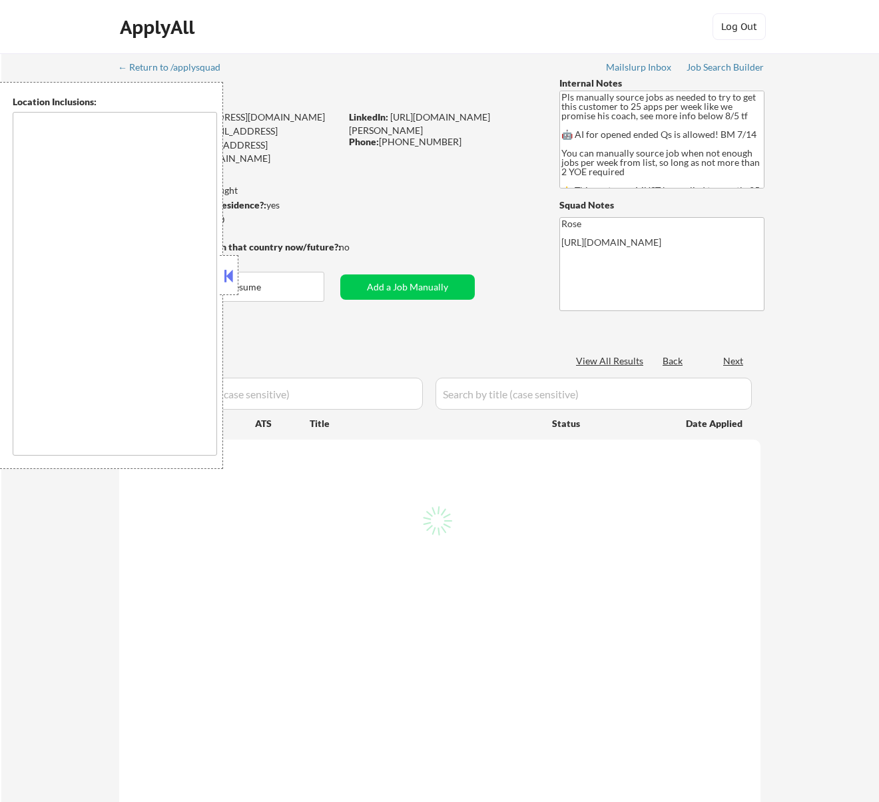
select select ""pending""
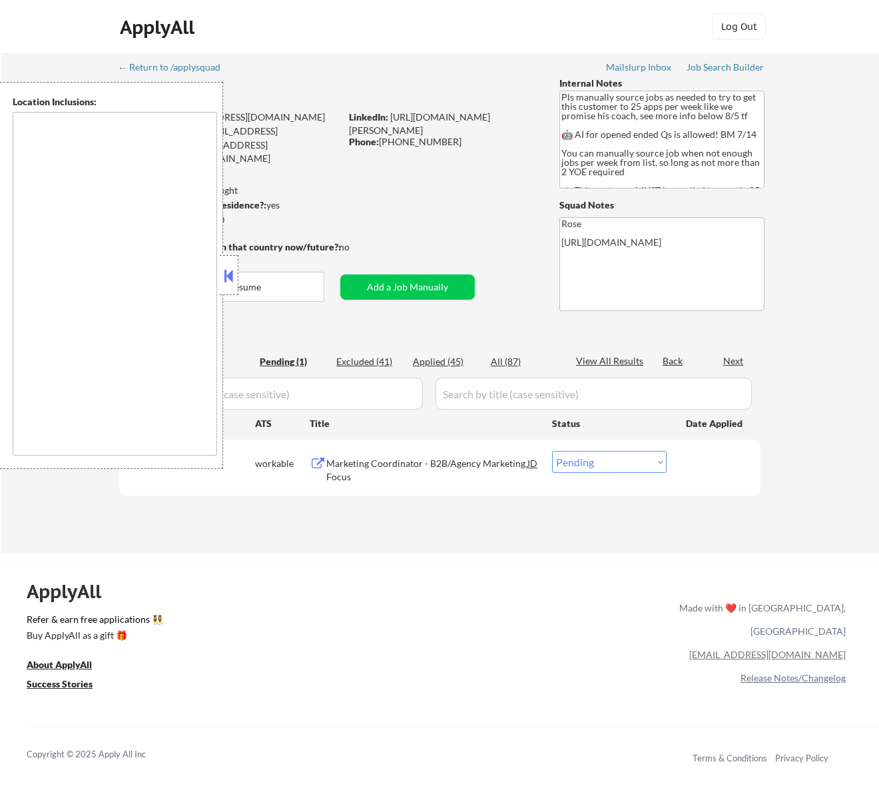
type textarea "Here is a list of metro areas, cities, and towns within approximately a 30-minu…"
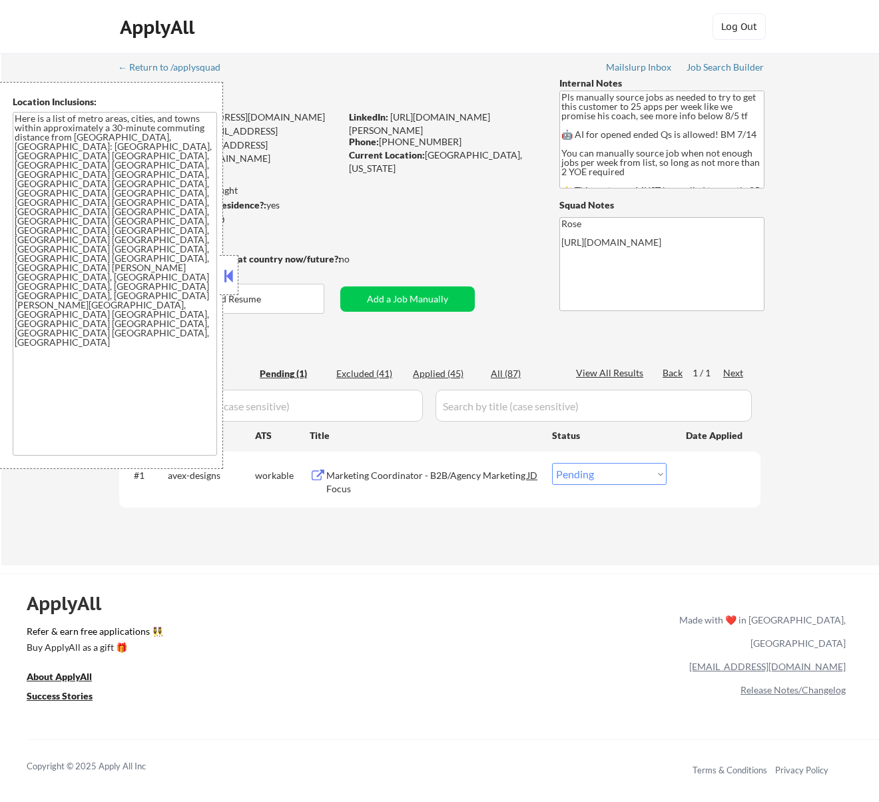
click at [435, 474] on div "Marketing Coordinator - B2B/Agency Marketing Focus" at bounding box center [426, 482] width 201 height 26
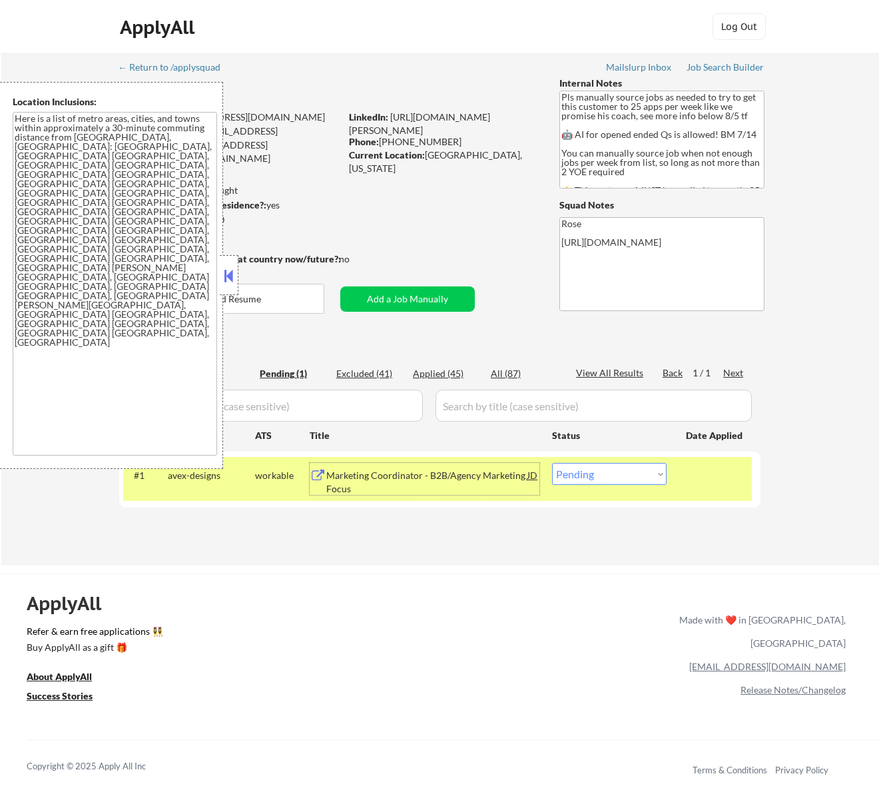
click at [612, 467] on select "Choose an option... Pending Applied Excluded (Questions) Excluded (Expired) Exc…" at bounding box center [609, 474] width 115 height 22
select select ""applied""
click at [552, 463] on select "Choose an option... Pending Applied Excluded (Questions) Excluded (Expired) Exc…" at bounding box center [609, 474] width 115 height 22
click at [229, 262] on div at bounding box center [229, 275] width 19 height 40
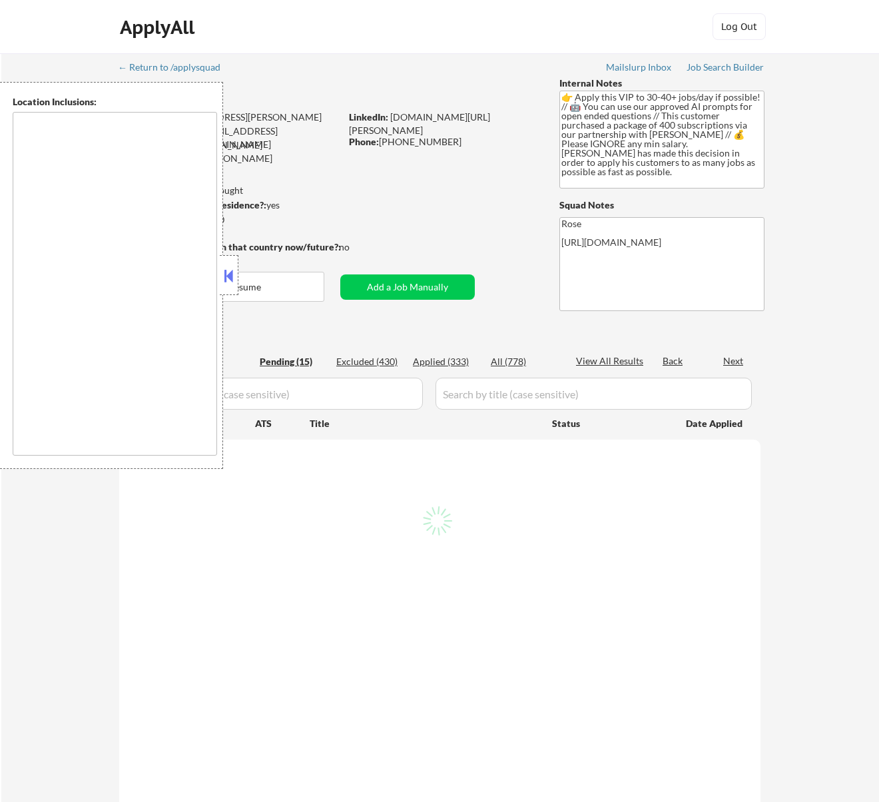
select select ""pending""
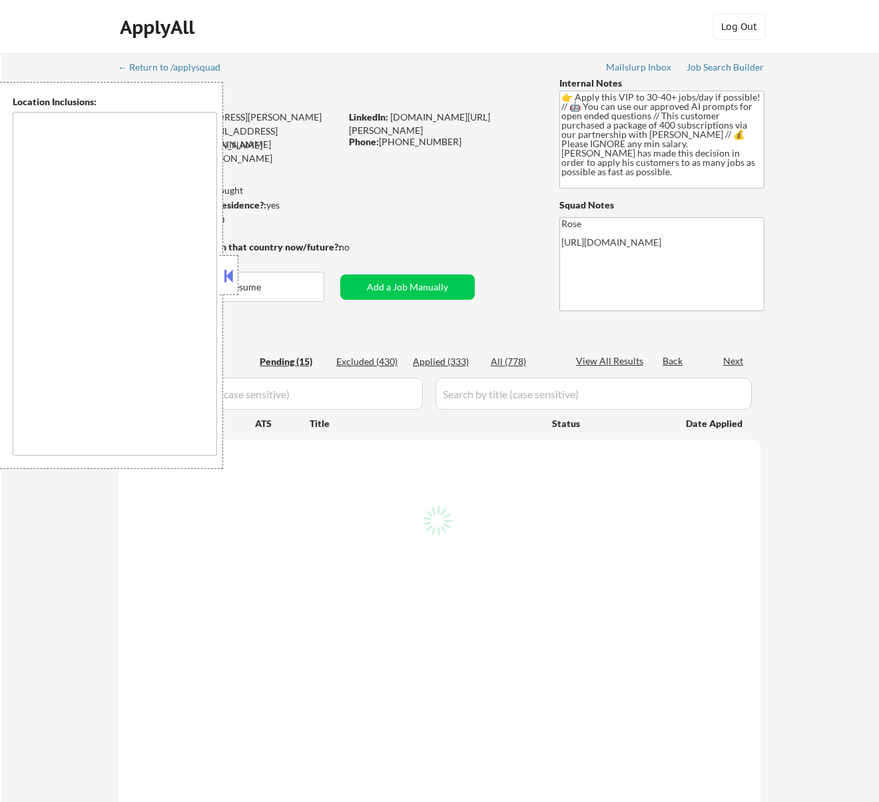
select select ""pending""
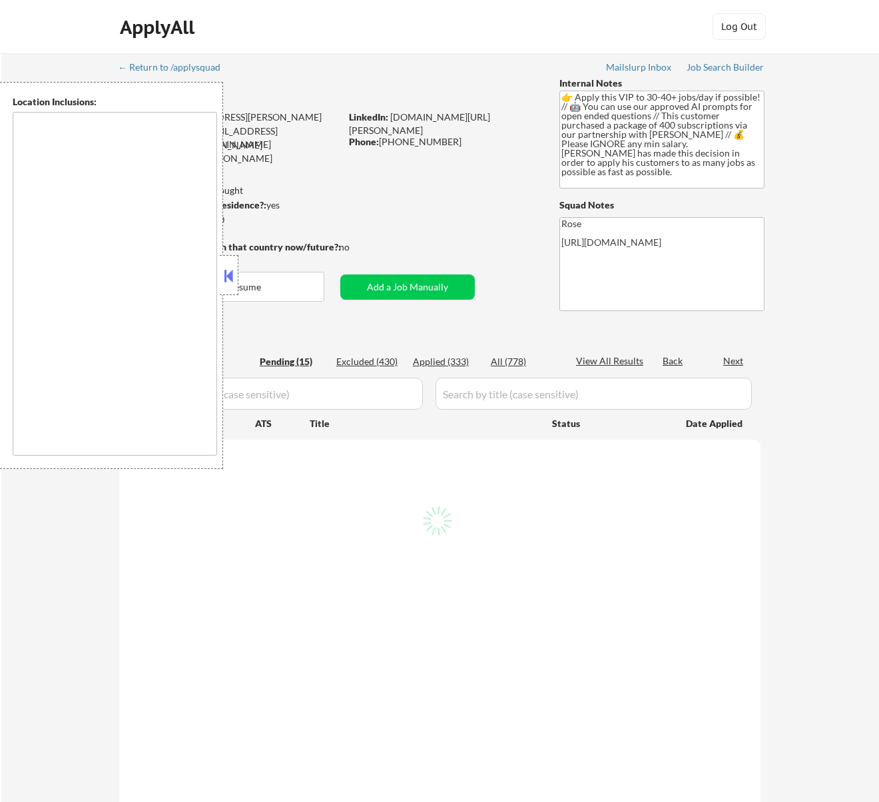
select select ""pending""
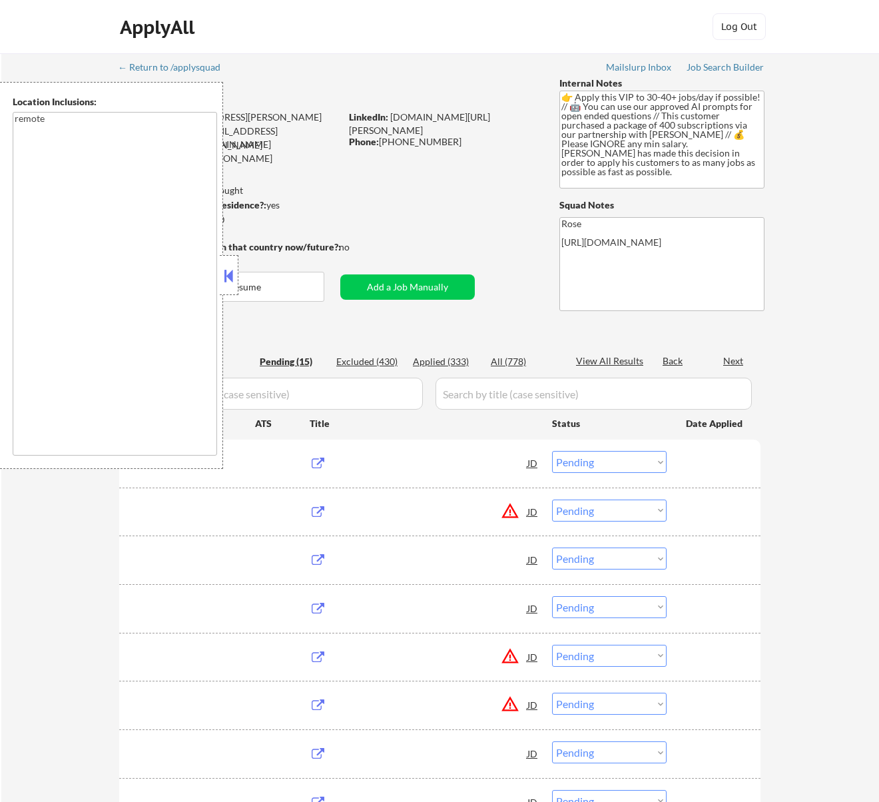
type textarea "remote"
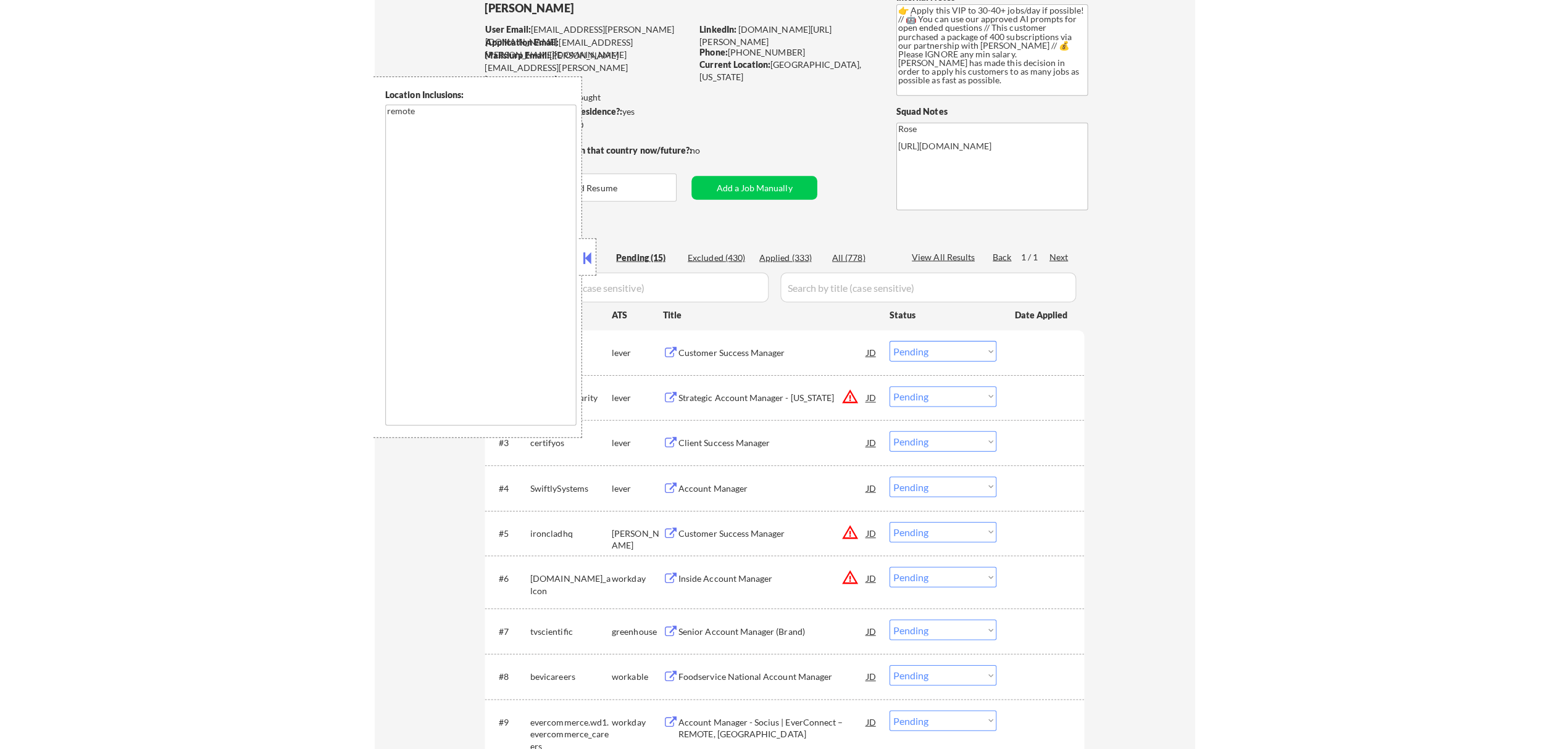
scroll to position [83, 0]
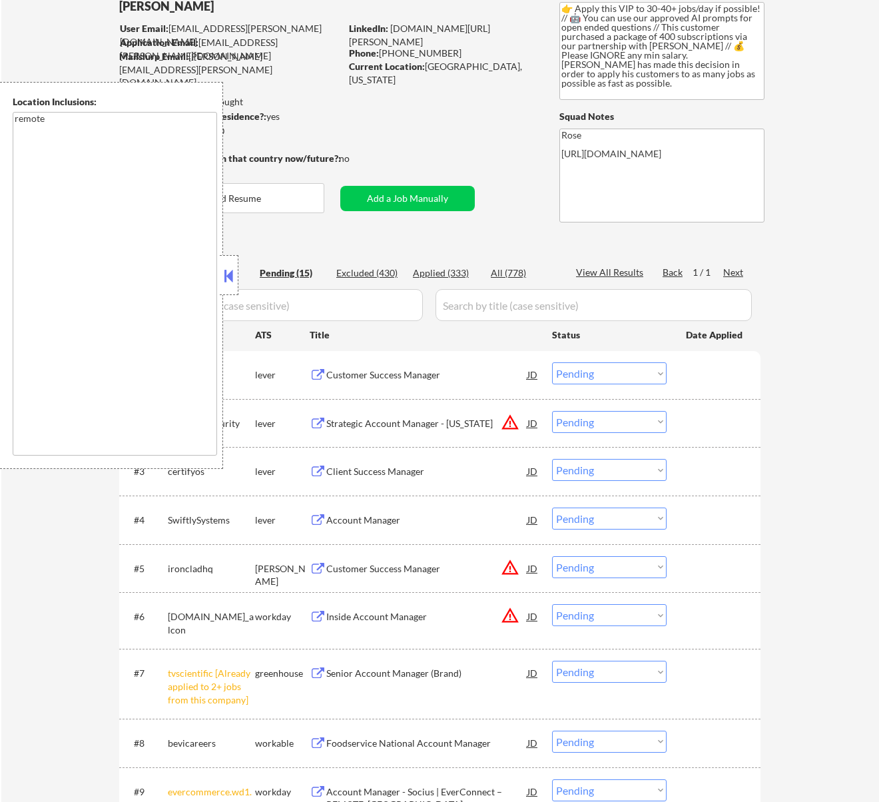
click at [234, 272] on button at bounding box center [228, 276] width 15 height 20
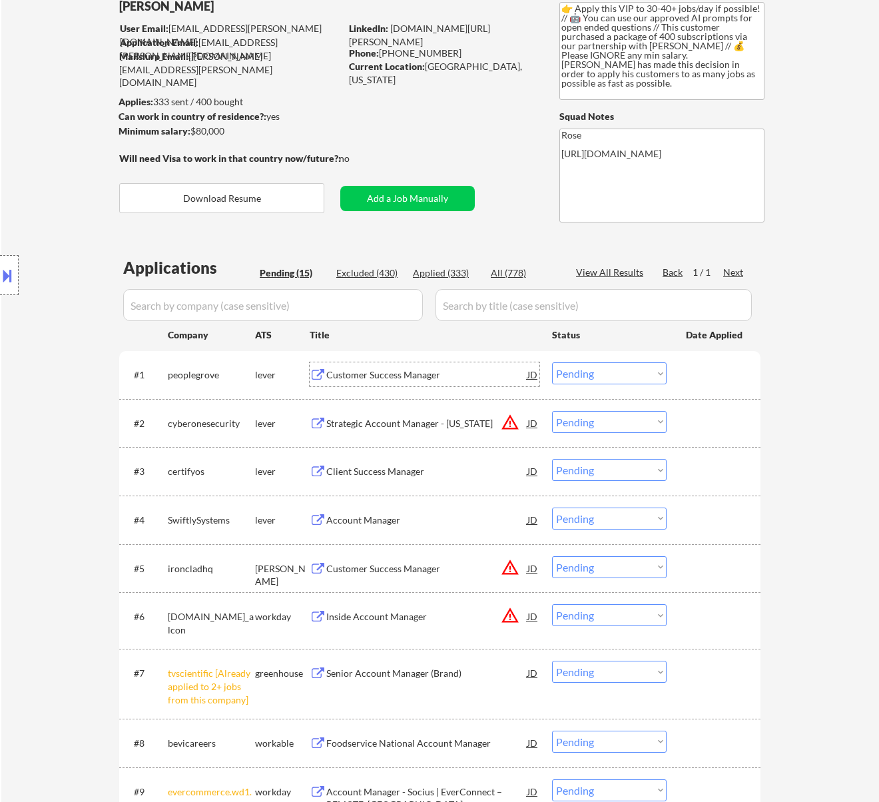
click at [480, 373] on div "Customer Success Manager" at bounding box center [426, 374] width 201 height 13
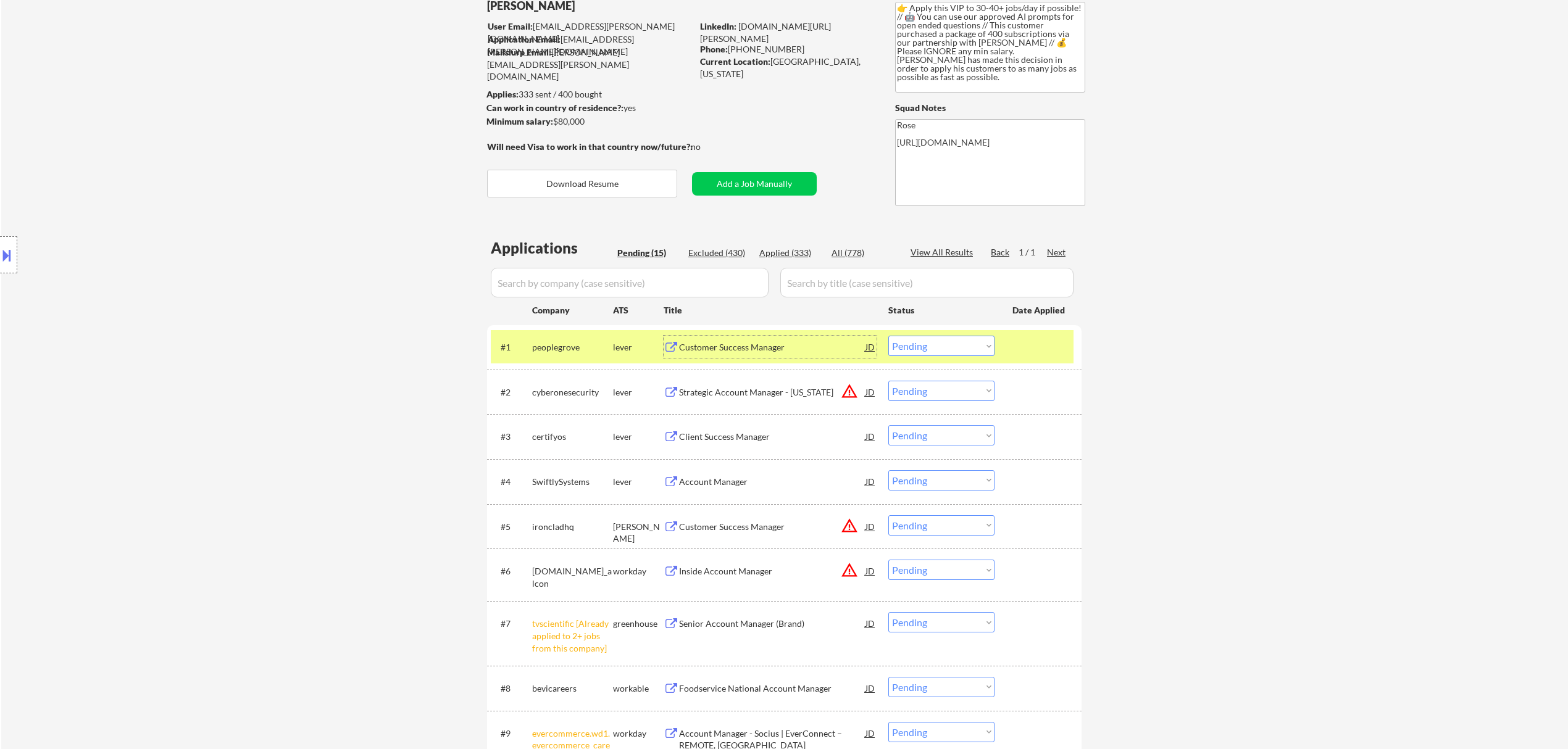
click at [814, 342] on select "Choose an option... Pending Applied Excluded (Questions) Excluded (Expired) Exc…" at bounding box center [941, 346] width 107 height 20
click at [814, 336] on select "Choose an option... Pending Applied Excluded (Questions) Excluded (Expired) Exc…" at bounding box center [941, 346] width 107 height 20
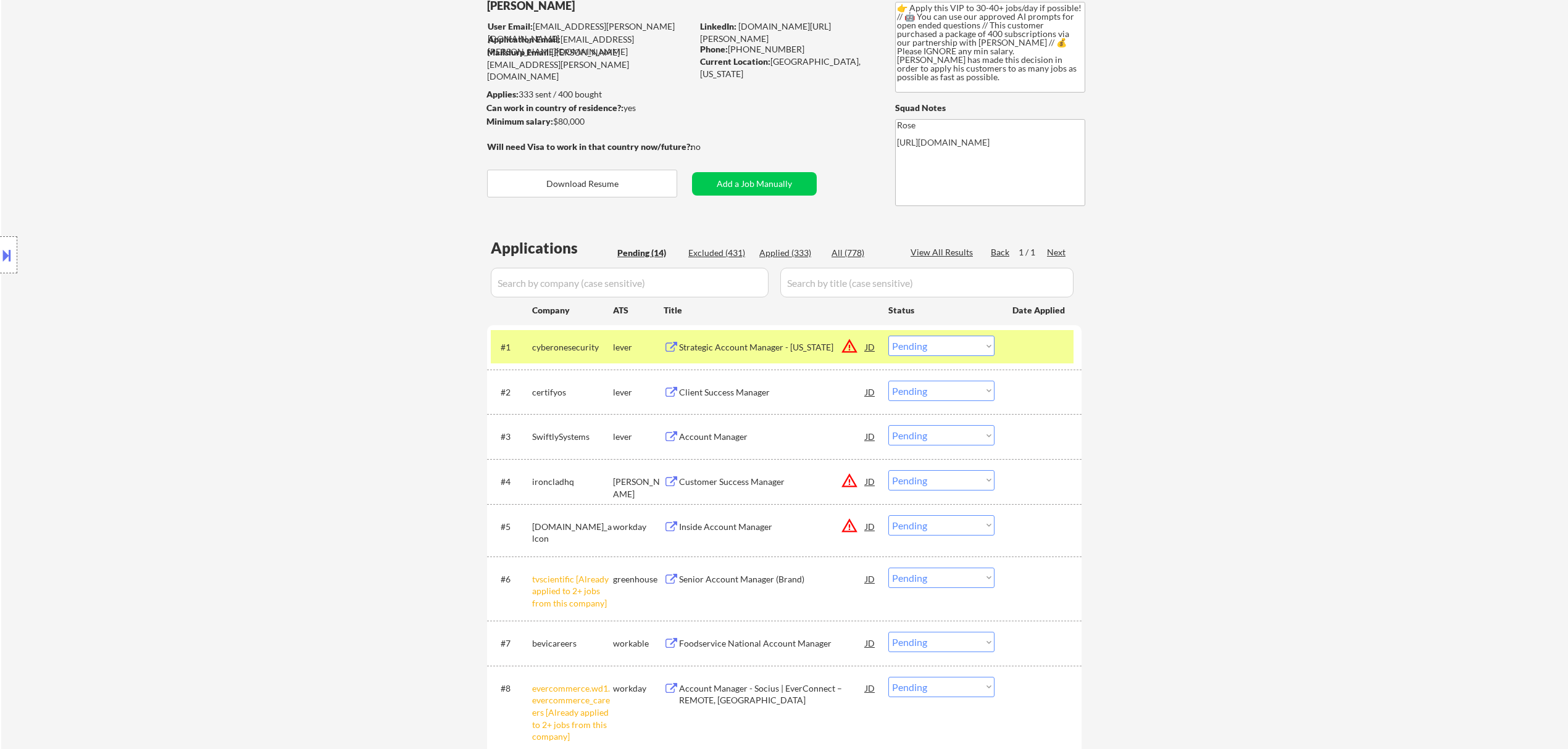
click at [797, 349] on div "Strategic Account Manager - Oklahoma" at bounding box center [771, 347] width 186 height 12
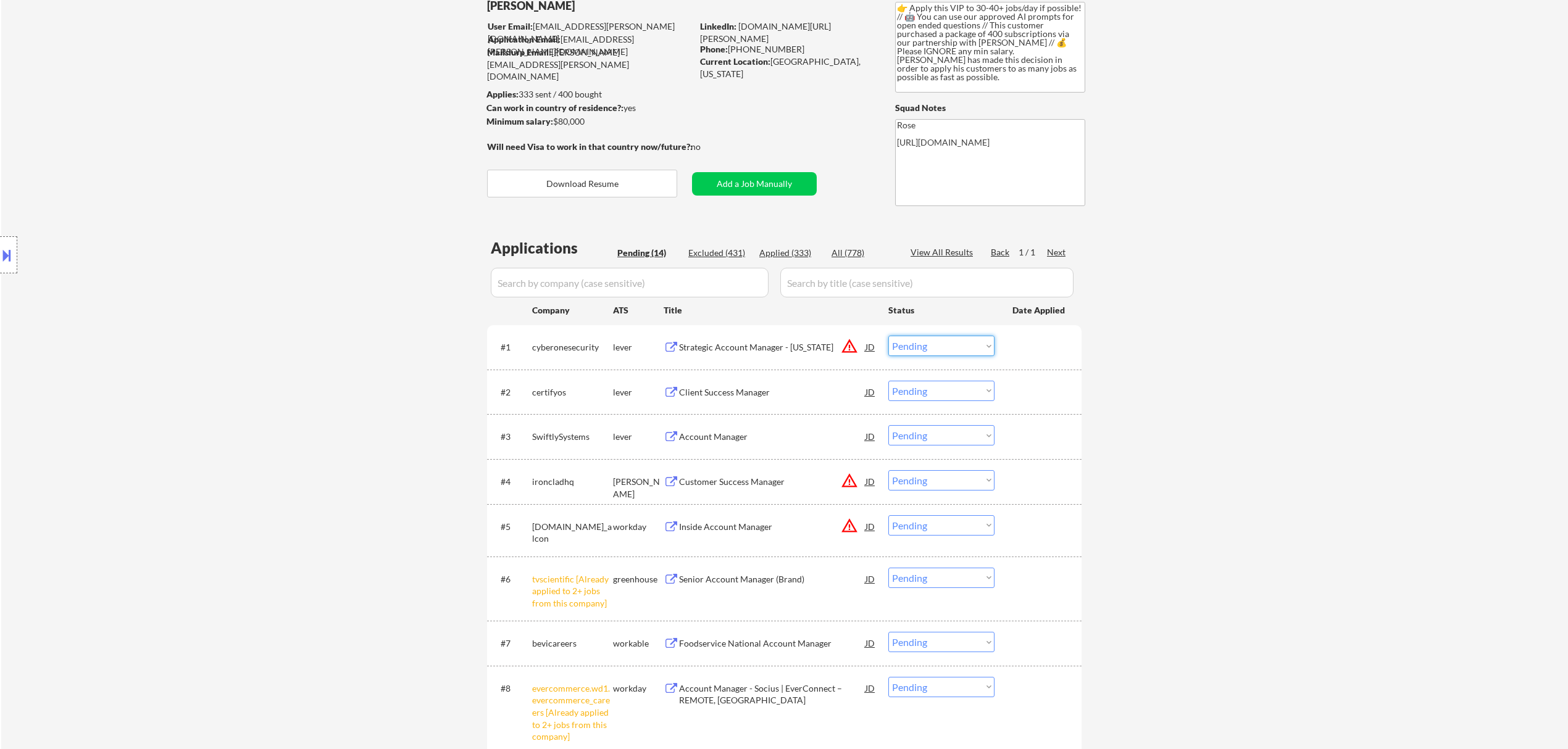
drag, startPoint x: 954, startPoint y: 336, endPoint x: 950, endPoint y: 344, distance: 8.9
click at [814, 336] on select "Choose an option... Pending Applied Excluded (Questions) Excluded (Expired) Exc…" at bounding box center [941, 346] width 107 height 20
click at [814, 336] on select "Choose an option... Pending Applied Excluded (Questions) Excluded (Expired) Exc…" at bounding box center [941, 346] width 107 height 20
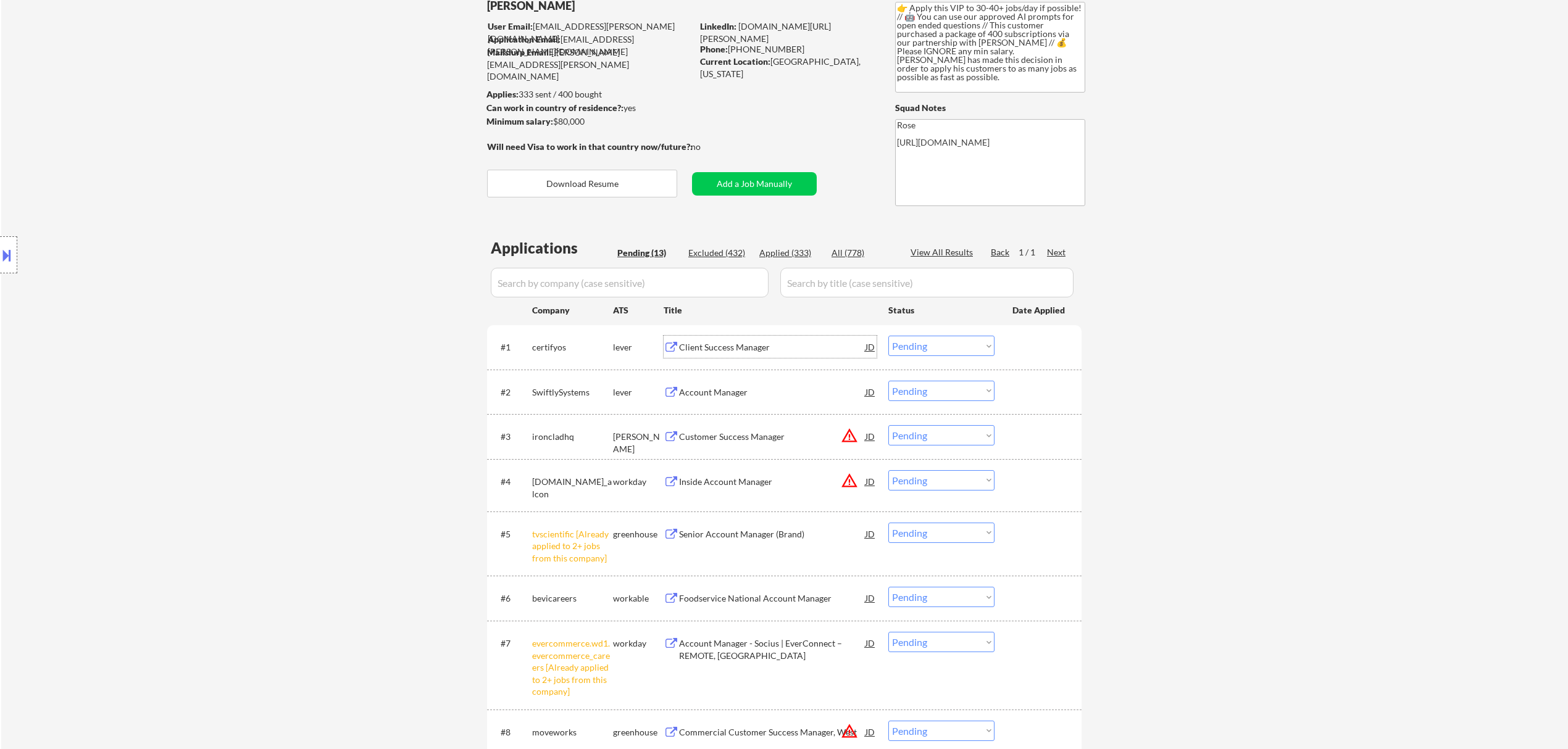
click at [760, 344] on div "Client Success Manager" at bounding box center [771, 347] width 186 height 12
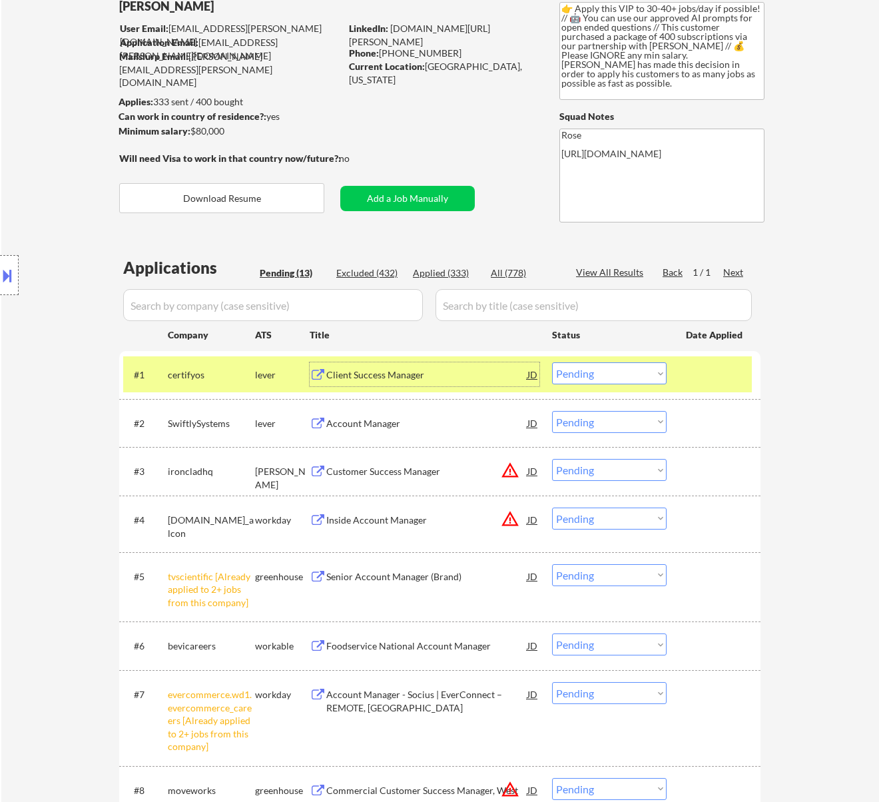
click at [615, 370] on select "Choose an option... Pending Applied Excluded (Questions) Excluded (Expired) Exc…" at bounding box center [609, 373] width 115 height 22
click at [552, 362] on select "Choose an option... Pending Applied Excluded (Questions) Excluded (Expired) Exc…" at bounding box center [609, 373] width 115 height 22
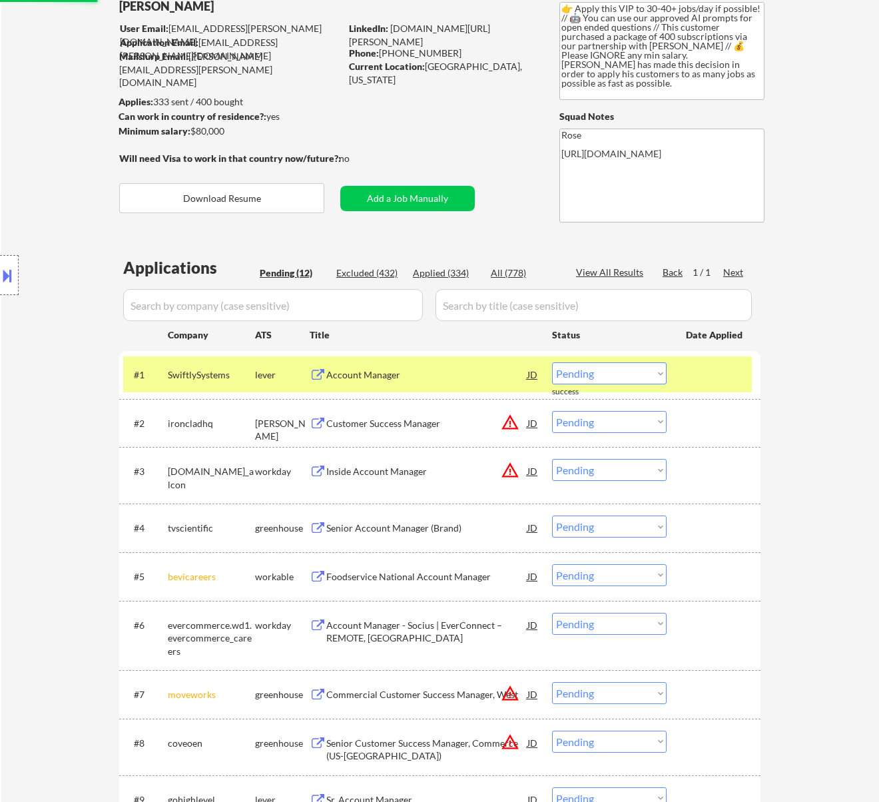
drag, startPoint x: 450, startPoint y: 371, endPoint x: 438, endPoint y: 359, distance: 16.9
click at [439, 360] on div "#1 SwiftlySystems lever Account Manager JD warning_amber Choose an option... Pe…" at bounding box center [437, 374] width 628 height 36
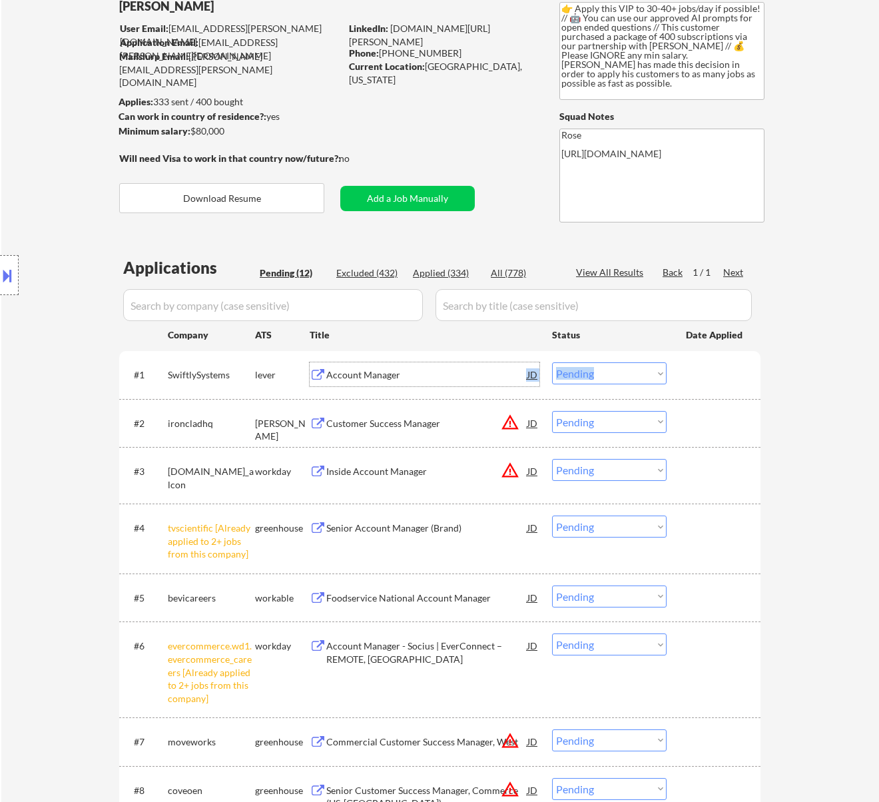
click at [464, 375] on div "Account Manager" at bounding box center [426, 374] width 201 height 13
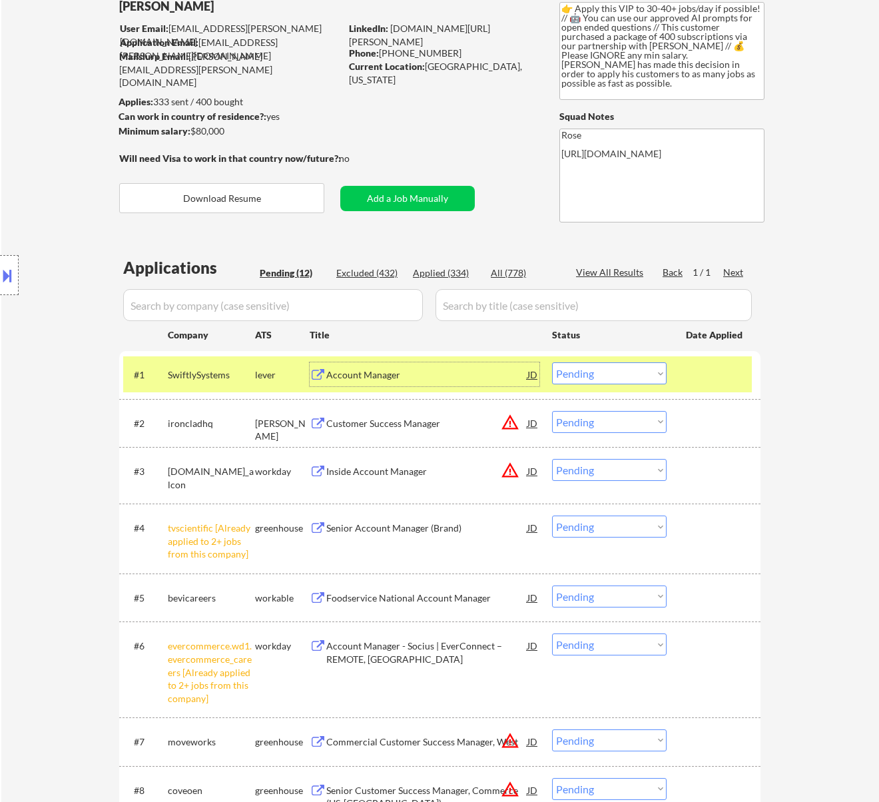
click at [604, 373] on select "Choose an option... Pending Applied Excluded (Questions) Excluded (Expired) Exc…" at bounding box center [609, 373] width 115 height 22
click at [552, 362] on select "Choose an option... Pending Applied Excluded (Questions) Excluded (Expired) Exc…" at bounding box center [609, 373] width 115 height 22
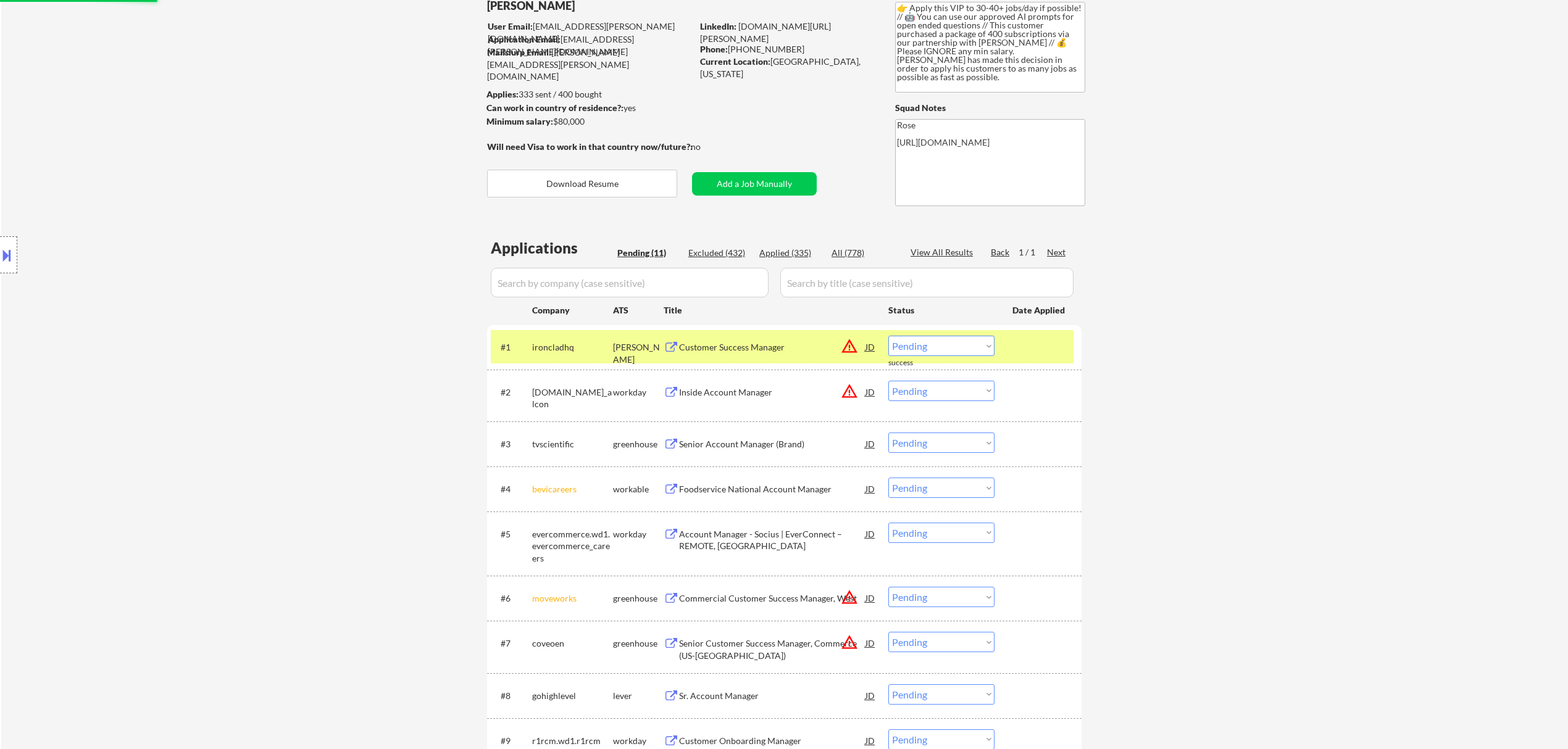
click at [806, 346] on div "Customer Success Manager" at bounding box center [771, 347] width 186 height 12
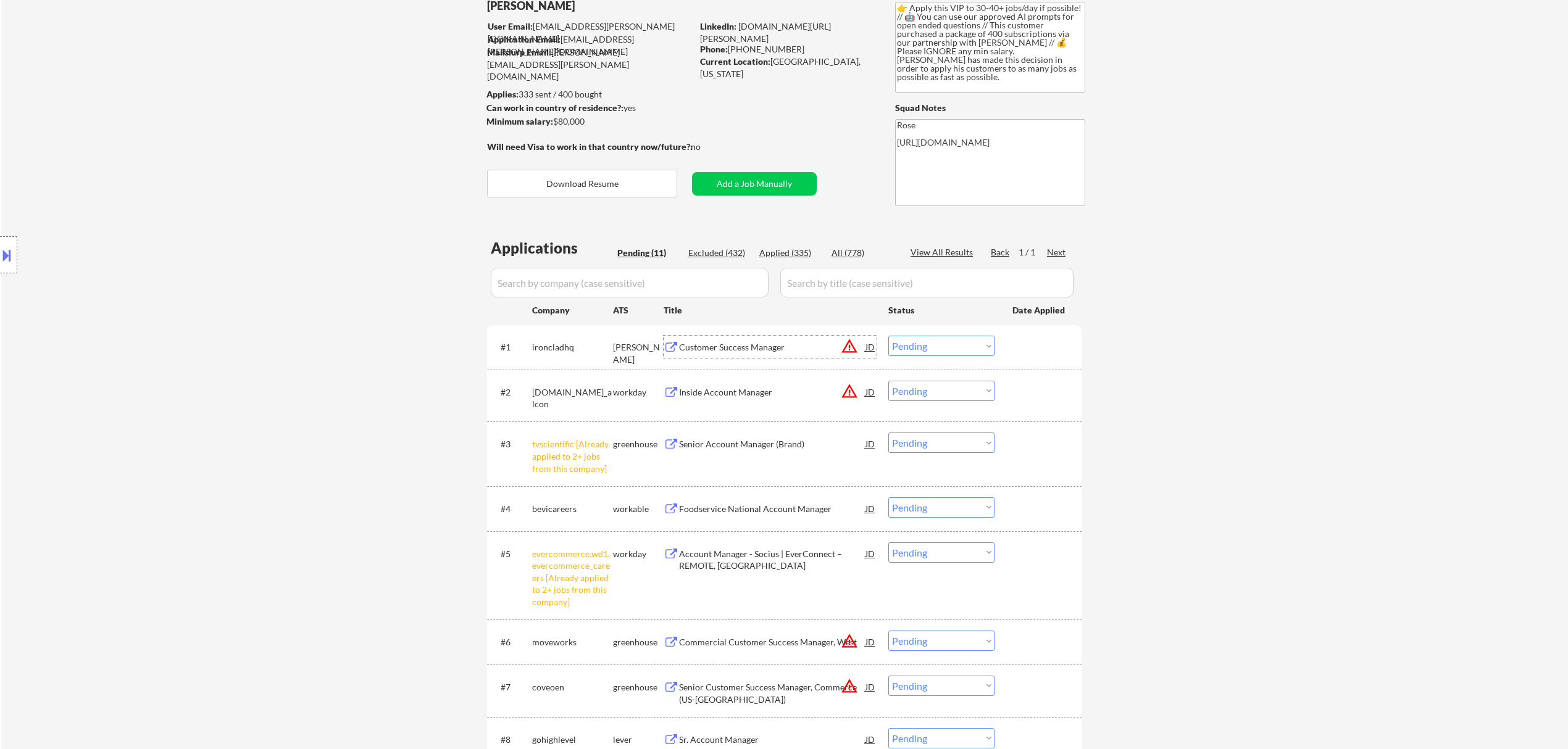
click at [814, 350] on select "Choose an option... Pending Applied Excluded (Questions) Excluded (Expired) Exc…" at bounding box center [941, 346] width 107 height 20
click at [814, 336] on select "Choose an option... Pending Applied Excluded (Questions) Excluded (Expired) Exc…" at bounding box center [941, 346] width 107 height 20
select select ""pending""
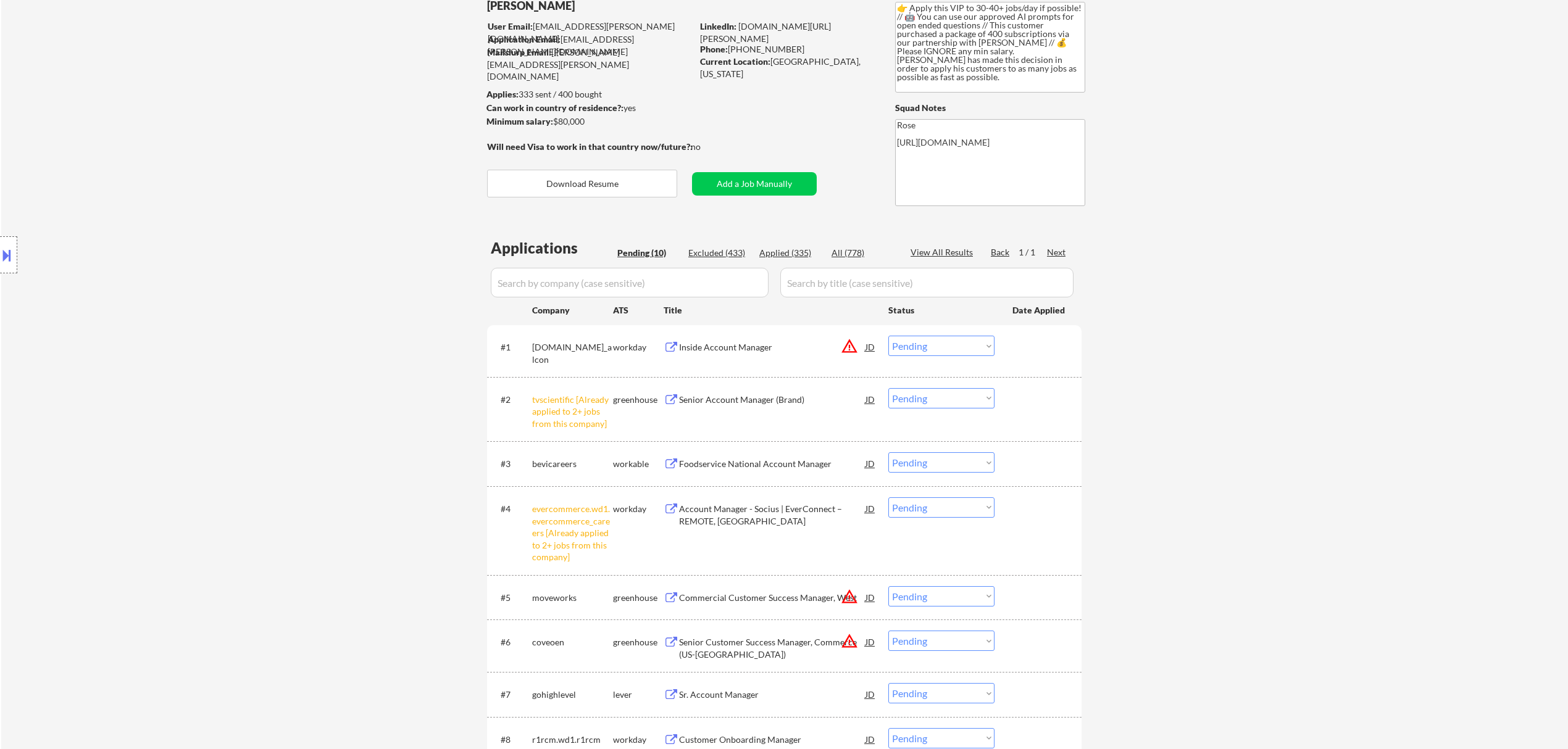
click at [814, 400] on select "Choose an option... Pending Applied Excluded (Questions) Excluded (Expired) Exc…" at bounding box center [941, 399] width 107 height 20
click at [814, 388] on select "Choose an option... Pending Applied Excluded (Questions) Excluded (Expired) Exc…" at bounding box center [941, 399] width 107 height 20
select select ""pending""
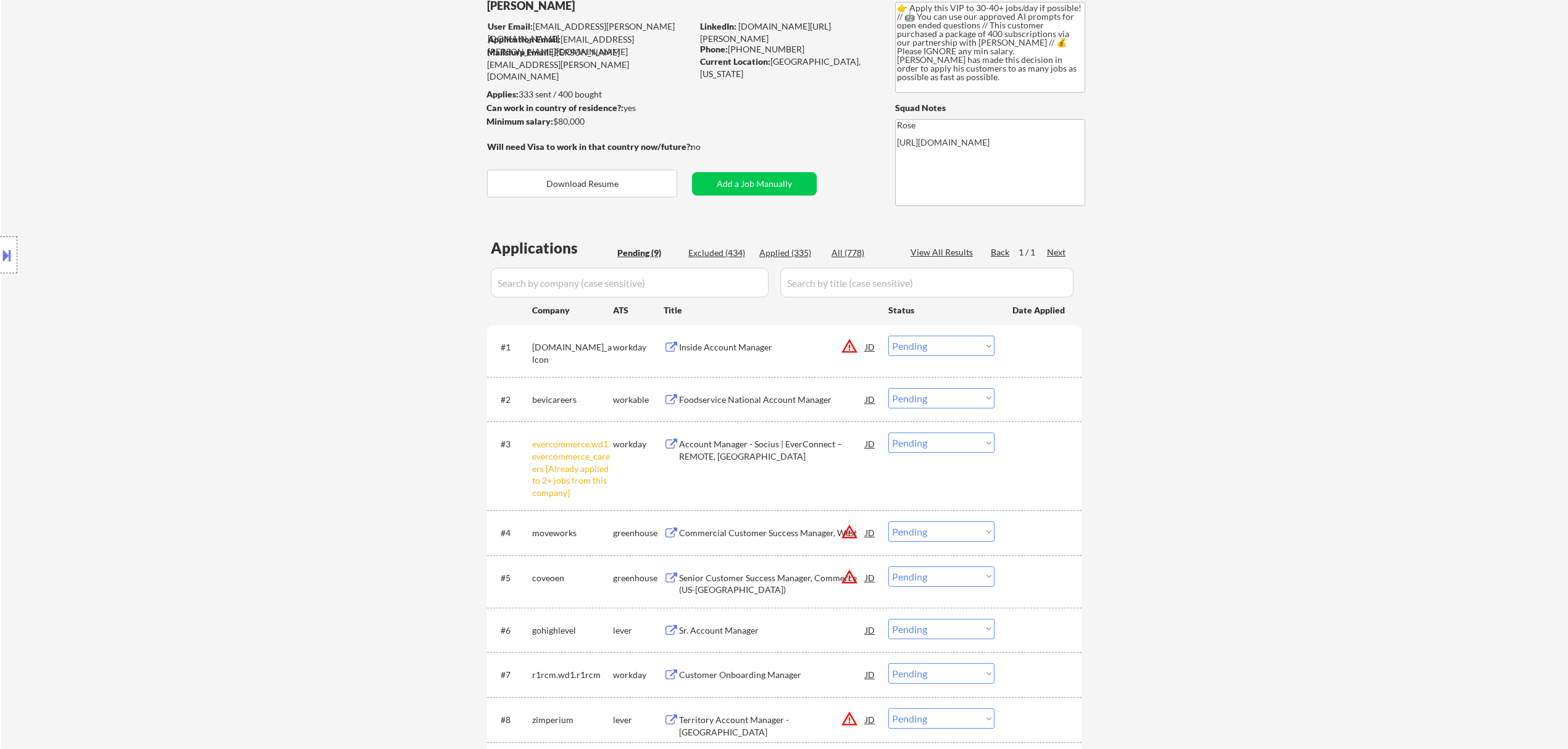
click at [814, 448] on select "Choose an option... Pending Applied Excluded (Questions) Excluded (Expired) Exc…" at bounding box center [941, 443] width 107 height 20
click at [814, 433] on select "Choose an option... Pending Applied Excluded (Questions) Excluded (Expired) Exc…" at bounding box center [941, 443] width 107 height 20
select select ""pending""
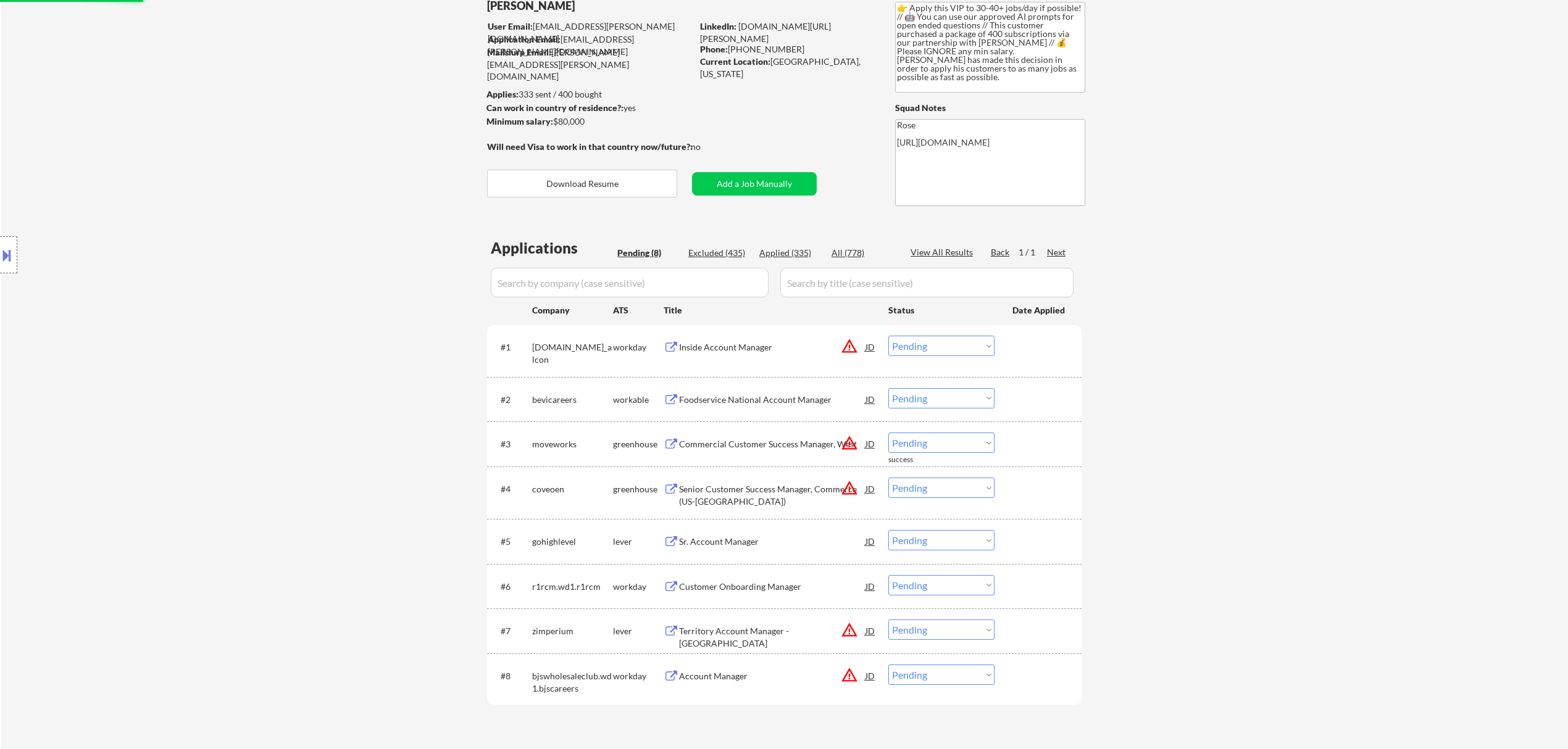
click at [793, 348] on div "Inside Account Manager" at bounding box center [771, 347] width 186 height 12
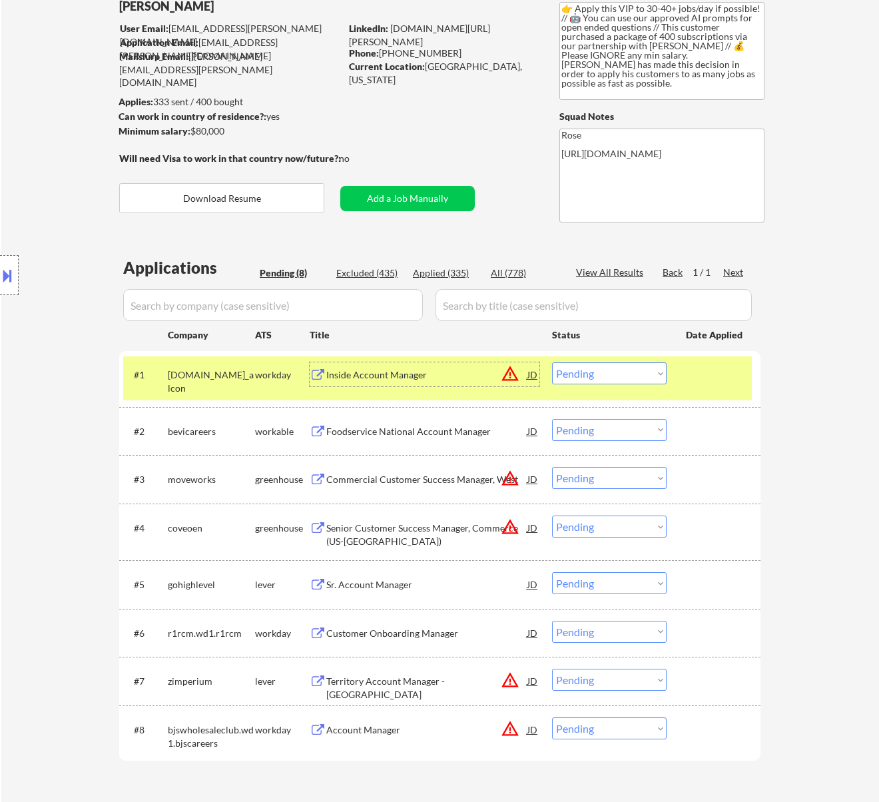
click at [612, 368] on select "Choose an option... Pending Applied Excluded (Questions) Excluded (Expired) Exc…" at bounding box center [609, 373] width 115 height 22
click at [552, 362] on select "Choose an option... Pending Applied Excluded (Questions) Excluded (Expired) Exc…" at bounding box center [609, 373] width 115 height 22
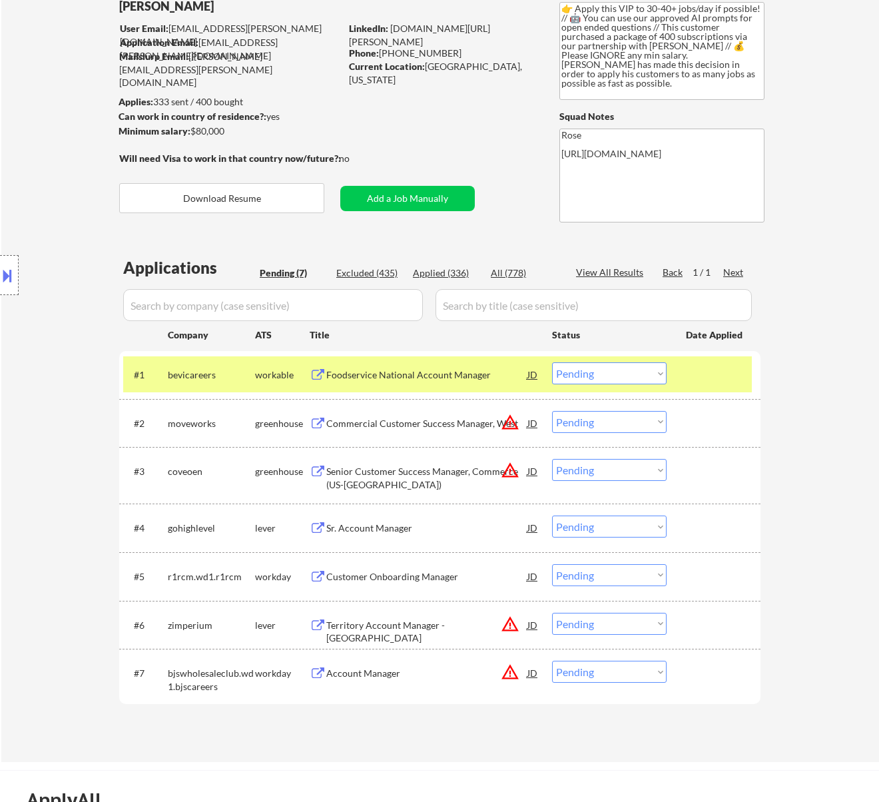
click at [451, 371] on div "Foodservice National Account Manager" at bounding box center [426, 374] width 201 height 13
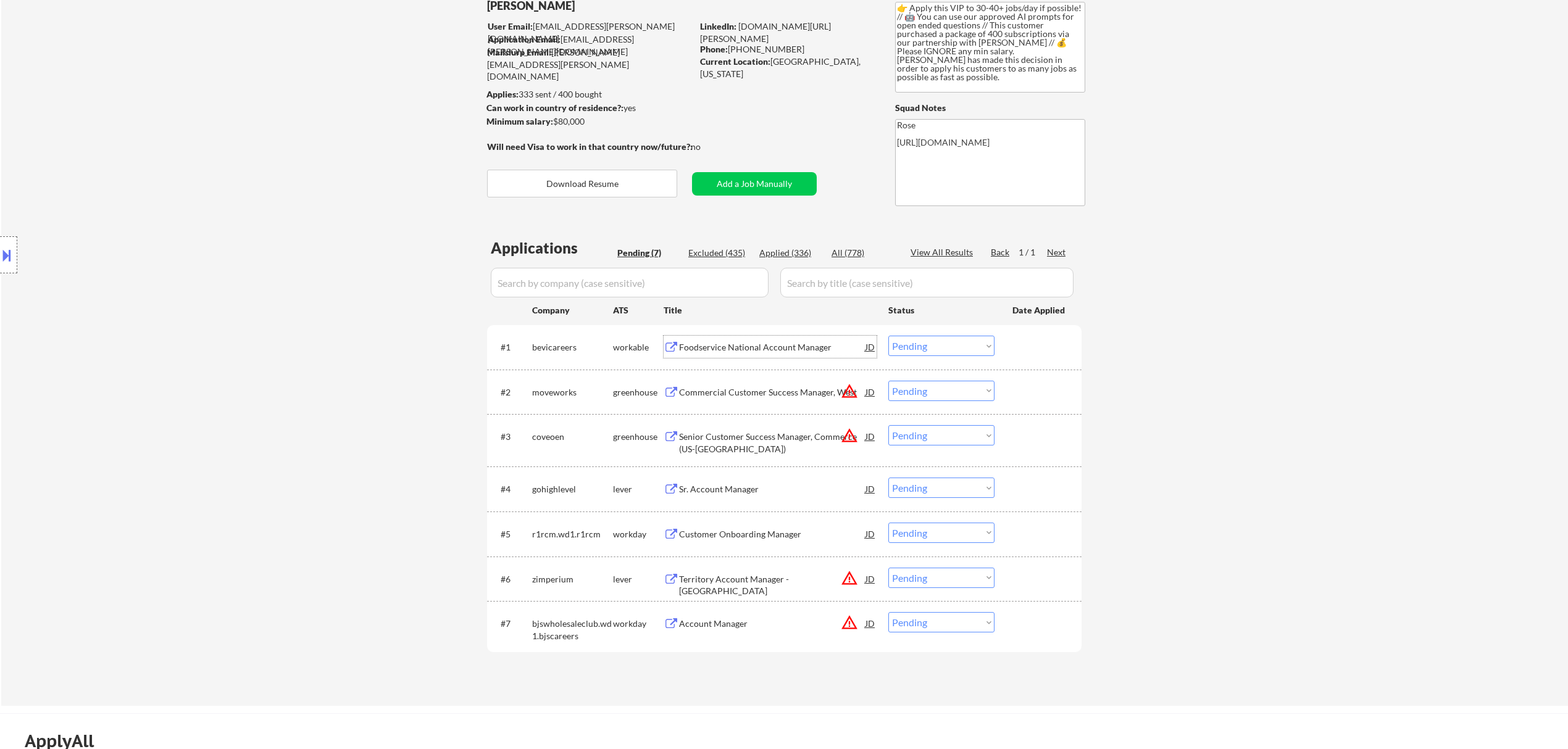
drag, startPoint x: 956, startPoint y: 347, endPoint x: 951, endPoint y: 351, distance: 6.4
click at [814, 347] on select "Choose an option... Pending Applied Excluded (Questions) Excluded (Expired) Exc…" at bounding box center [941, 346] width 107 height 20
click at [814, 336] on select "Choose an option... Pending Applied Excluded (Questions) Excluded (Expired) Exc…" at bounding box center [941, 346] width 107 height 20
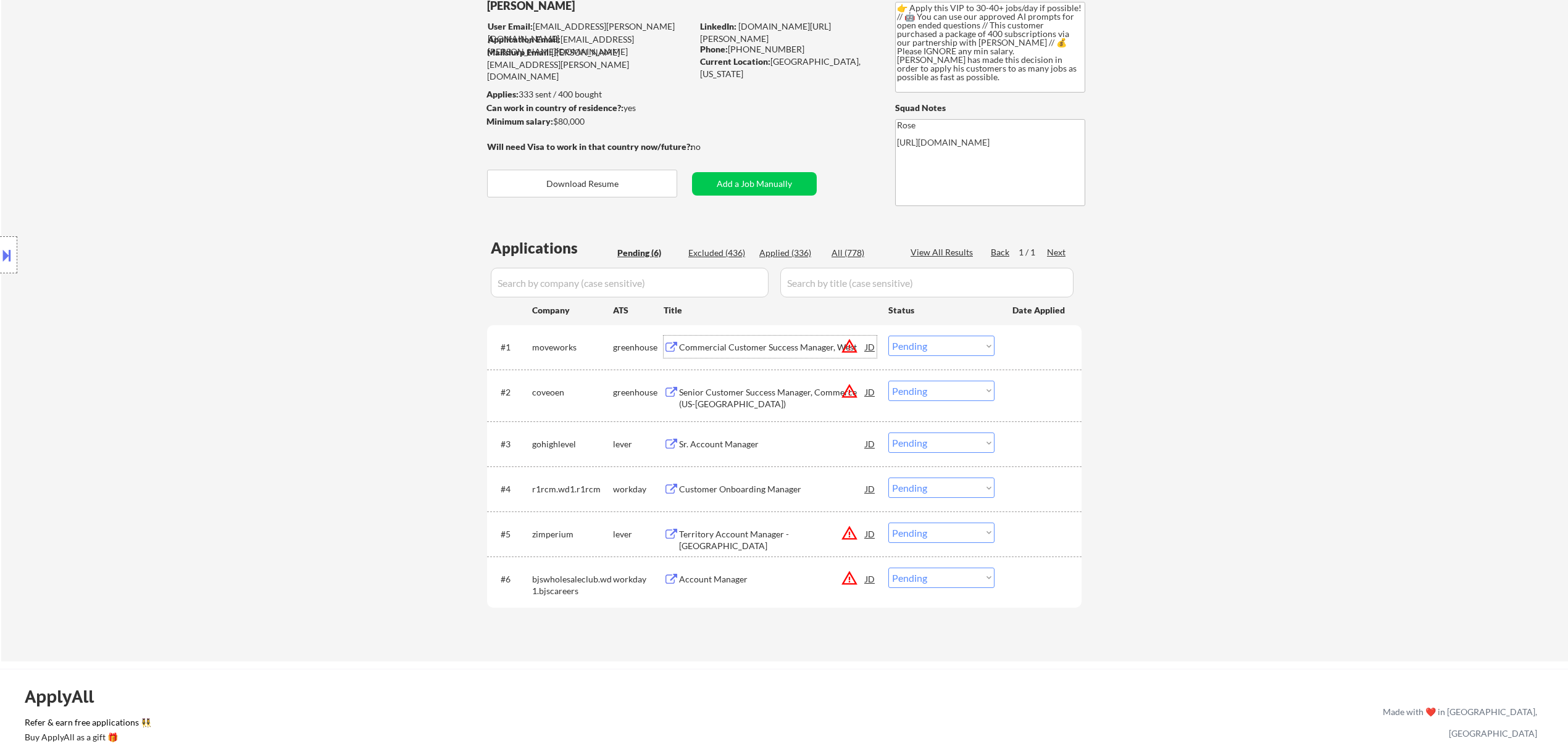
click at [806, 343] on div "Commercial Customer Success Manager, West" at bounding box center [771, 347] width 186 height 12
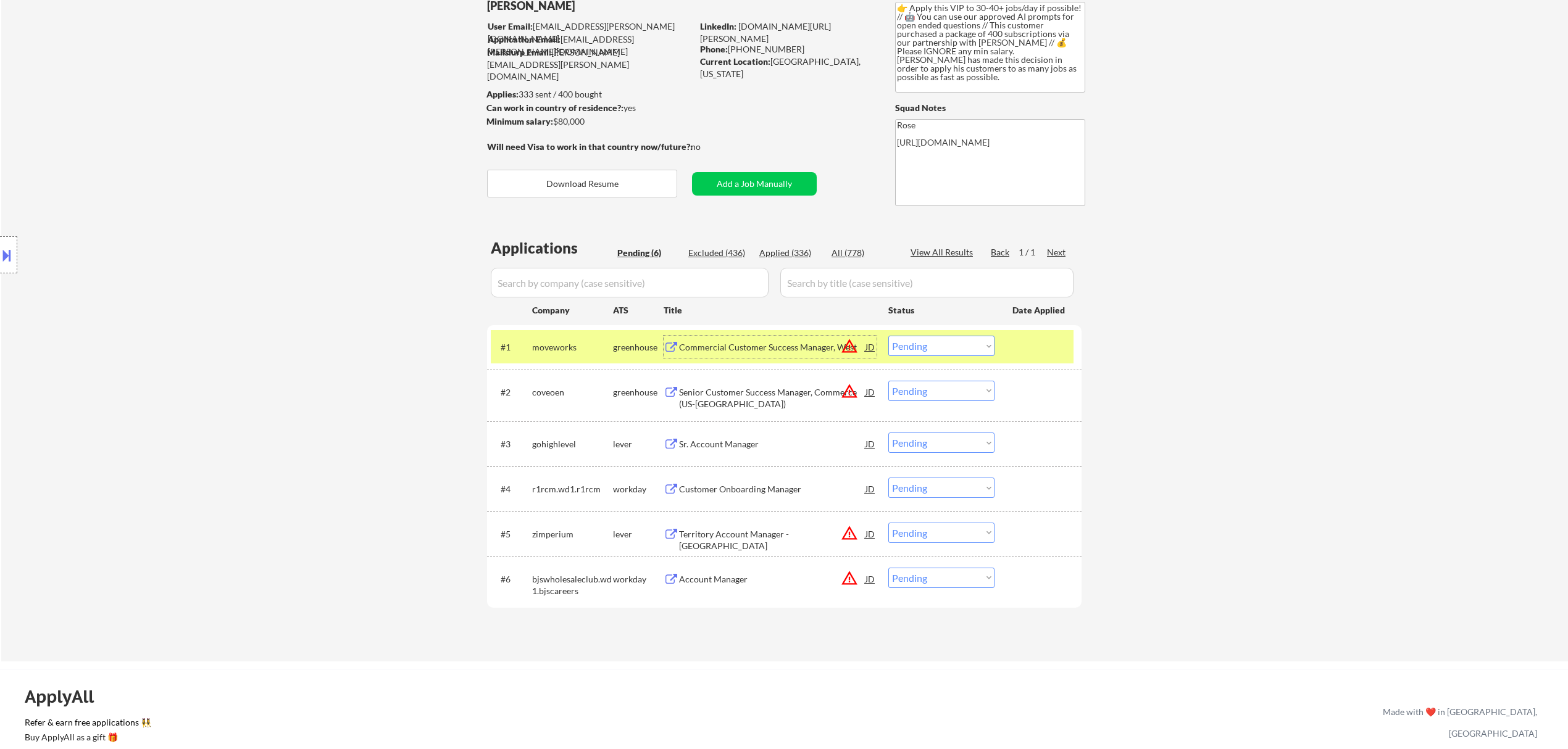
click at [814, 346] on select "Choose an option... Pending Applied Excluded (Questions) Excluded (Expired) Exc…" at bounding box center [941, 346] width 107 height 20
click at [814, 336] on select "Choose an option... Pending Applied Excluded (Questions) Excluded (Expired) Exc…" at bounding box center [941, 346] width 107 height 20
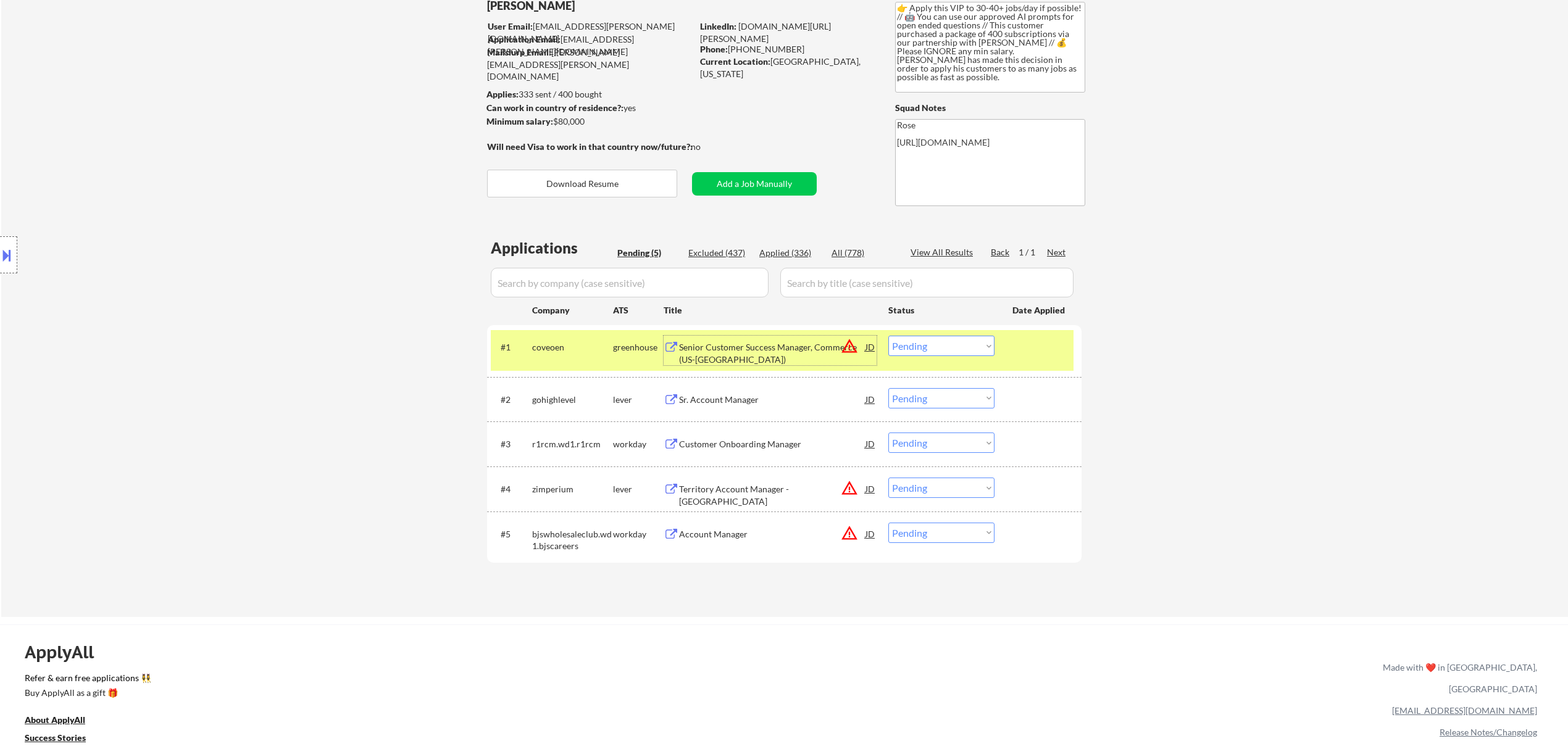
click at [778, 356] on div "Senior Customer Success Manager, Commerce (US-West Coast)" at bounding box center [771, 353] width 186 height 24
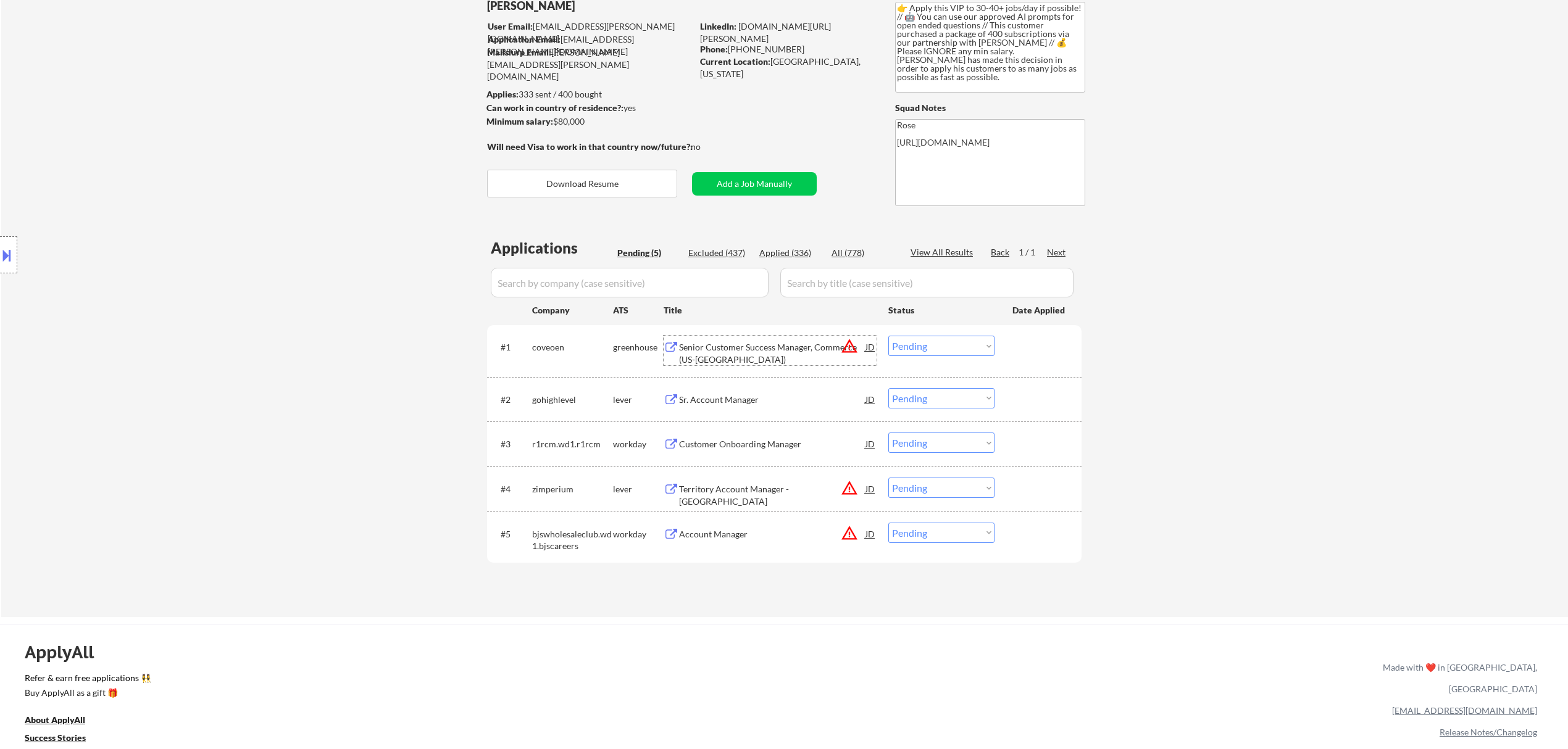
click at [814, 349] on select "Choose an option... Pending Applied Excluded (Questions) Excluded (Expired) Exc…" at bounding box center [941, 346] width 107 height 20
click at [814, 336] on select "Choose an option... Pending Applied Excluded (Questions) Excluded (Expired) Exc…" at bounding box center [941, 346] width 107 height 20
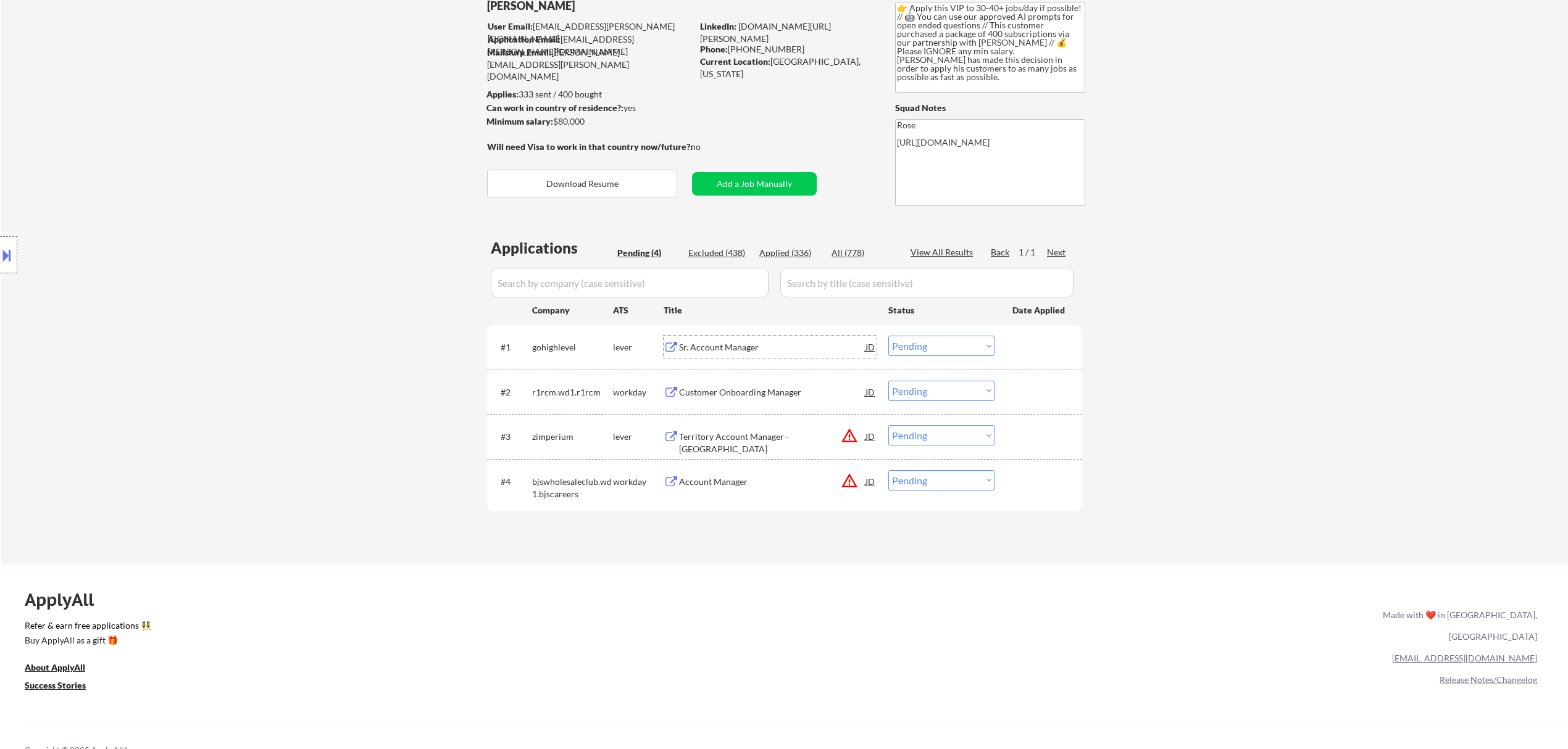
click at [814, 353] on div "Sr. Account Manager" at bounding box center [771, 347] width 186 height 22
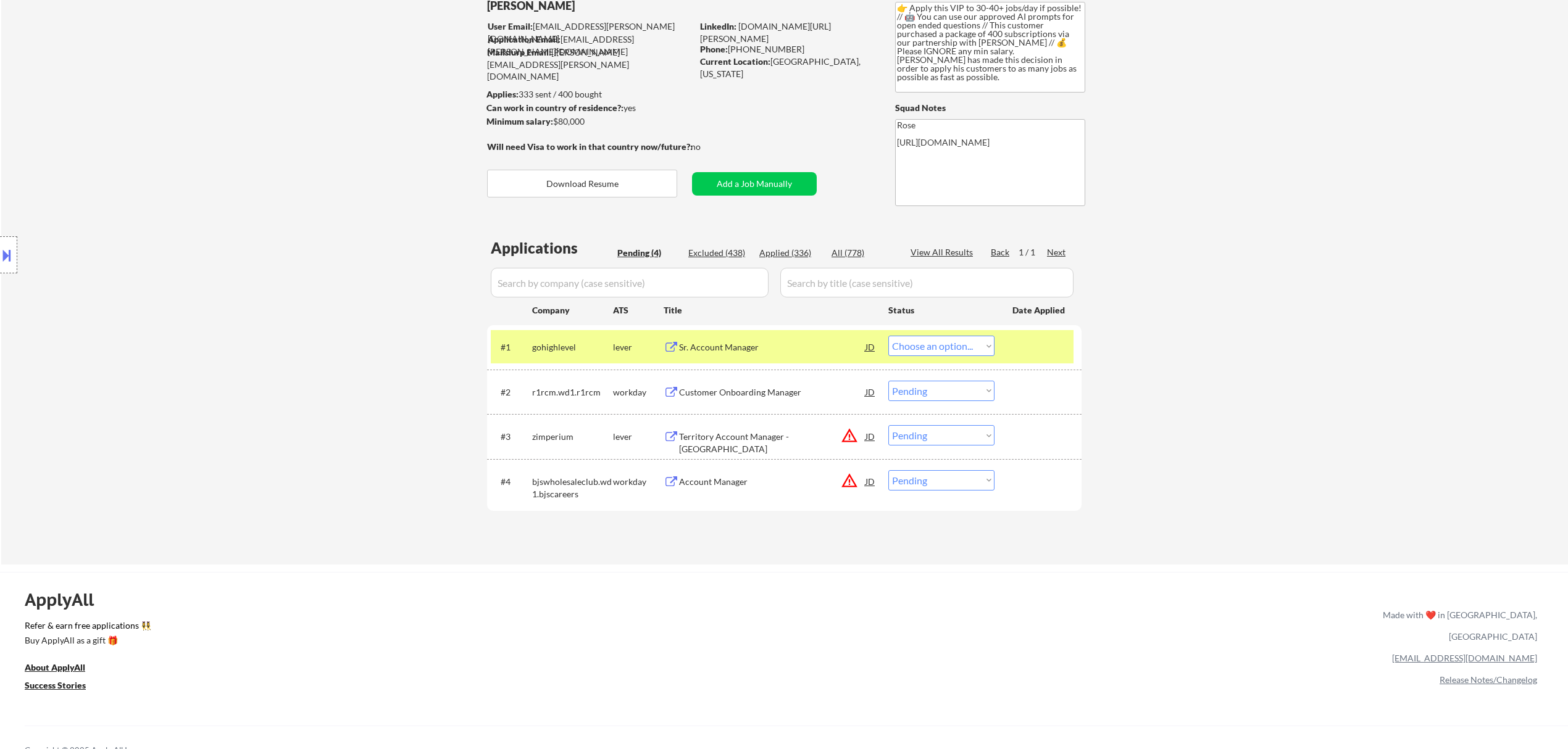
select select ""pending""
select select ""PLACEHOLDER_1427118222253""
select select ""pending""
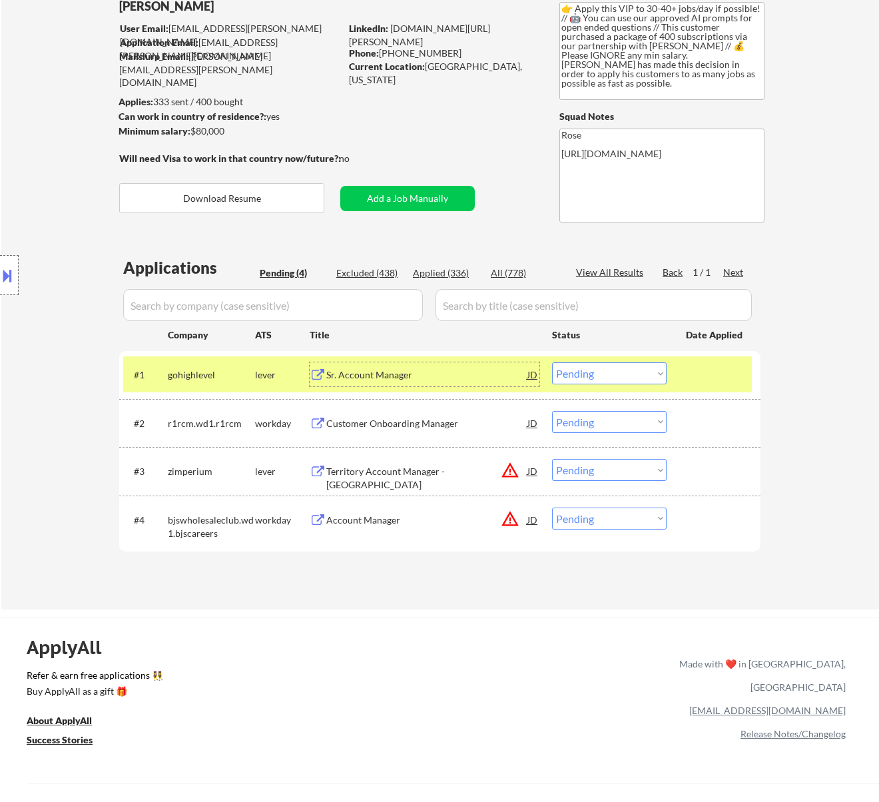
click at [598, 370] on select "Choose an option... Pending Applied Excluded (Questions) Excluded (Expired) Exc…" at bounding box center [609, 373] width 115 height 22
click at [552, 362] on select "Choose an option... Pending Applied Excluded (Questions) Excluded (Expired) Exc…" at bounding box center [609, 373] width 115 height 22
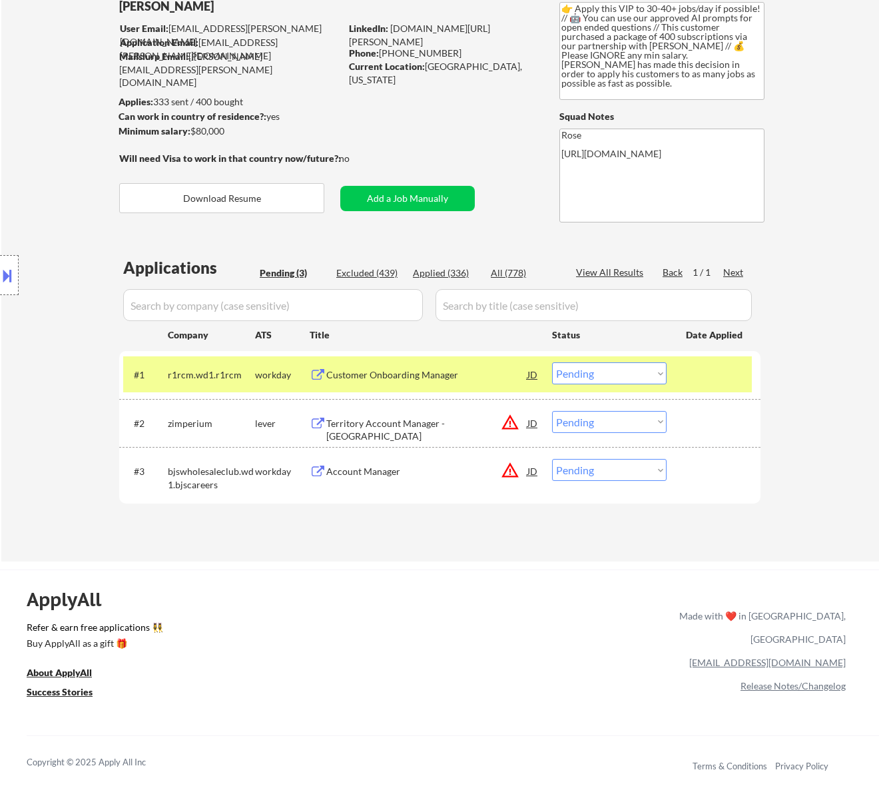
click at [475, 376] on div "Customer Onboarding Manager" at bounding box center [426, 374] width 201 height 13
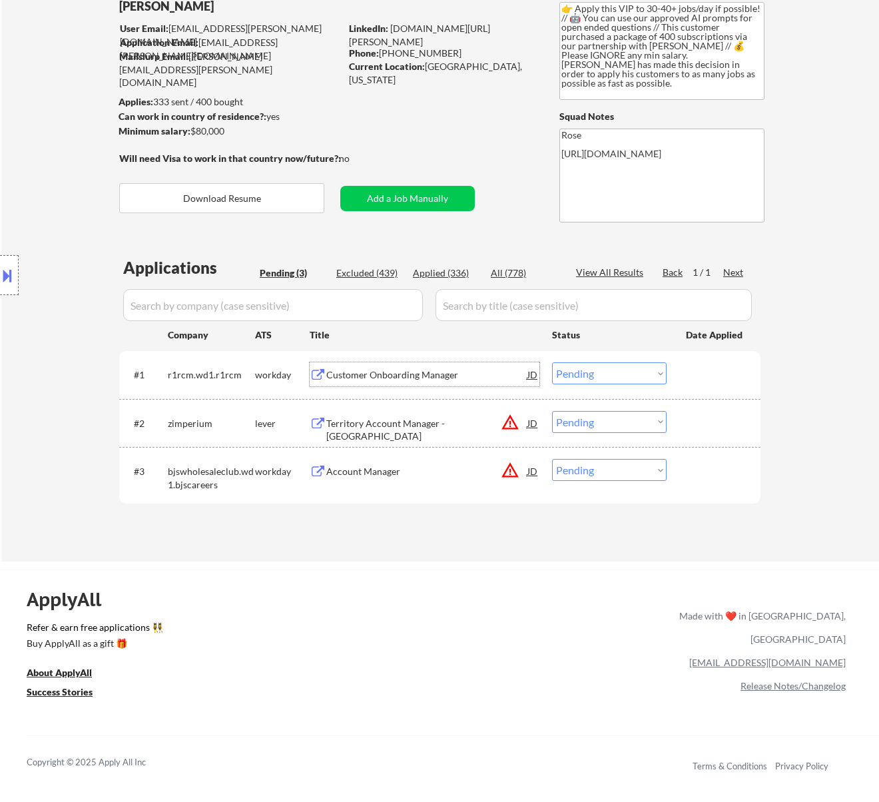
drag, startPoint x: 653, startPoint y: 373, endPoint x: 647, endPoint y: 381, distance: 9.5
click at [653, 373] on select "Choose an option... Pending Applied Excluded (Questions) Excluded (Expired) Exc…" at bounding box center [609, 373] width 115 height 22
click at [552, 362] on select "Choose an option... Pending Applied Excluded (Questions) Excluded (Expired) Exc…" at bounding box center [609, 373] width 115 height 22
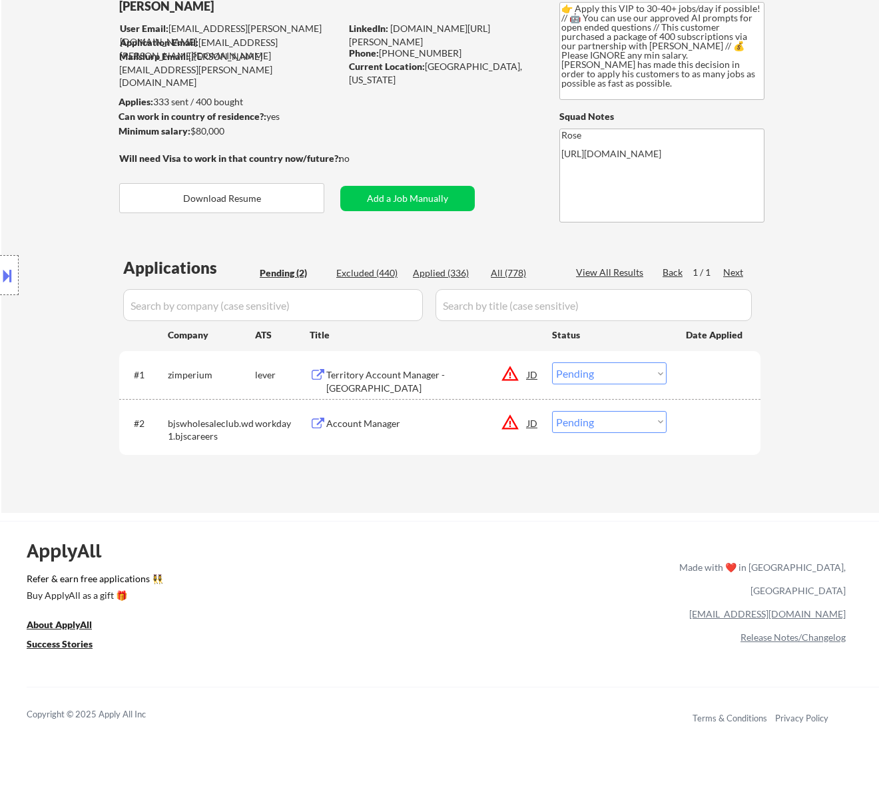
click at [461, 371] on div "Territory Account Manager - West Coast" at bounding box center [426, 381] width 201 height 26
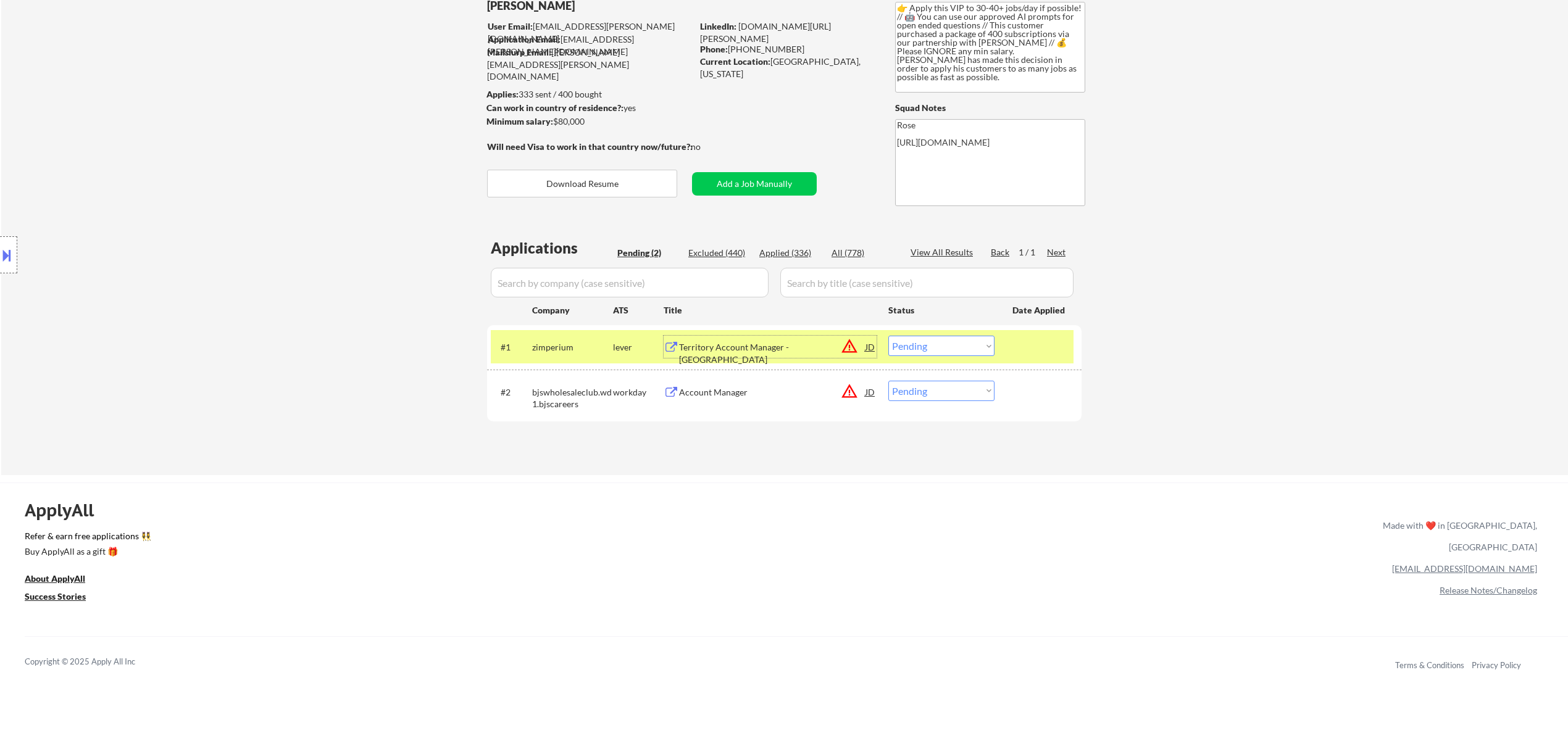
click at [814, 346] on select "Choose an option... Pending Applied Excluded (Questions) Excluded (Expired) Exc…" at bounding box center [941, 346] width 107 height 20
click at [814, 336] on select "Choose an option... Pending Applied Excluded (Questions) Excluded (Expired) Exc…" at bounding box center [941, 346] width 107 height 20
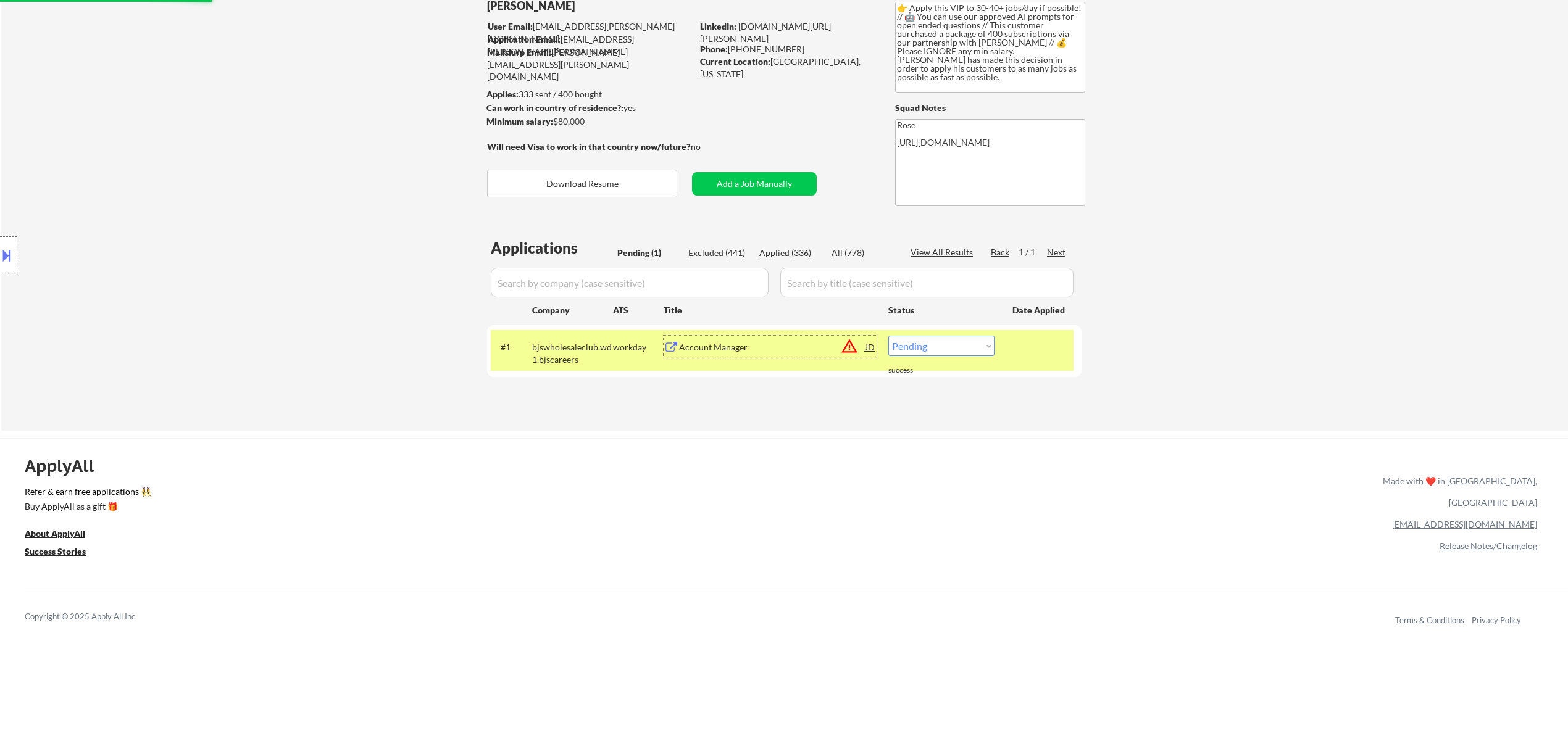
click at [811, 353] on div "Account Manager" at bounding box center [771, 347] width 186 height 12
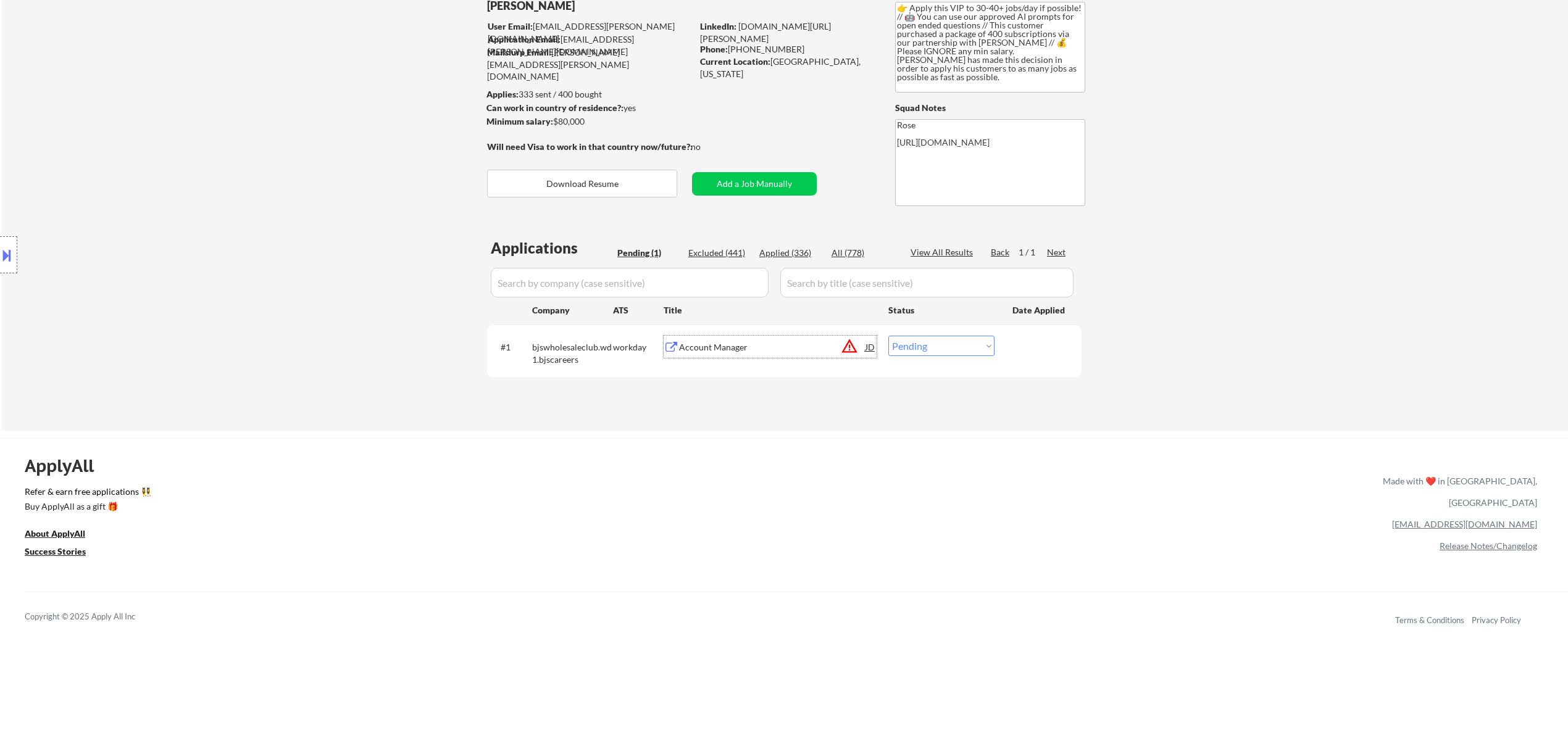
click at [814, 343] on select "Choose an option... Pending Applied Excluded (Questions) Excluded (Expired) Exc…" at bounding box center [941, 346] width 107 height 20
select select ""excluded__location_""
click at [814, 336] on select "Choose an option... Pending Applied Excluded (Questions) Excluded (Expired) Exc…" at bounding box center [941, 346] width 107 height 20
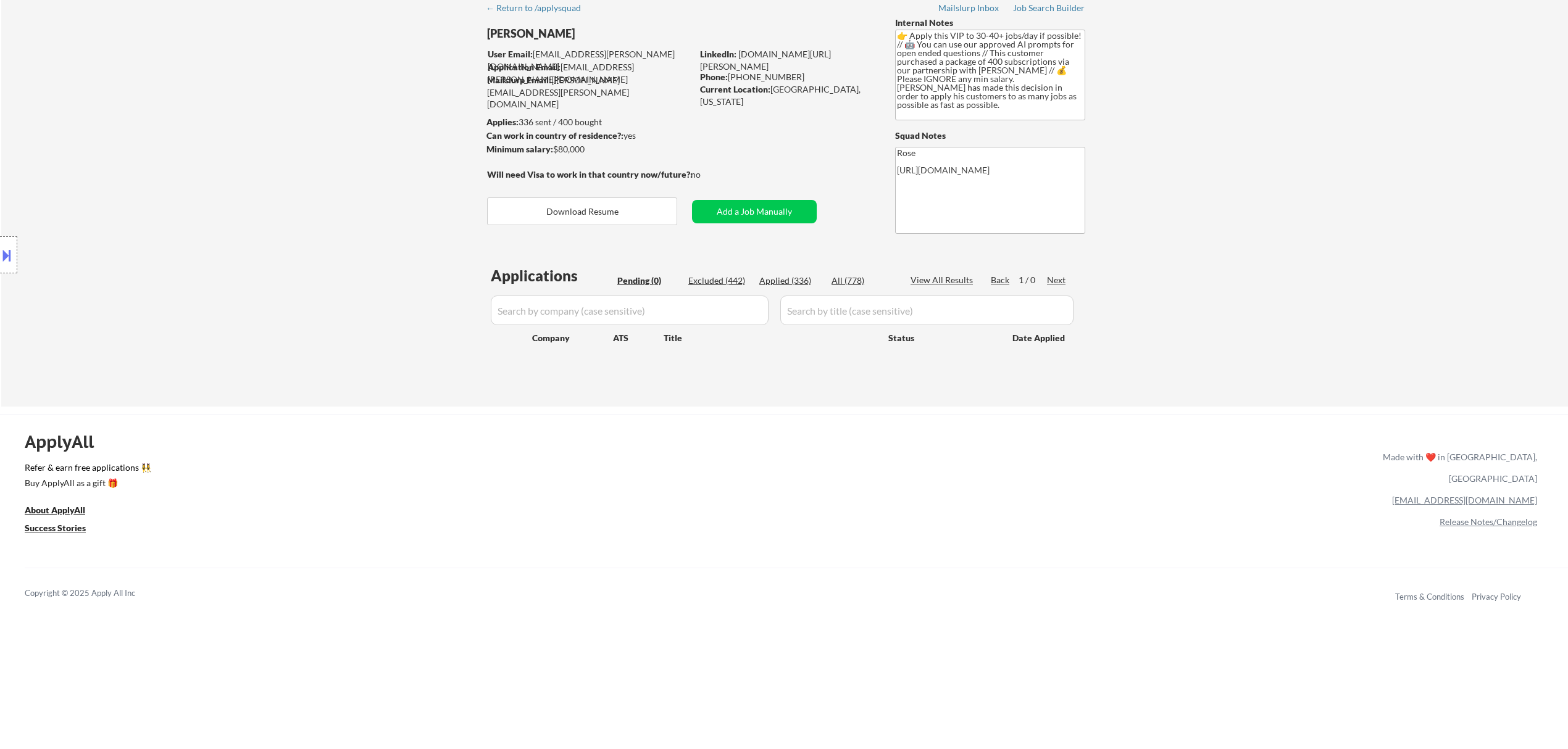
scroll to position [0, 0]
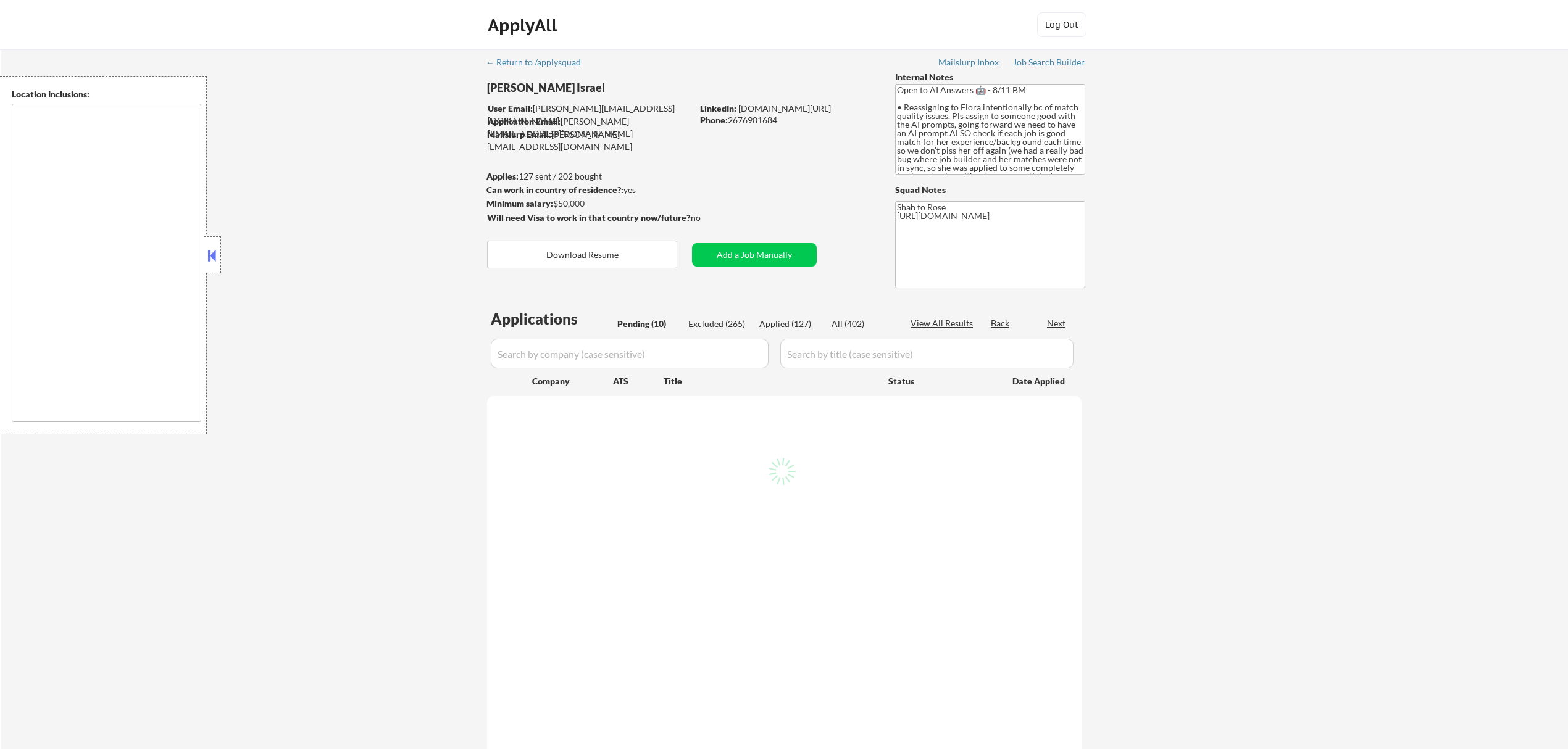
type textarea "remote"
select select ""pending""
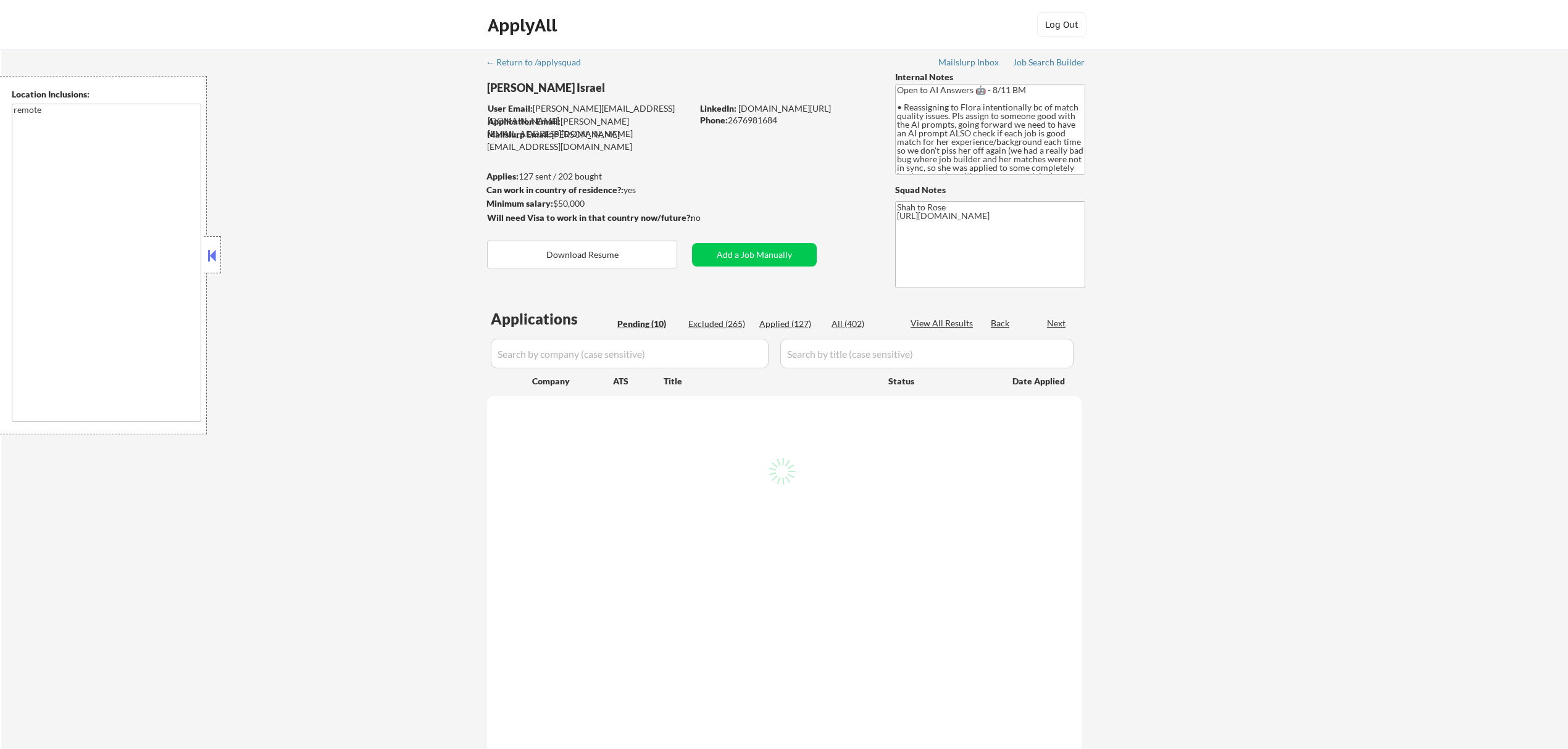
select select ""pending""
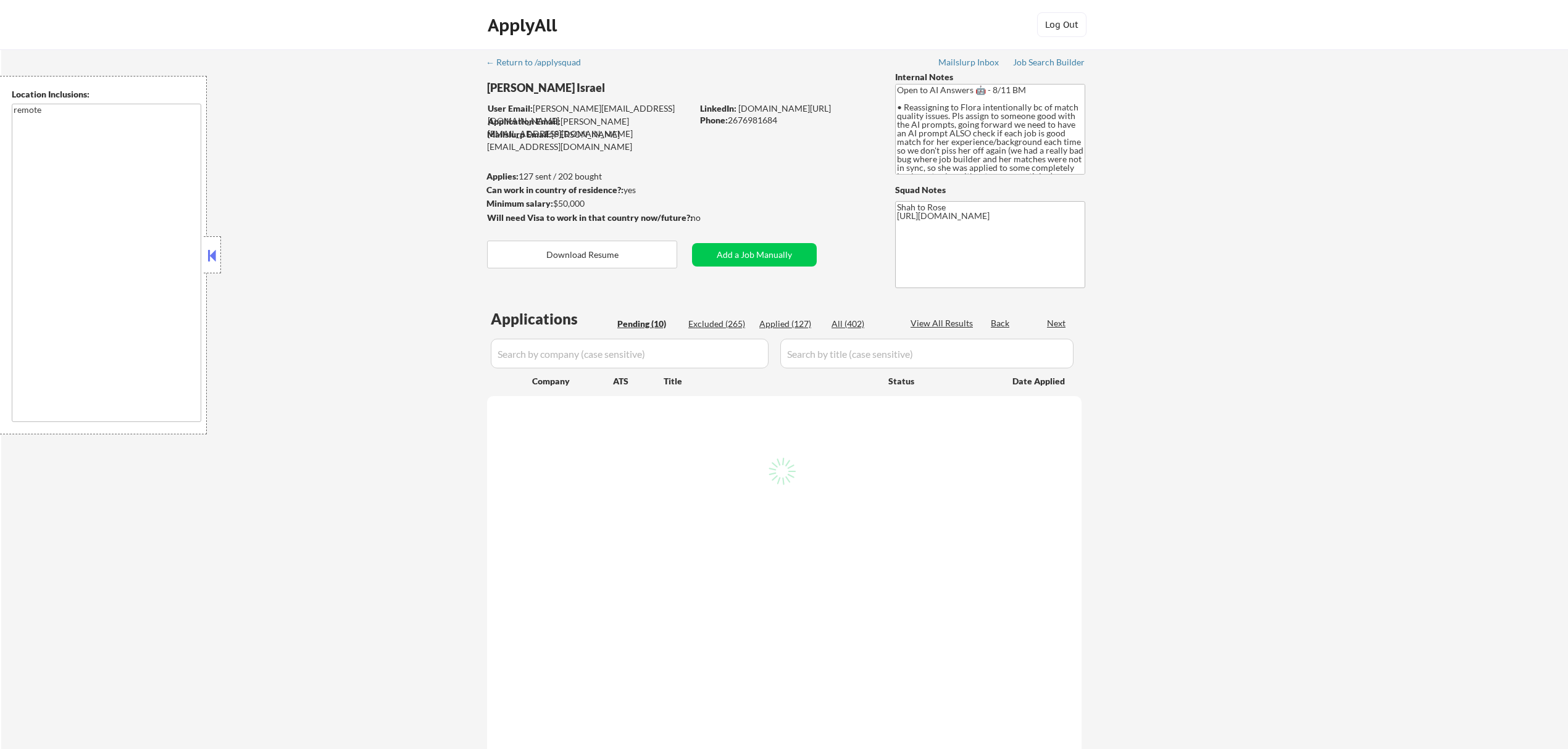
select select ""pending""
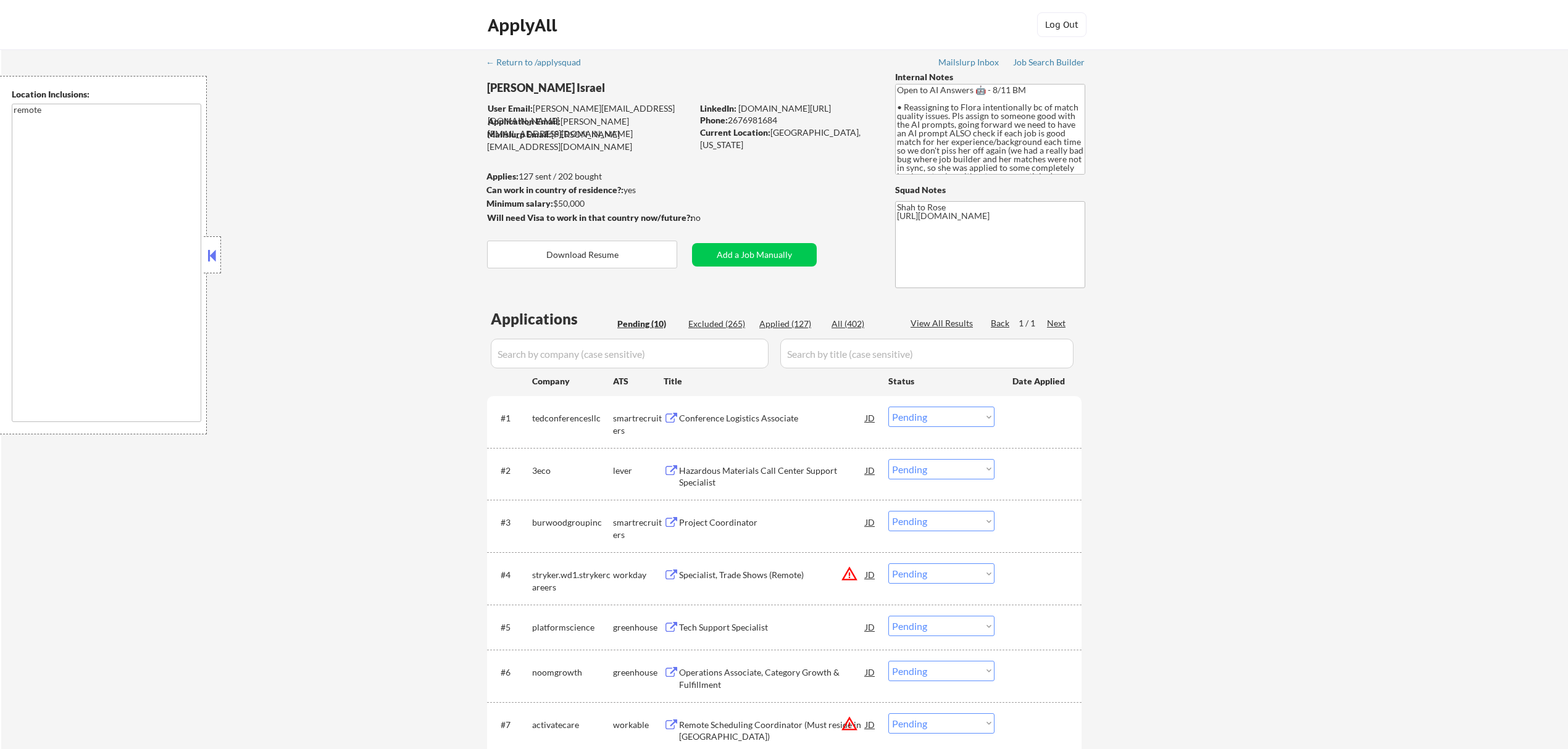
click at [809, 411] on div "Conference Logistics Associate" at bounding box center [771, 418] width 186 height 22
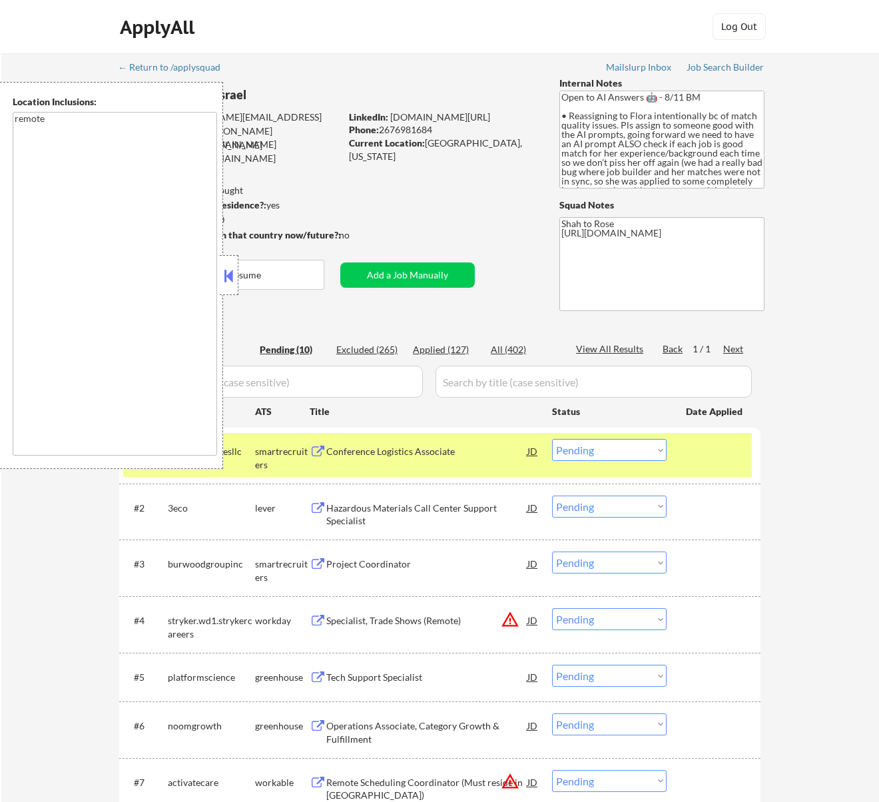
drag, startPoint x: 438, startPoint y: 125, endPoint x: 382, endPoint y: 131, distance: 56.2
click at [382, 131] on div "Phone: [PHONE_NUMBER]" at bounding box center [443, 129] width 188 height 13
copy div "2676981684"
click at [611, 439] on select "Choose an option... Pending Applied Excluded (Questions) Excluded (Expired) Exc…" at bounding box center [609, 450] width 115 height 22
click at [552, 439] on select "Choose an option... Pending Applied Excluded (Questions) Excluded (Expired) Exc…" at bounding box center [609, 450] width 115 height 22
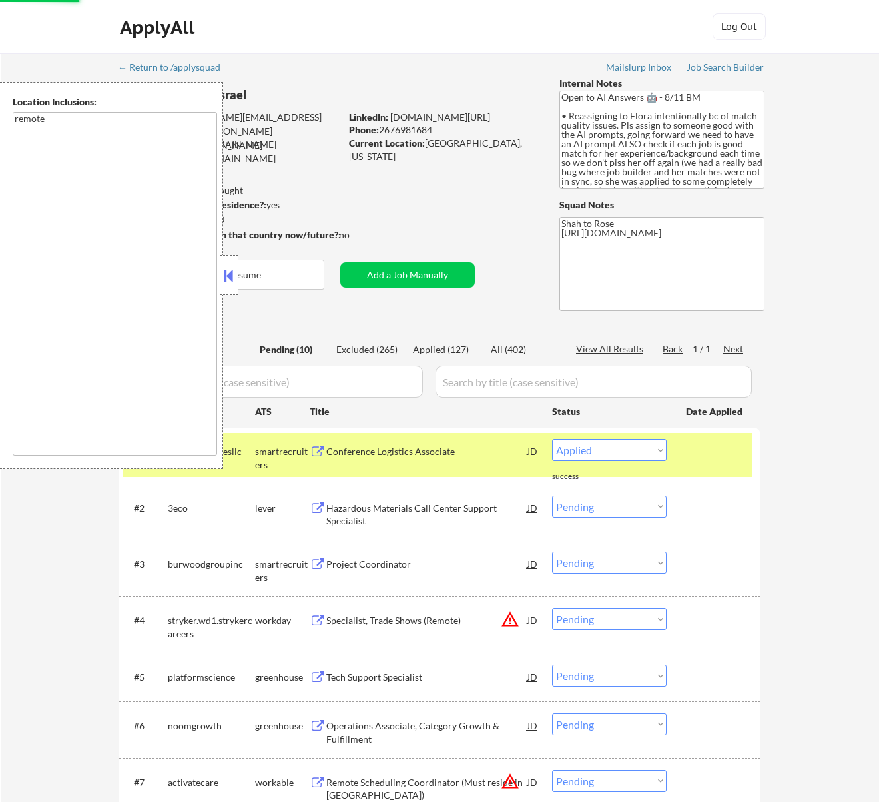
select select ""pending""
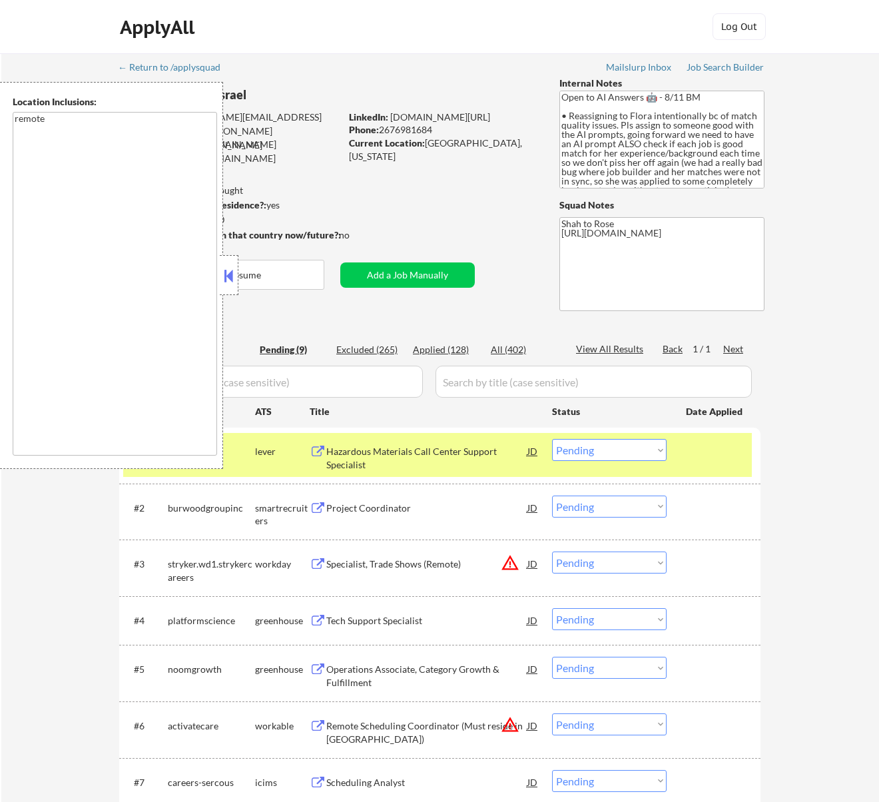
click at [226, 267] on button at bounding box center [228, 276] width 15 height 20
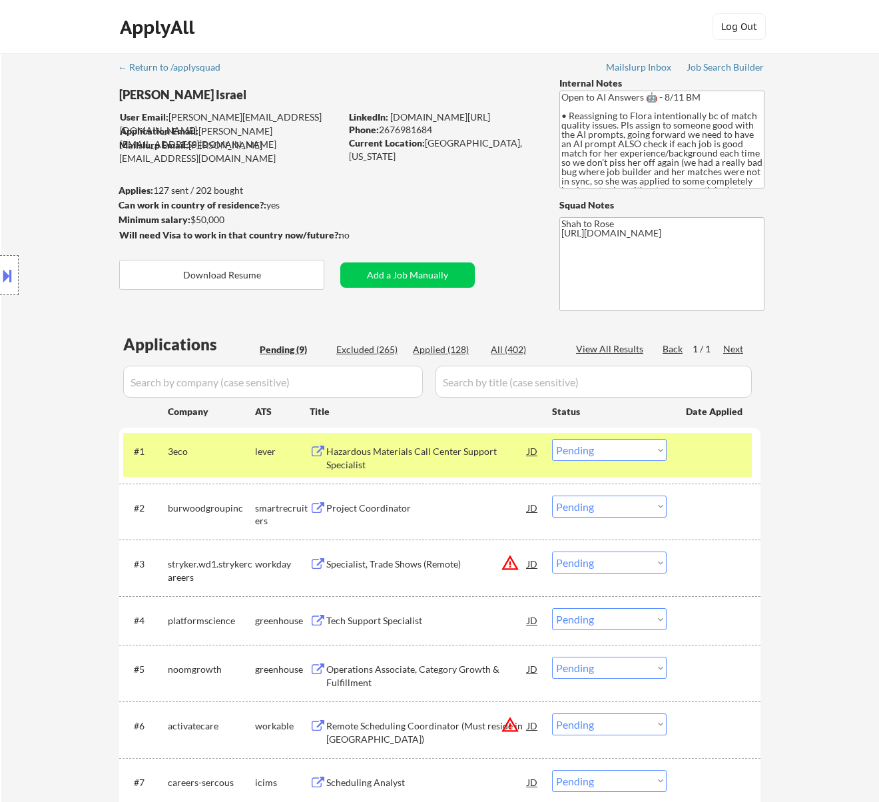
click at [443, 461] on div "Hazardous Materials Call Center Support Specialist" at bounding box center [426, 458] width 201 height 26
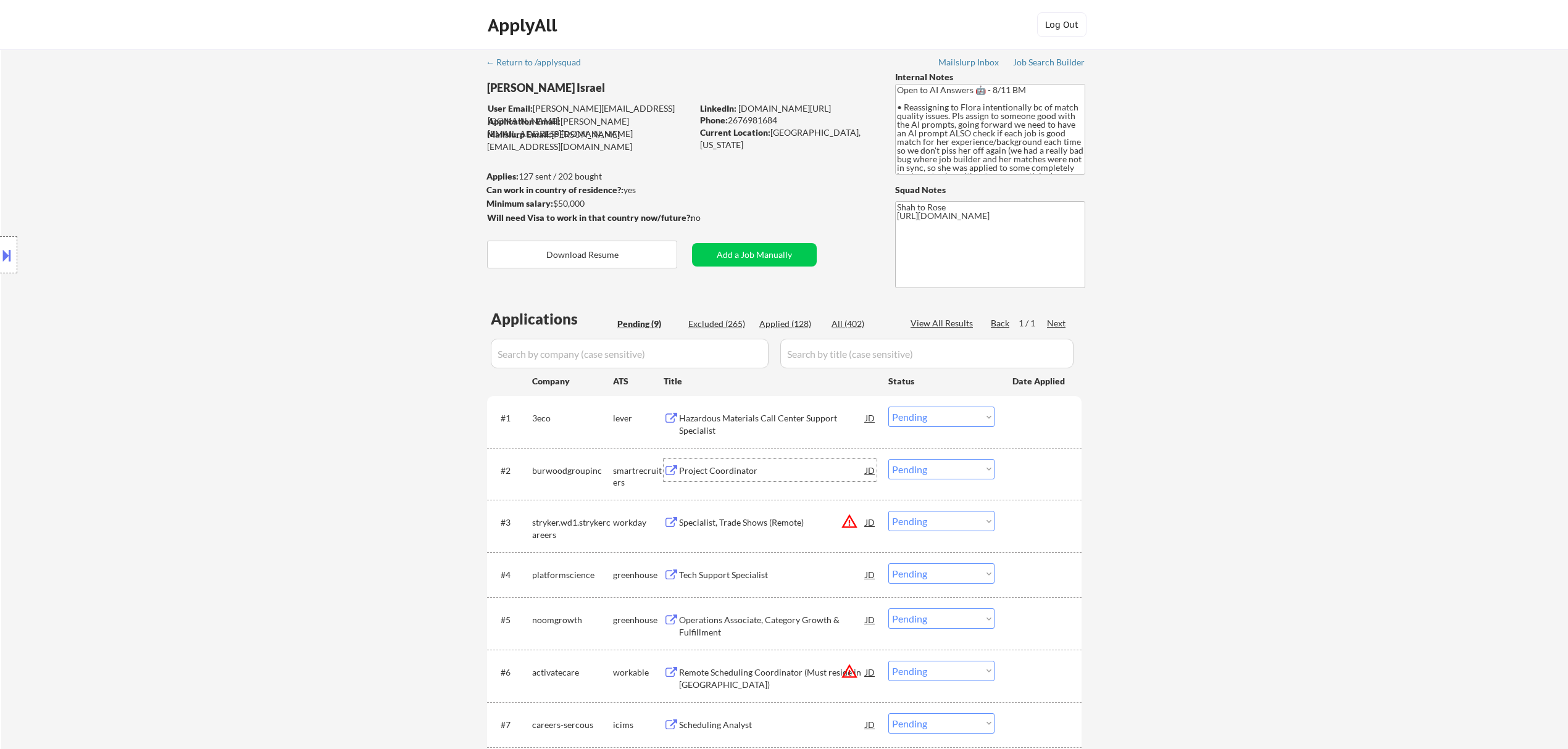
click at [816, 472] on div "Project Coordinator" at bounding box center [771, 470] width 186 height 12
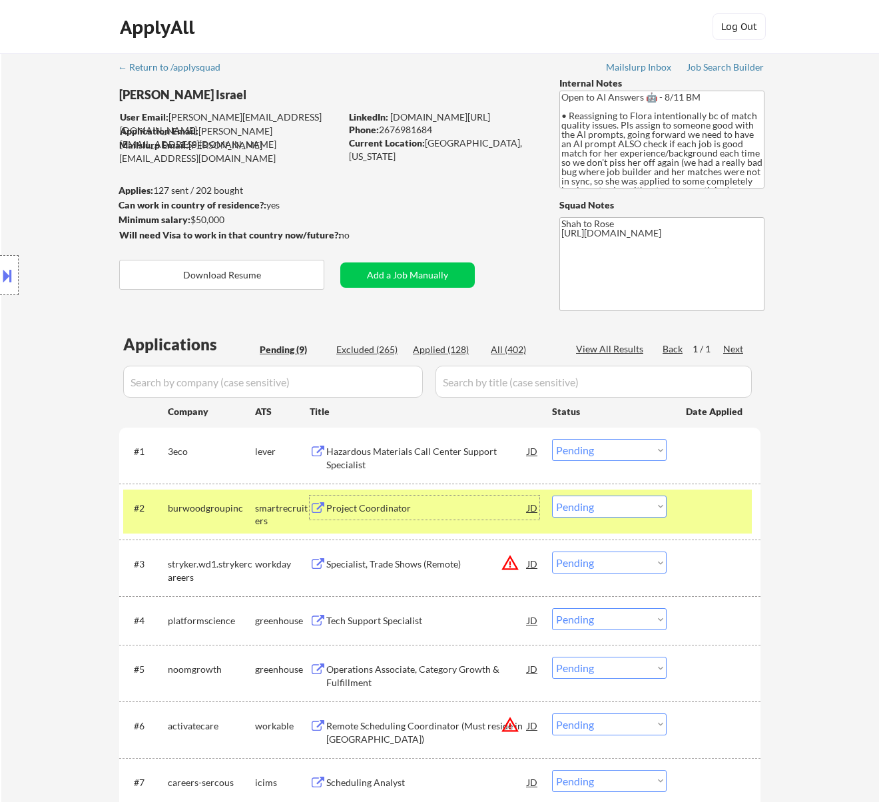
click at [621, 504] on select "Choose an option... Pending Applied Excluded (Questions) Excluded (Expired) Exc…" at bounding box center [609, 506] width 115 height 22
click at [552, 495] on select "Choose an option... Pending Applied Excluded (Questions) Excluded (Expired) Exc…" at bounding box center [609, 506] width 115 height 22
select select ""pending""
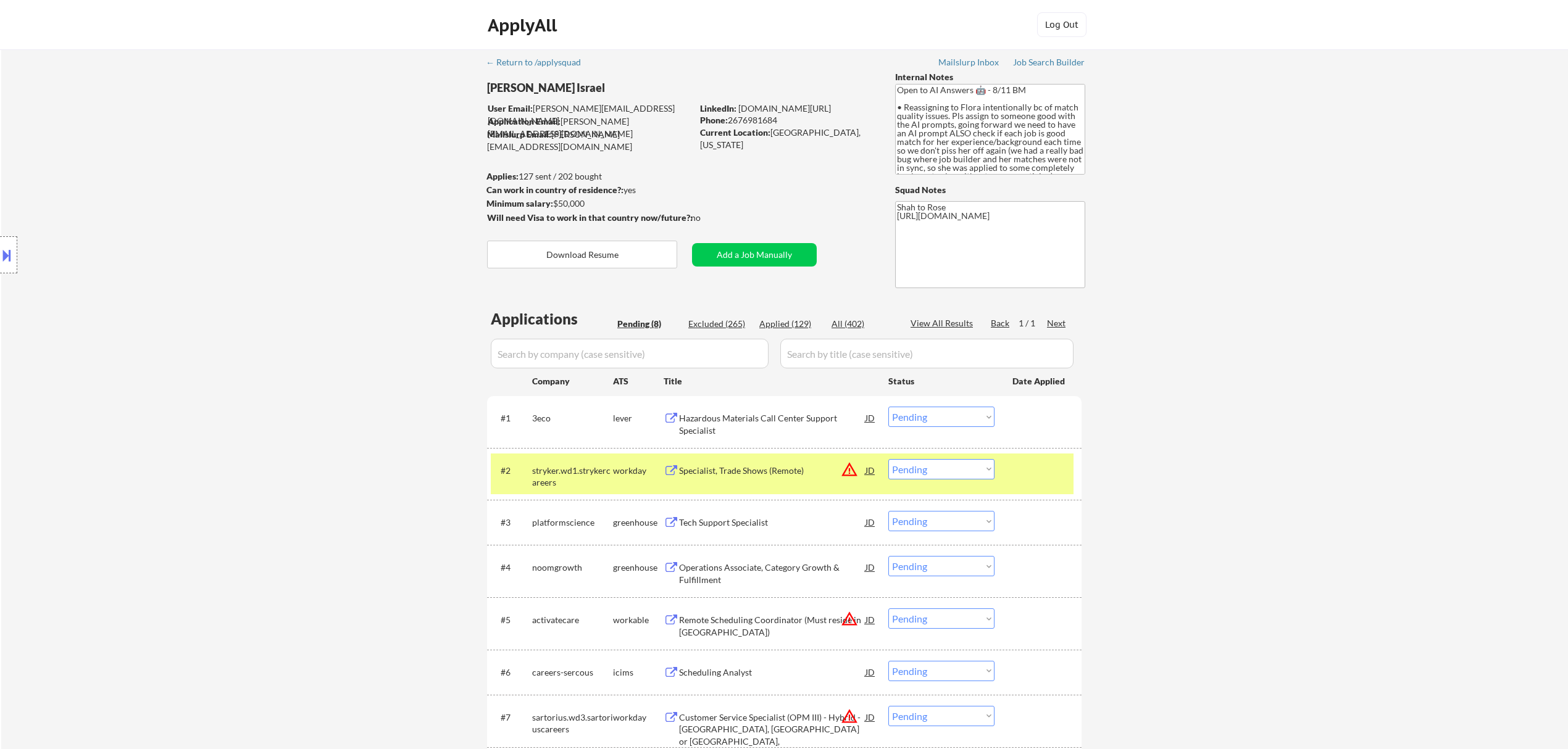
click at [947, 411] on select "Choose an option... Pending Applied Excluded (Questions) Excluded (Expired) Exc…" at bounding box center [941, 417] width 107 height 20
click at [888, 407] on select "Choose an option... Pending Applied Excluded (Questions) Excluded (Expired) Exc…" at bounding box center [941, 417] width 107 height 20
select select ""pending""
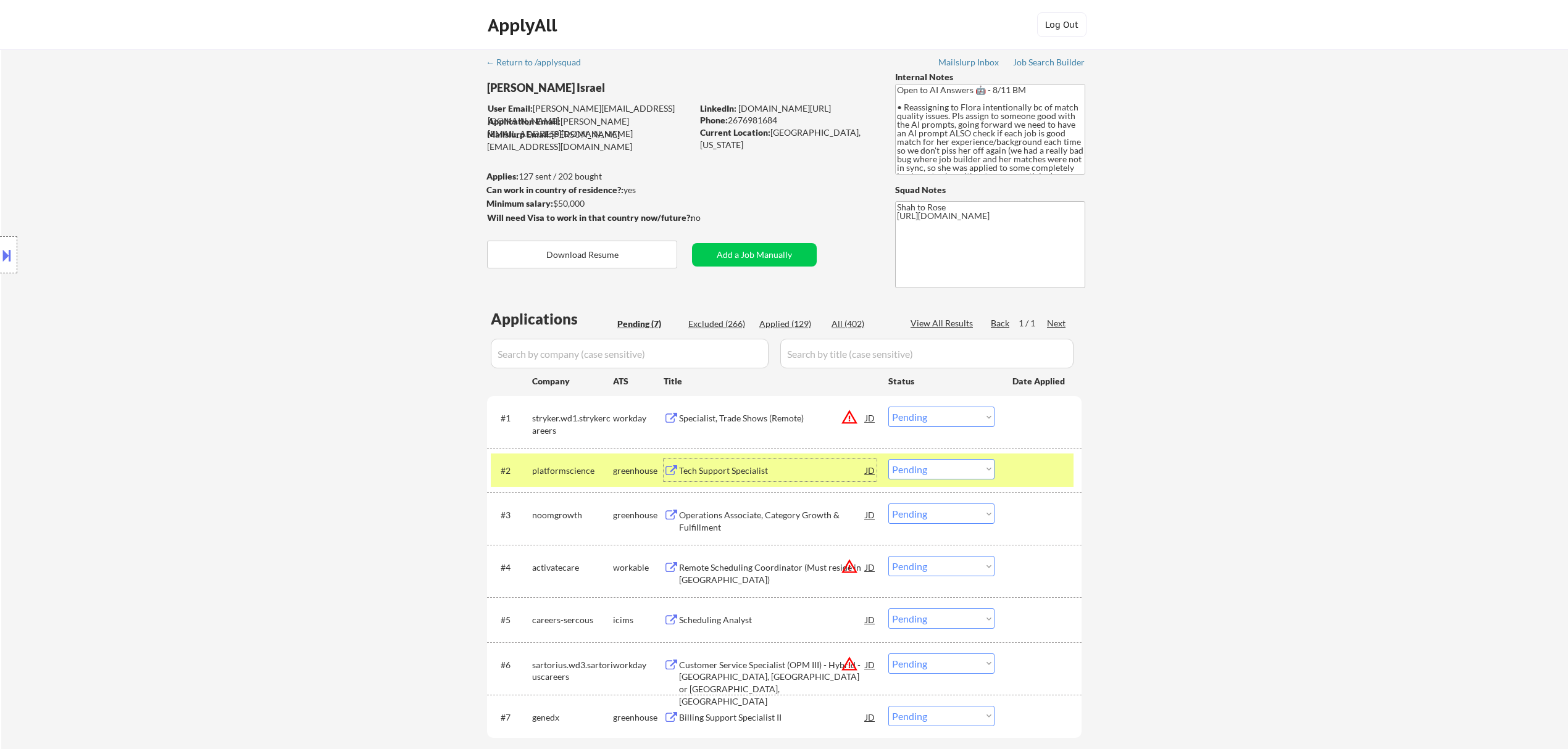
click at [827, 470] on div "Tech Support Specialist" at bounding box center [771, 470] width 186 height 12
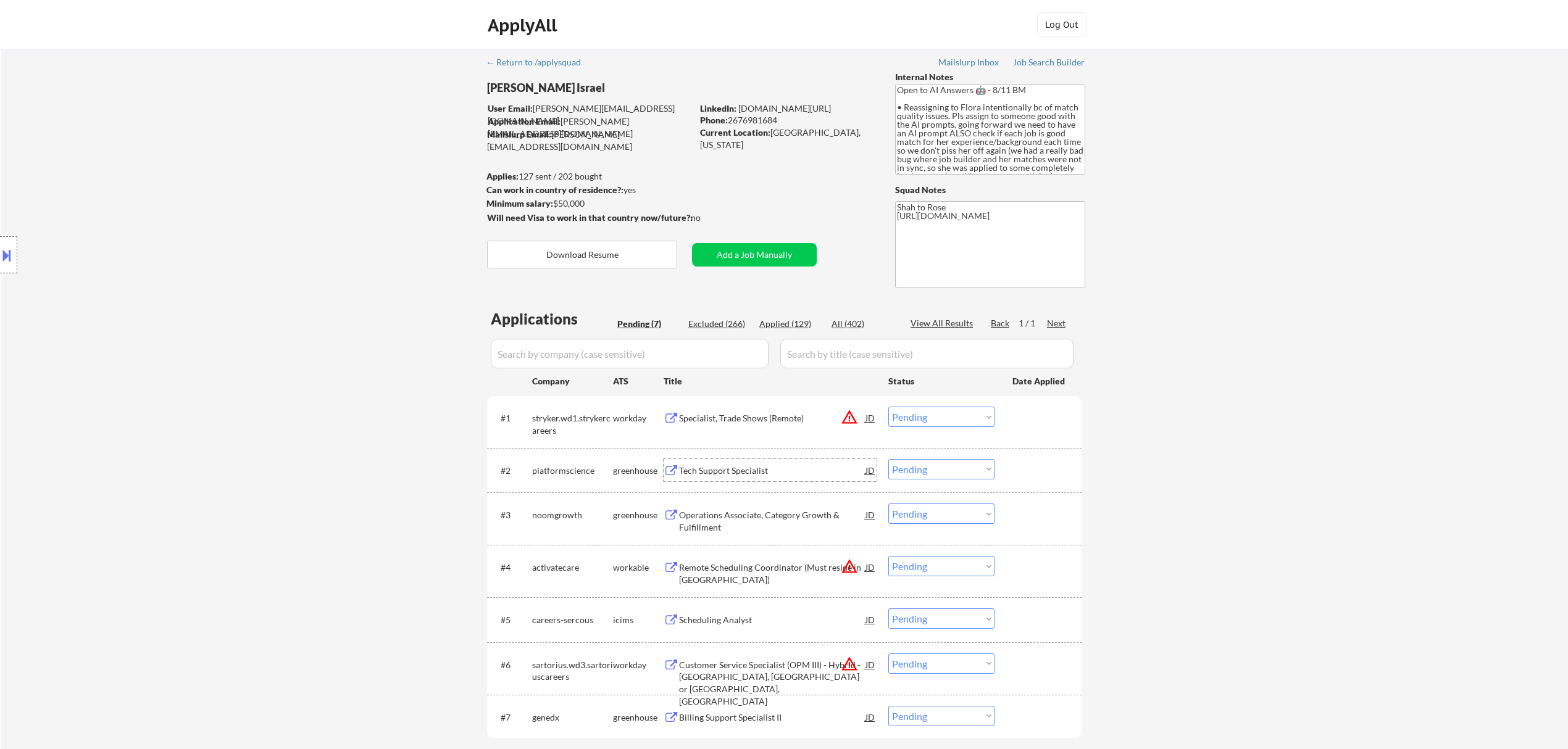
click at [975, 469] on select "Choose an option... Pending Applied Excluded (Questions) Excluded (Expired) Exc…" at bounding box center [941, 469] width 107 height 20
click at [888, 459] on select "Choose an option... Pending Applied Excluded (Questions) Excluded (Expired) Exc…" at bounding box center [941, 469] width 107 height 20
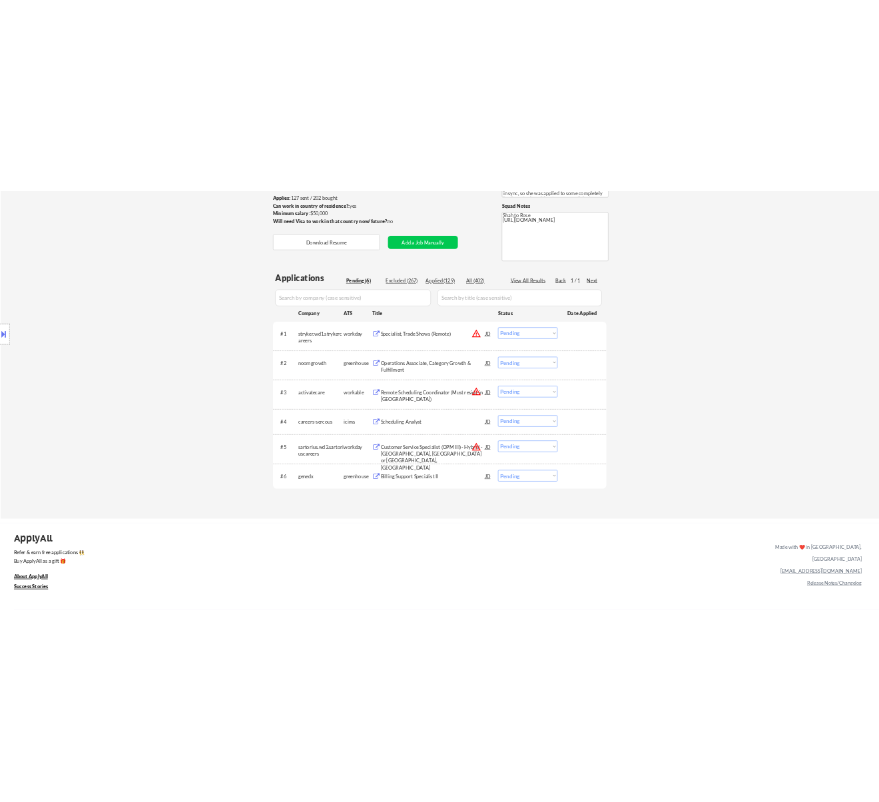
scroll to position [89, 0]
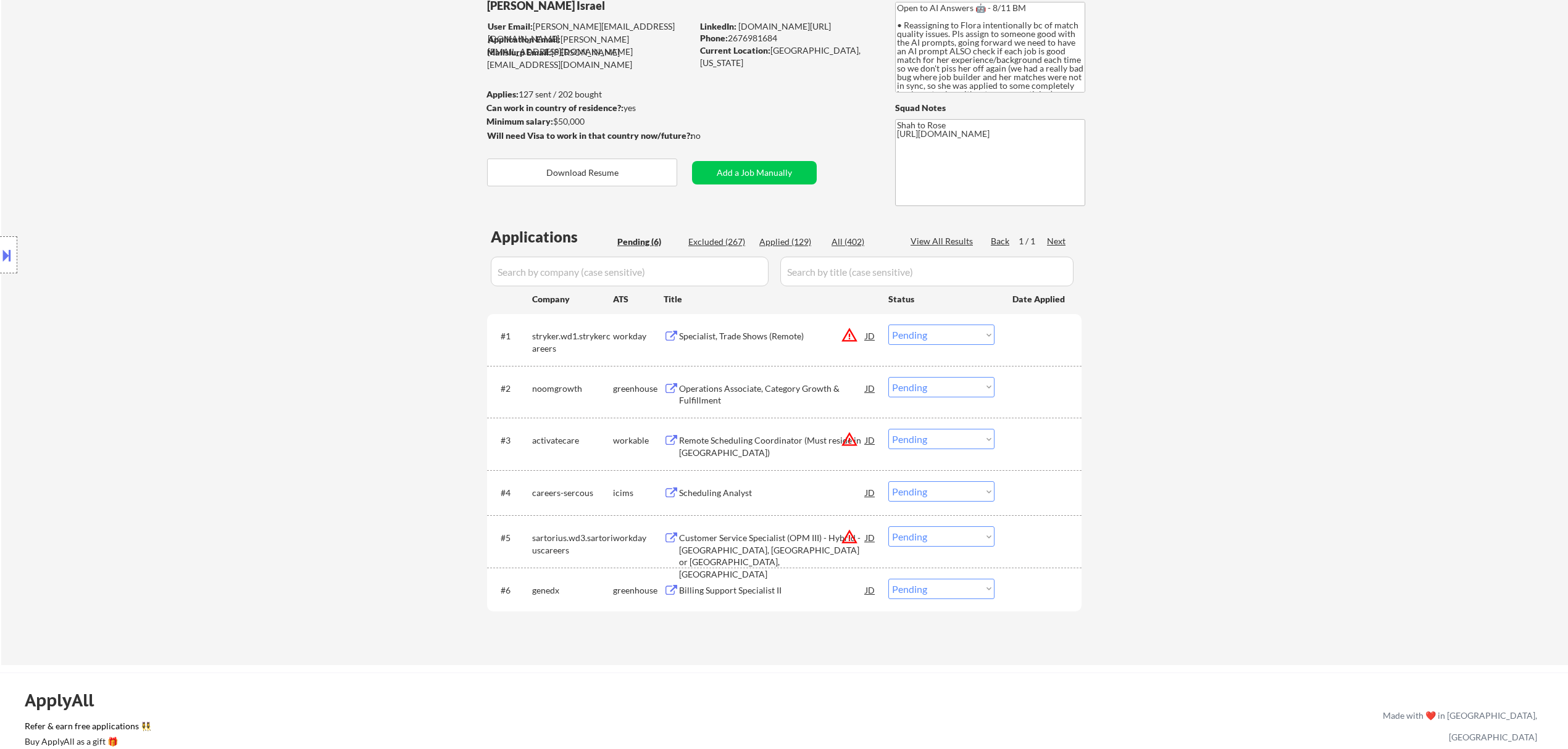
click at [812, 388] on div "Operations Associate, Category Growth & Fulfillment" at bounding box center [771, 395] width 186 height 24
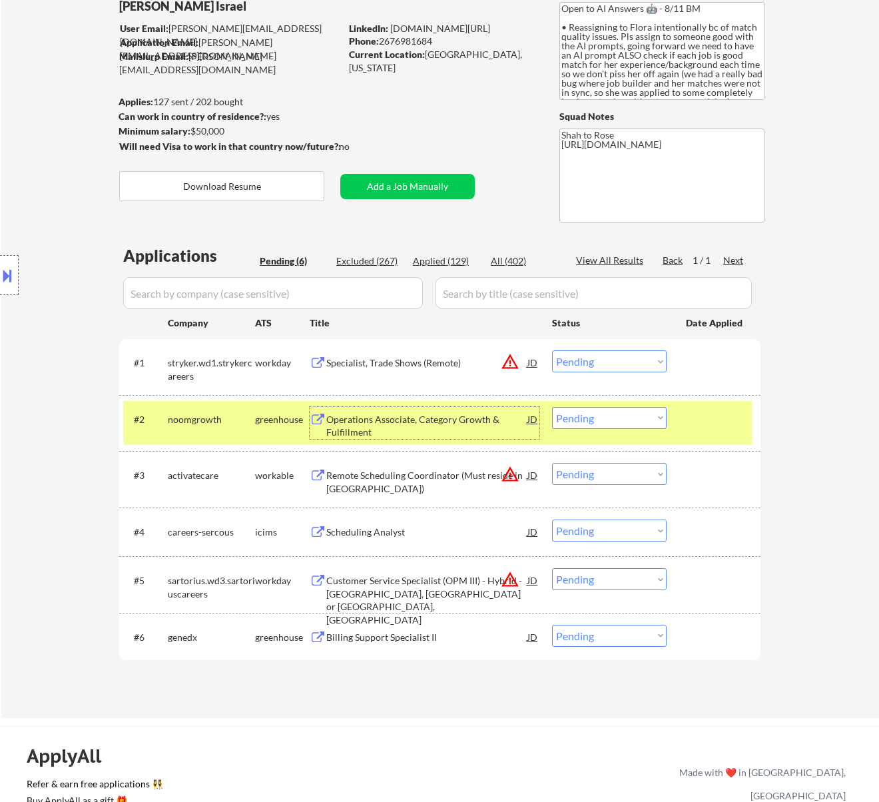
click at [619, 411] on select "Choose an option... Pending Applied Excluded (Questions) Excluded (Expired) Exc…" at bounding box center [609, 418] width 115 height 22
click at [552, 407] on select "Choose an option... Pending Applied Excluded (Questions) Excluded (Expired) Exc…" at bounding box center [609, 418] width 115 height 22
select select ""pending""
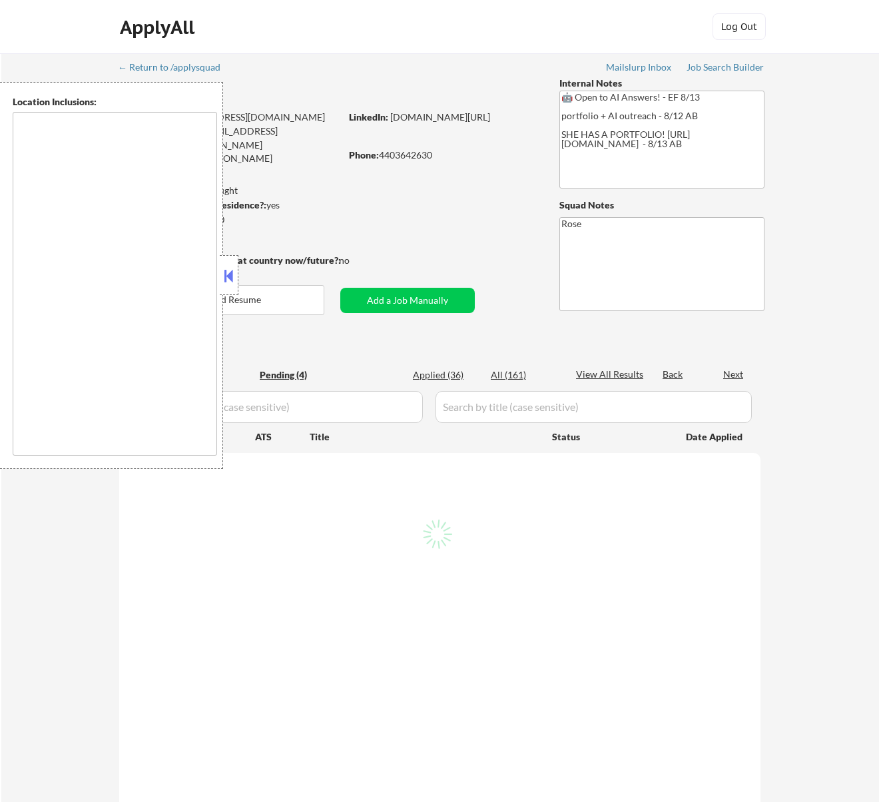
select select ""pending""
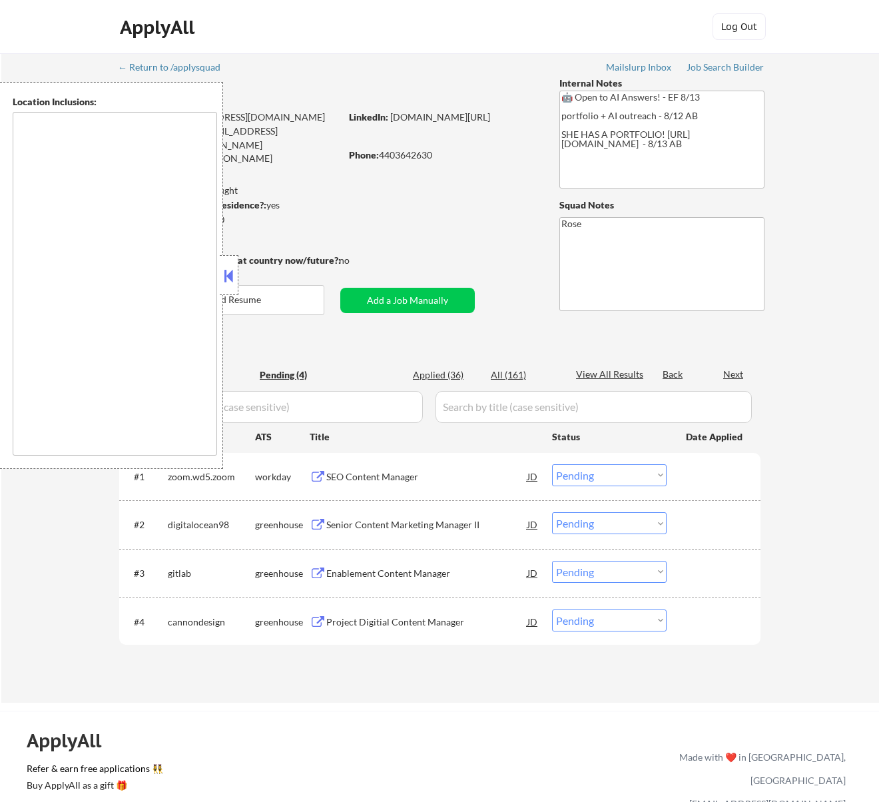
type textarea "[GEOGRAPHIC_DATA], [GEOGRAPHIC_DATA] [GEOGRAPHIC_DATA], [GEOGRAPHIC_DATA] [GEOG…"
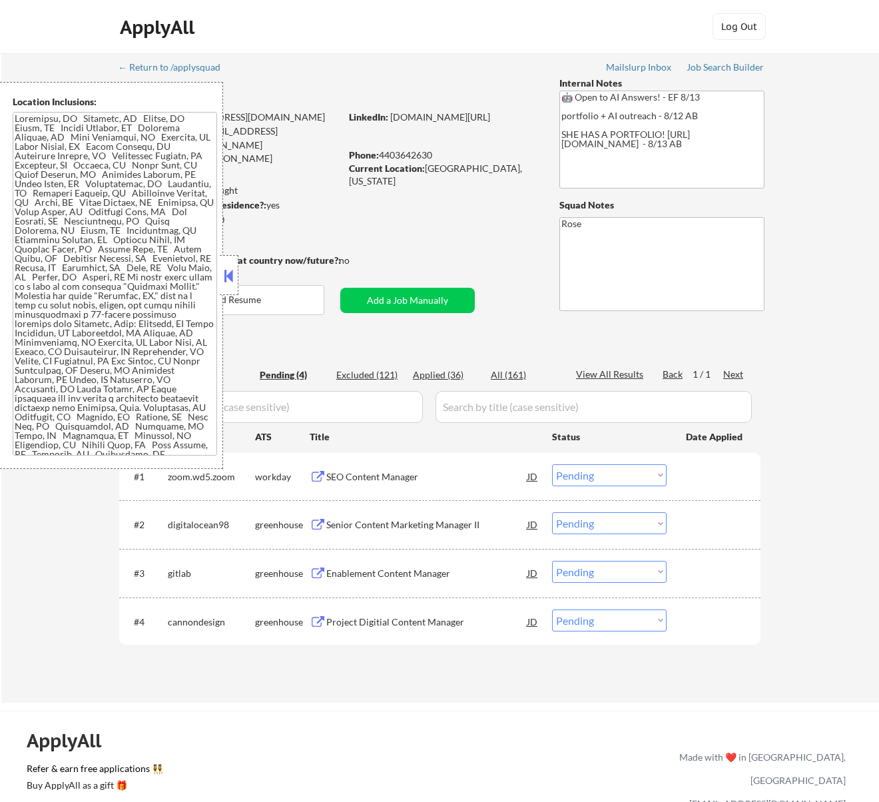
click at [228, 272] on button at bounding box center [228, 276] width 15 height 20
